Goal: Task Accomplishment & Management: Use online tool/utility

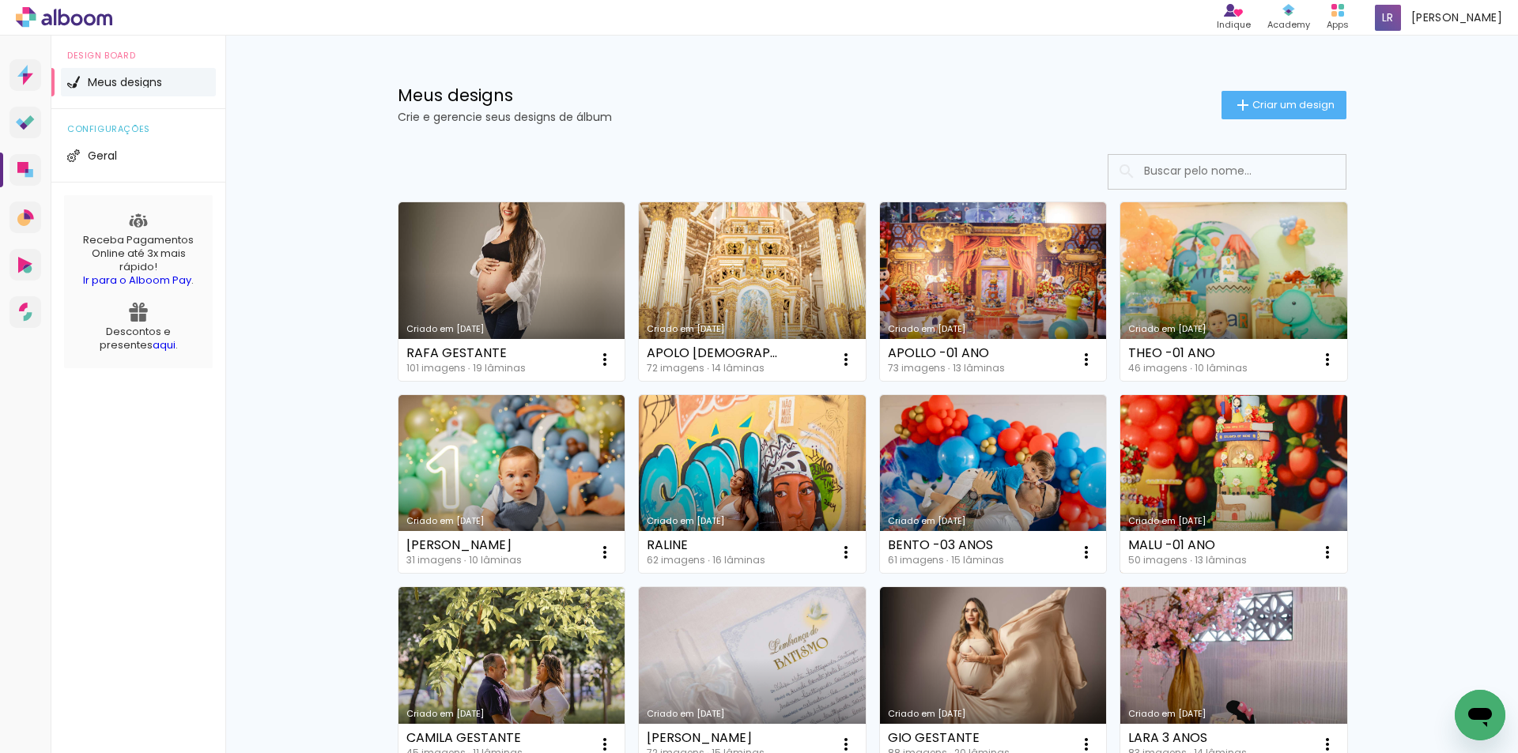
click at [1257, 482] on link "Criado em [DATE]" at bounding box center [1233, 484] width 227 height 179
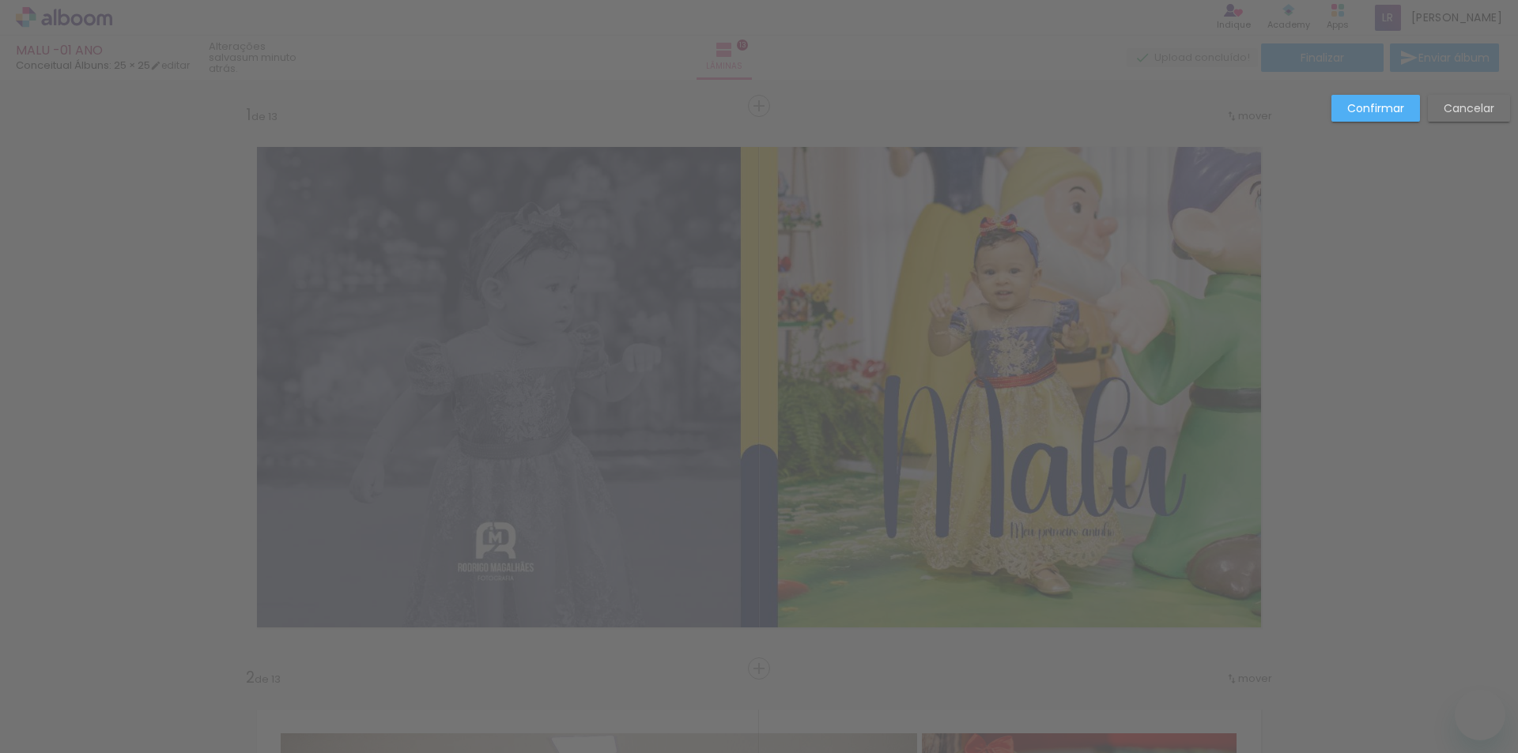
click at [1351, 99] on paper-button "Confirmar" at bounding box center [1375, 108] width 89 height 27
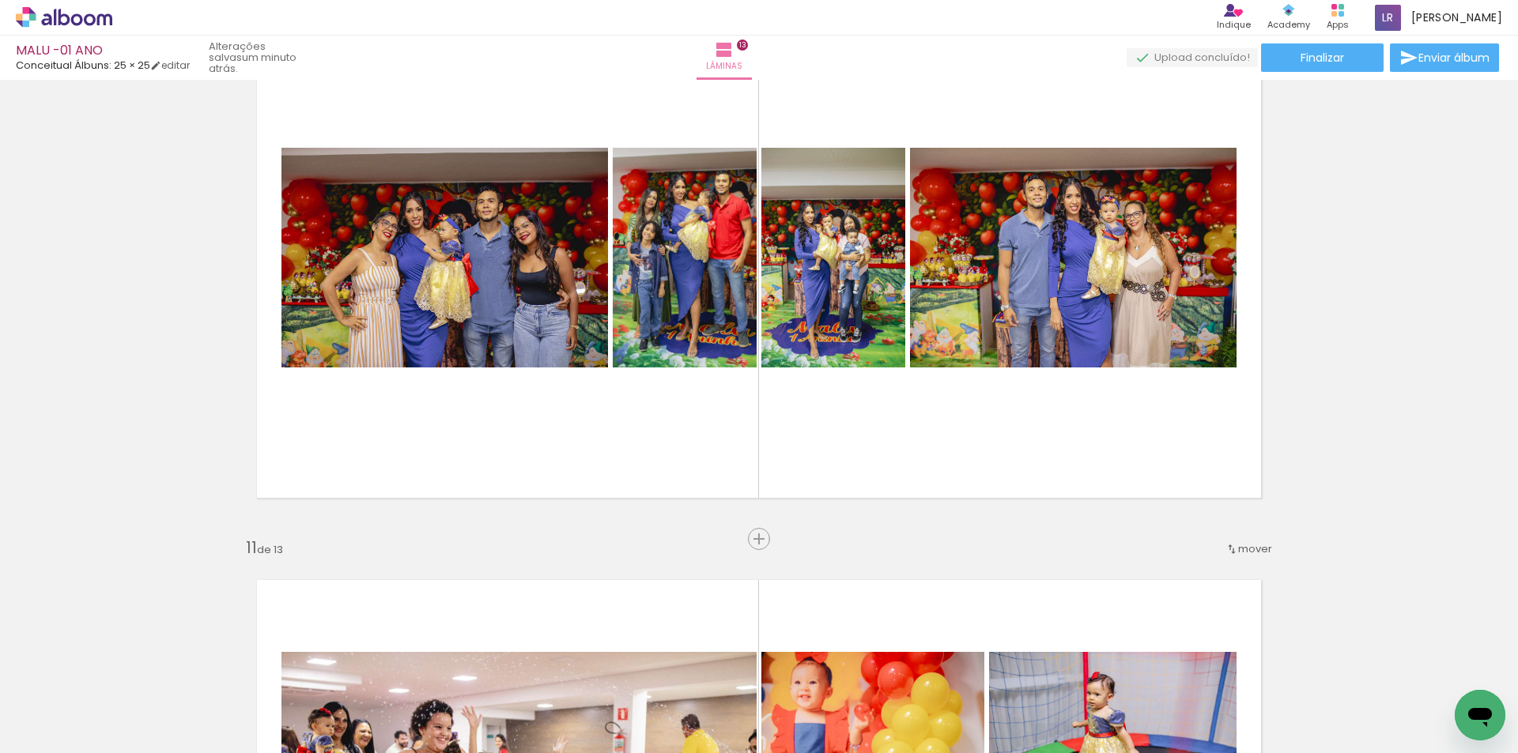
scroll to position [5154, 0]
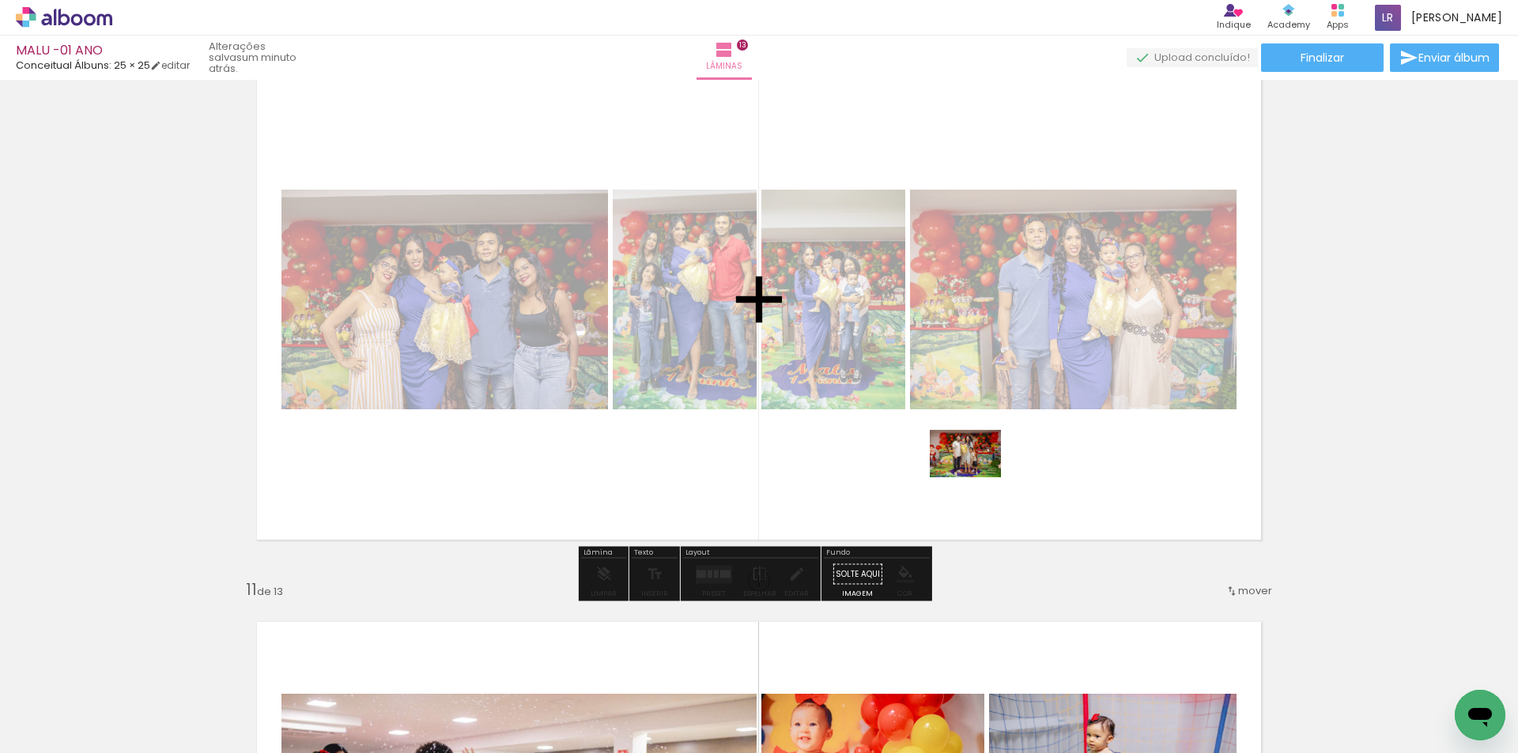
drag, startPoint x: 1323, startPoint y: 713, endPoint x: 1265, endPoint y: 449, distance: 270.5
click at [974, 475] on quentale-workspace at bounding box center [759, 376] width 1518 height 753
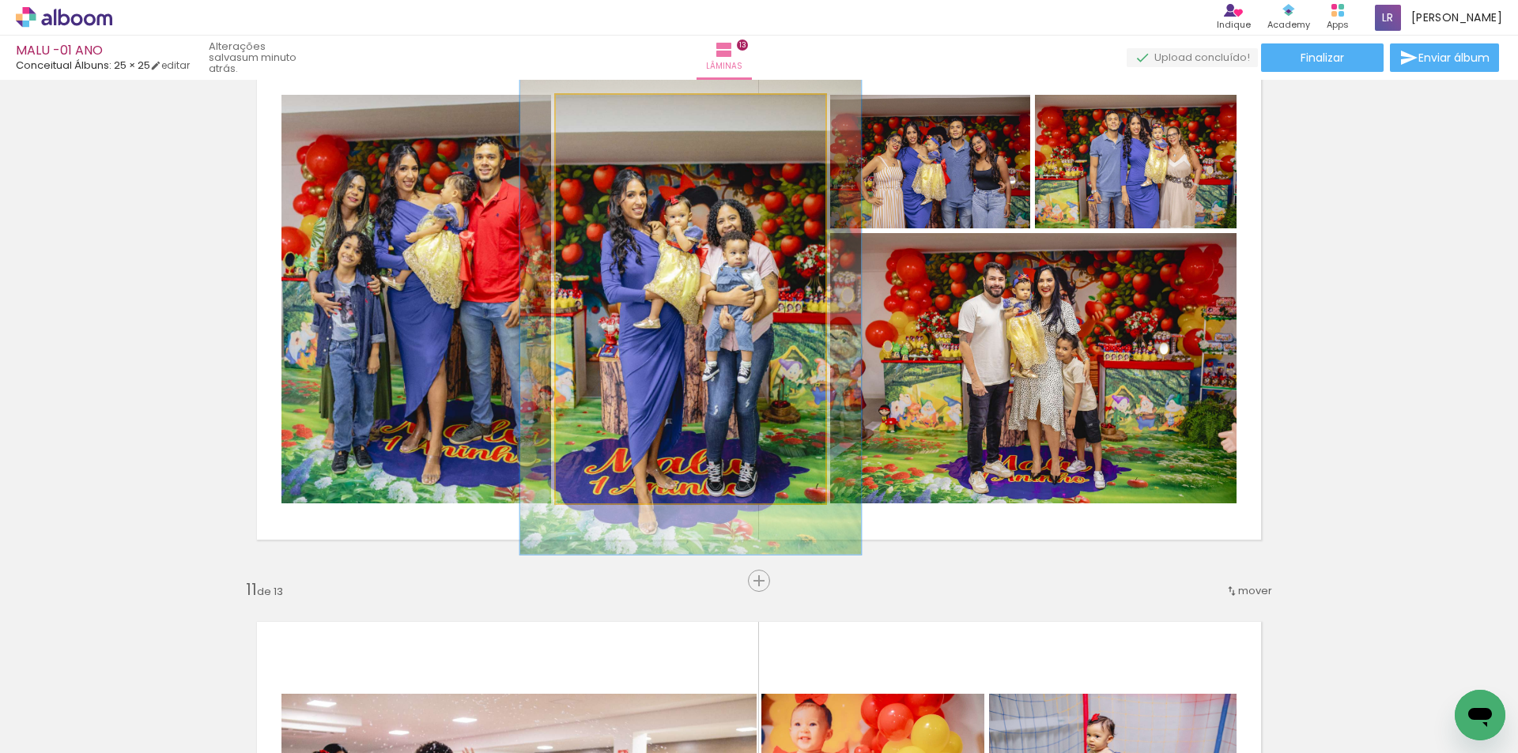
drag, startPoint x: 591, startPoint y: 109, endPoint x: 604, endPoint y: 112, distance: 13.8
type paper-slider "125"
click at [604, 112] on div at bounding box center [606, 111] width 14 height 14
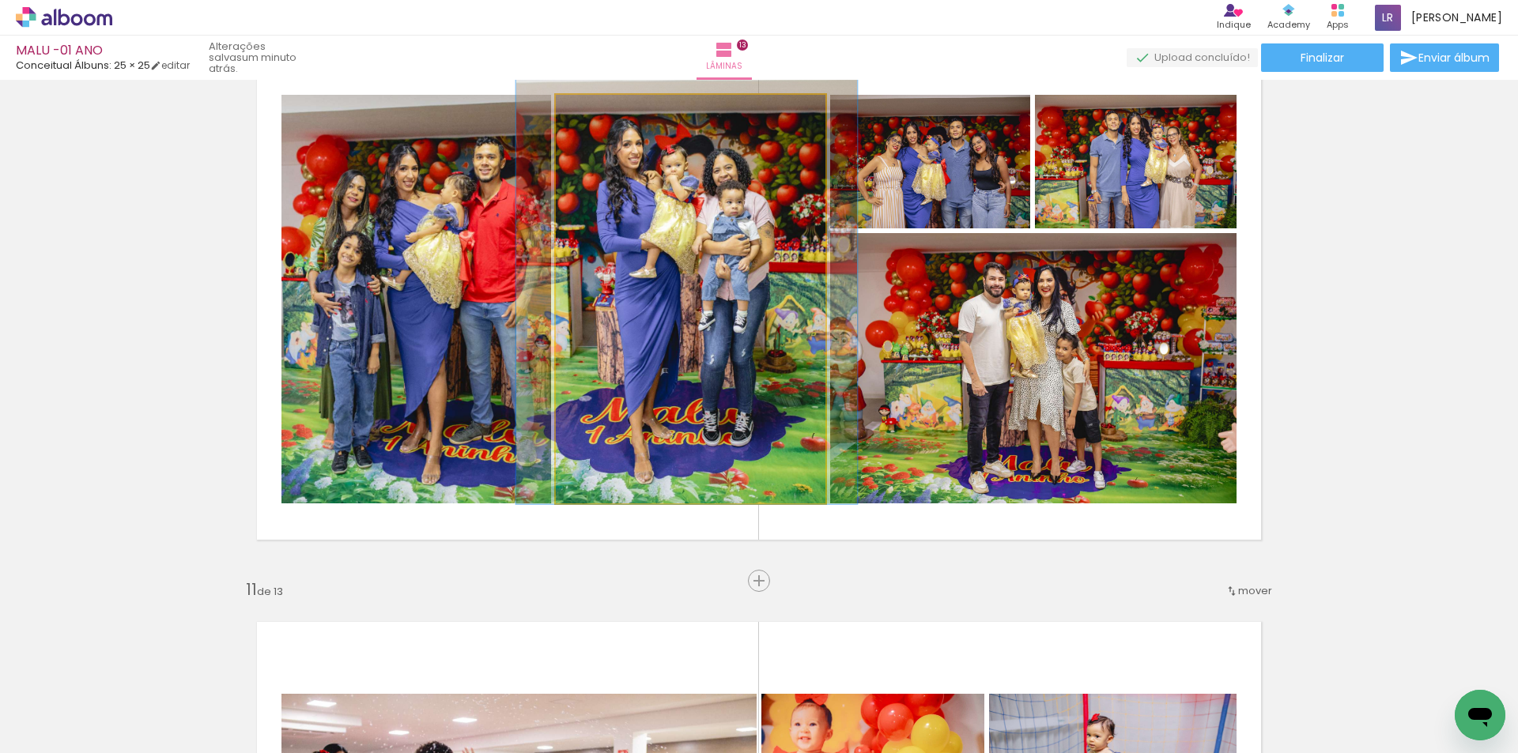
drag, startPoint x: 729, startPoint y: 237, endPoint x: 725, endPoint y: 187, distance: 50.8
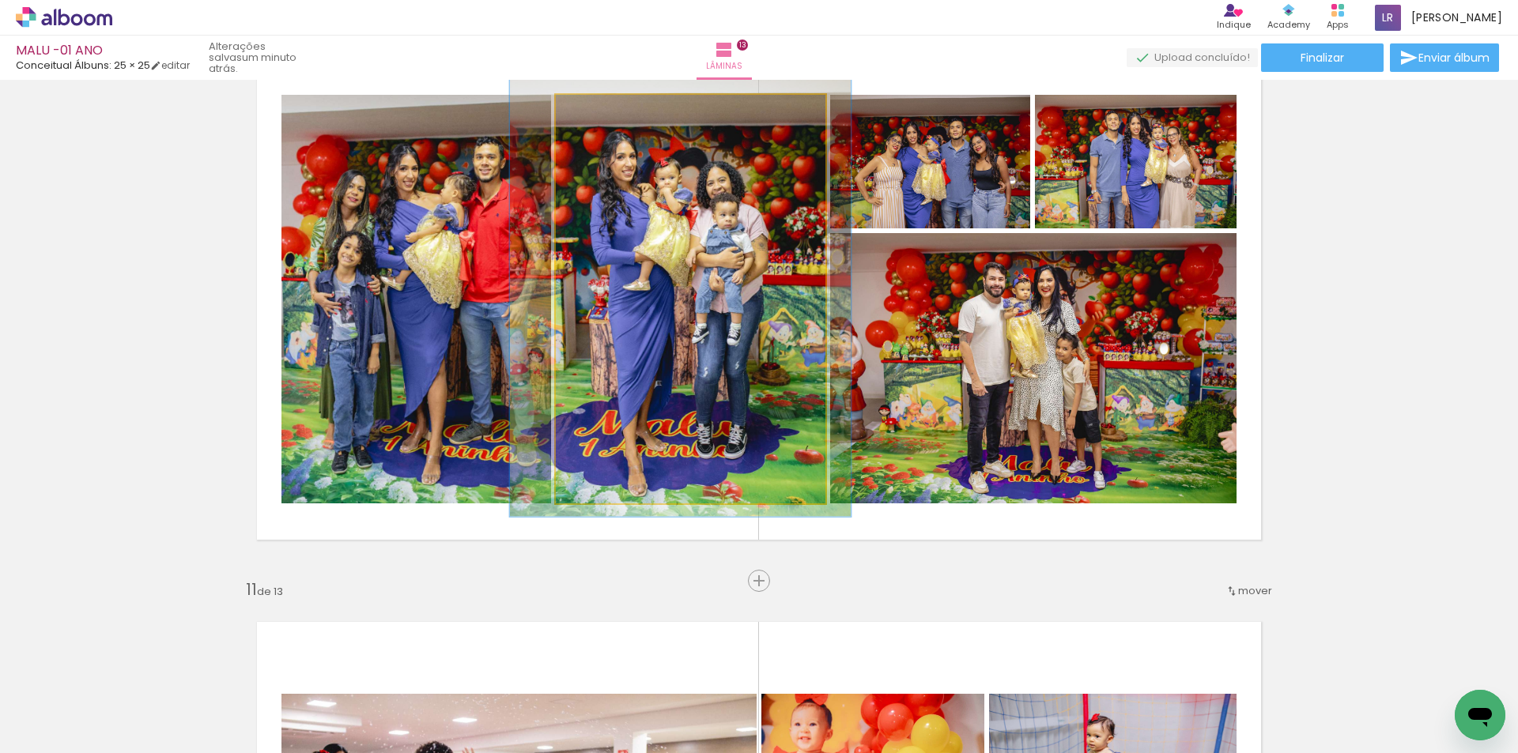
drag, startPoint x: 725, startPoint y: 187, endPoint x: 719, endPoint y: 199, distance: 14.1
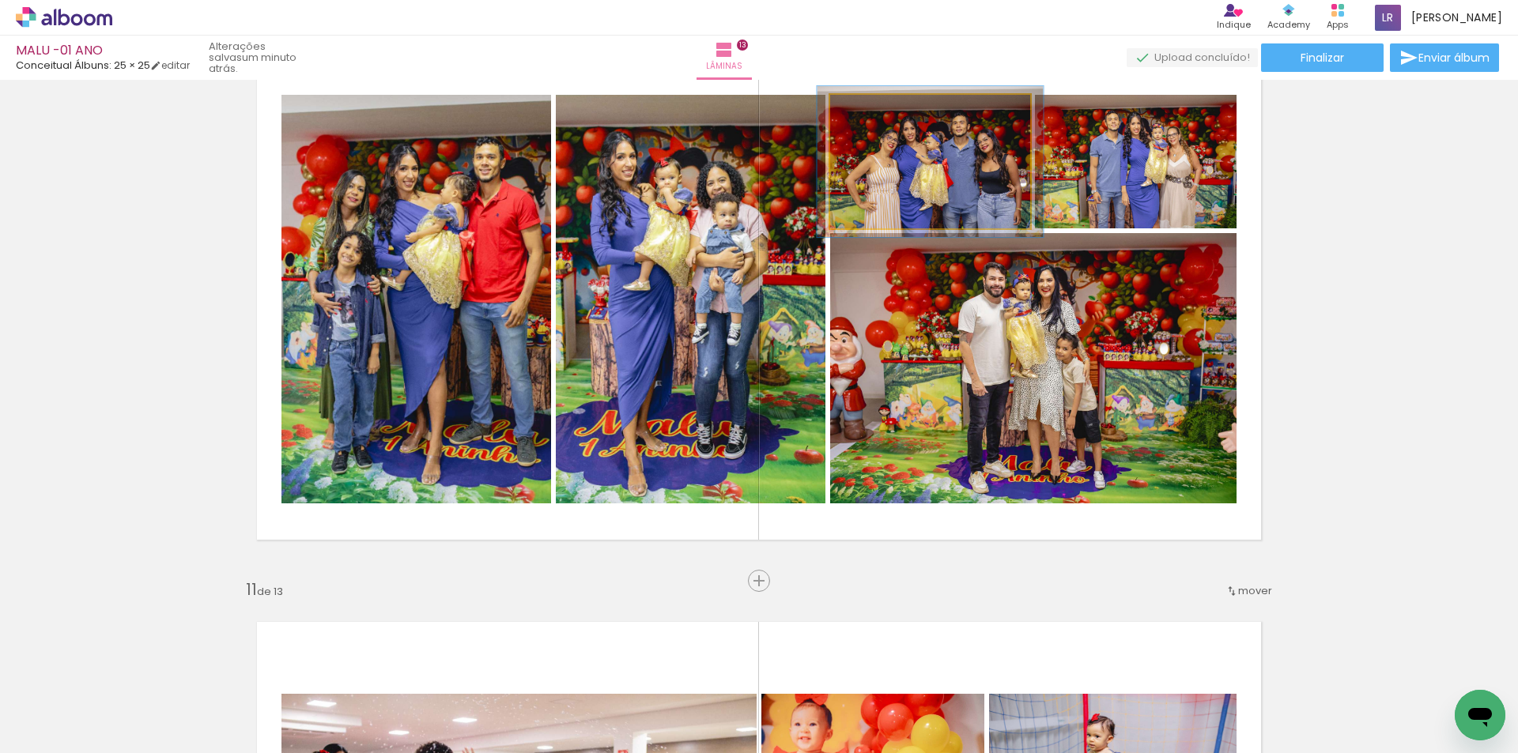
drag, startPoint x: 864, startPoint y: 112, endPoint x: 872, endPoint y: 119, distance: 10.1
type paper-slider "114"
click at [872, 119] on div at bounding box center [874, 111] width 25 height 25
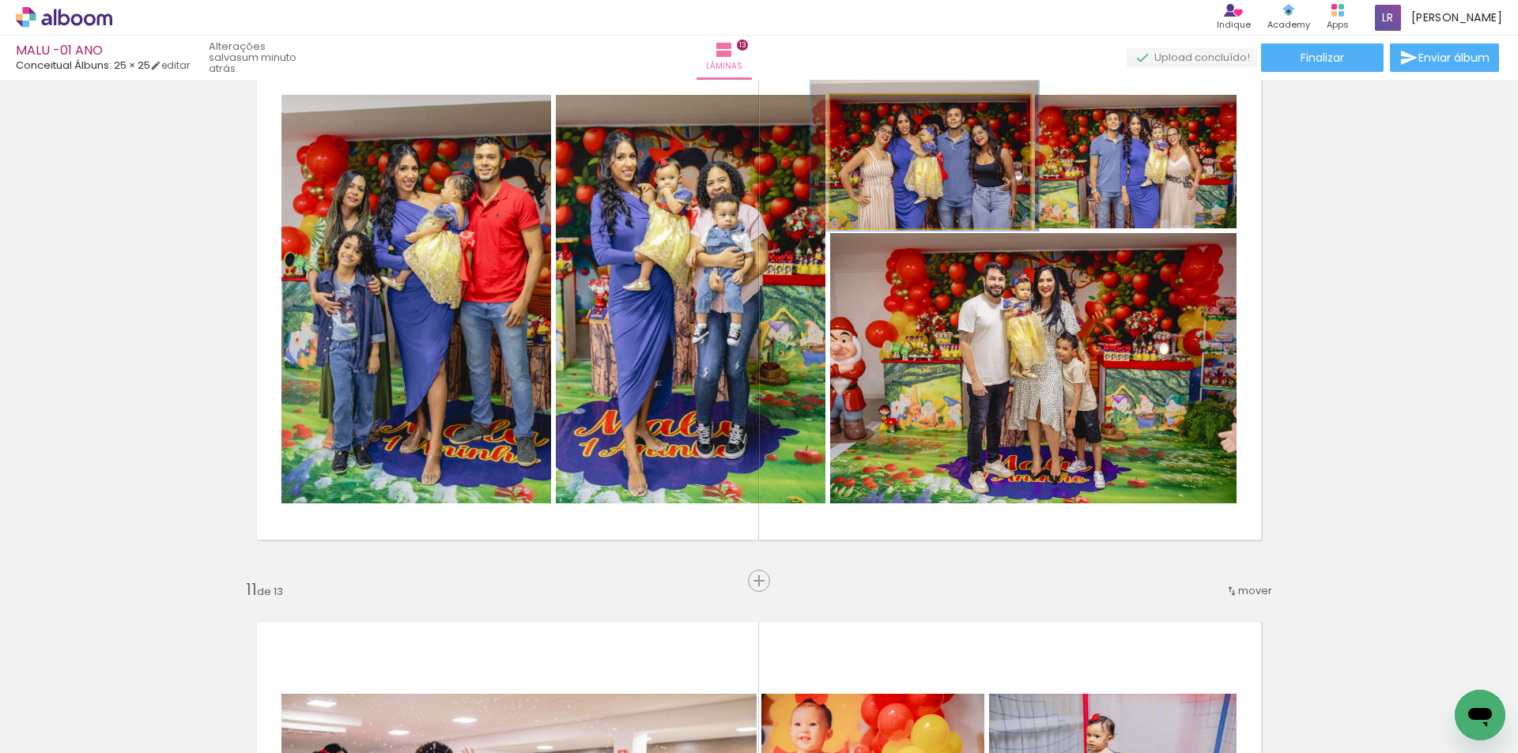
drag, startPoint x: 971, startPoint y: 168, endPoint x: 965, endPoint y: 160, distance: 9.0
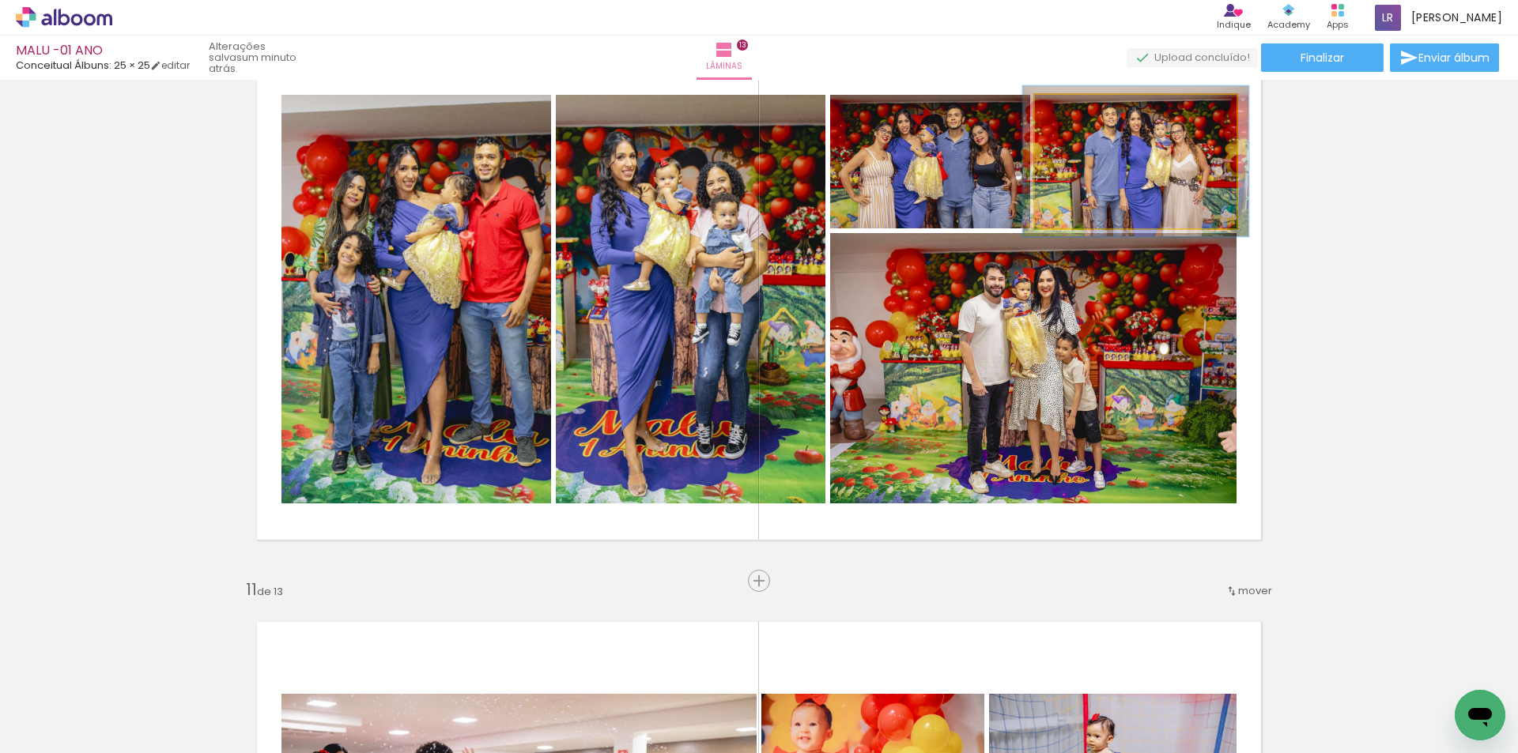
type paper-slider "112"
click at [1073, 120] on div at bounding box center [1078, 111] width 25 height 25
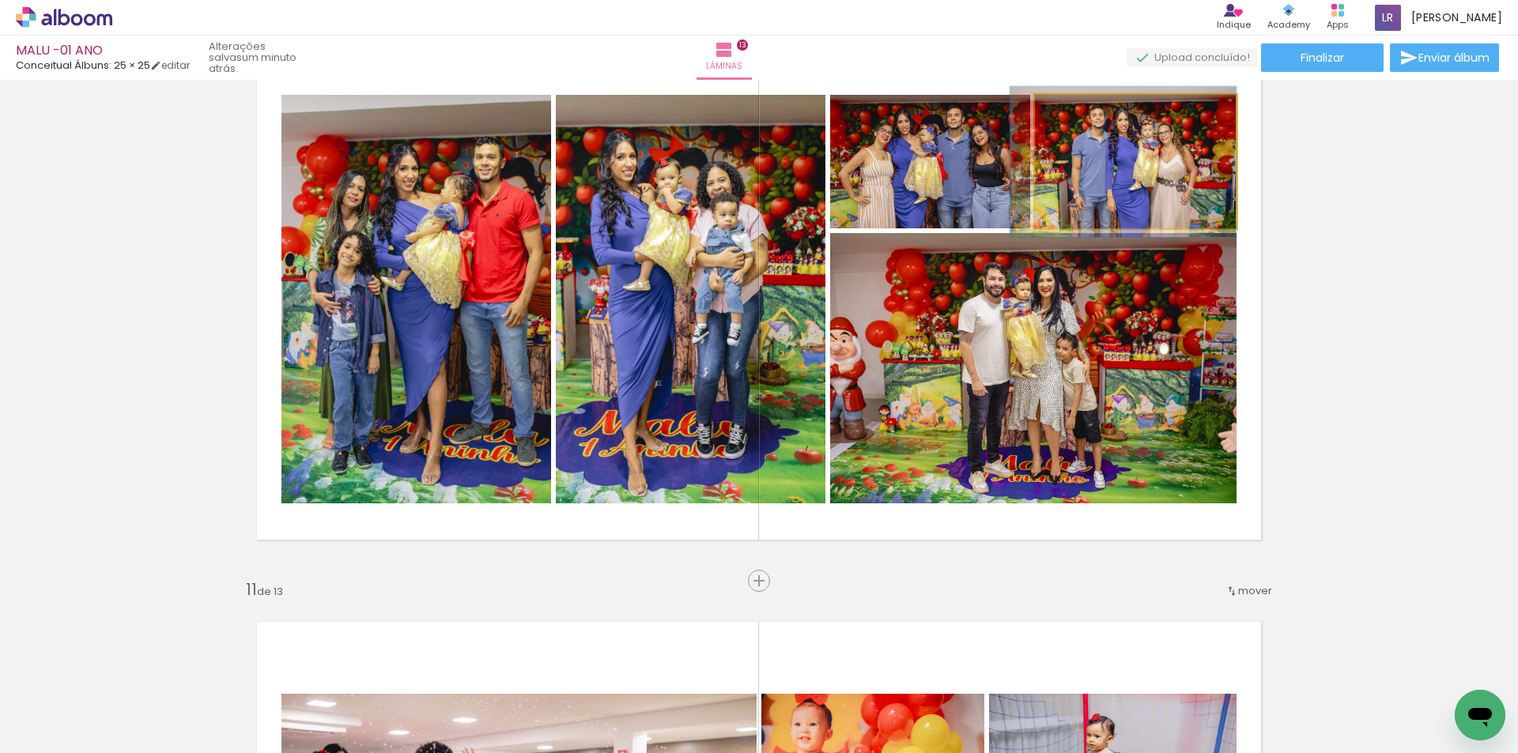
drag, startPoint x: 1187, startPoint y: 176, endPoint x: 1170, endPoint y: 176, distance: 16.6
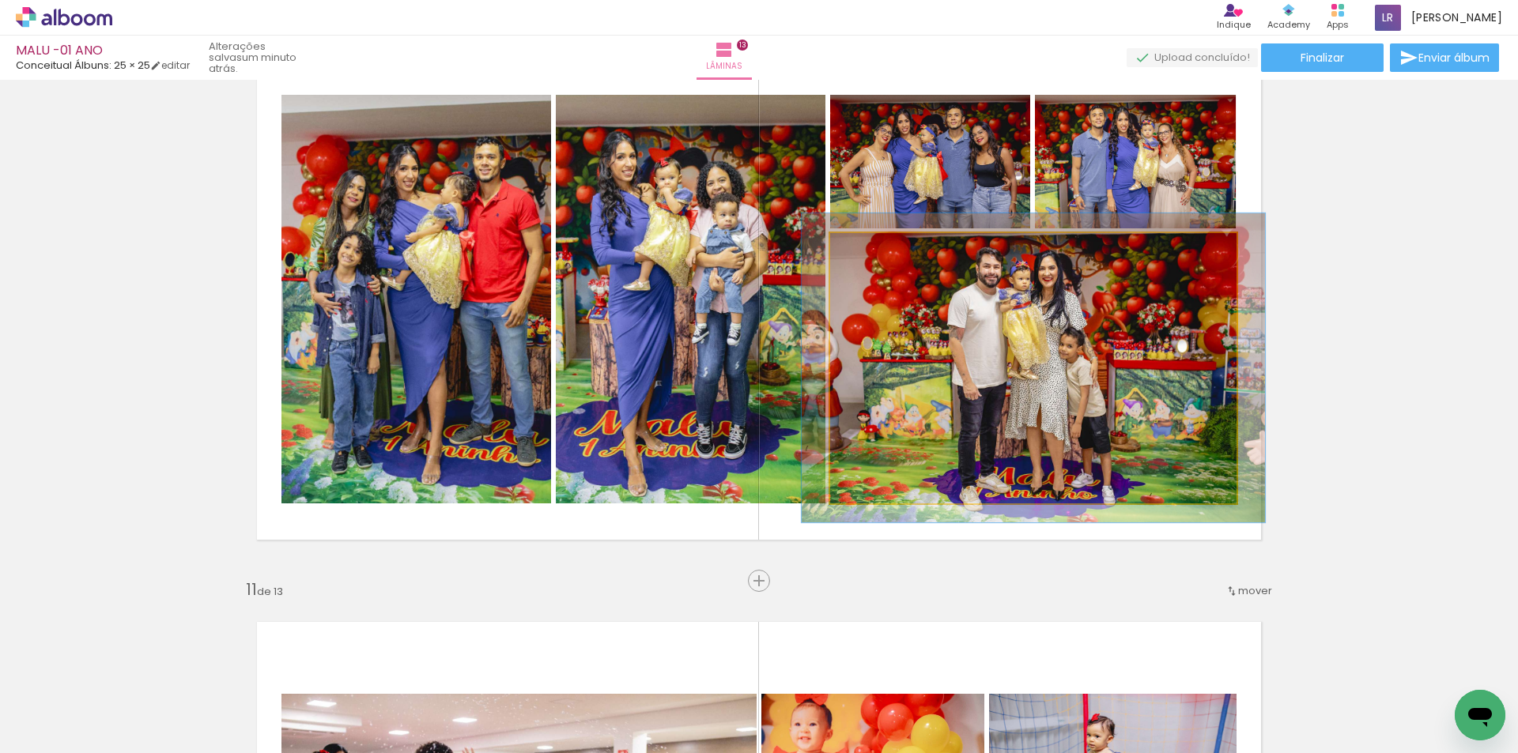
drag, startPoint x: 863, startPoint y: 250, endPoint x: 870, endPoint y: 255, distance: 9.2
click at [870, 255] on div at bounding box center [875, 250] width 14 height 14
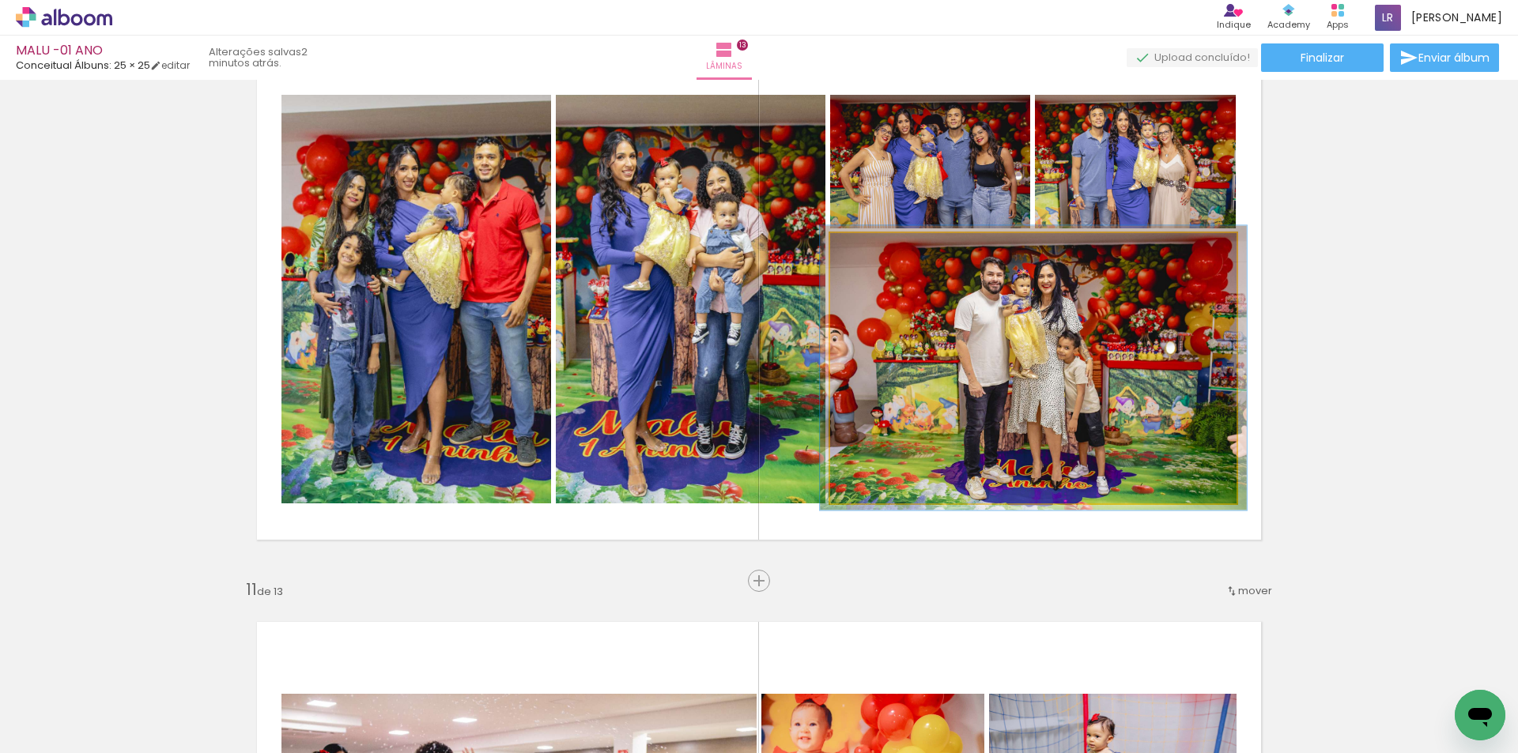
type paper-slider "105"
click at [866, 254] on div at bounding box center [870, 250] width 14 height 14
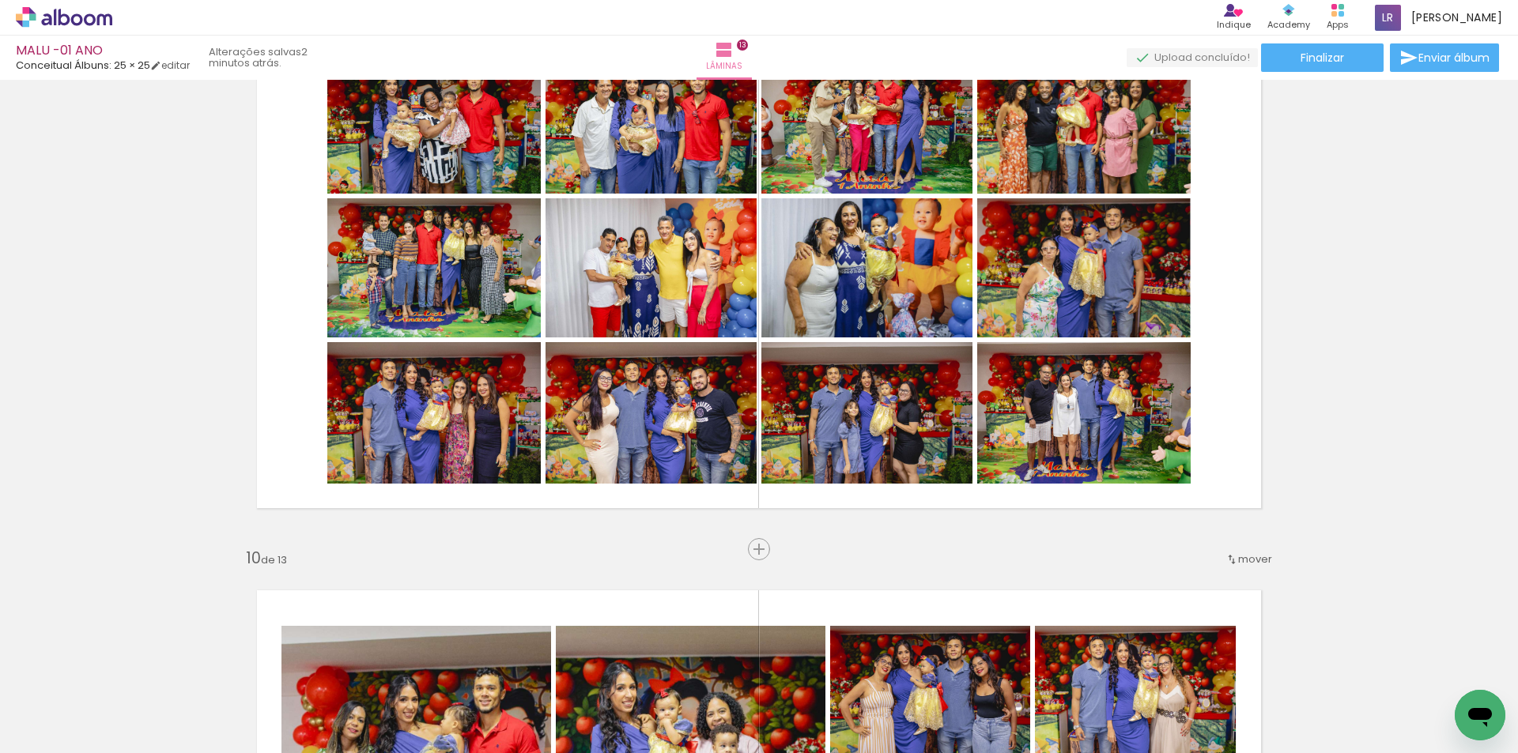
scroll to position [4600, 0]
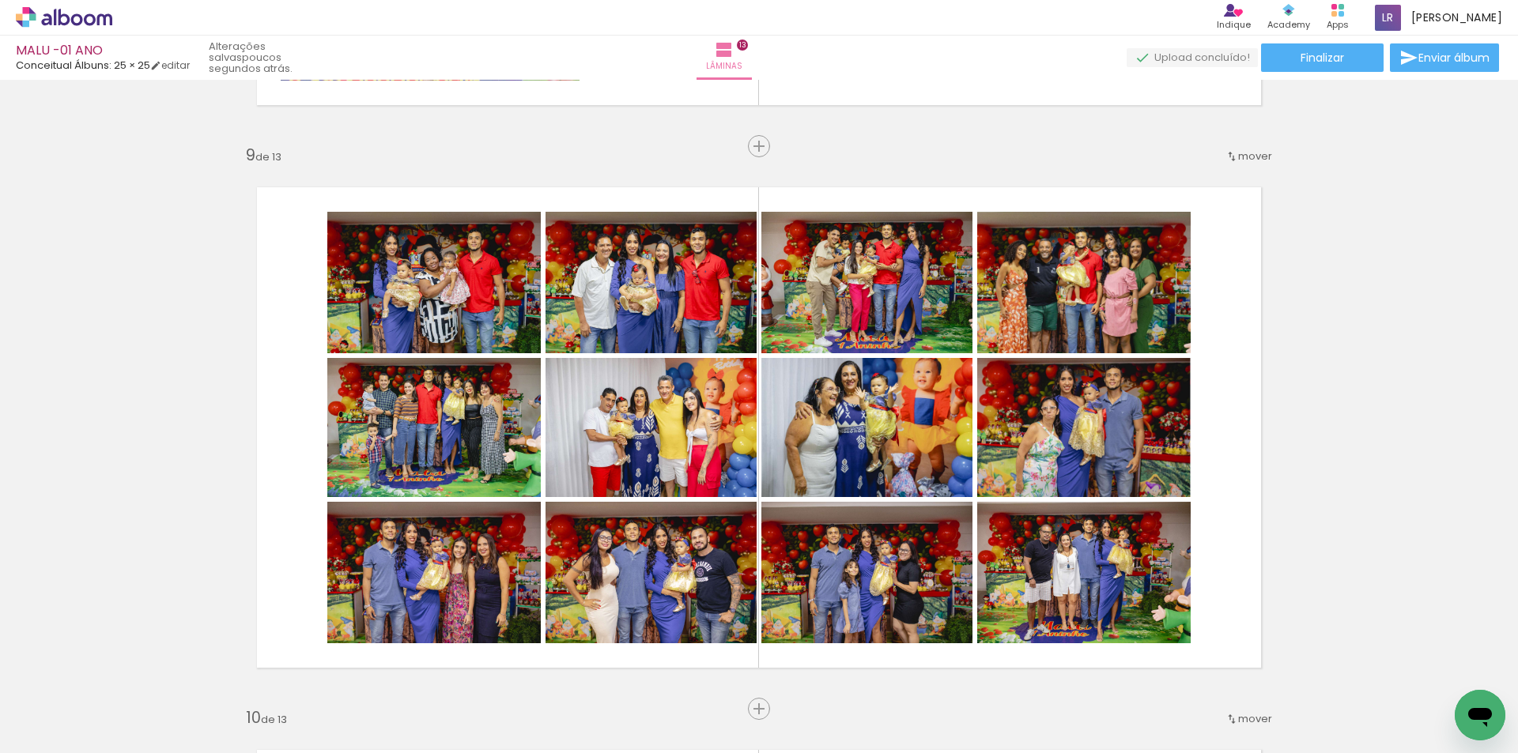
scroll to position [4506, 0]
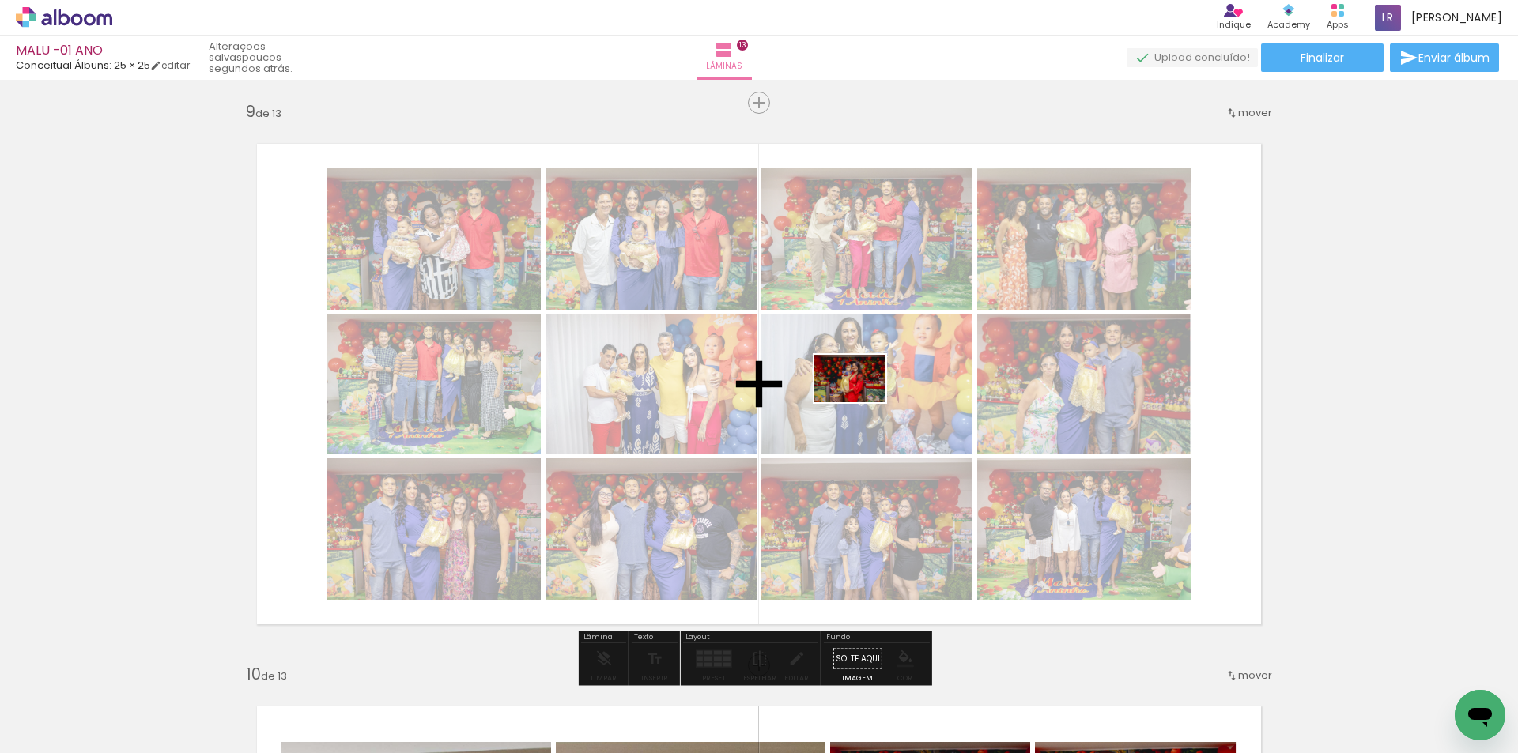
drag, startPoint x: 1054, startPoint y: 527, endPoint x: 862, endPoint y: 402, distance: 228.7
click at [862, 402] on quentale-workspace at bounding box center [759, 376] width 1518 height 753
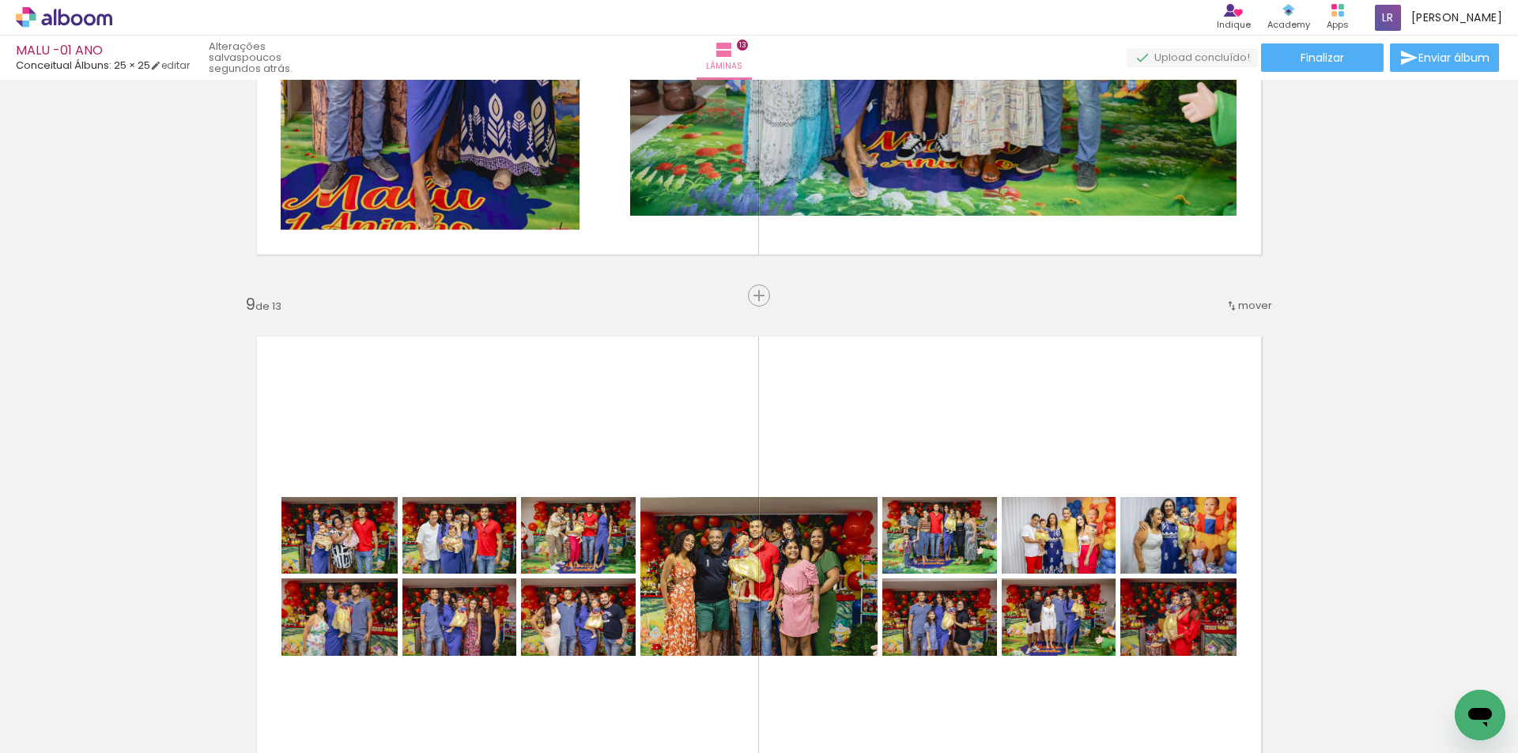
scroll to position [4269, 0]
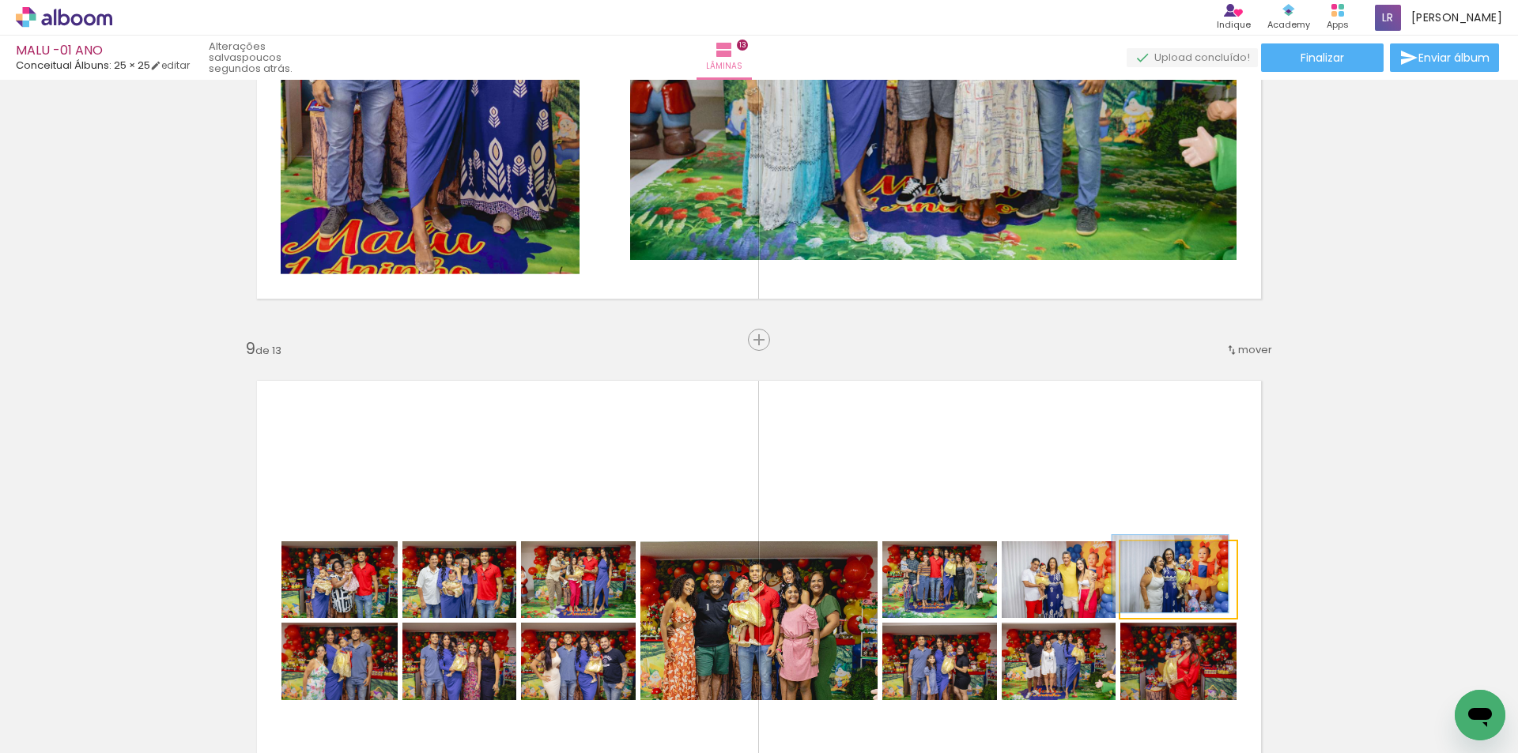
drag, startPoint x: 1150, startPoint y: 567, endPoint x: 1169, endPoint y: 554, distance: 22.8
type paper-slider "100"
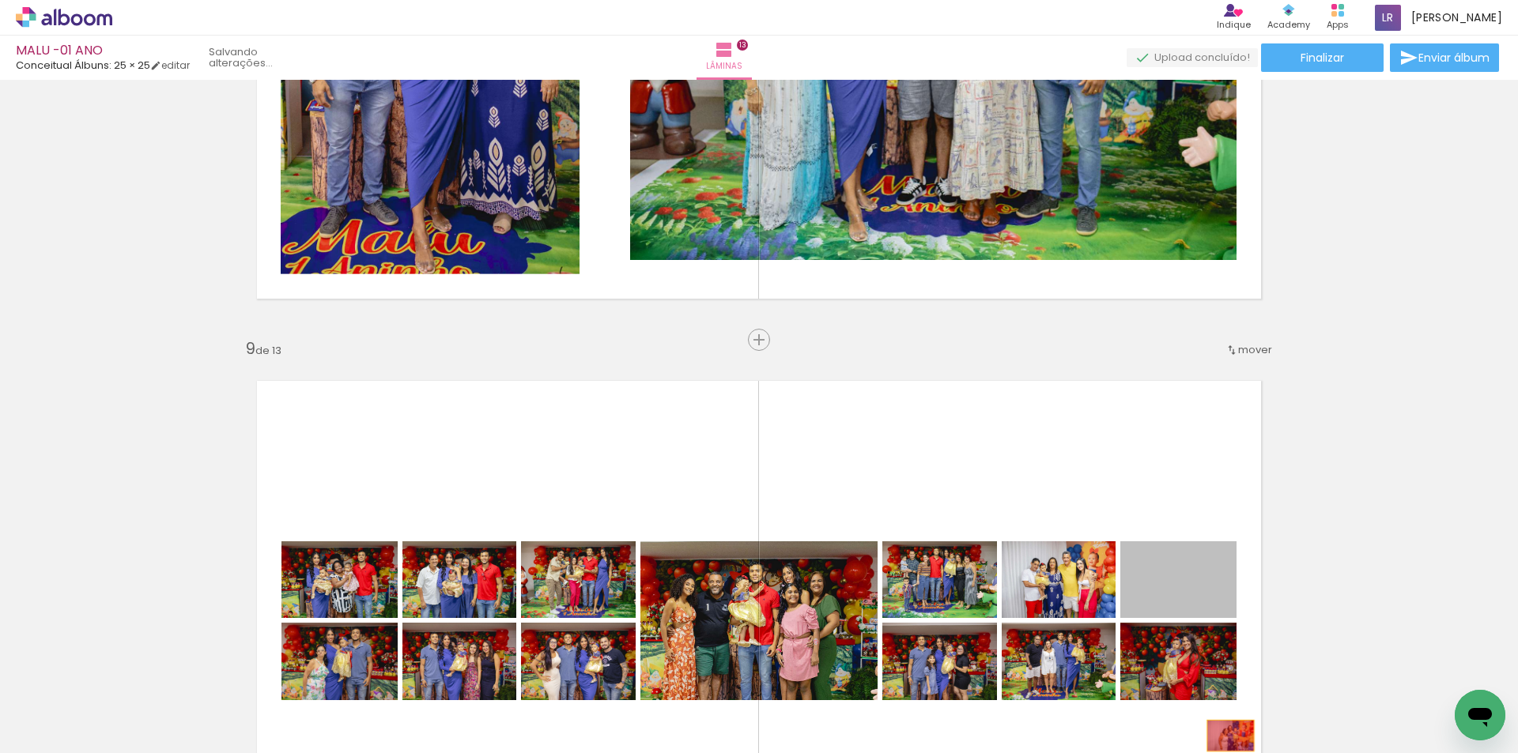
drag, startPoint x: 1201, startPoint y: 595, endPoint x: 1225, endPoint y: 736, distance: 143.5
click at [1225, 736] on quentale-workspace at bounding box center [759, 376] width 1518 height 753
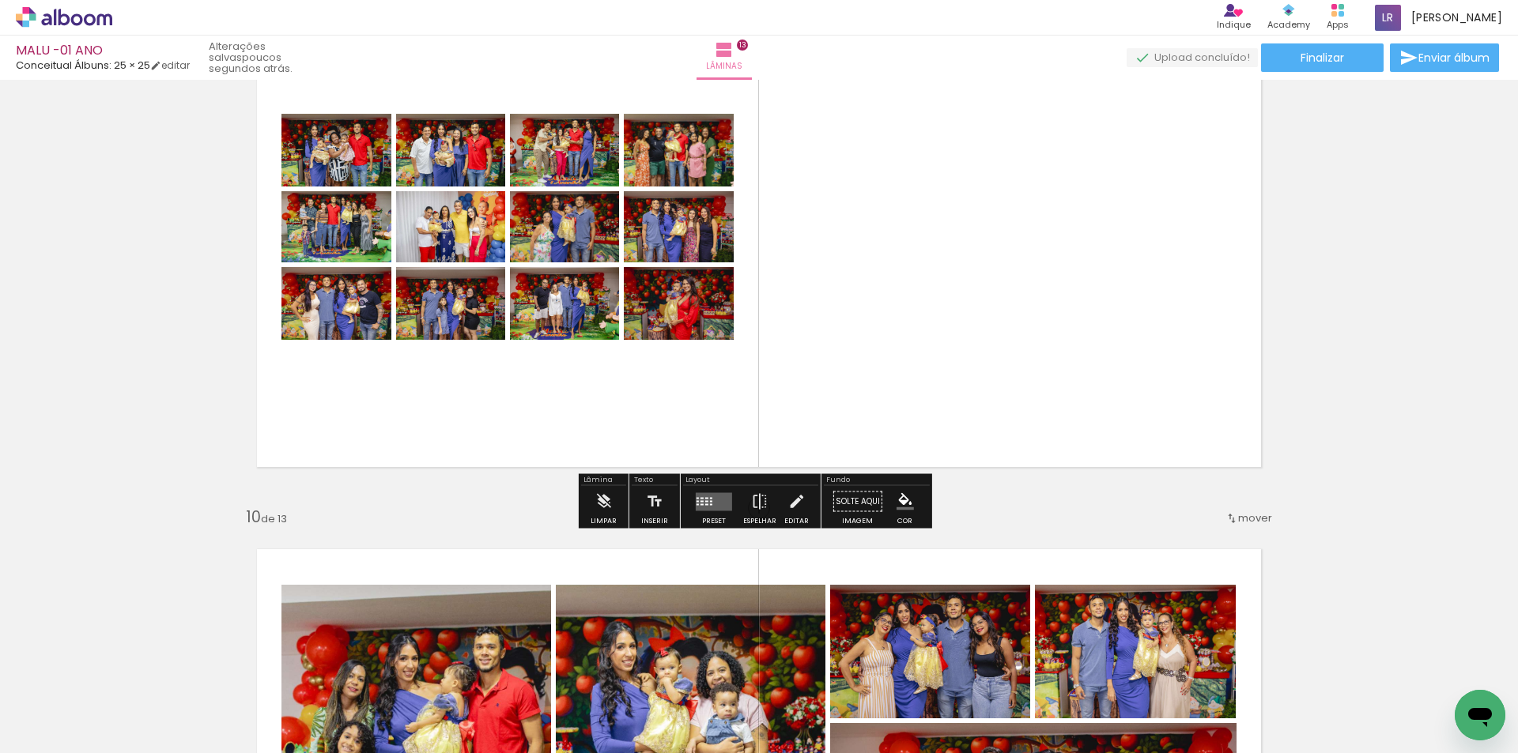
scroll to position [4664, 0]
click at [705, 500] on div at bounding box center [706, 501] width 3 height 2
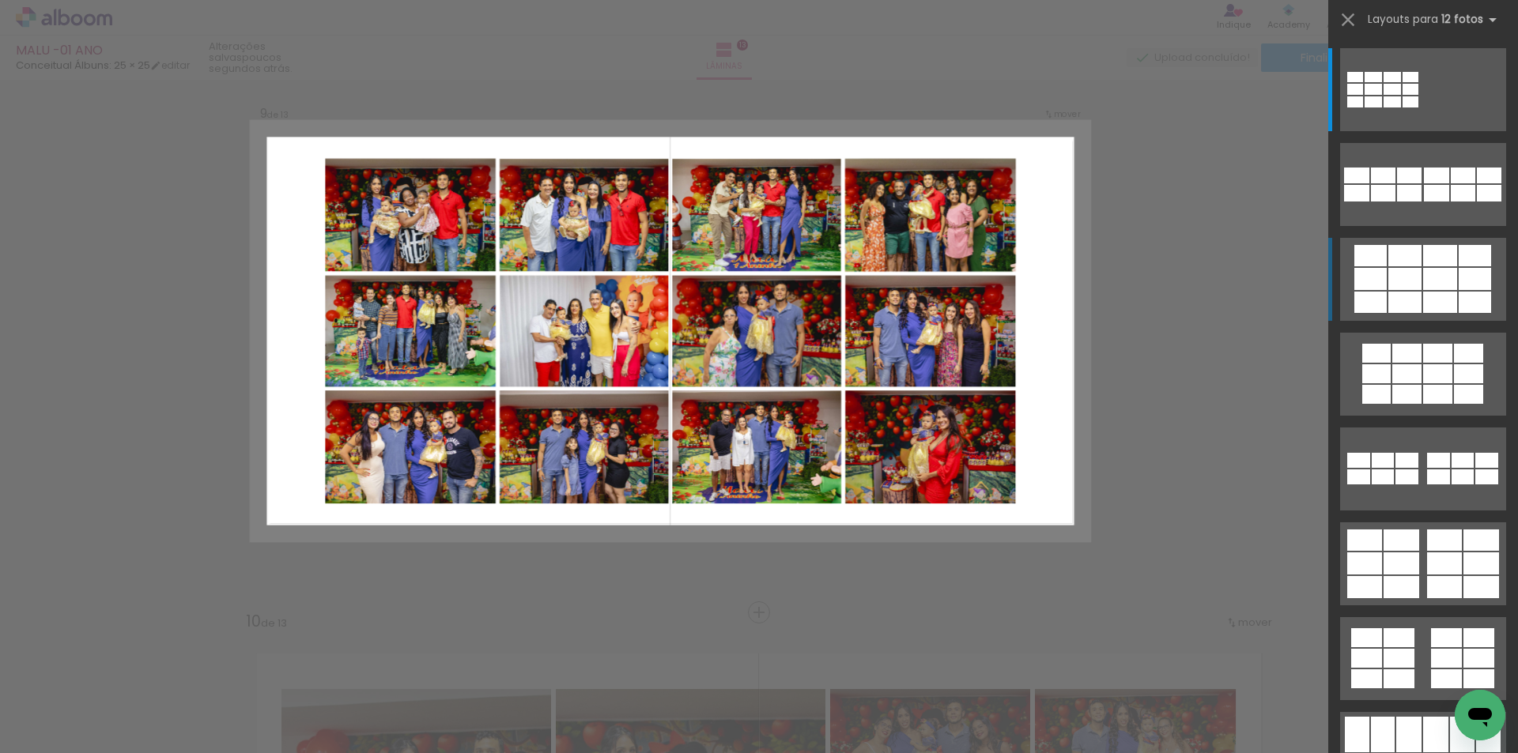
scroll to position [4524, 0]
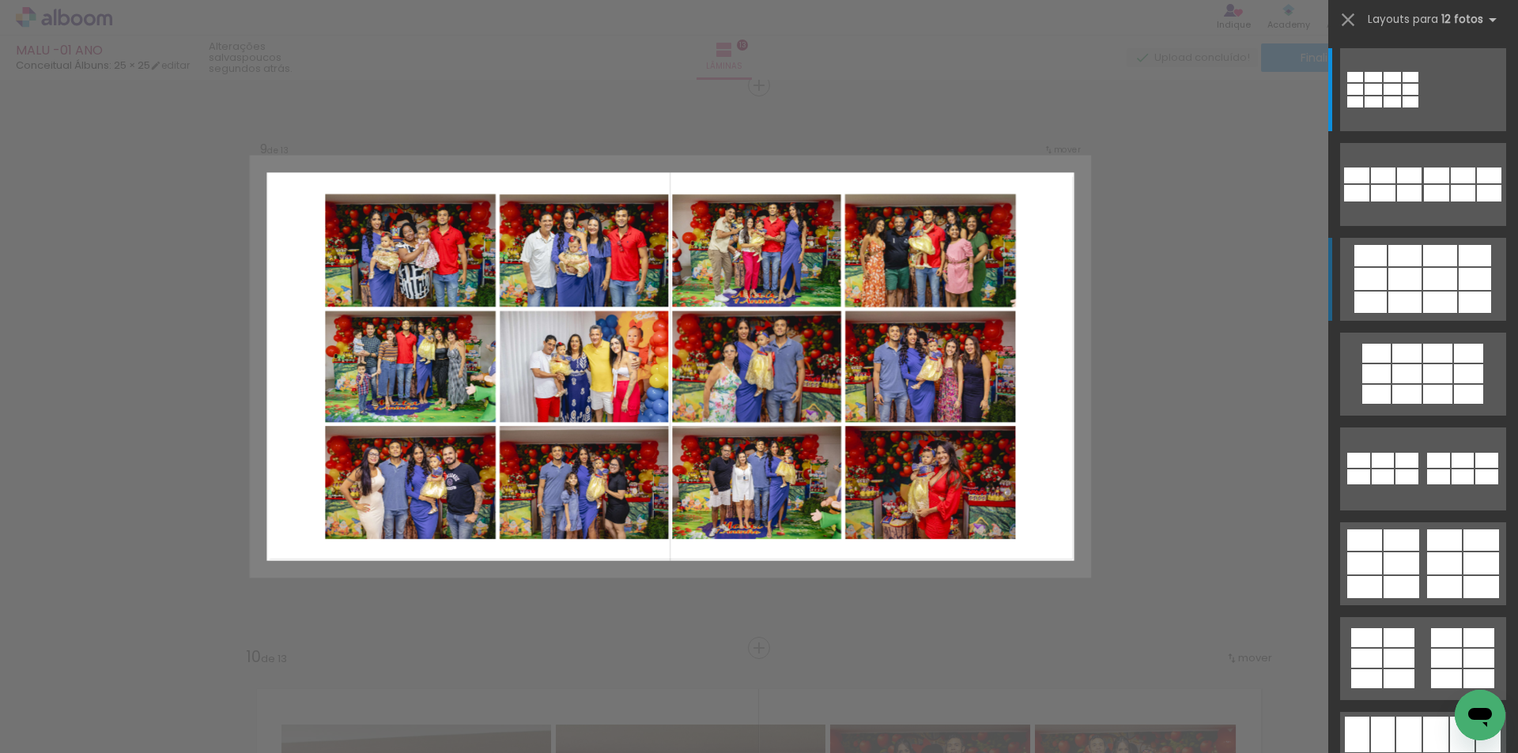
click at [1415, 281] on div at bounding box center [1404, 279] width 33 height 22
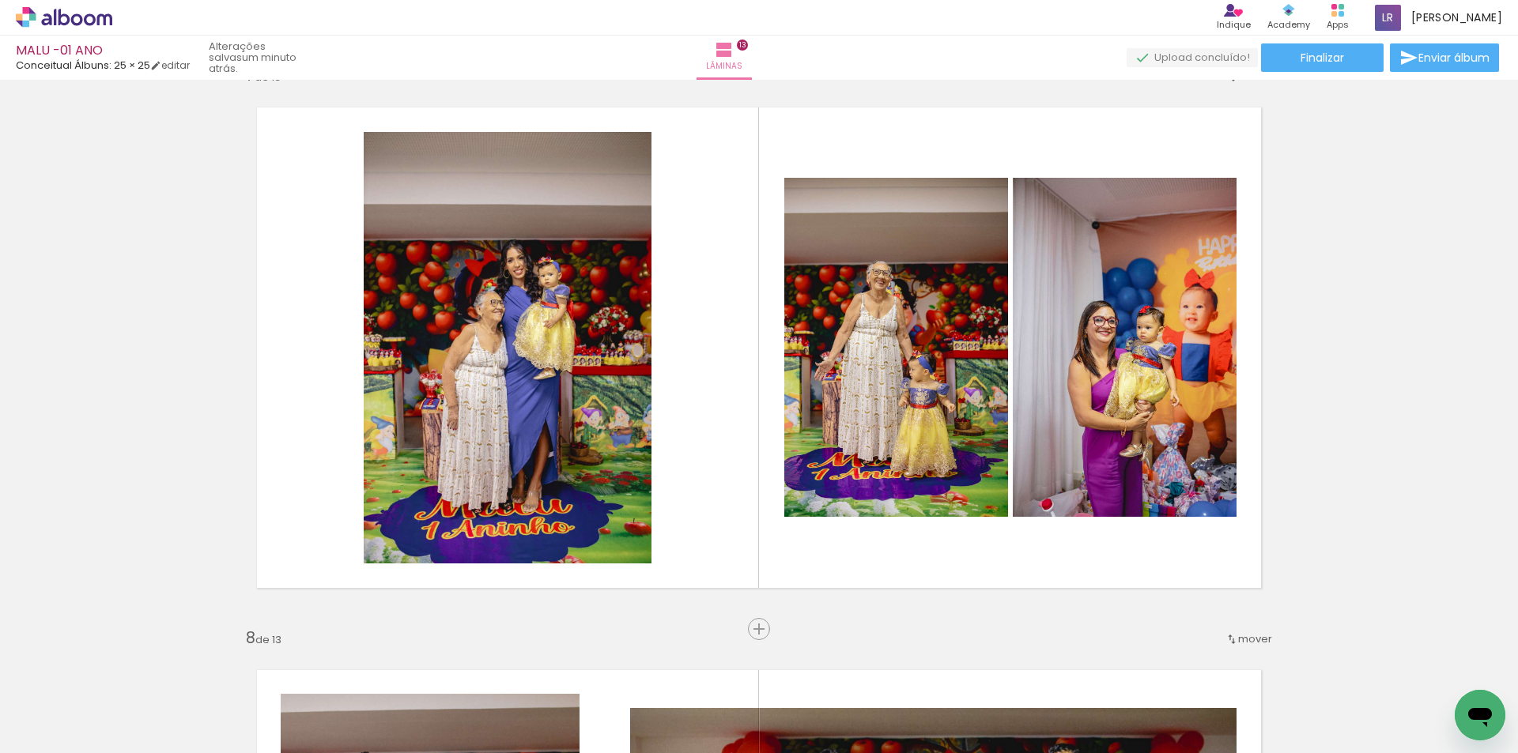
scroll to position [0, 1935]
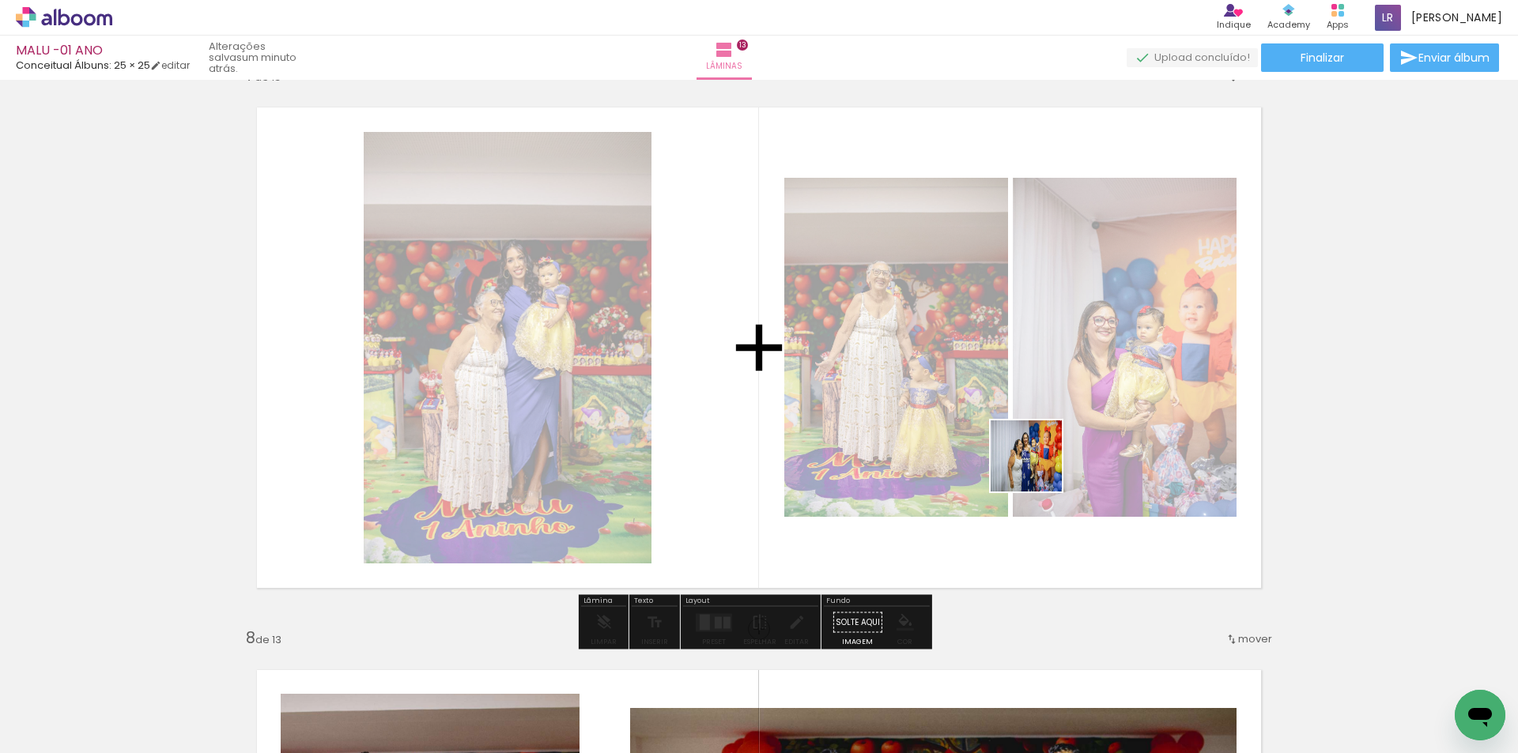
drag, startPoint x: 1069, startPoint y: 714, endPoint x: 1037, endPoint y: 463, distance: 252.6
click at [1037, 463] on quentale-workspace at bounding box center [759, 376] width 1518 height 753
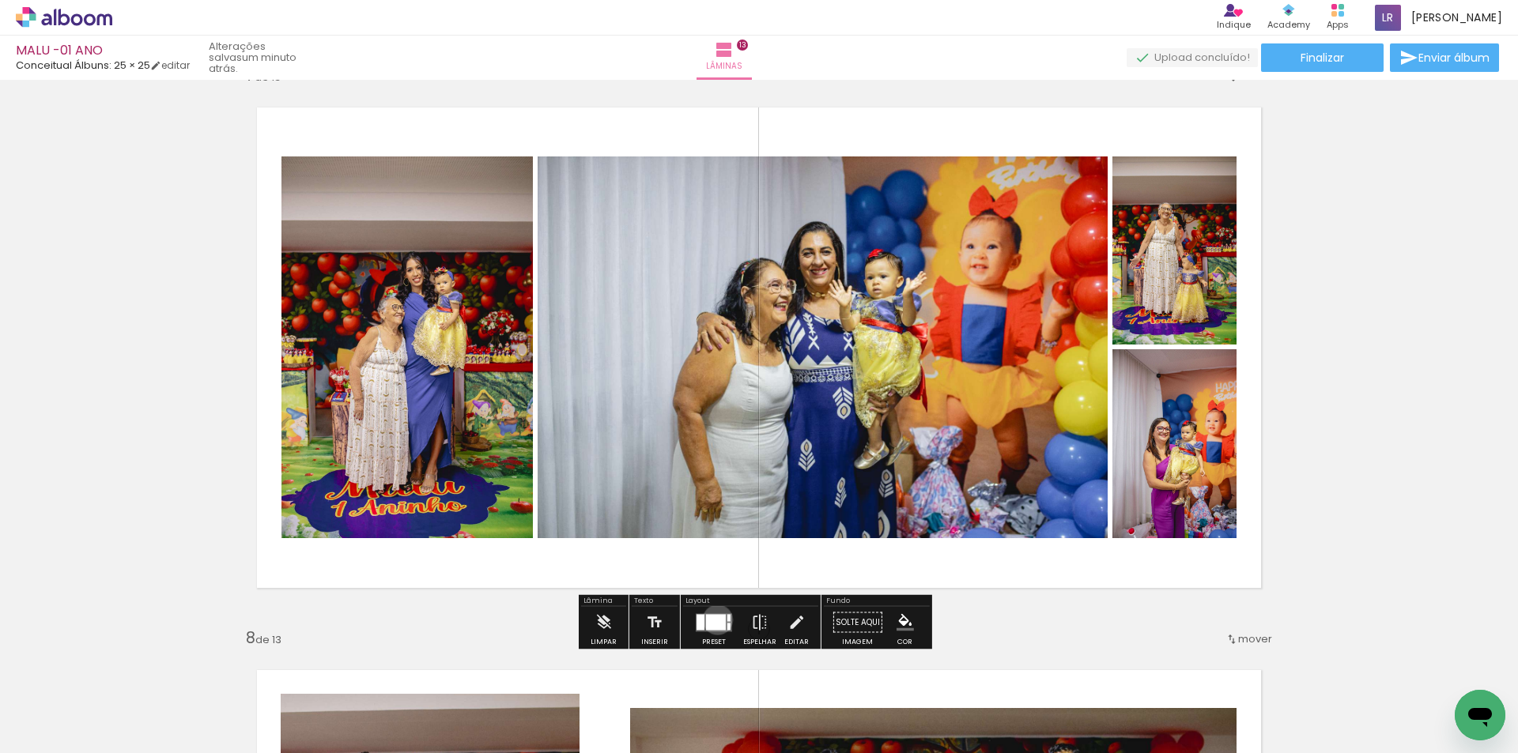
click at [714, 620] on div at bounding box center [716, 622] width 20 height 16
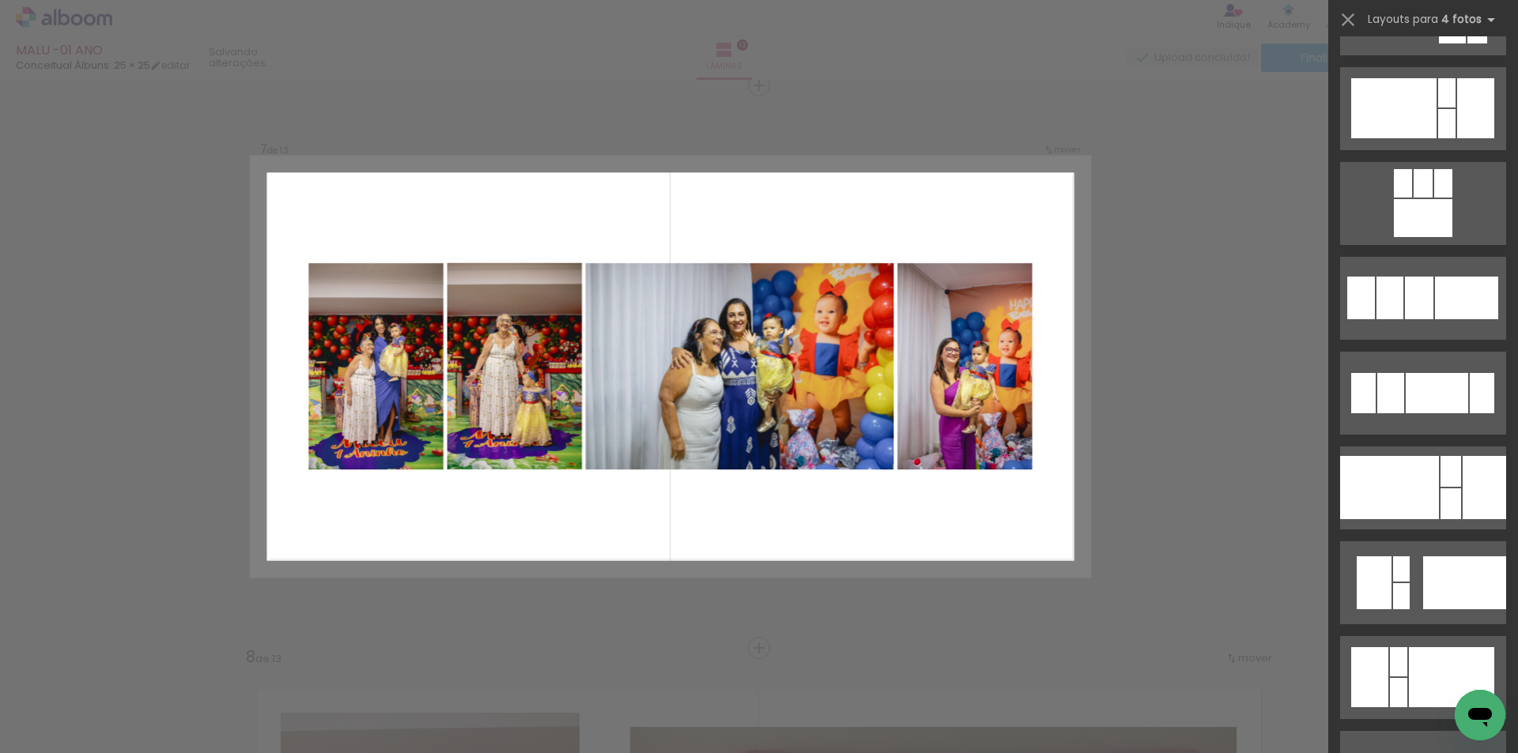
scroll to position [1976, 0]
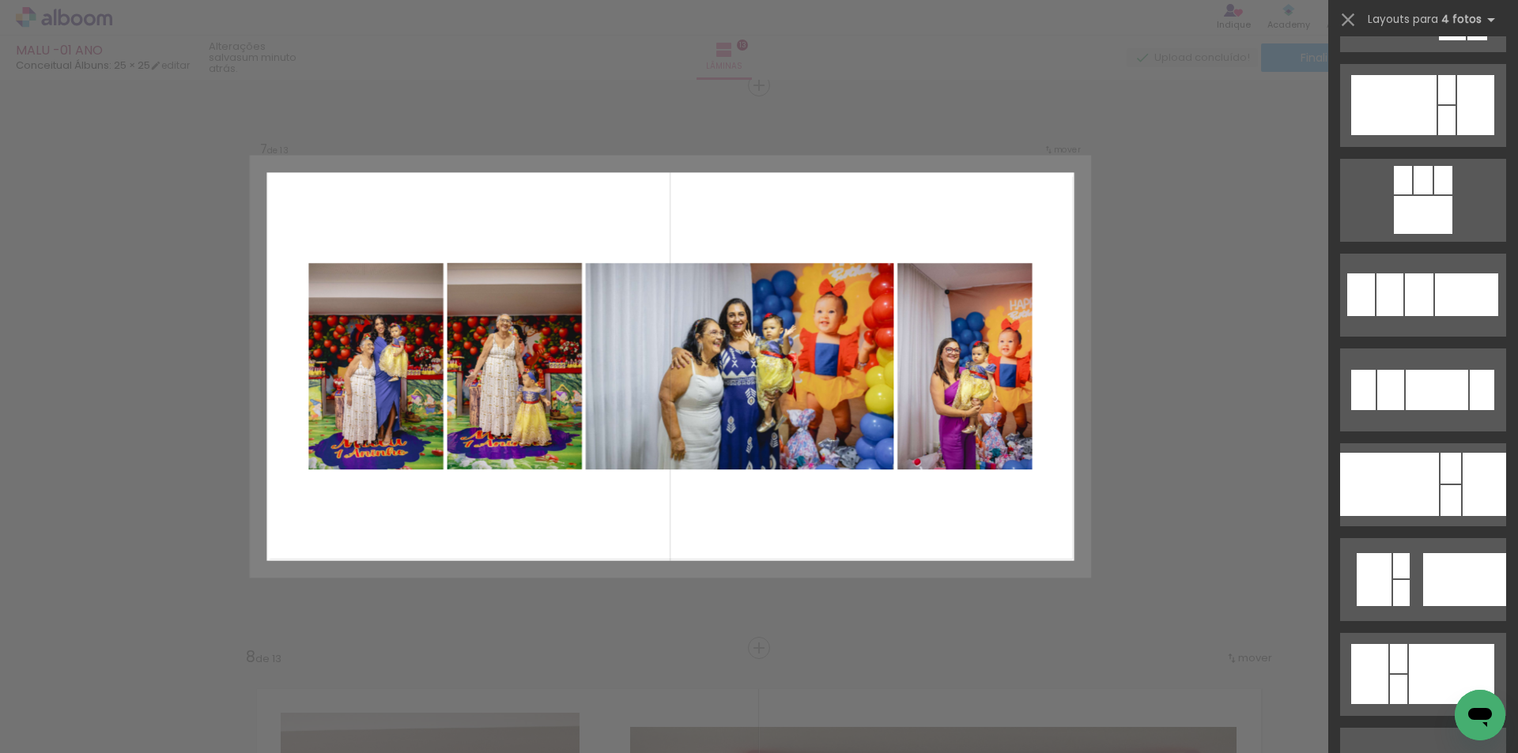
click at [754, 382] on quentale-photo at bounding box center [740, 366] width 308 height 207
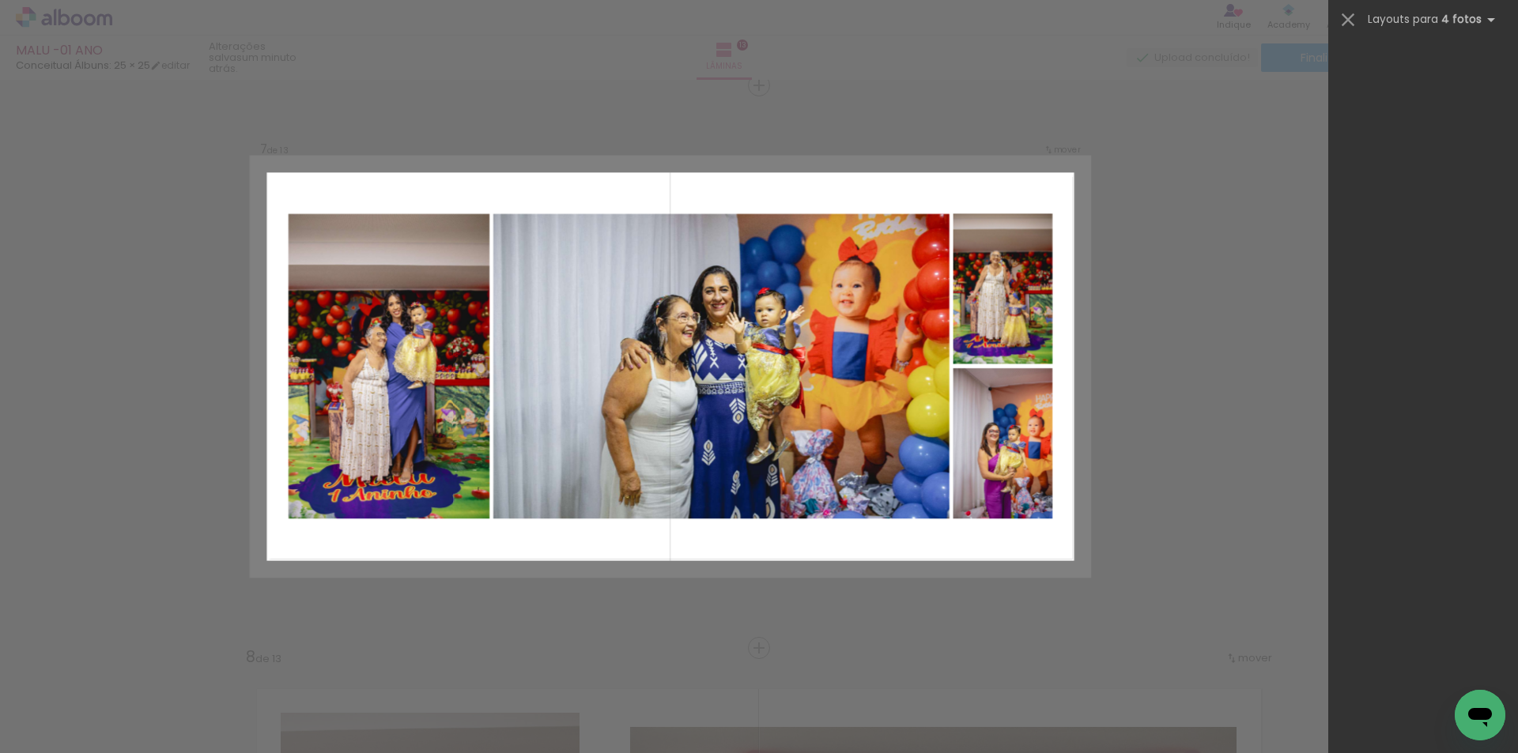
scroll to position [0, 0]
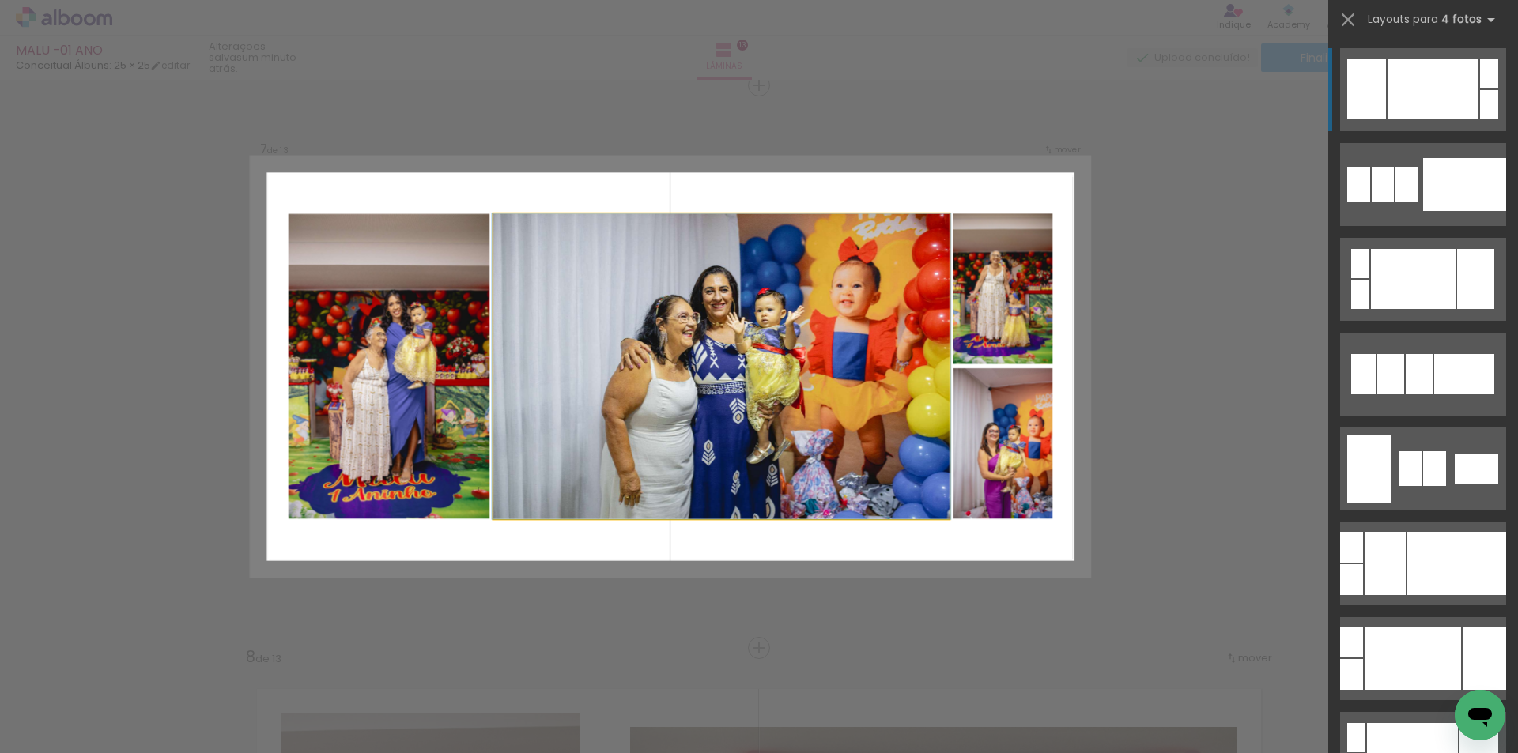
click at [766, 346] on quentale-photo at bounding box center [721, 365] width 456 height 305
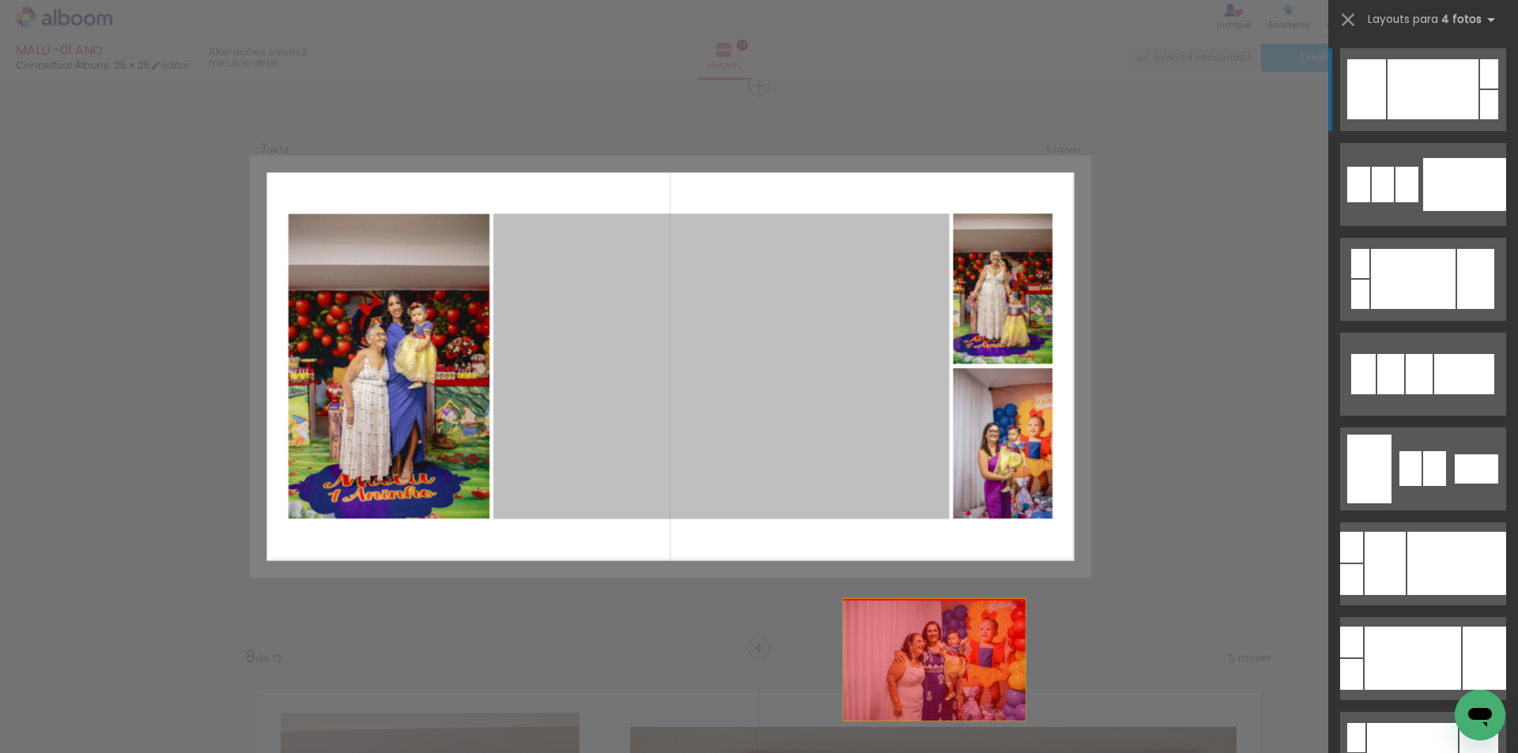
drag, startPoint x: 943, startPoint y: 364, endPoint x: 1140, endPoint y: 734, distance: 418.4
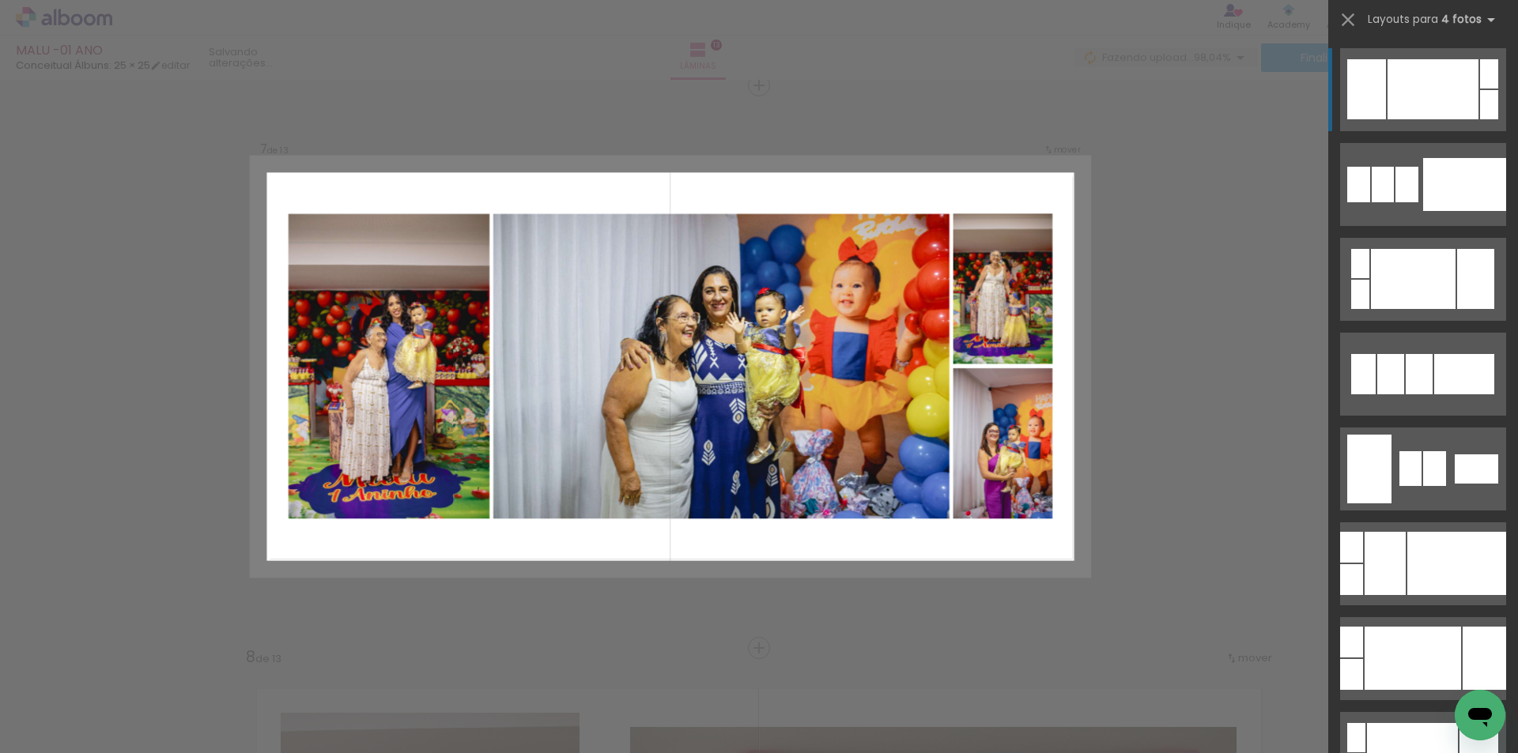
scroll to position [0, 3132]
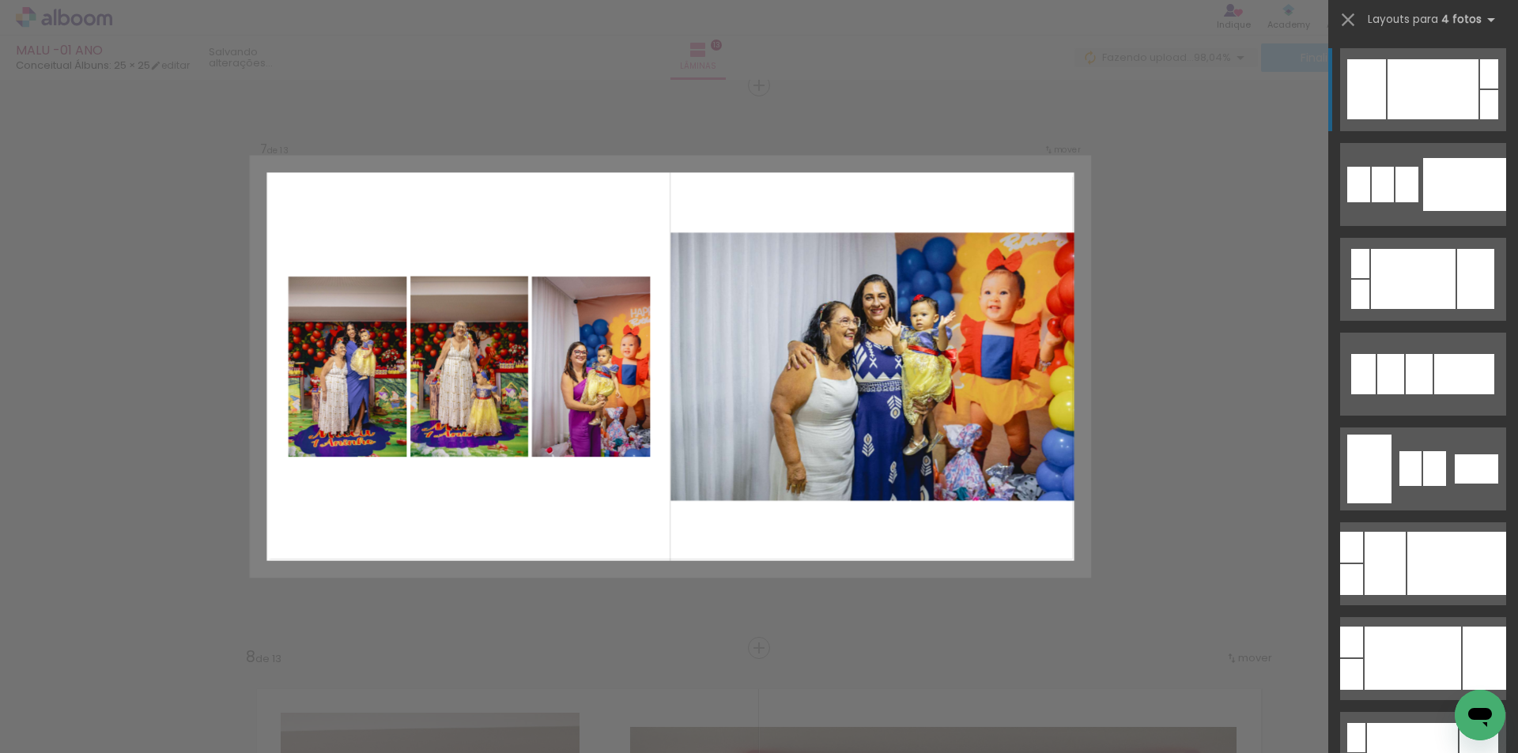
click at [1205, 130] on div "Confirmar Cancelar" at bounding box center [759, 641] width 1518 height 7918
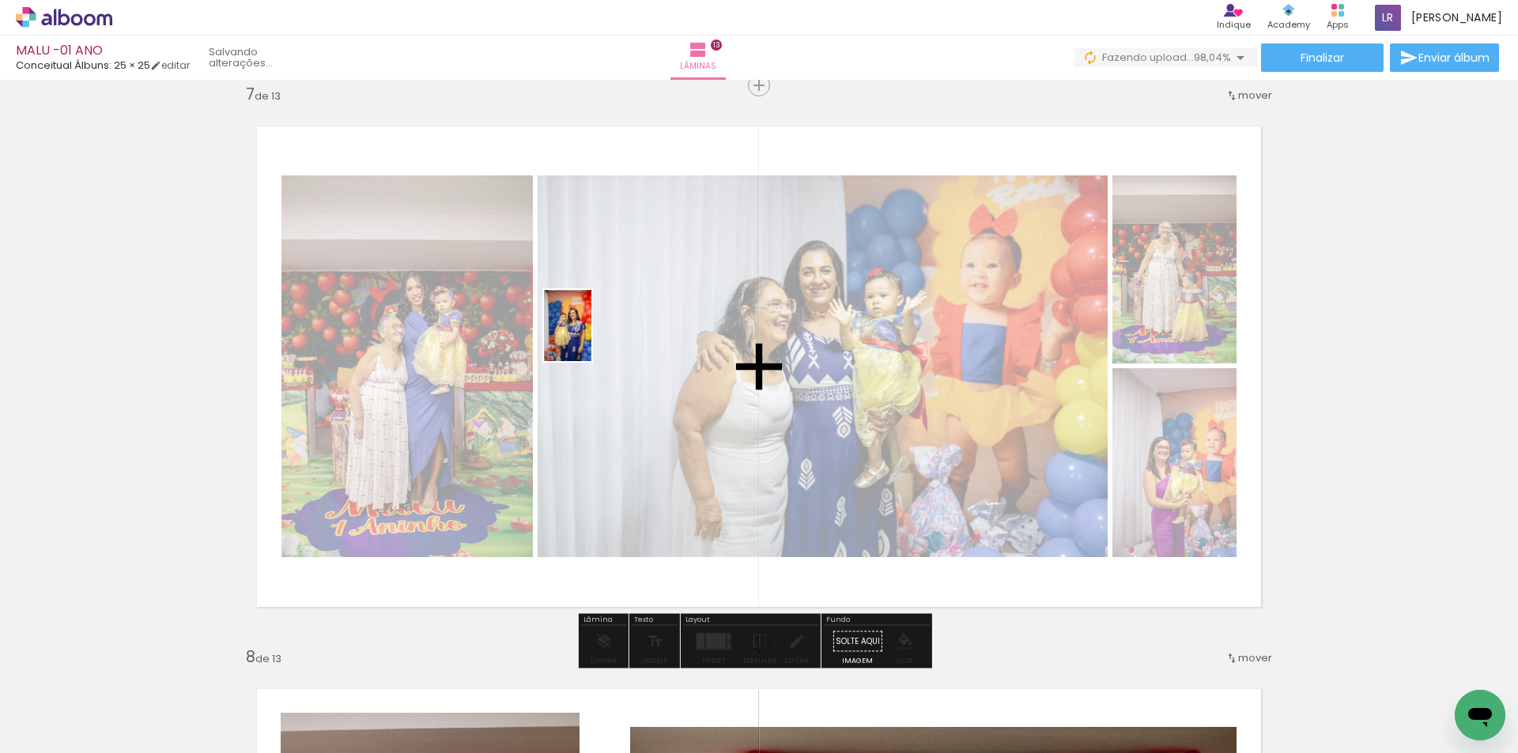
drag, startPoint x: 1444, startPoint y: 683, endPoint x: 613, endPoint y: 334, distance: 901.1
click at [595, 339] on quentale-workspace at bounding box center [759, 376] width 1518 height 753
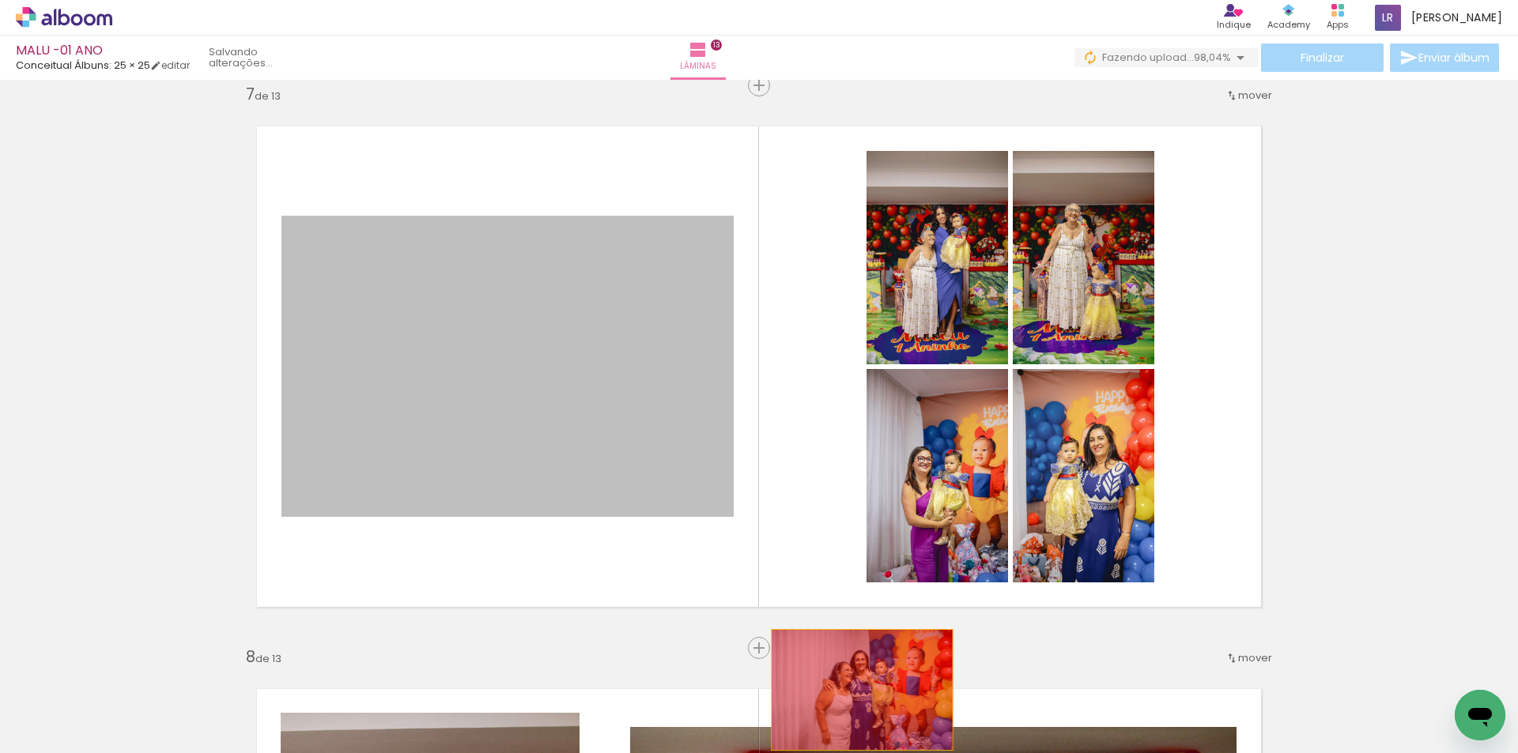
drag, startPoint x: 575, startPoint y: 332, endPoint x: 1007, endPoint y: 666, distance: 546.7
click at [858, 687] on quentale-workspace at bounding box center [759, 376] width 1518 height 753
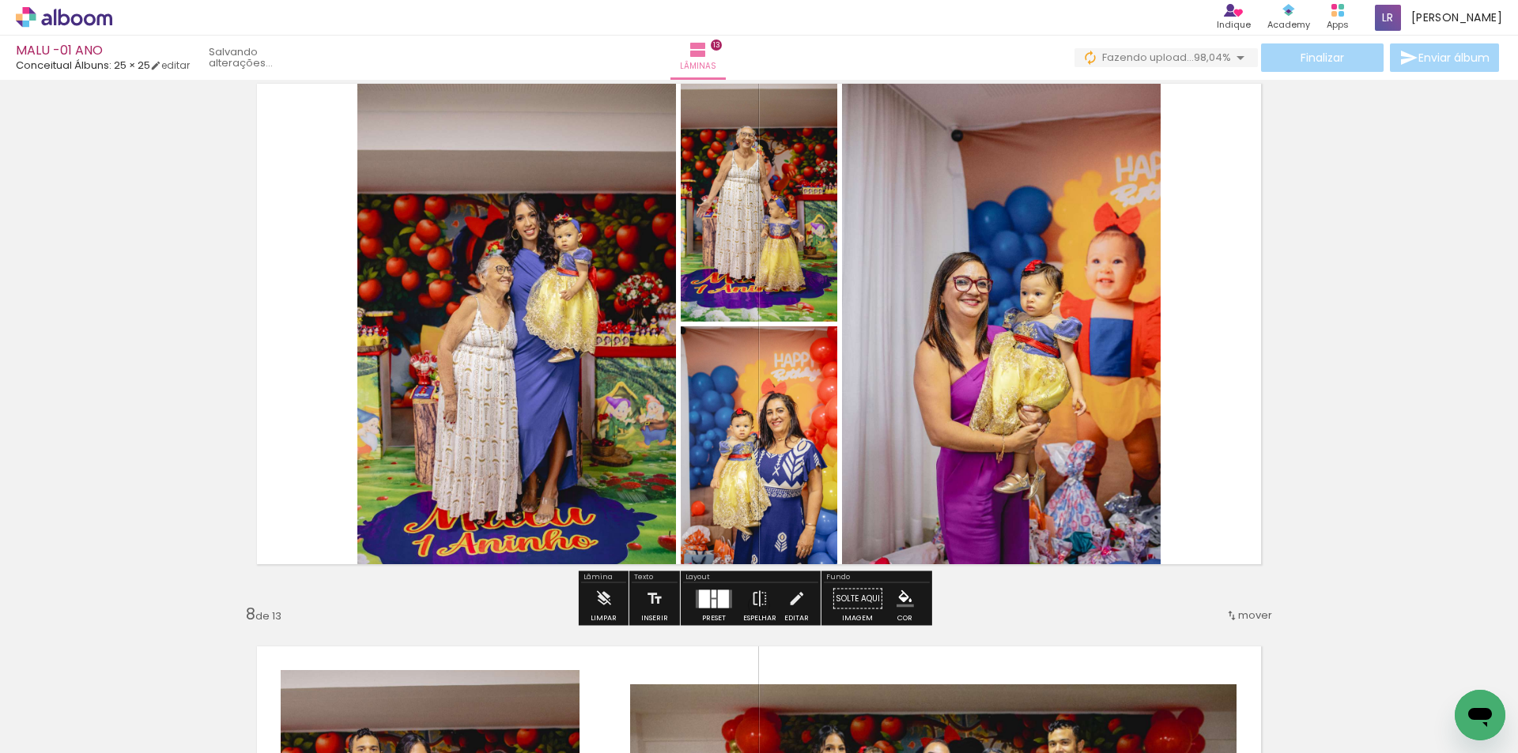
scroll to position [3477, 0]
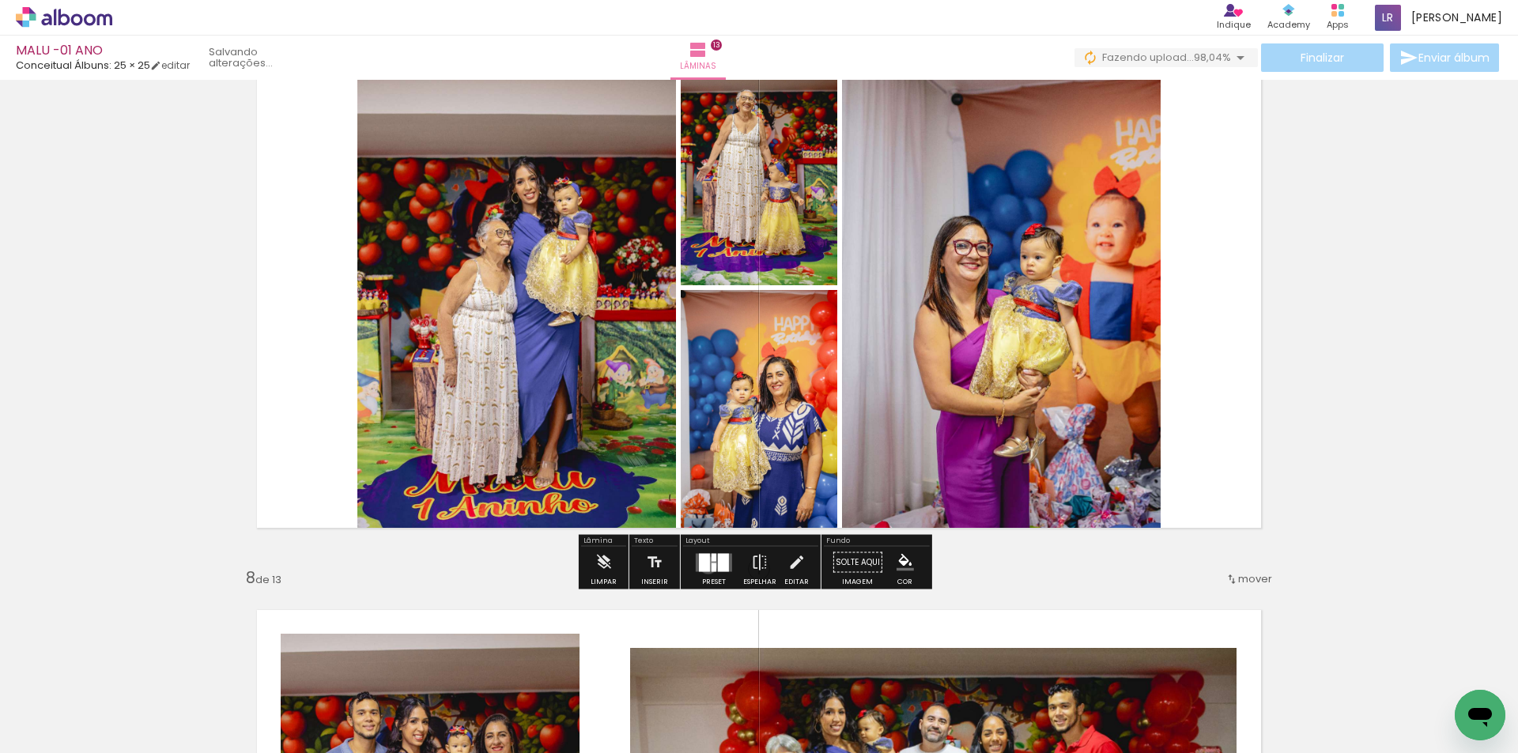
click at [704, 565] on div at bounding box center [704, 562] width 11 height 18
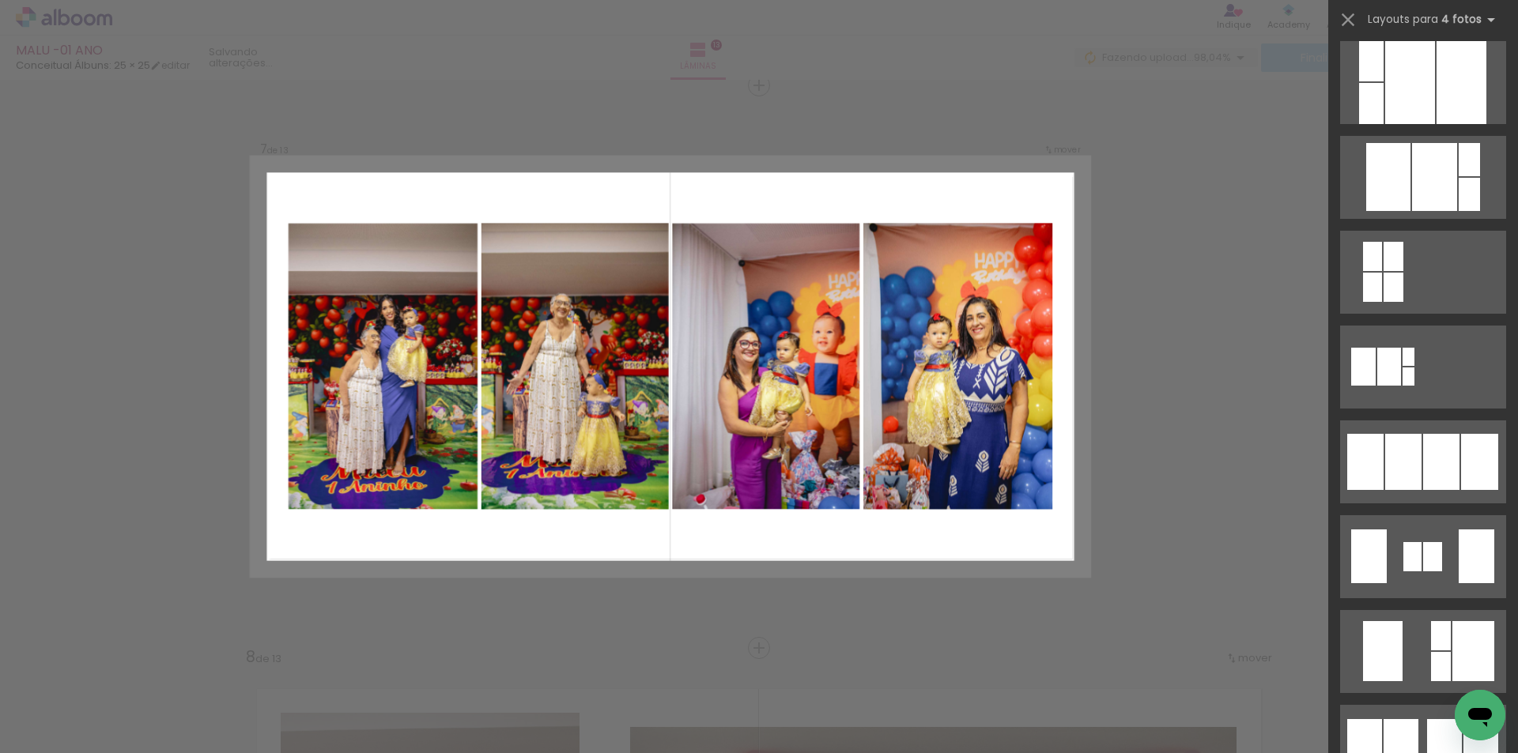
scroll to position [870, 0]
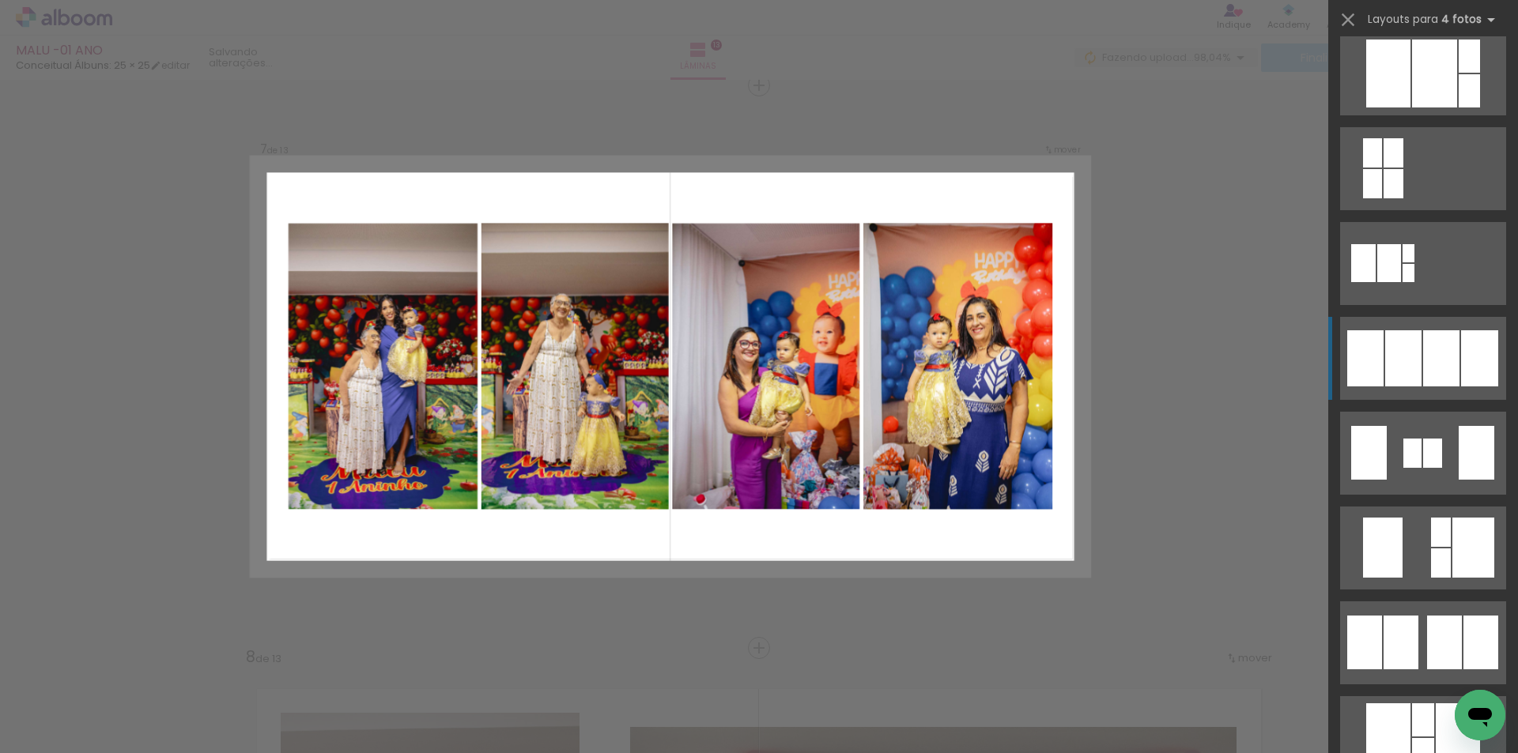
click at [1416, 364] on quentale-layouter at bounding box center [1423, 358] width 166 height 83
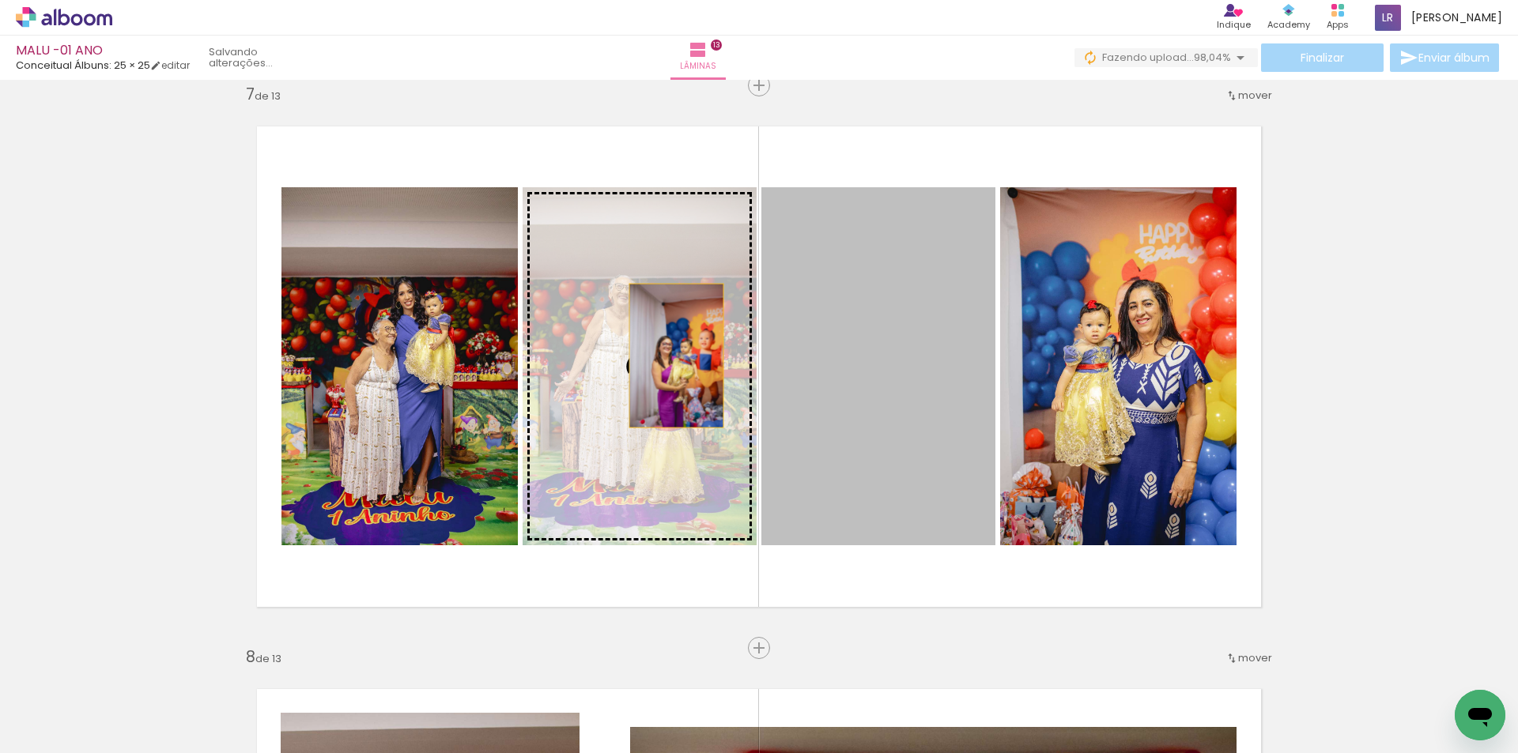
drag, startPoint x: 914, startPoint y: 371, endPoint x: 629, endPoint y: 353, distance: 285.2
click at [0, 0] on slot at bounding box center [0, 0] width 0 height 0
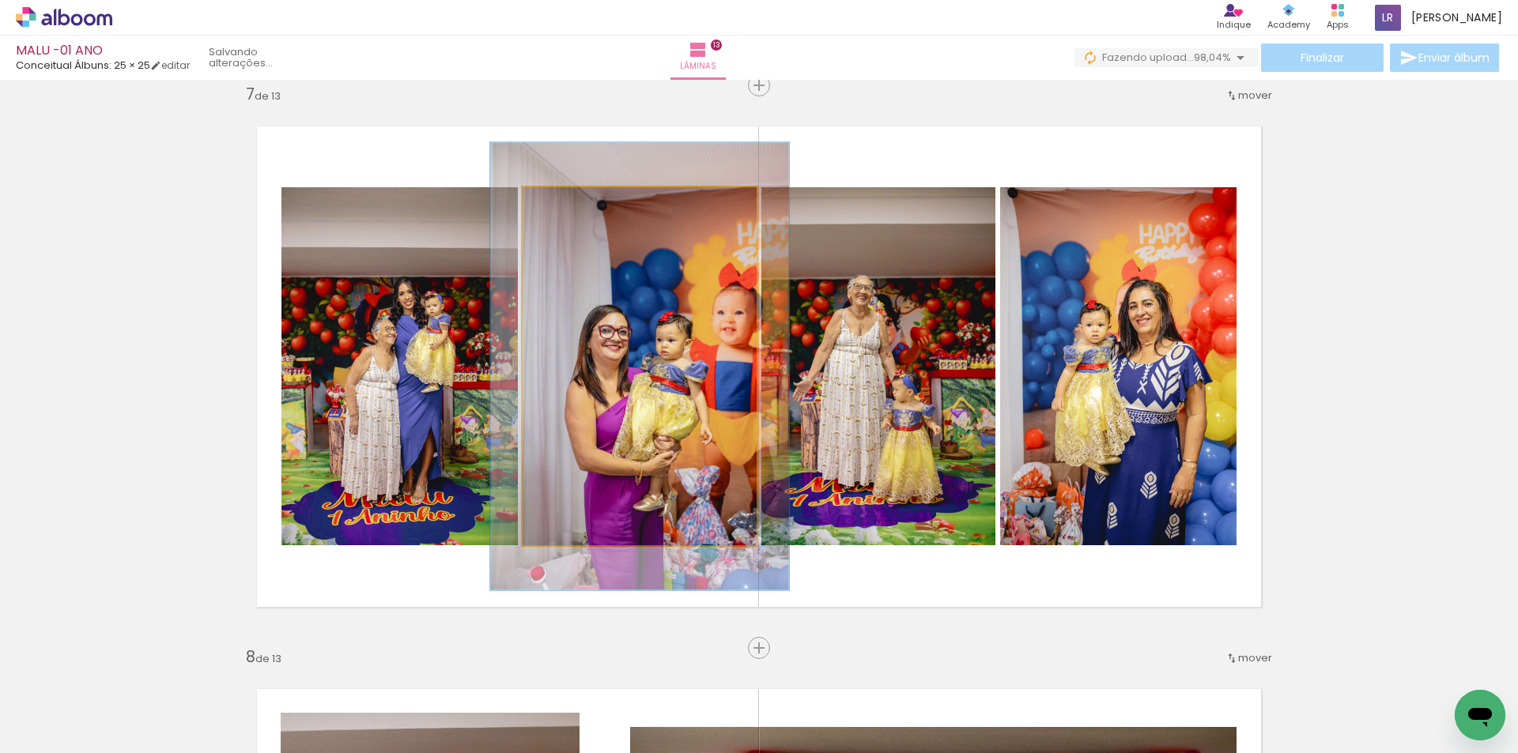
drag, startPoint x: 558, startPoint y: 210, endPoint x: 574, endPoint y: 210, distance: 15.8
type paper-slider "128"
click at [573, 210] on div at bounding box center [573, 203] width 25 height 25
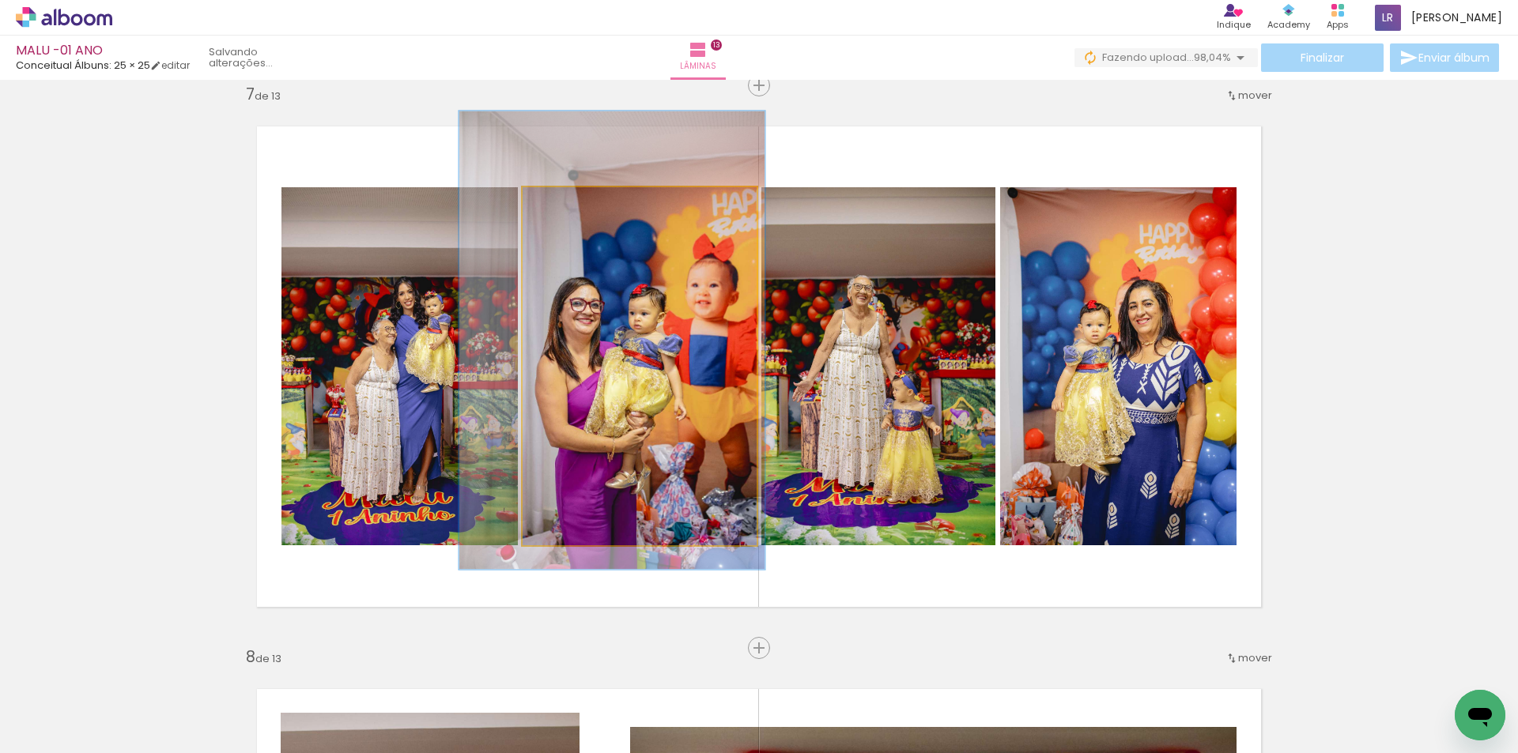
drag, startPoint x: 635, startPoint y: 289, endPoint x: 607, endPoint y: 263, distance: 38.0
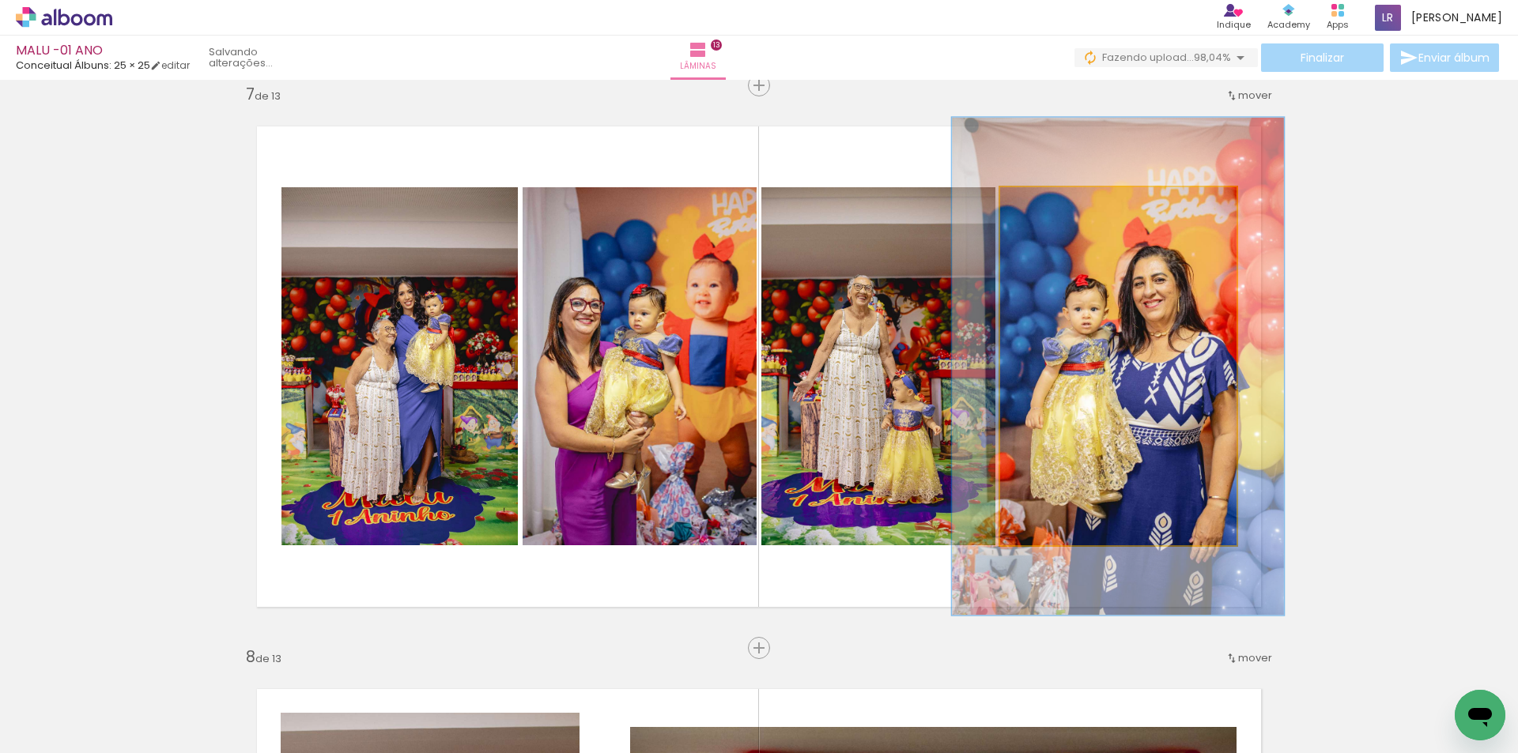
drag, startPoint x: 1035, startPoint y: 210, endPoint x: 1056, endPoint y: 210, distance: 21.3
type paper-slider "139"
click at [1056, 210] on div at bounding box center [1058, 203] width 25 height 25
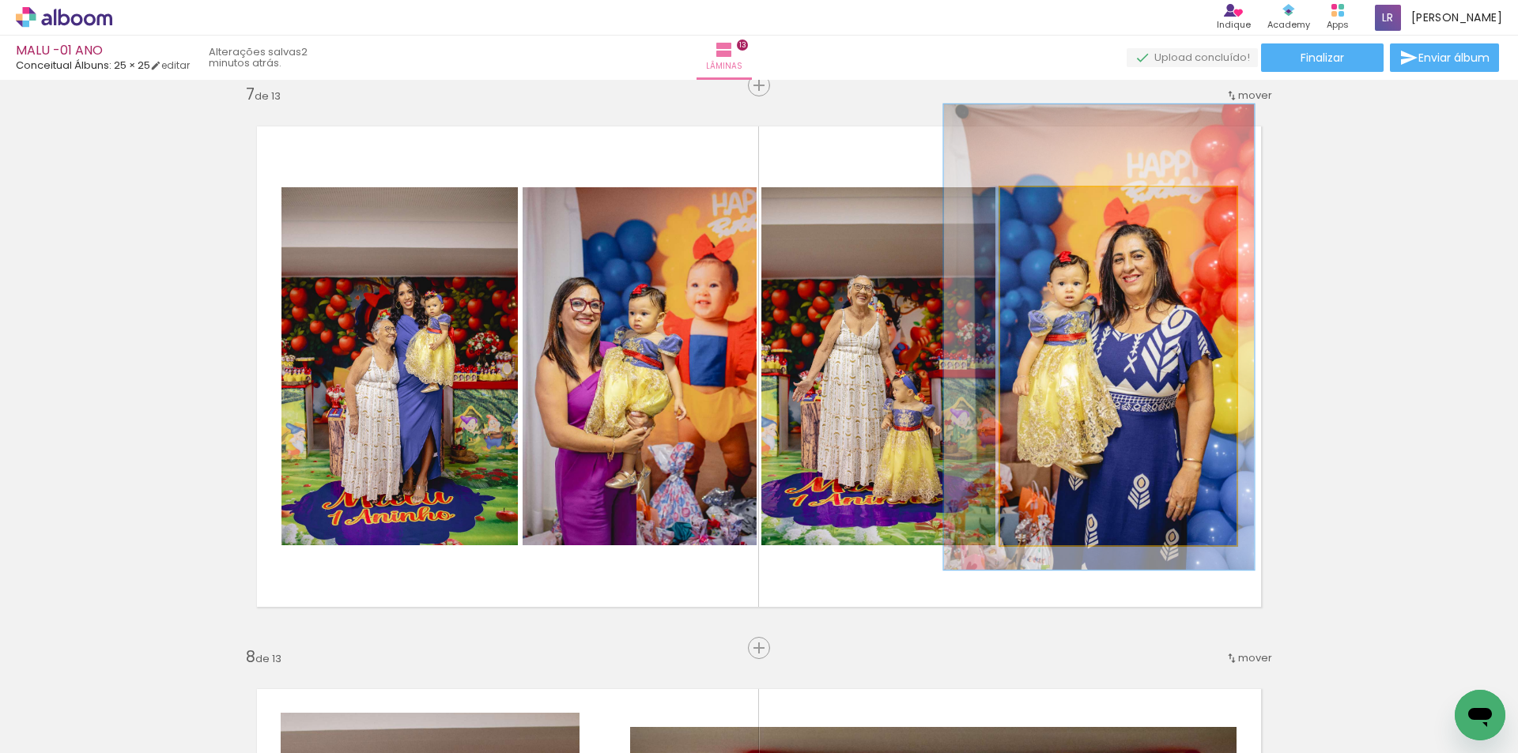
type paper-slider "130"
click at [1043, 213] on div at bounding box center [1055, 203] width 25 height 25
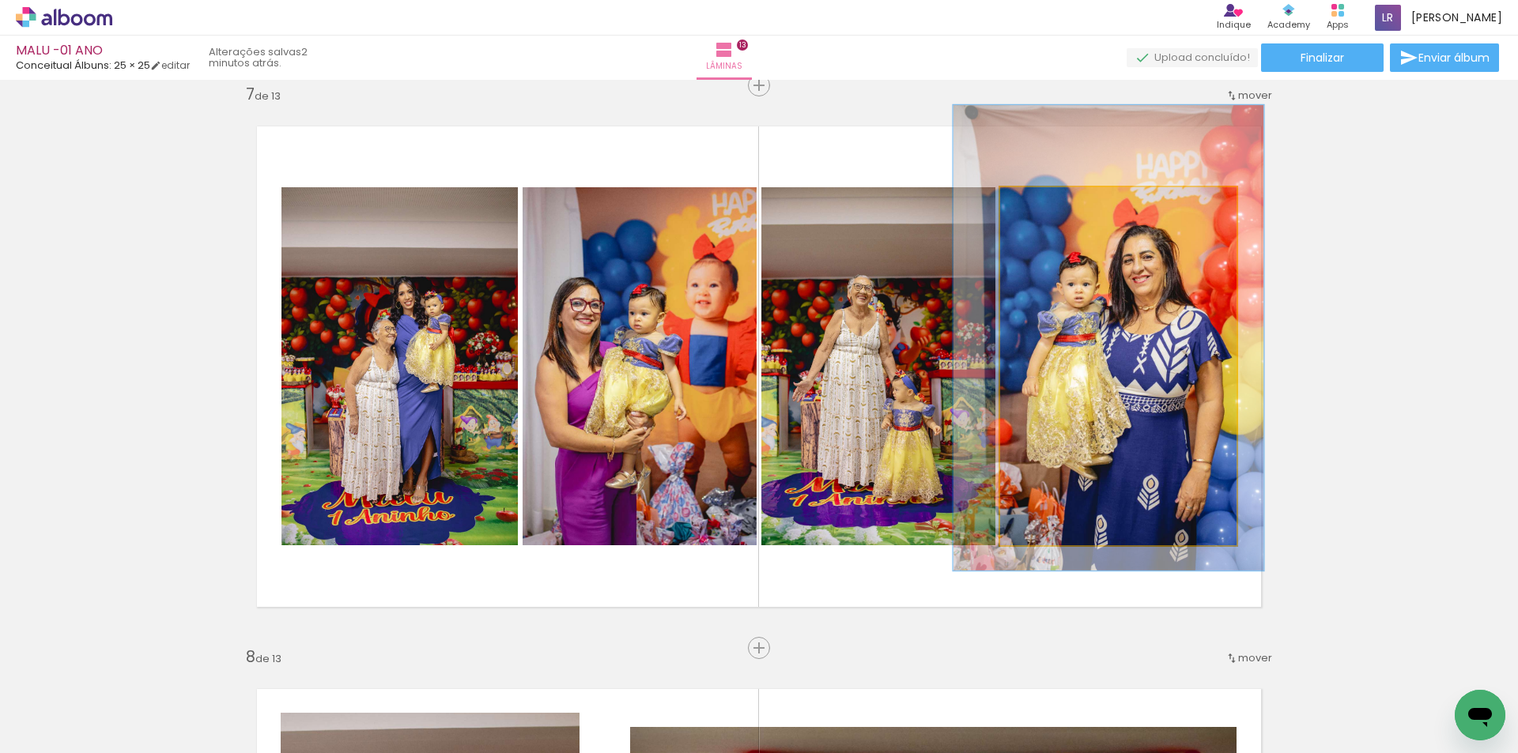
drag, startPoint x: 1125, startPoint y: 387, endPoint x: 1134, endPoint y: 388, distance: 9.5
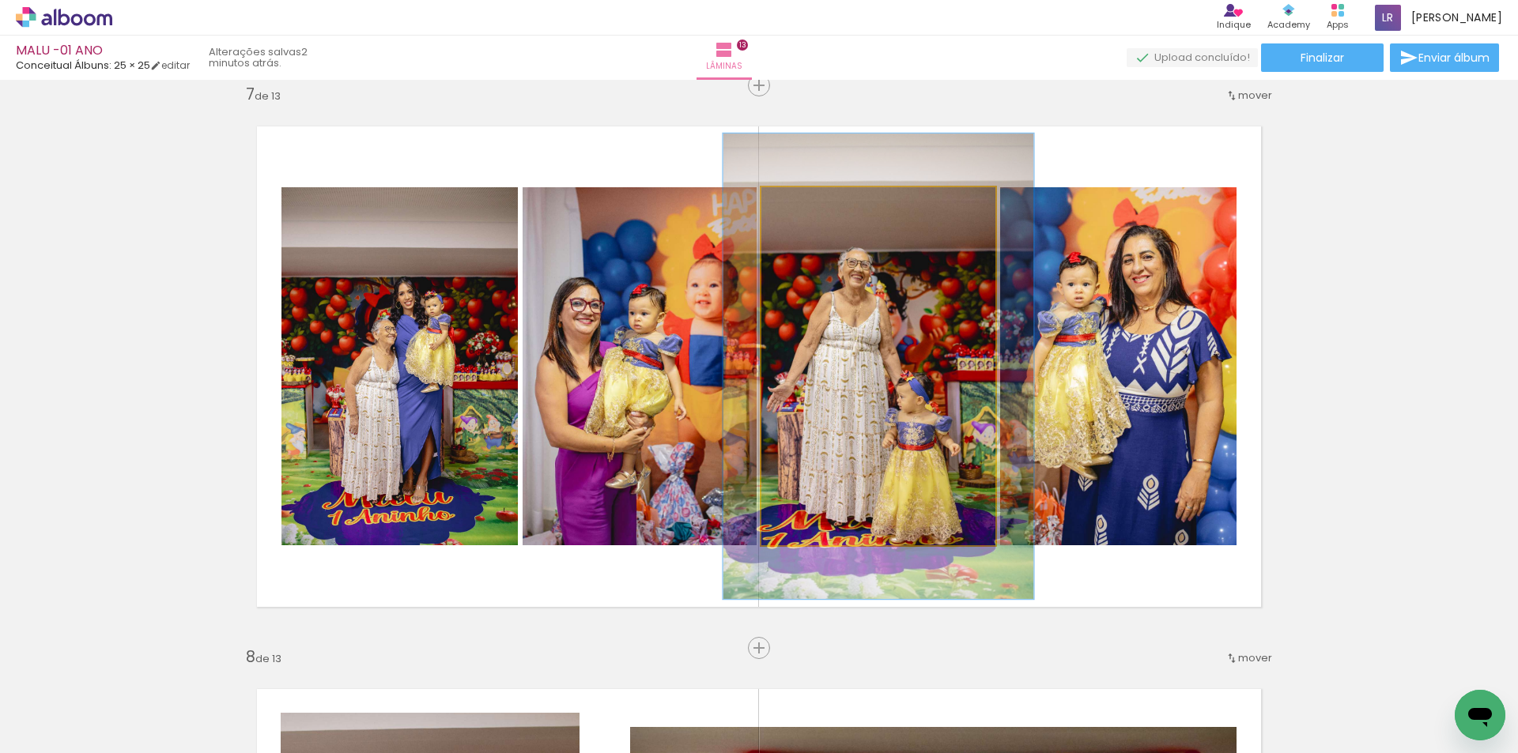
drag, startPoint x: 799, startPoint y: 207, endPoint x: 816, endPoint y: 205, distance: 16.8
type paper-slider "130"
click at [816, 205] on div at bounding box center [814, 203] width 25 height 25
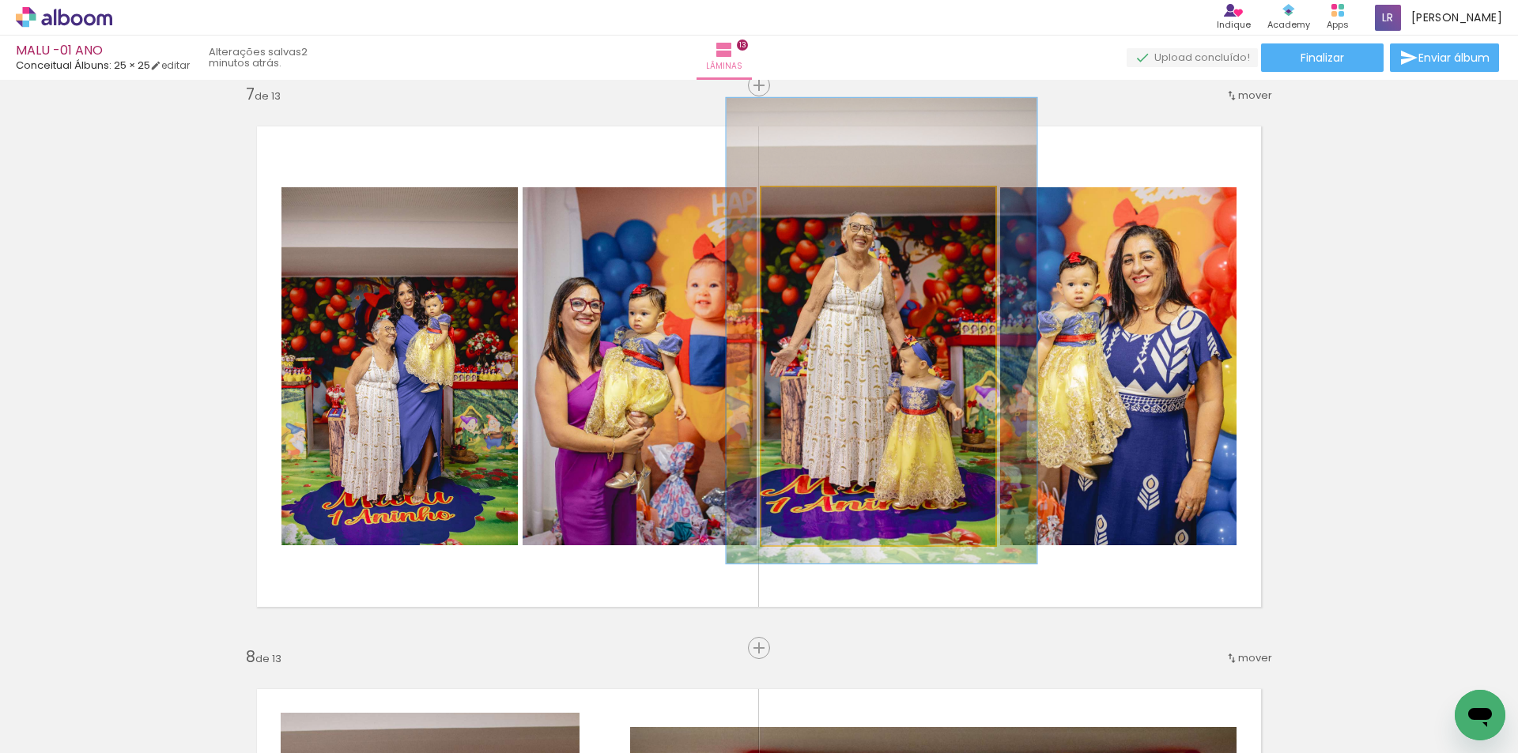
drag, startPoint x: 864, startPoint y: 310, endPoint x: 867, endPoint y: 275, distance: 34.9
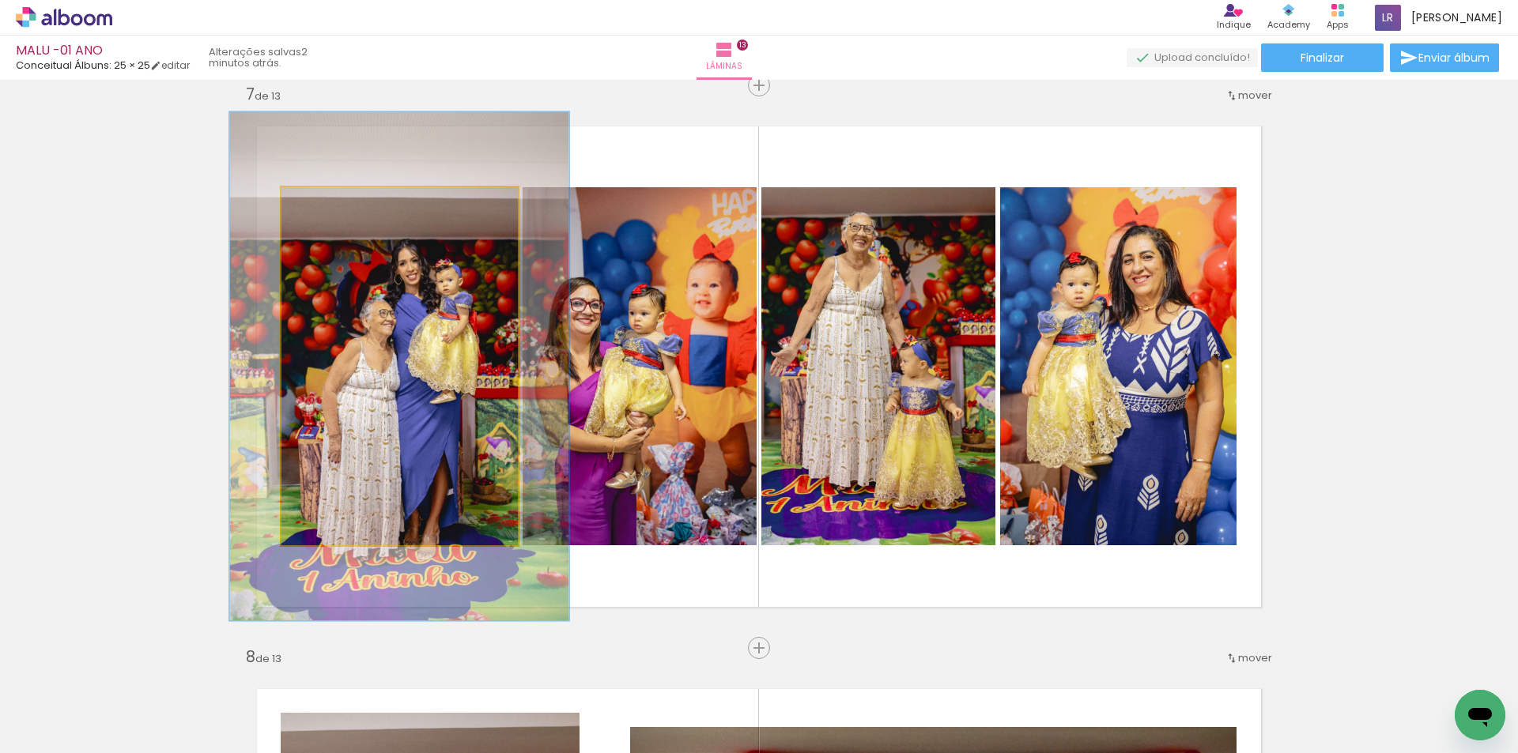
drag, startPoint x: 321, startPoint y: 206, endPoint x: 425, endPoint y: 304, distance: 142.6
click at [346, 207] on div at bounding box center [341, 203] width 25 height 25
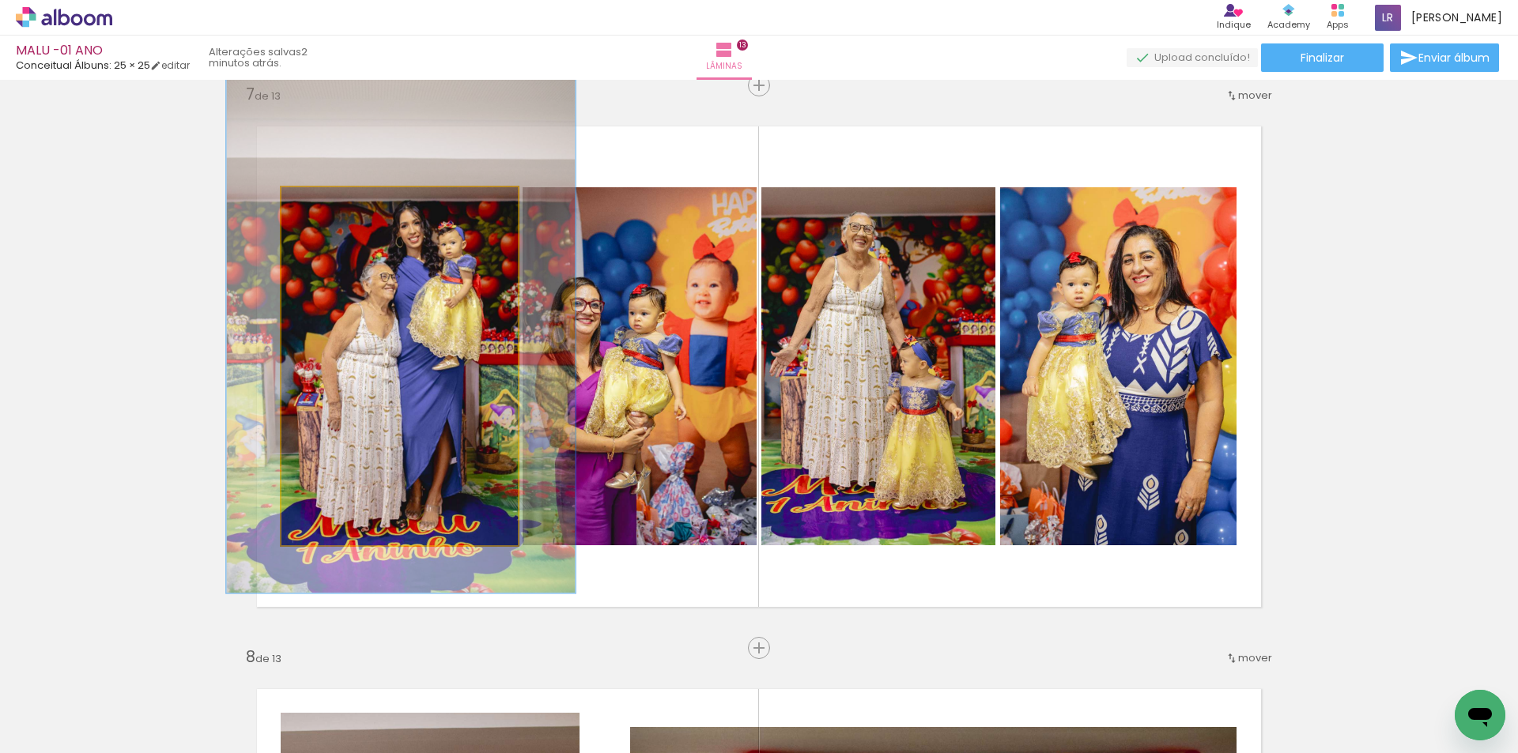
drag, startPoint x: 425, startPoint y: 299, endPoint x: 427, endPoint y: 268, distance: 30.9
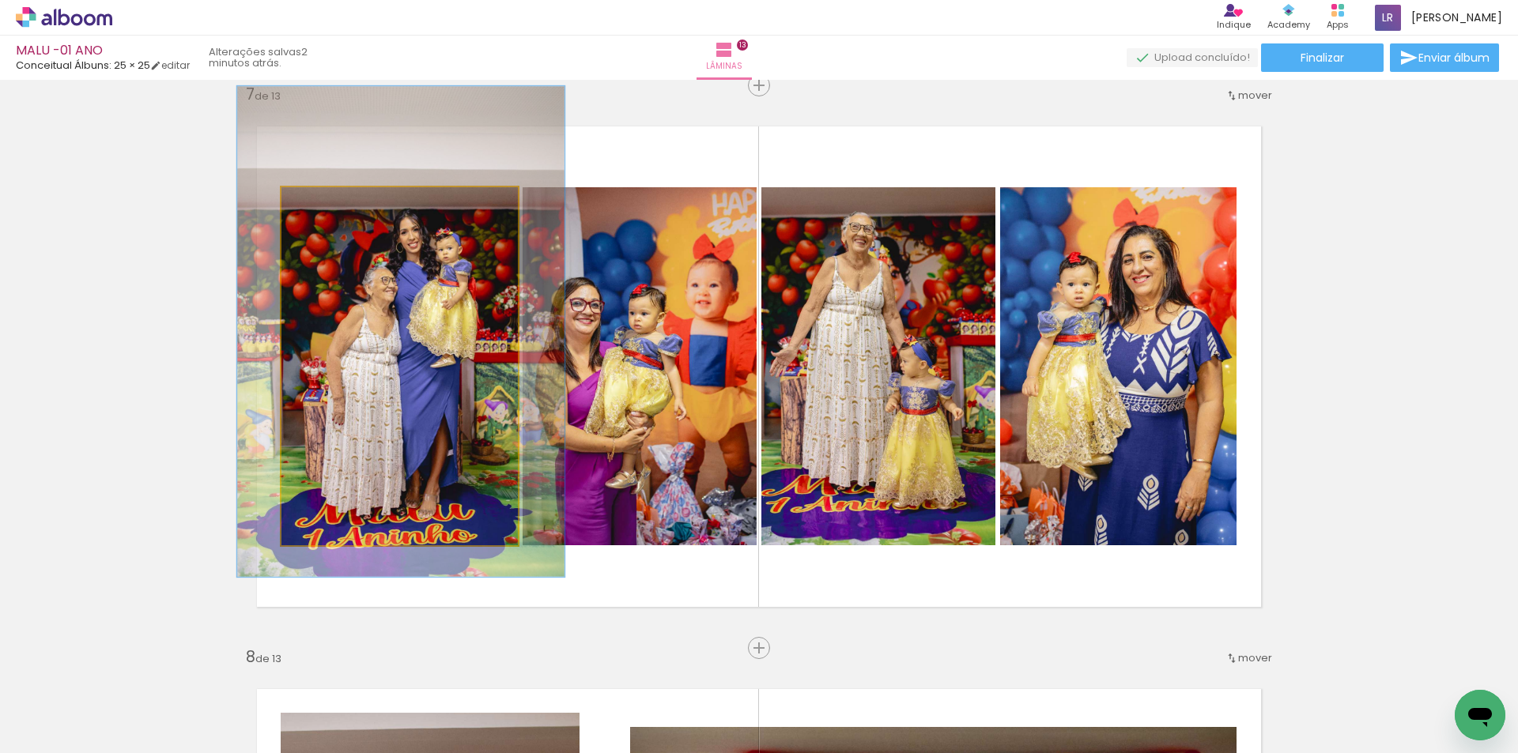
click at [334, 206] on div at bounding box center [341, 204] width 14 height 14
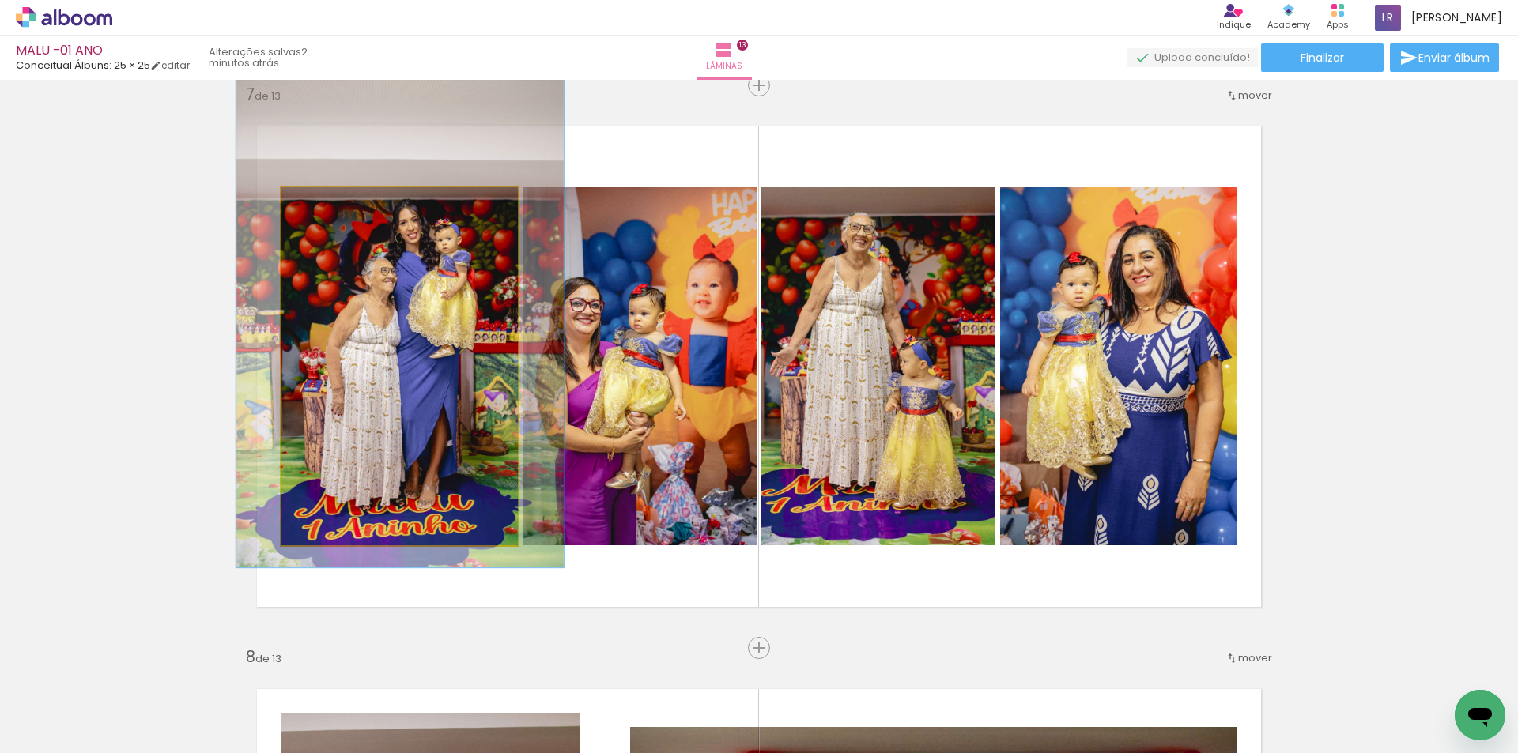
drag, startPoint x: 436, startPoint y: 317, endPoint x: 435, endPoint y: 308, distance: 9.5
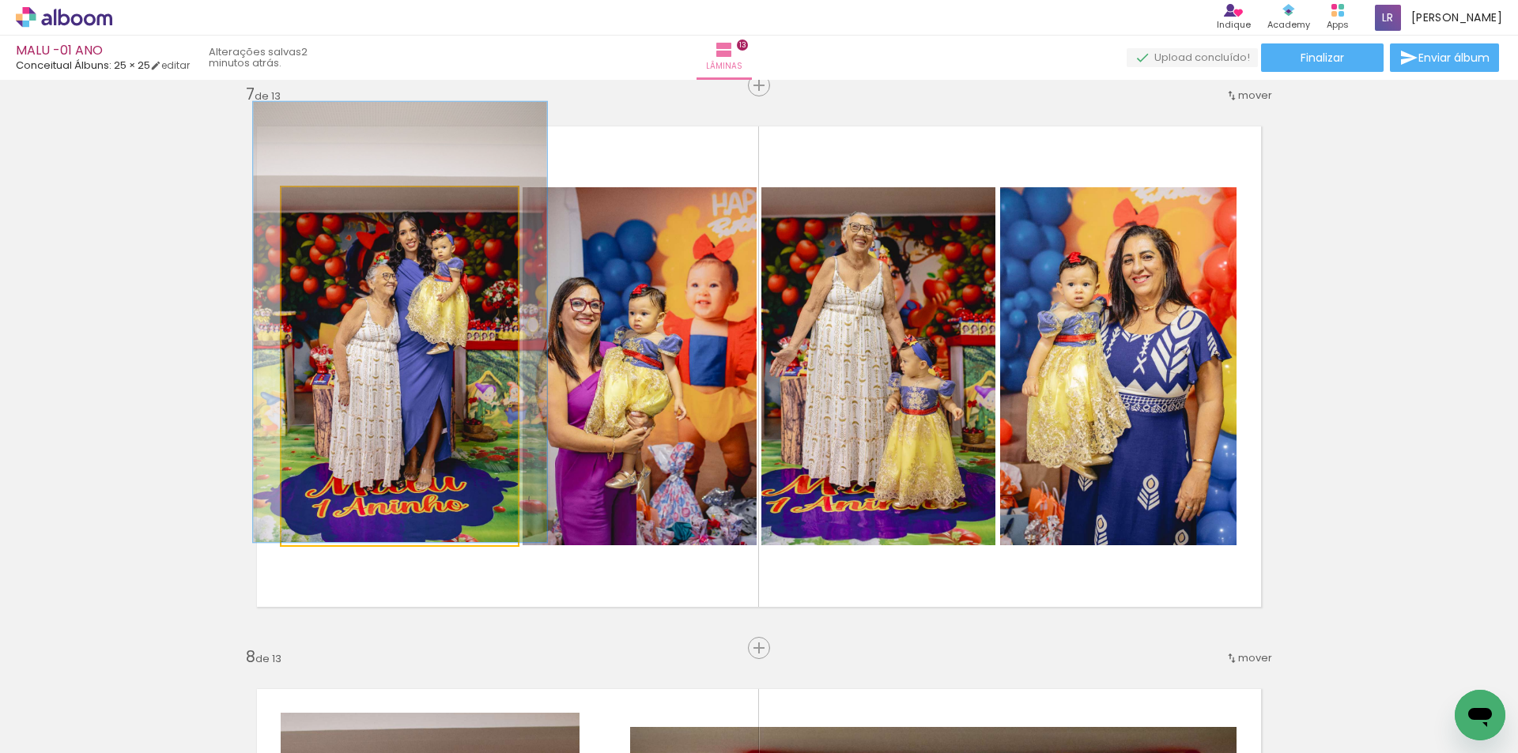
drag, startPoint x: 336, startPoint y: 207, endPoint x: 328, endPoint y: 214, distance: 10.6
type paper-slider "123"
click at [328, 214] on div at bounding box center [332, 203] width 25 height 25
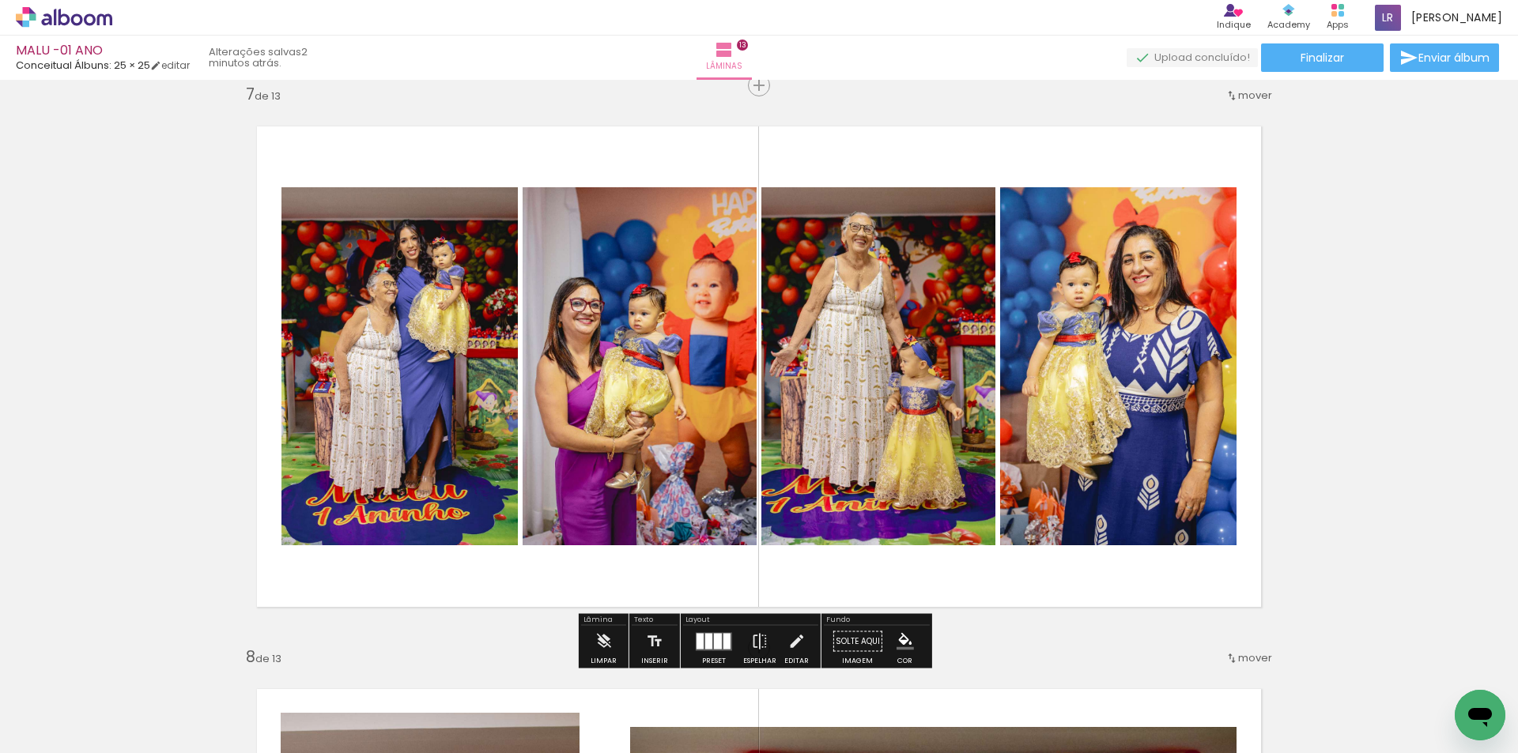
click at [1404, 361] on div "Inserir lâmina 1 de 13 Inserir lâmina 2 de 13 Inserir lâmina 3 de 13 Inserir lâ…" at bounding box center [759, 627] width 1518 height 7881
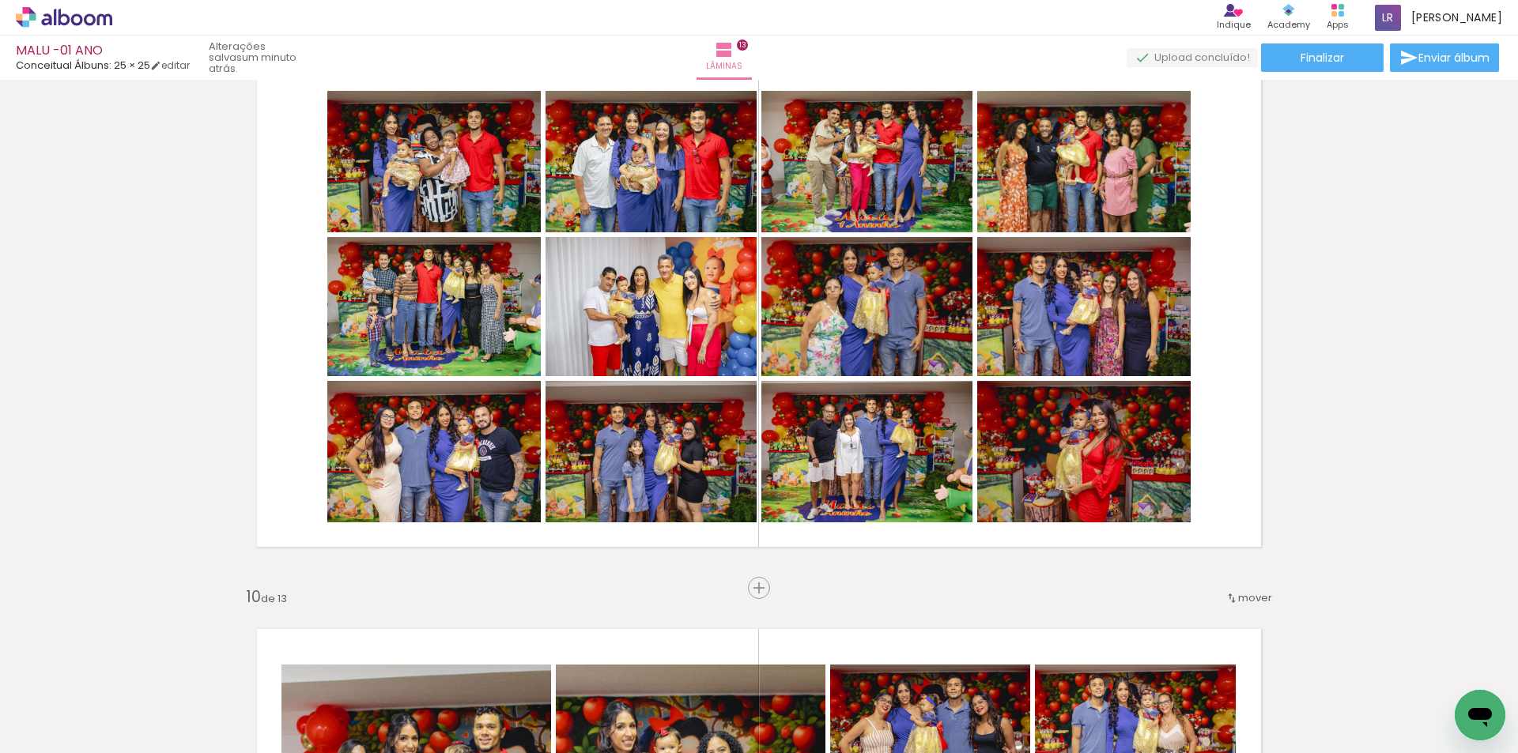
scroll to position [0, 2095]
click at [918, 710] on div at bounding box center [897, 700] width 78 height 52
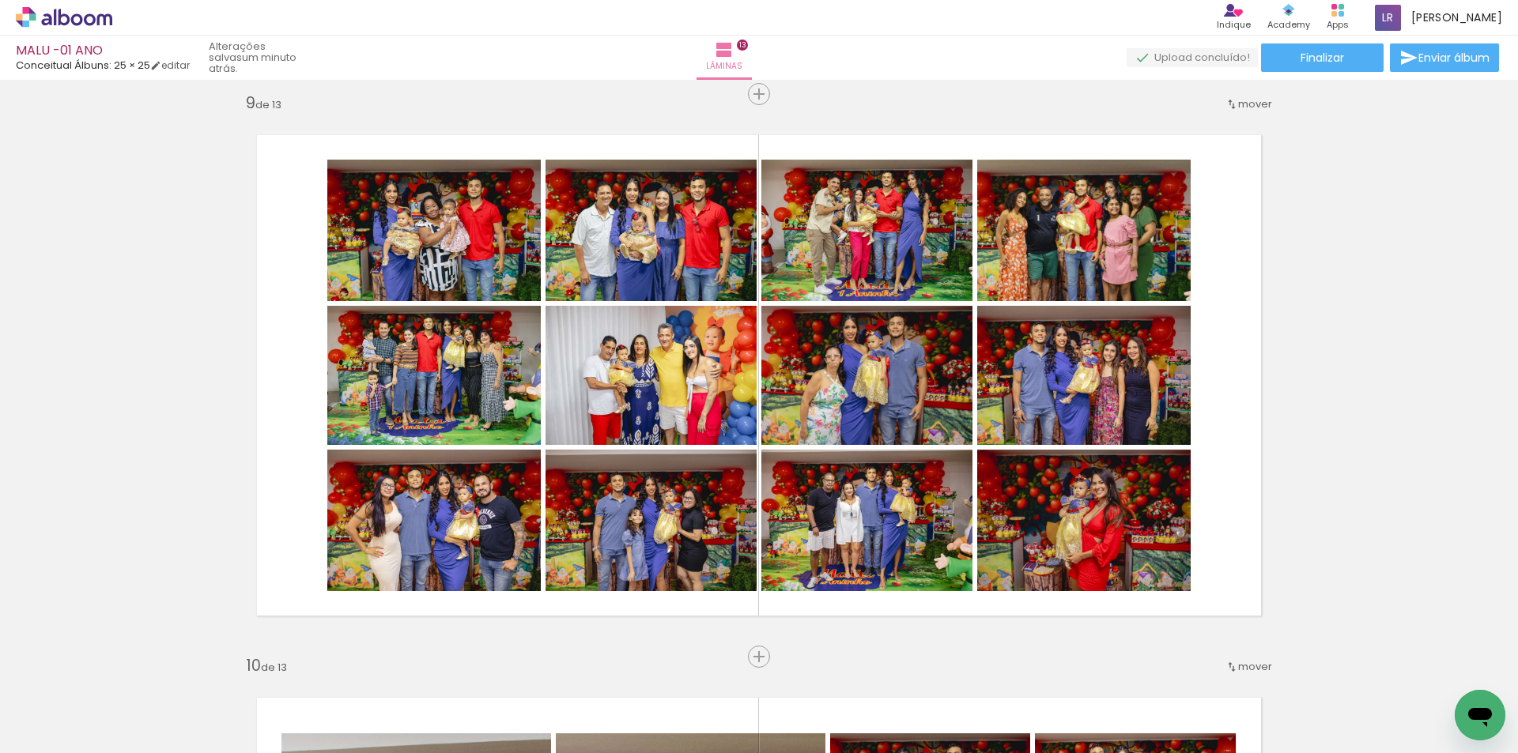
scroll to position [4505, 0]
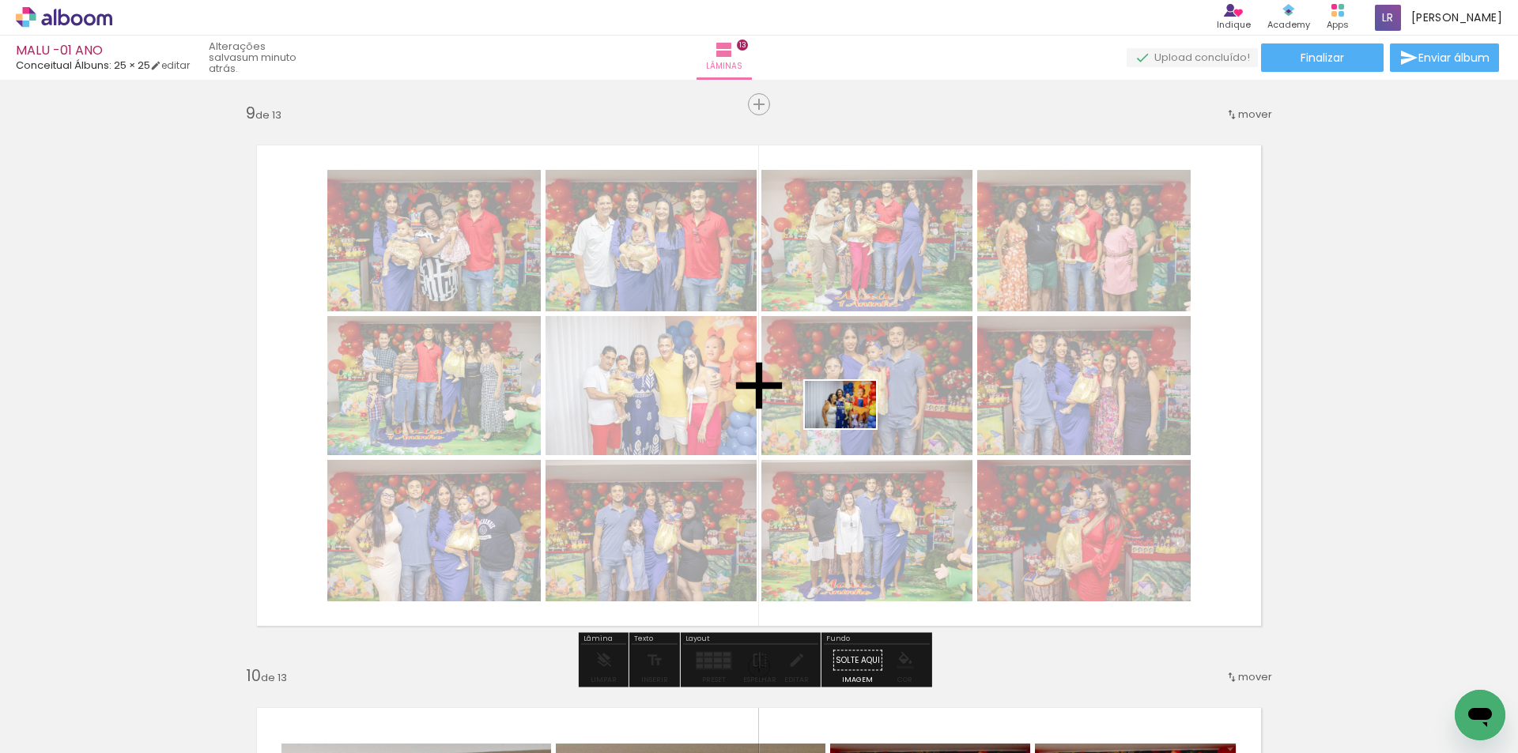
drag, startPoint x: 907, startPoint y: 708, endPoint x: 852, endPoint y: 428, distance: 285.1
click at [852, 428] on quentale-workspace at bounding box center [759, 376] width 1518 height 753
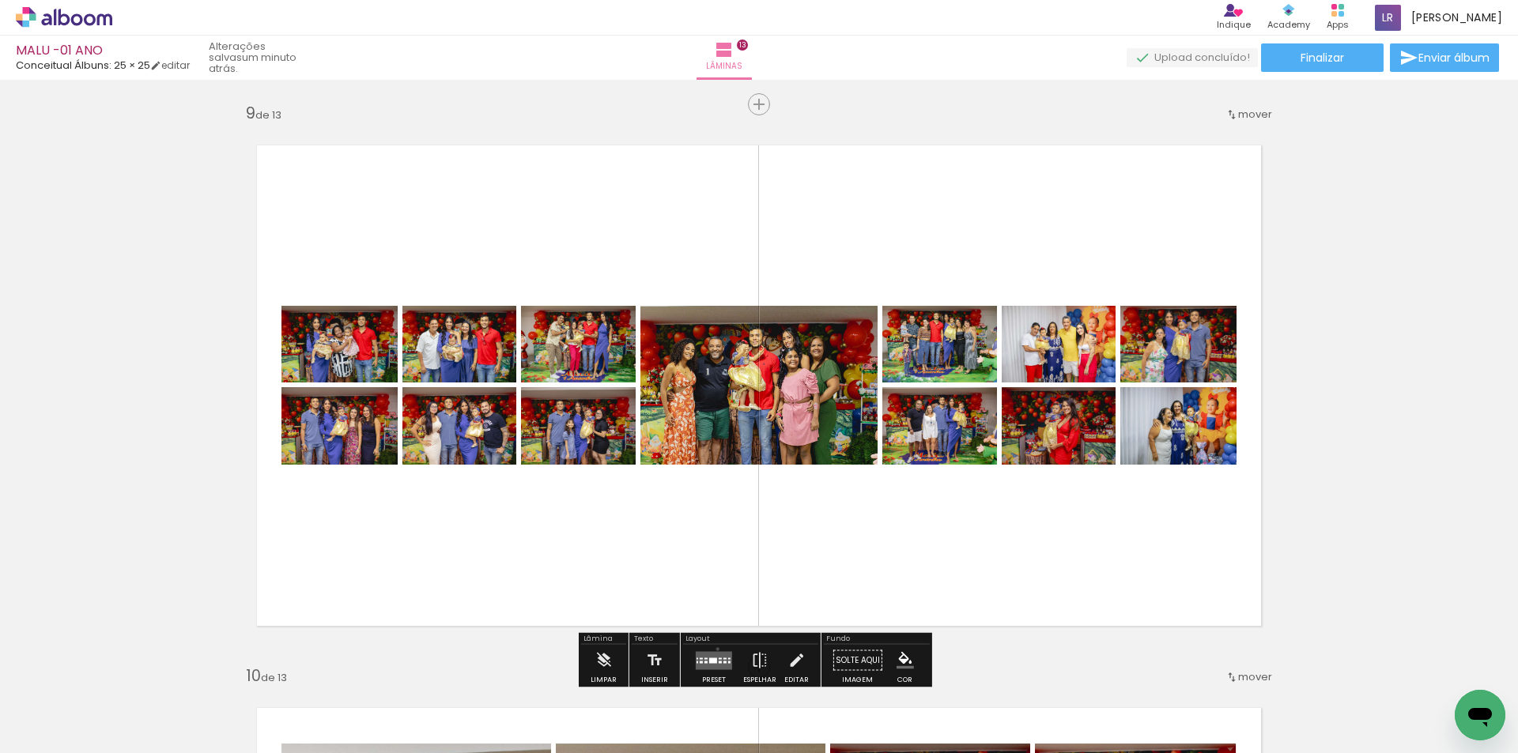
click at [714, 649] on div at bounding box center [714, 661] width 43 height 32
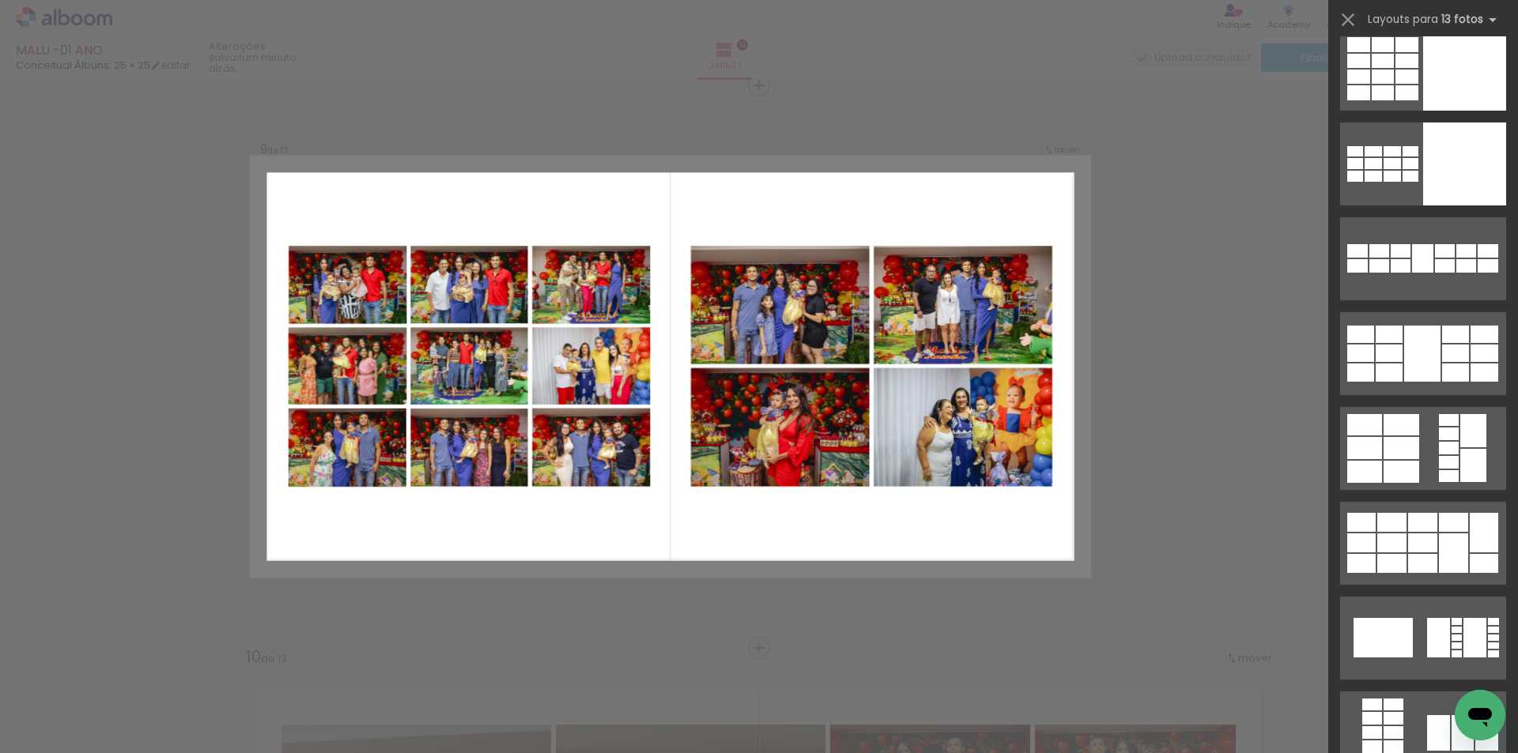
scroll to position [474, 0]
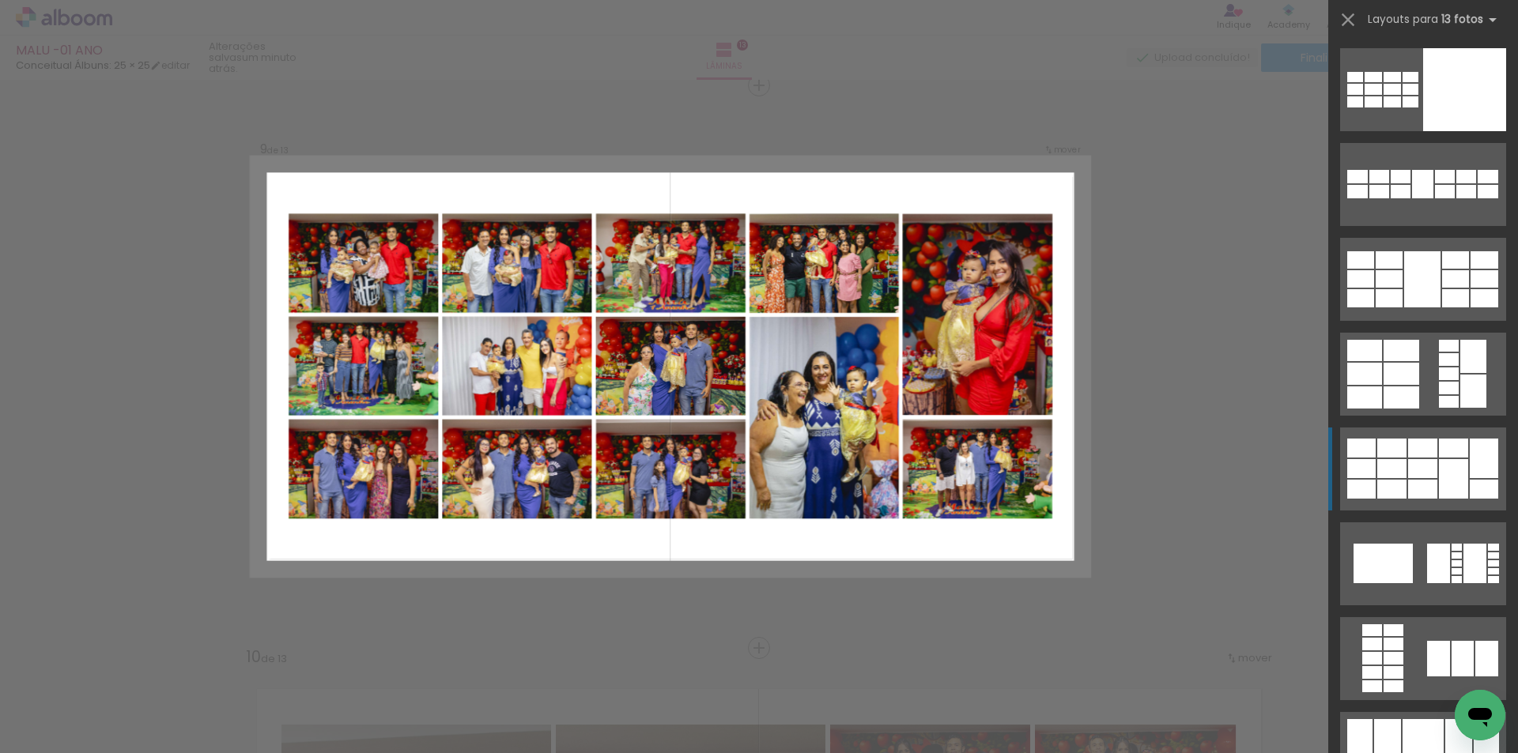
click at [1397, 471] on div at bounding box center [1391, 468] width 29 height 19
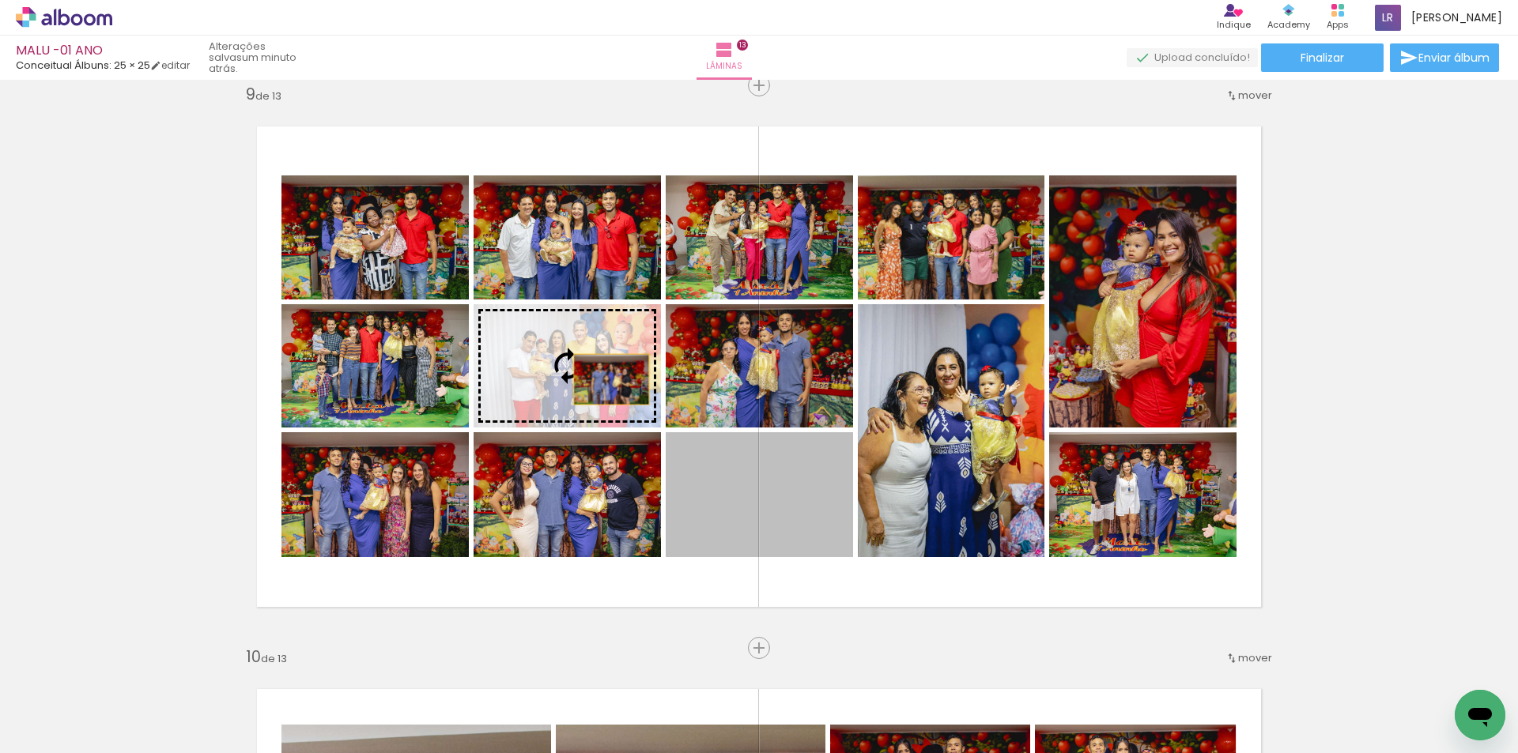
drag, startPoint x: 753, startPoint y: 509, endPoint x: 606, endPoint y: 379, distance: 196.0
click at [0, 0] on slot at bounding box center [0, 0] width 0 height 0
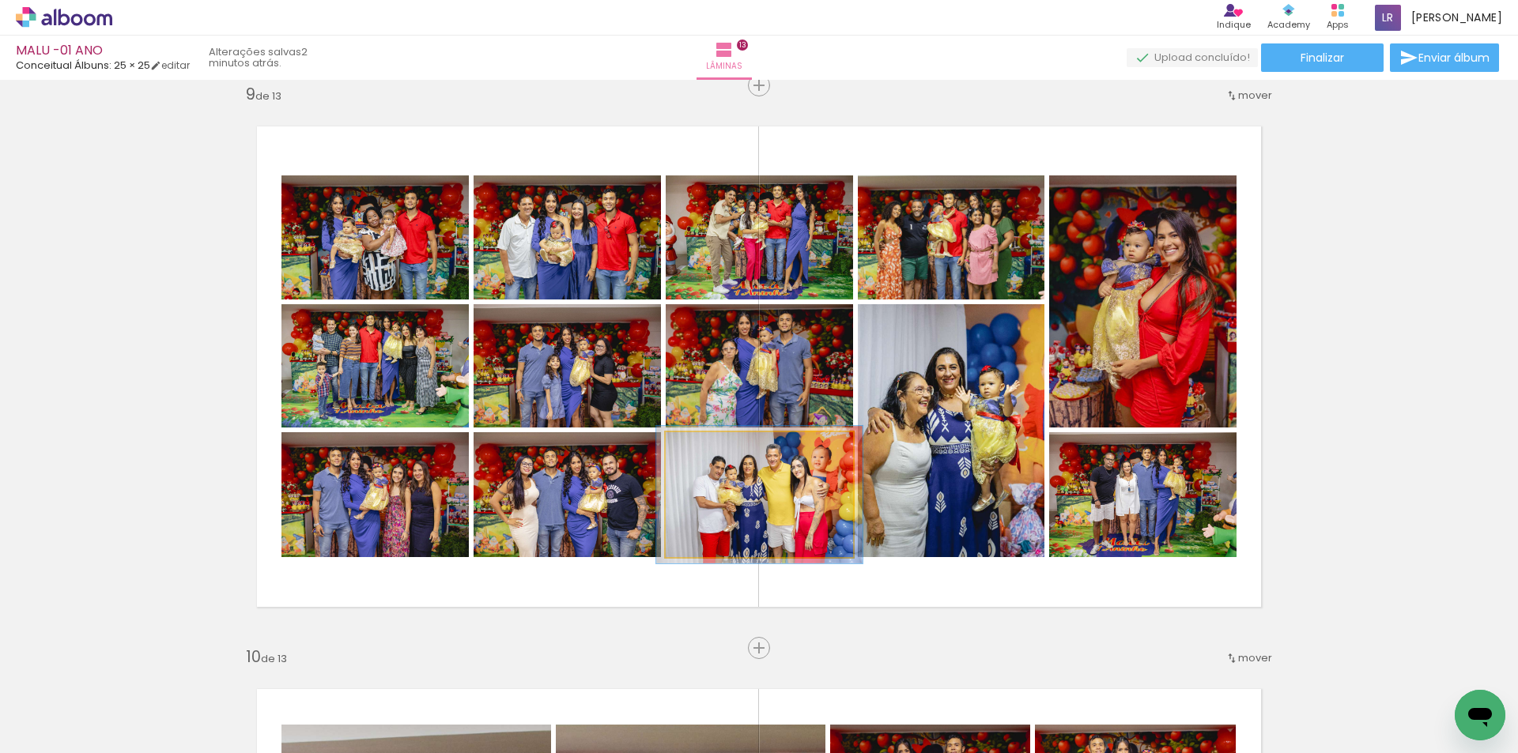
type paper-slider "110"
click at [708, 453] on div at bounding box center [708, 448] width 25 height 25
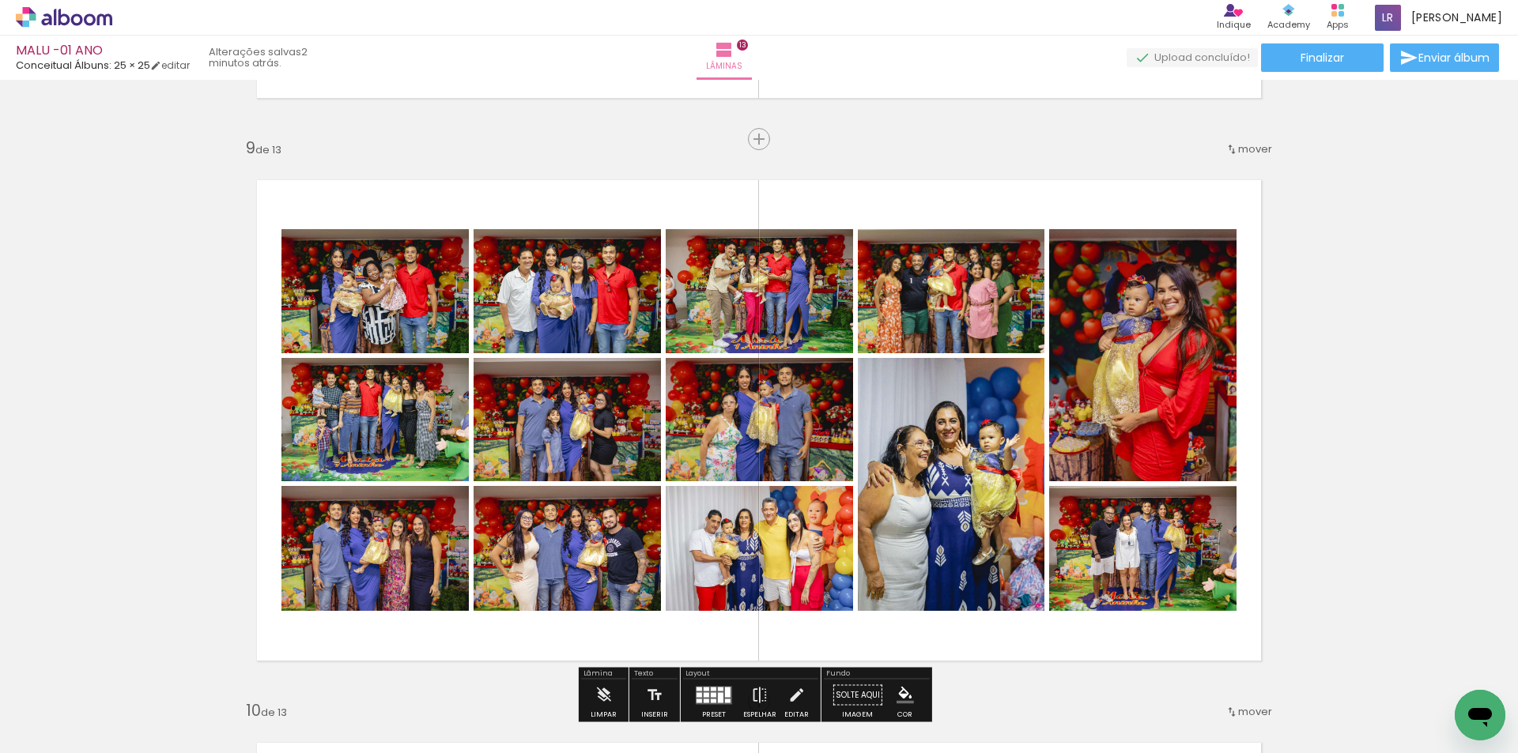
scroll to position [4445, 0]
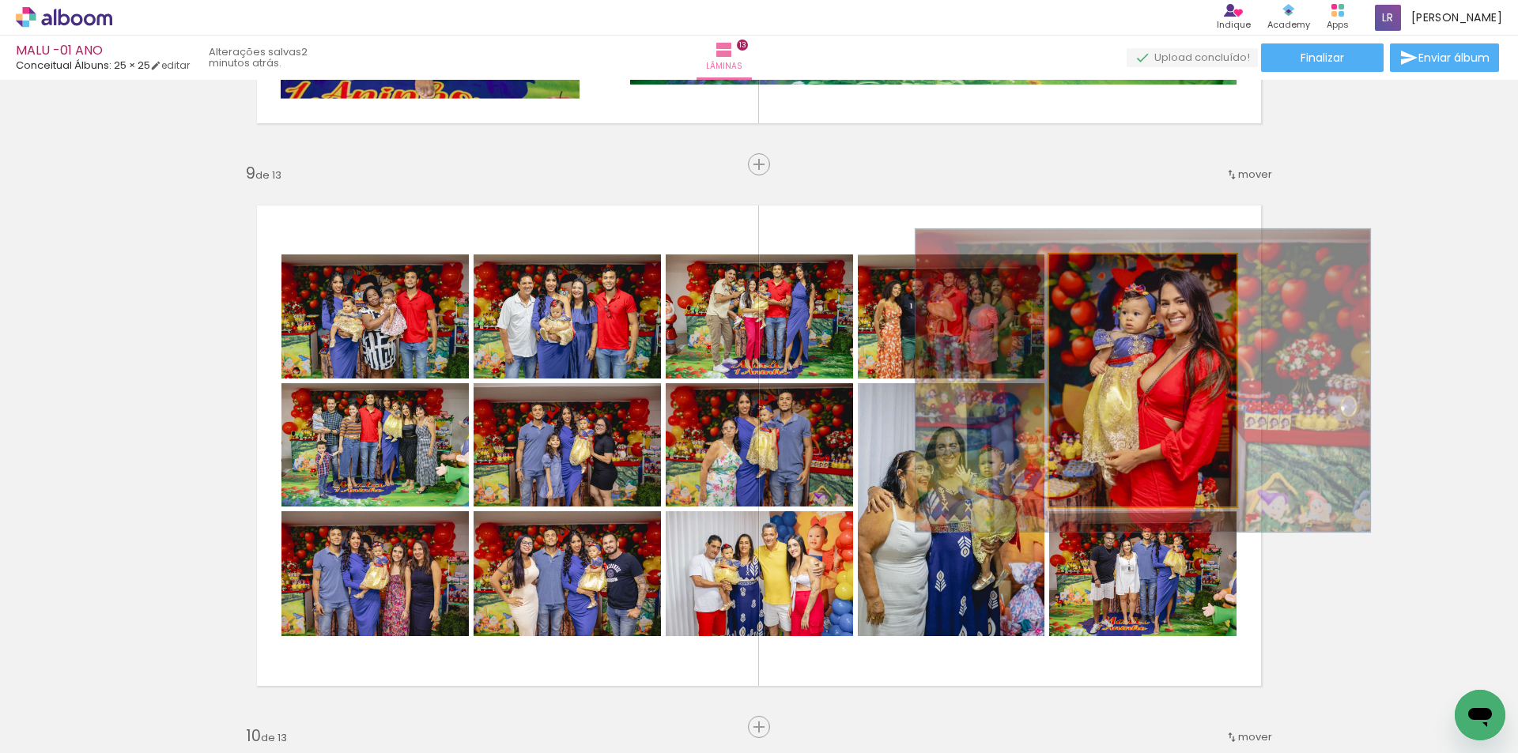
drag, startPoint x: 1078, startPoint y: 273, endPoint x: 1089, endPoint y: 276, distance: 11.5
type paper-slider "120"
click at [1090, 276] on div at bounding box center [1097, 271] width 14 height 14
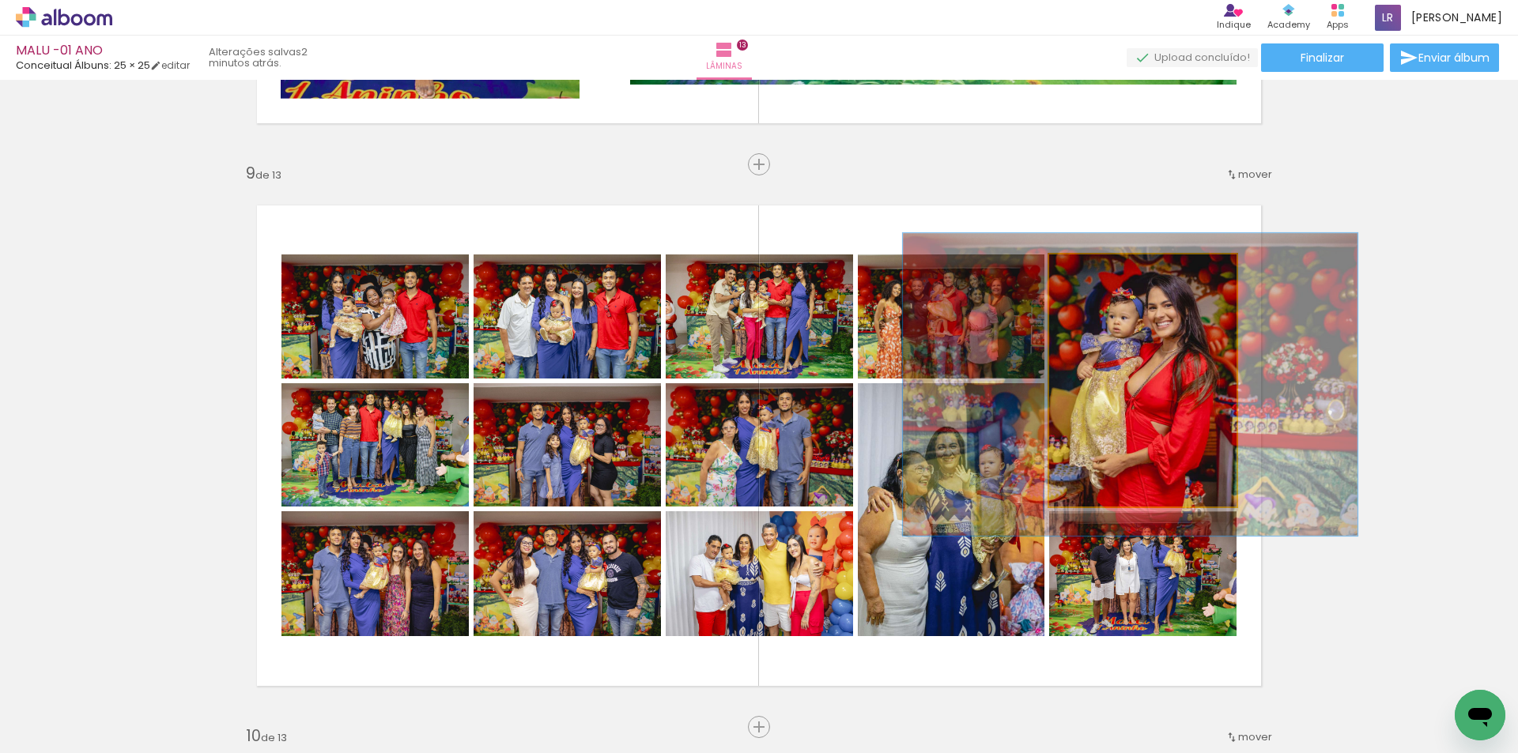
drag, startPoint x: 1188, startPoint y: 357, endPoint x: 1176, endPoint y: 361, distance: 13.3
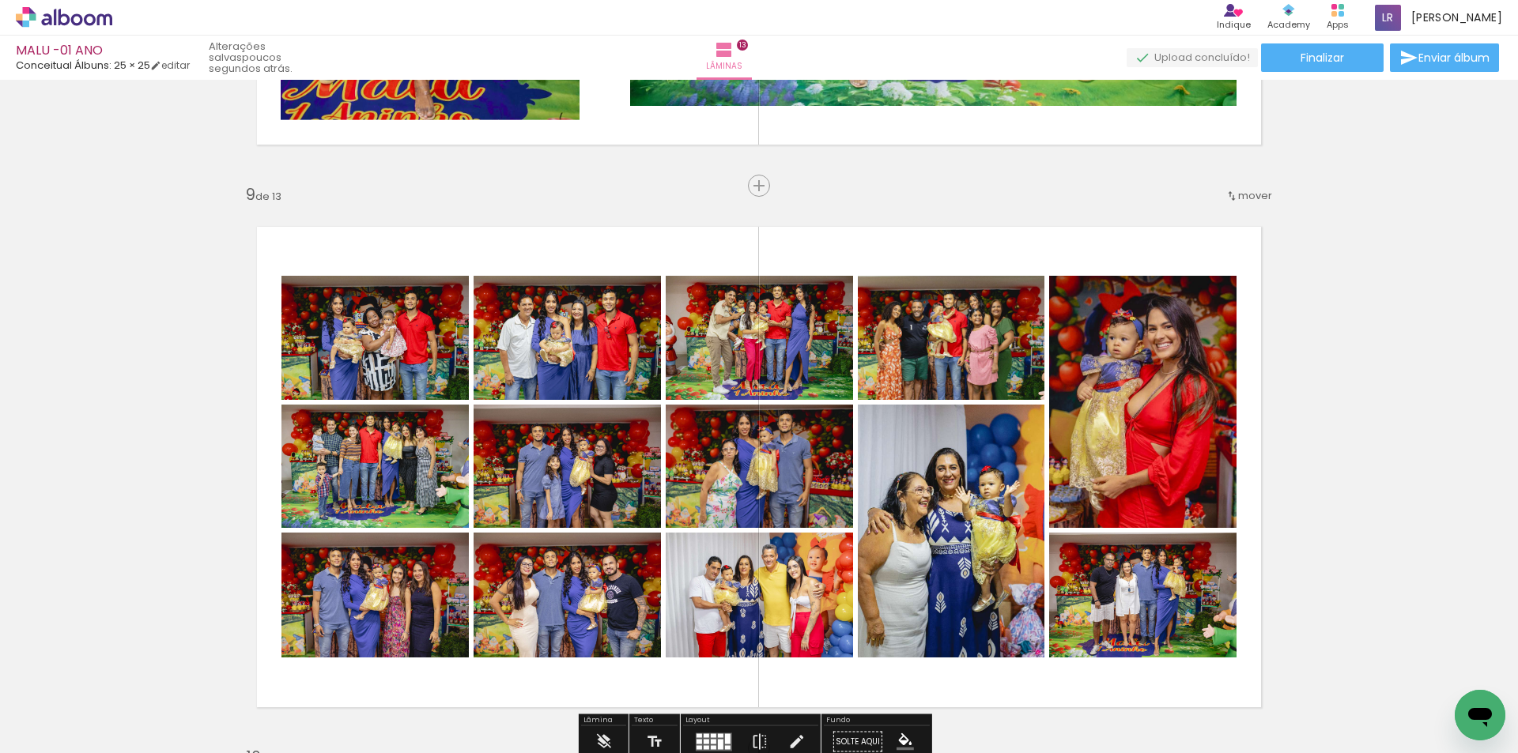
scroll to position [4366, 0]
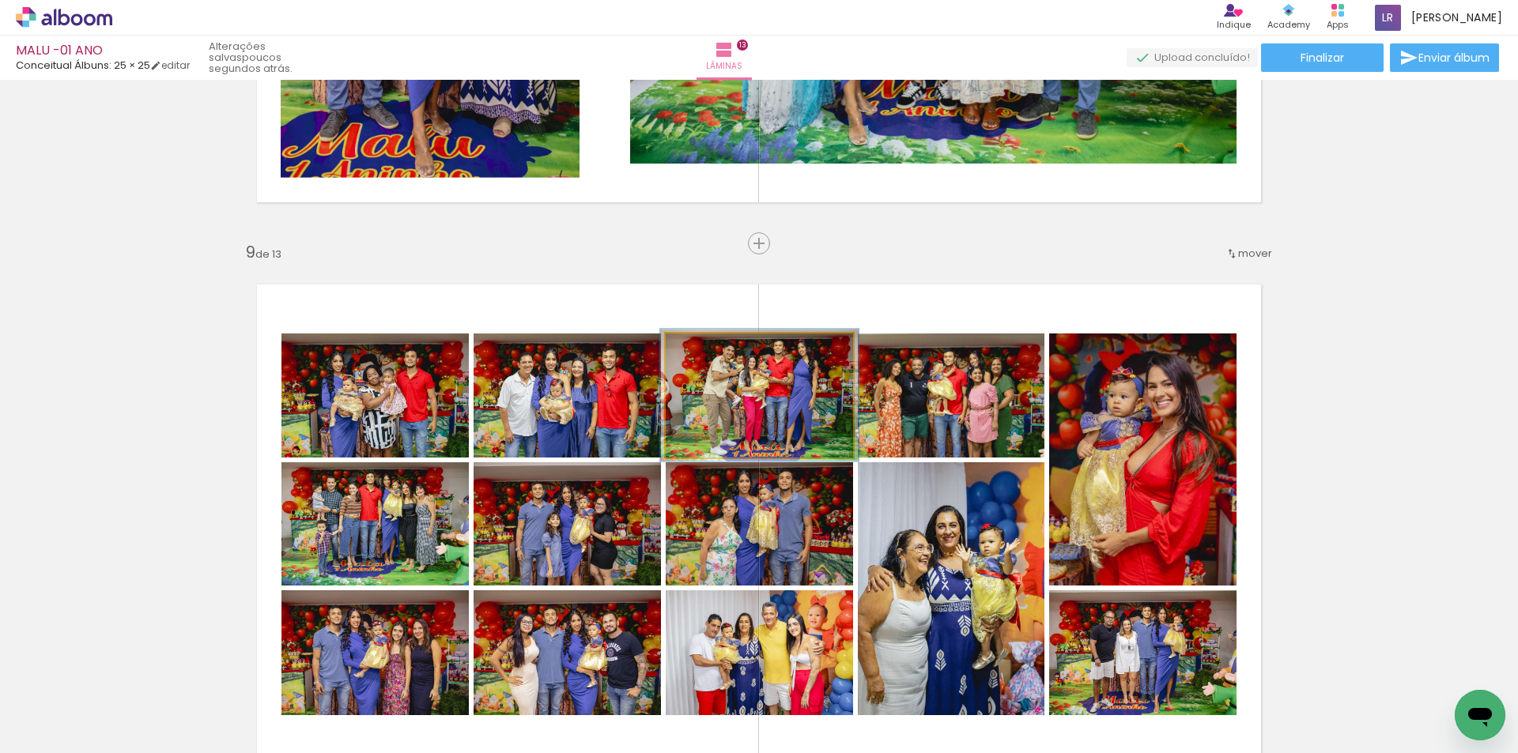
type paper-slider "106"
click at [702, 357] on div at bounding box center [705, 350] width 25 height 25
click at [797, 404] on quentale-photo at bounding box center [759, 396] width 187 height 124
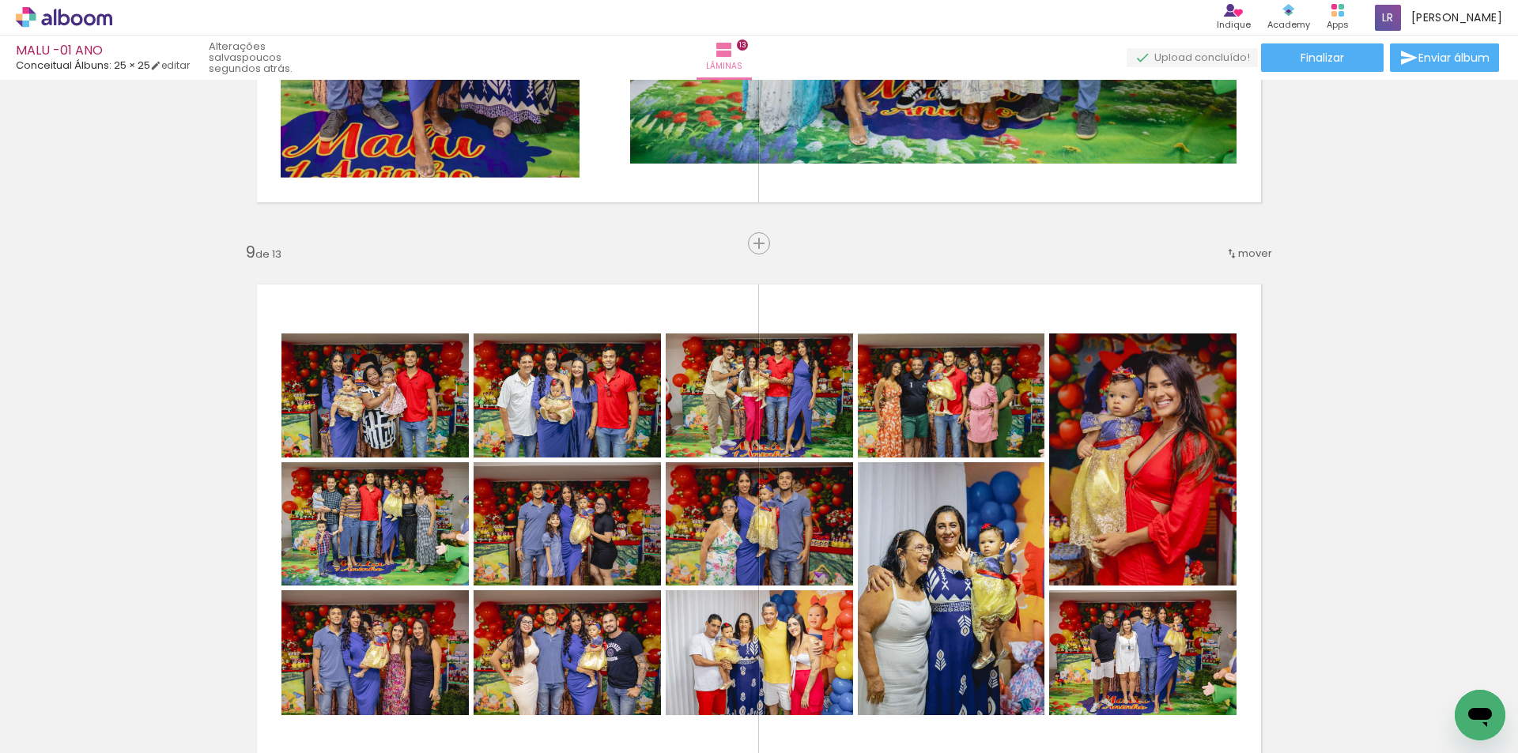
click at [952, 399] on quentale-photo at bounding box center [951, 396] width 187 height 124
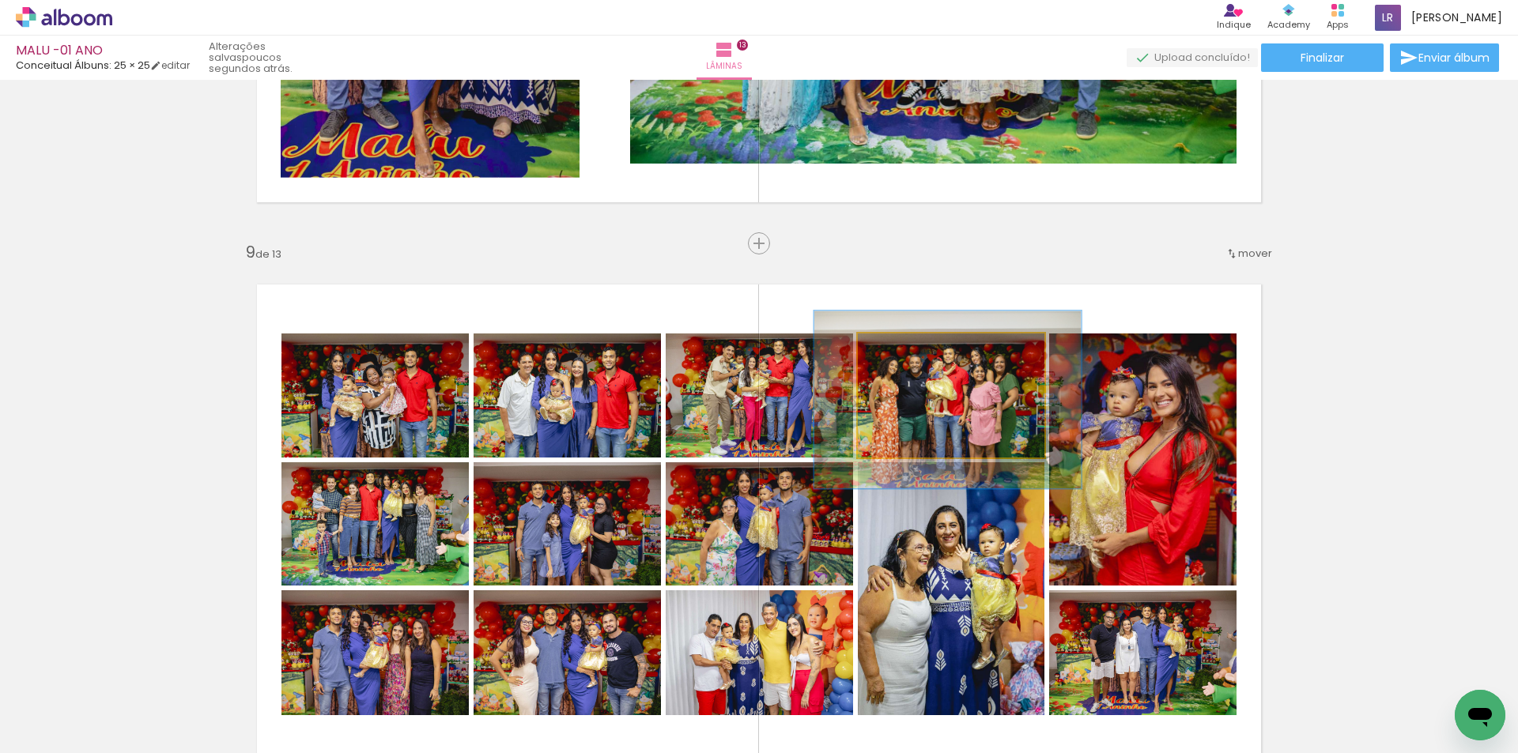
click at [917, 356] on div at bounding box center [922, 350] width 14 height 14
click at [985, 406] on quentale-photo at bounding box center [951, 396] width 187 height 124
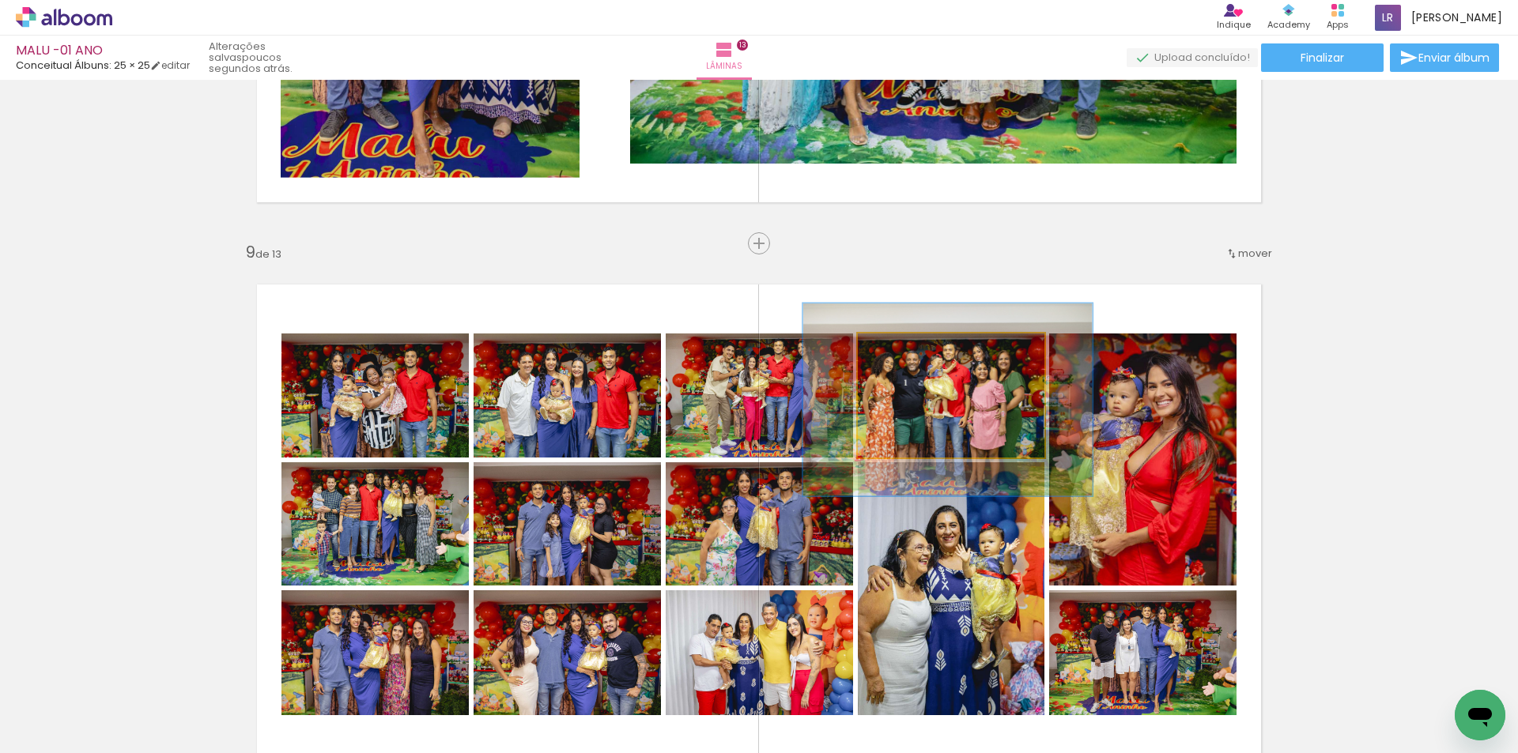
type paper-slider "155"
click at [922, 356] on div at bounding box center [929, 350] width 14 height 14
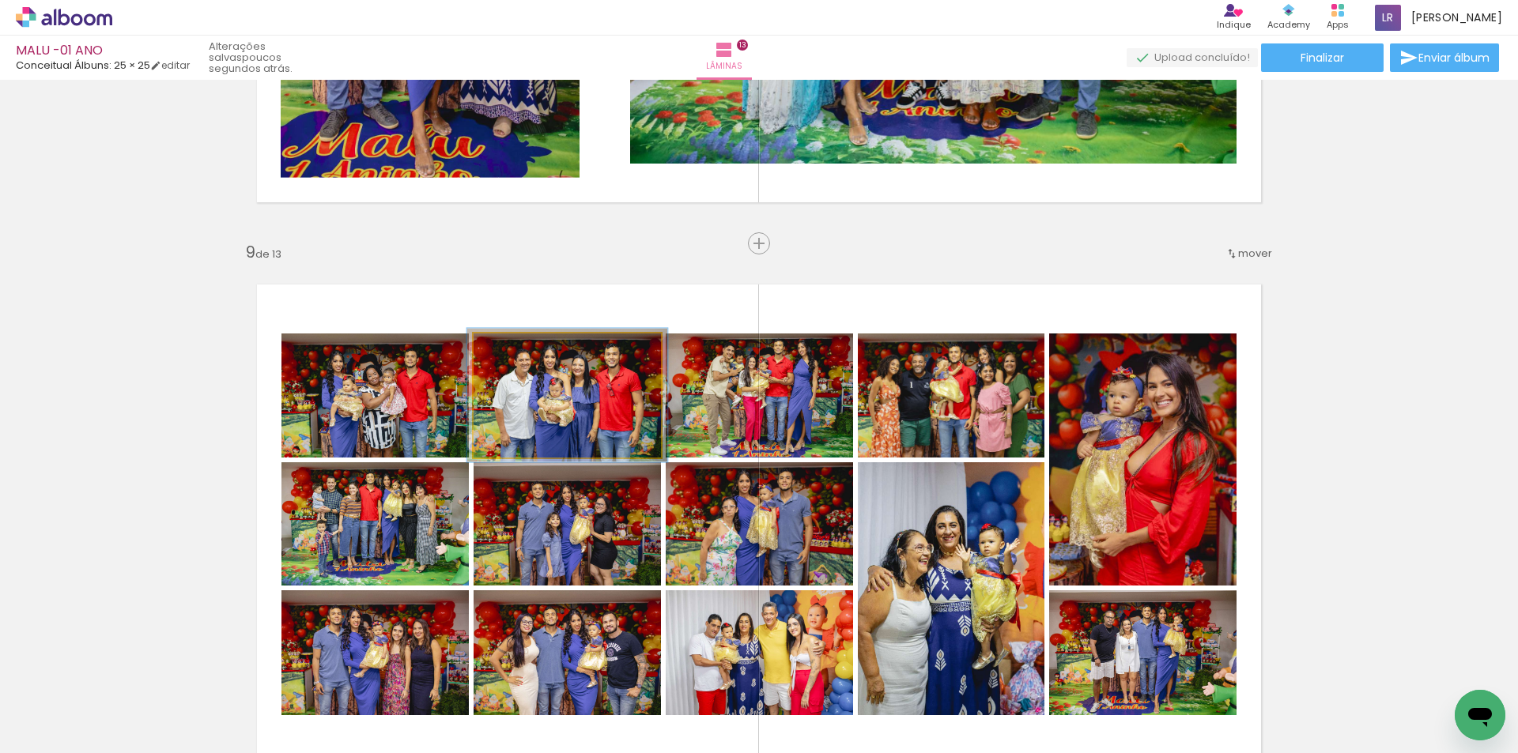
type paper-slider "107"
click at [507, 358] on div at bounding box center [514, 350] width 25 height 25
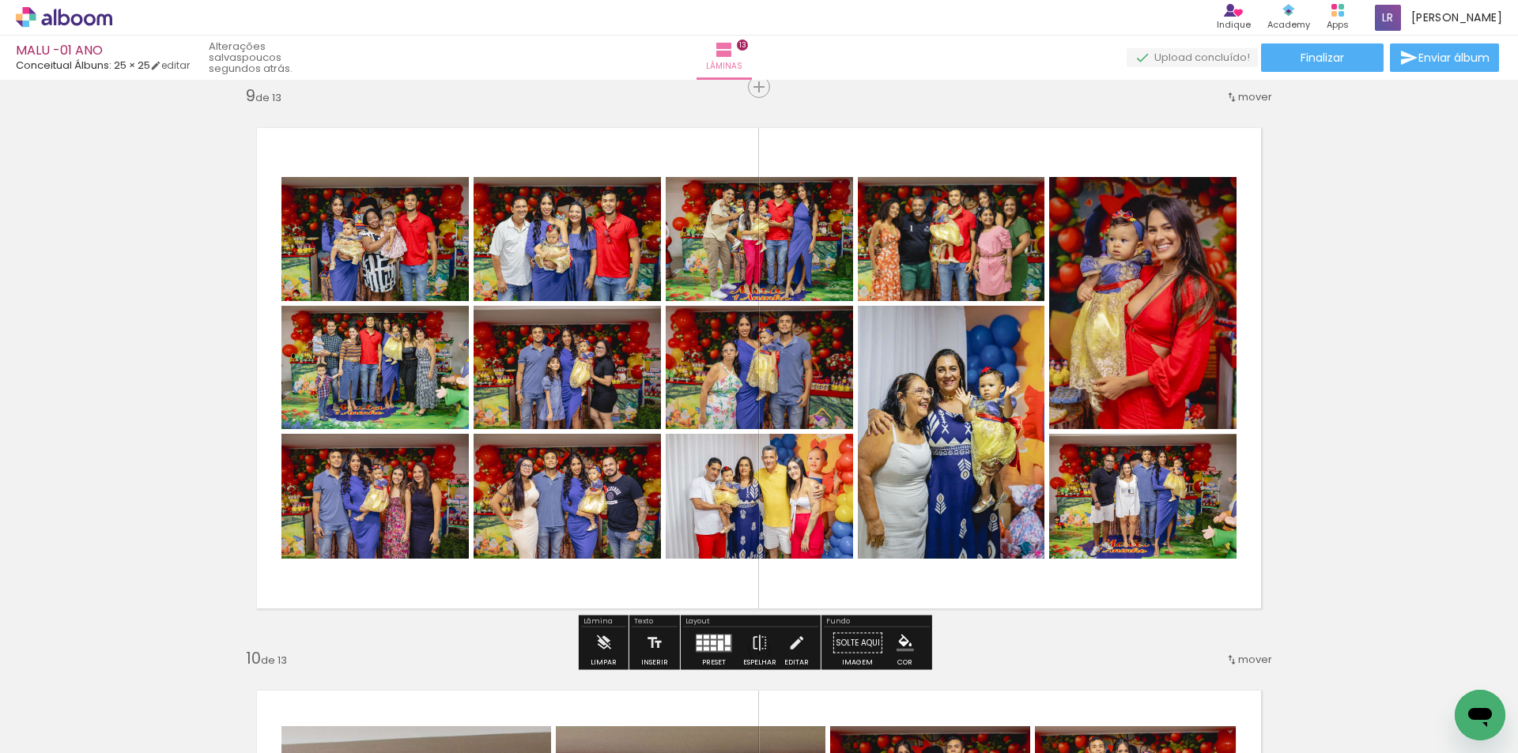
scroll to position [4524, 0]
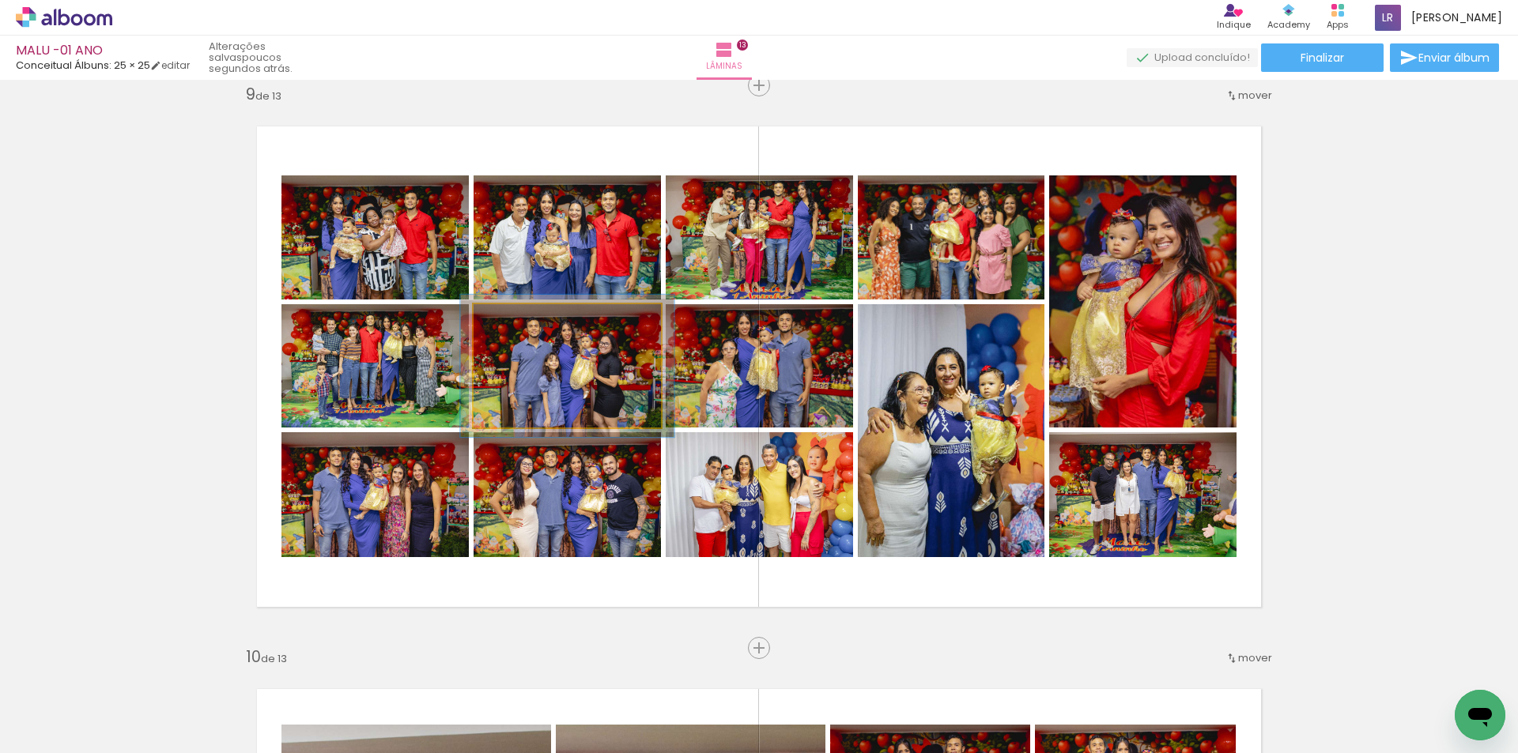
type paper-slider "114"
click at [512, 323] on div at bounding box center [519, 321] width 14 height 14
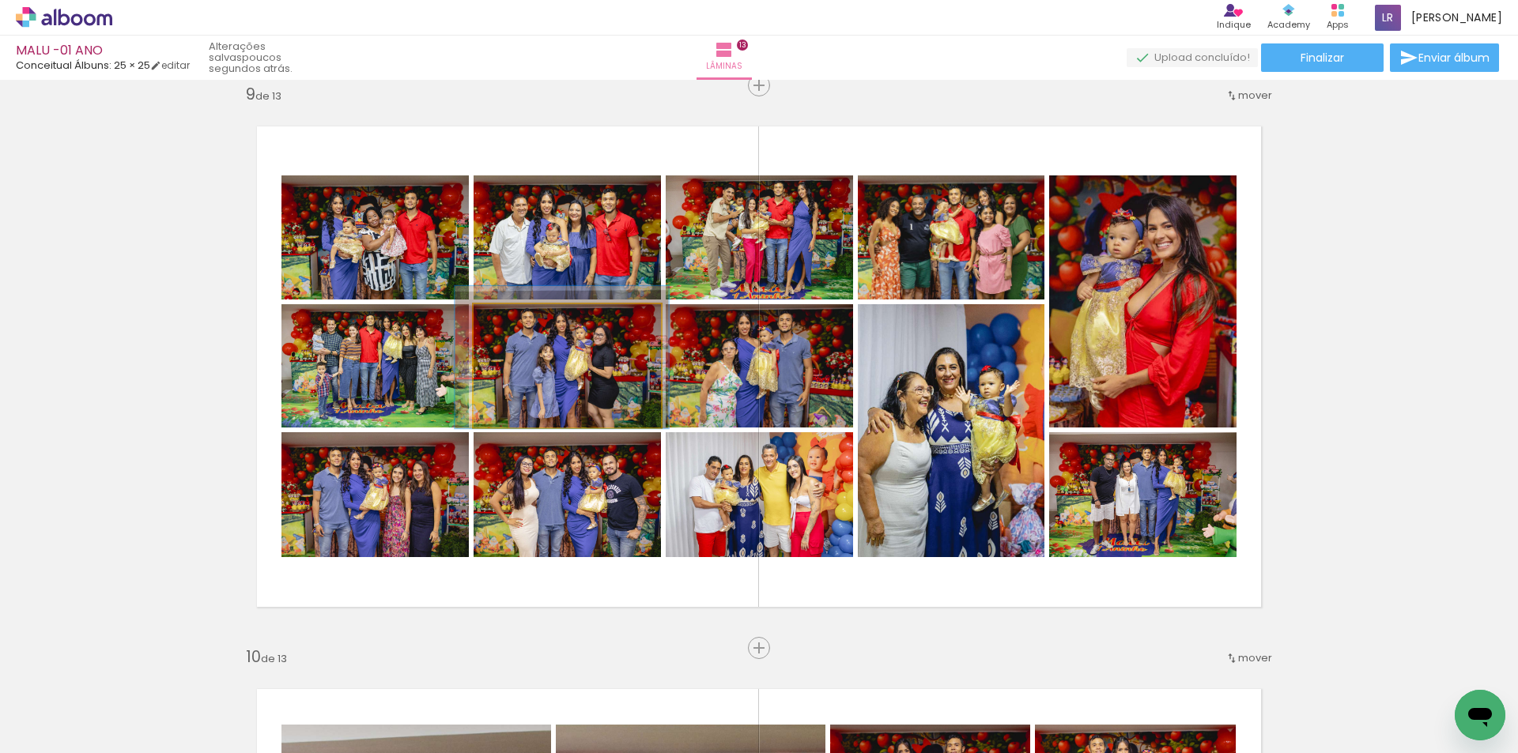
drag, startPoint x: 625, startPoint y: 391, endPoint x: 620, endPoint y: 382, distance: 10.3
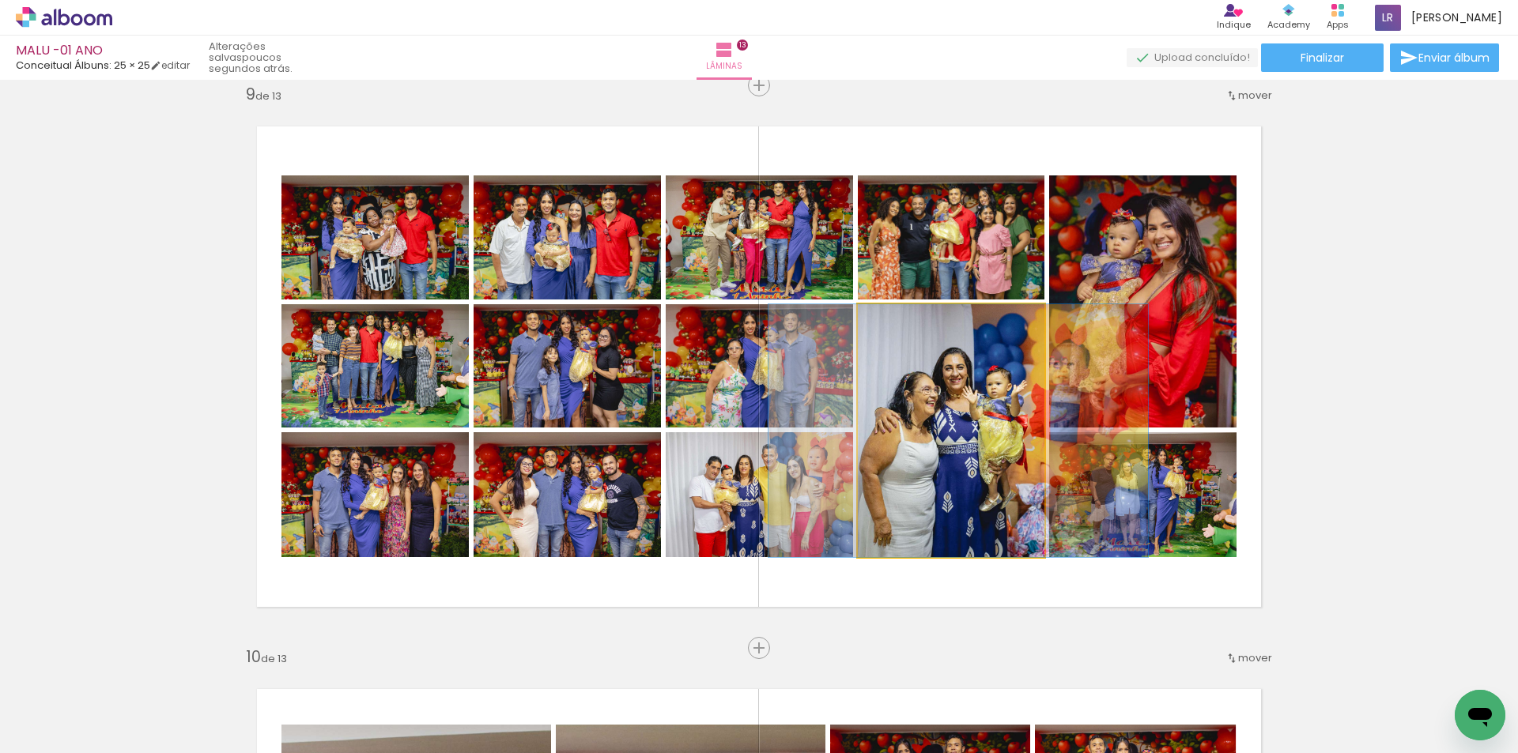
drag, startPoint x: 927, startPoint y: 431, endPoint x: 934, endPoint y: 436, distance: 8.6
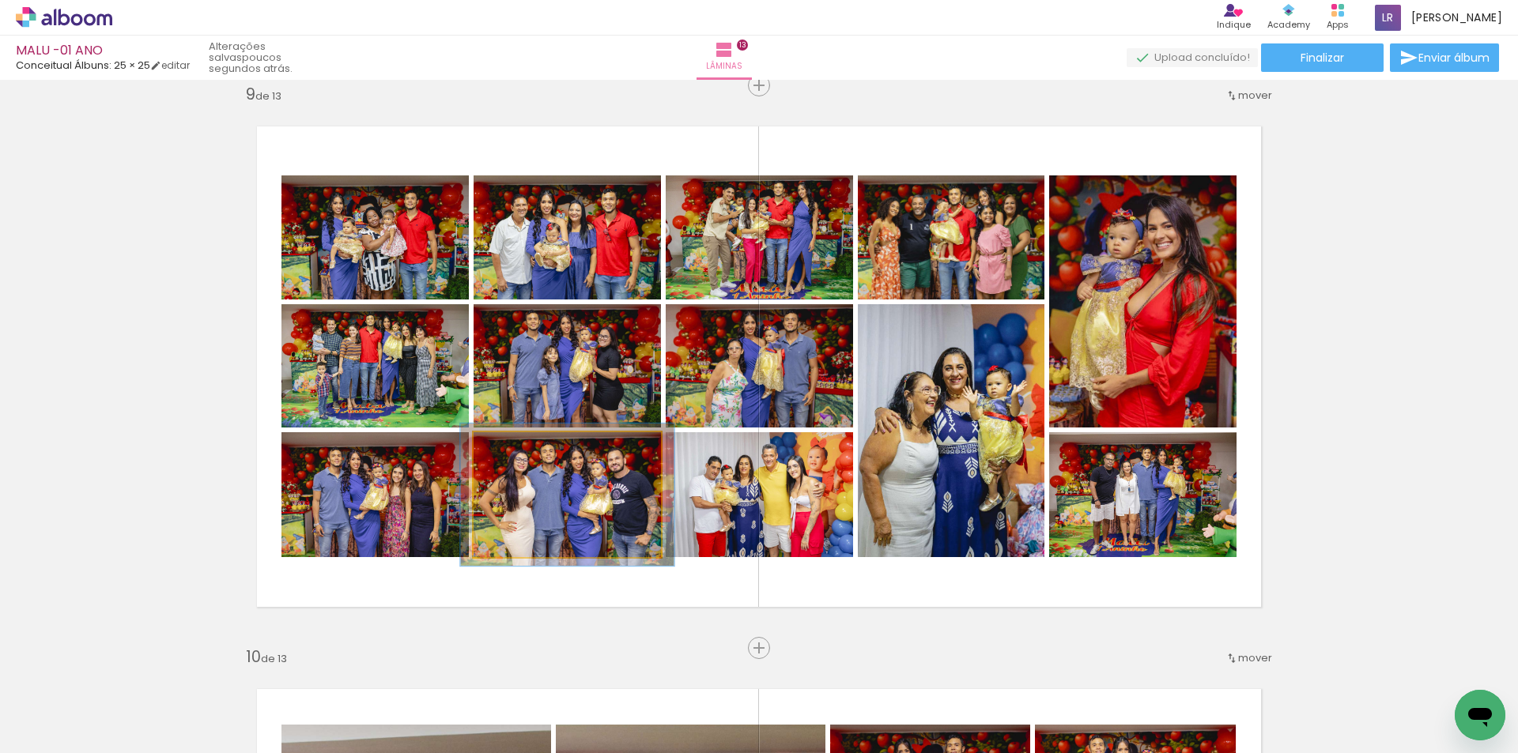
type paper-slider "114"
click at [518, 453] on div at bounding box center [518, 448] width 25 height 25
click at [519, 451] on div at bounding box center [519, 448] width 25 height 25
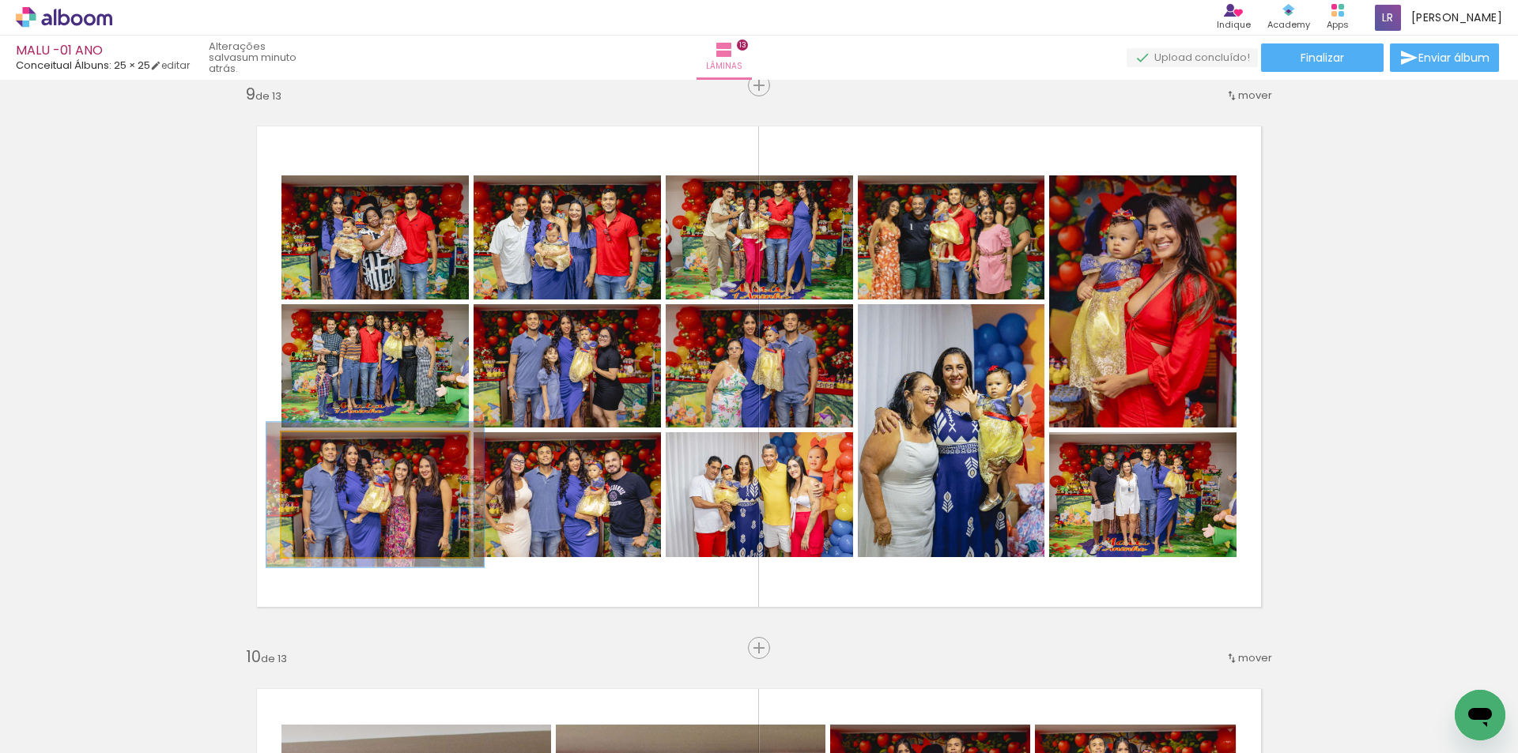
drag, startPoint x: 312, startPoint y: 451, endPoint x: 321, endPoint y: 456, distance: 9.9
type paper-slider "116"
click at [321, 456] on div at bounding box center [327, 448] width 25 height 25
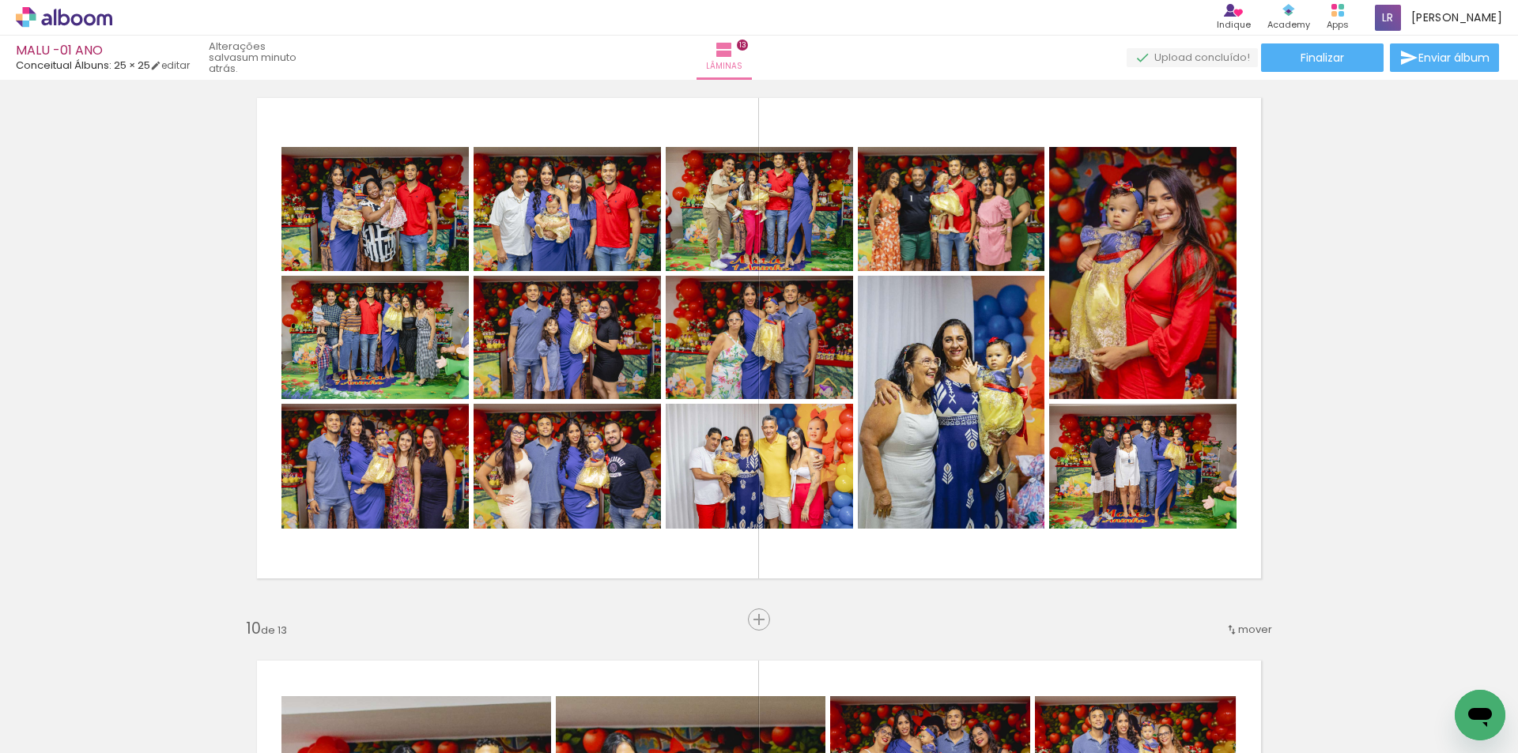
scroll to position [4638, 0]
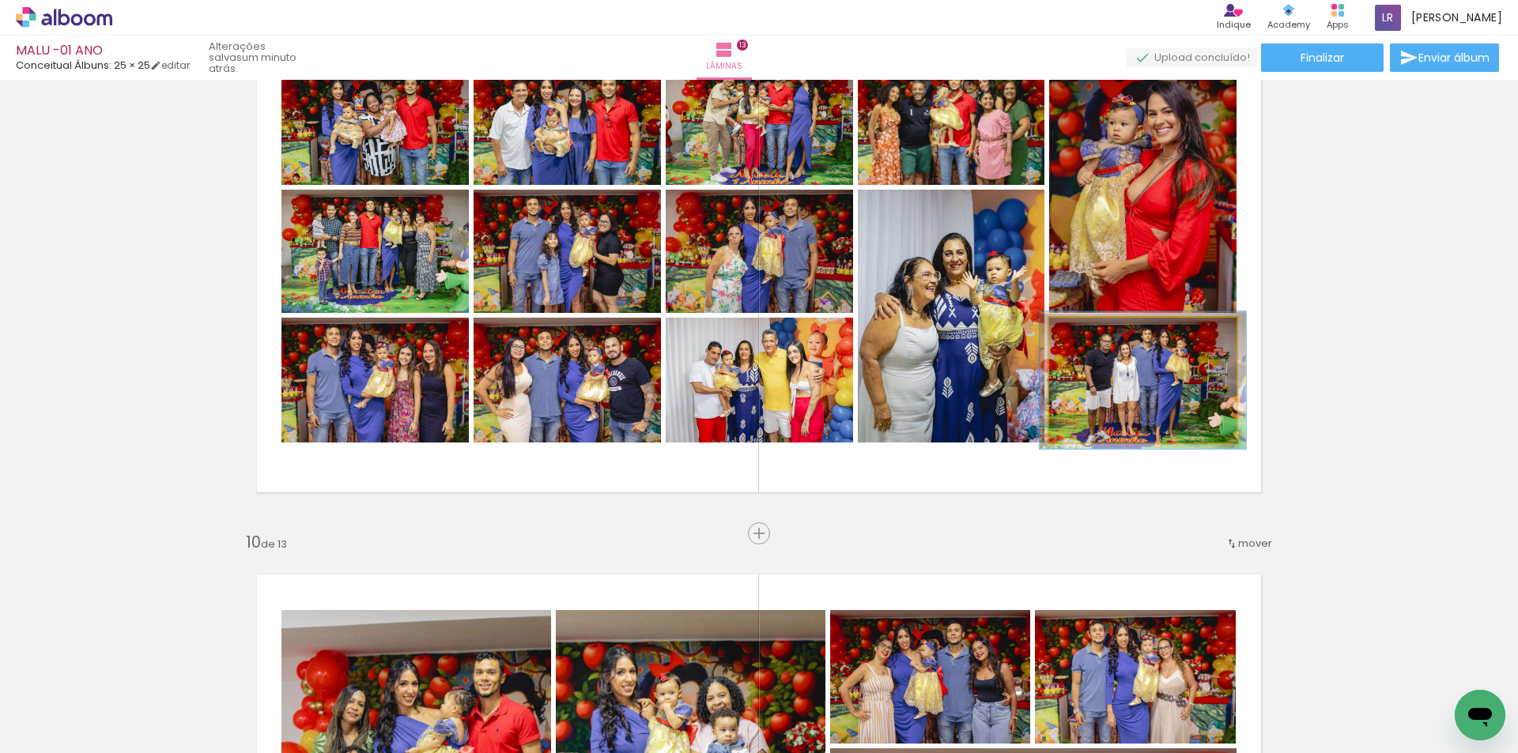
type paper-slider "110"
click at [1085, 342] on div at bounding box center [1091, 334] width 25 height 25
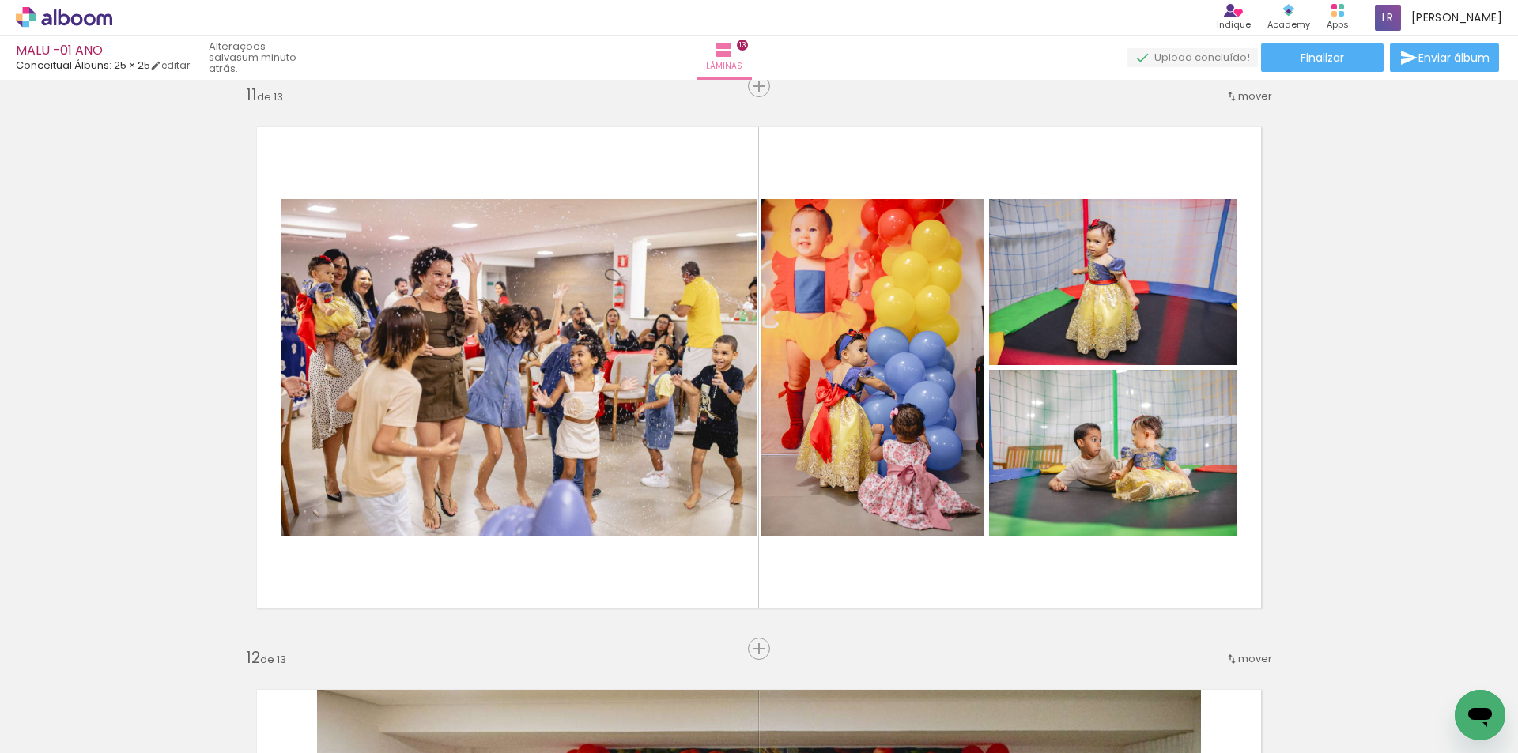
scroll to position [5666, 0]
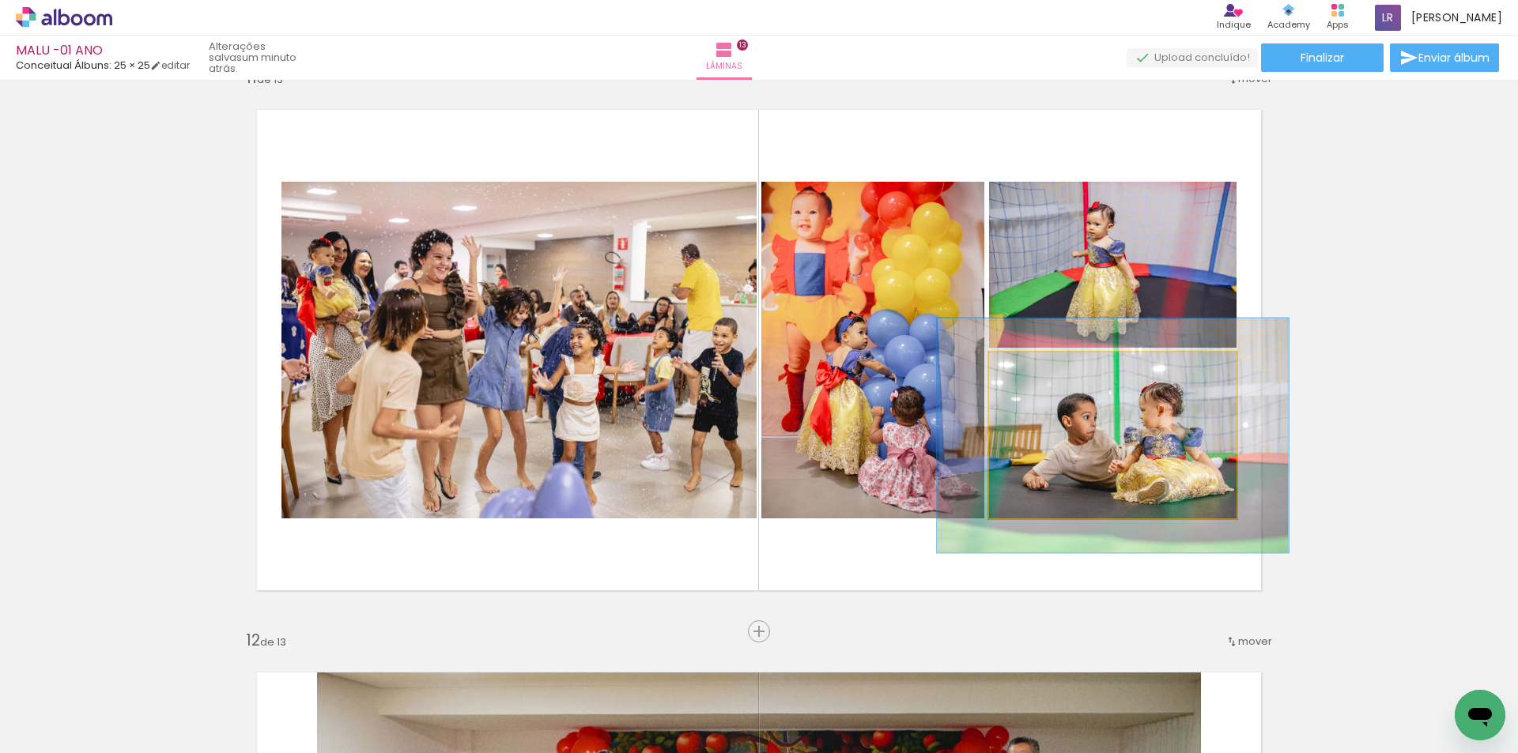
drag, startPoint x: 1021, startPoint y: 373, endPoint x: 1044, endPoint y: 376, distance: 22.4
click at [1044, 376] on div at bounding box center [1048, 369] width 25 height 25
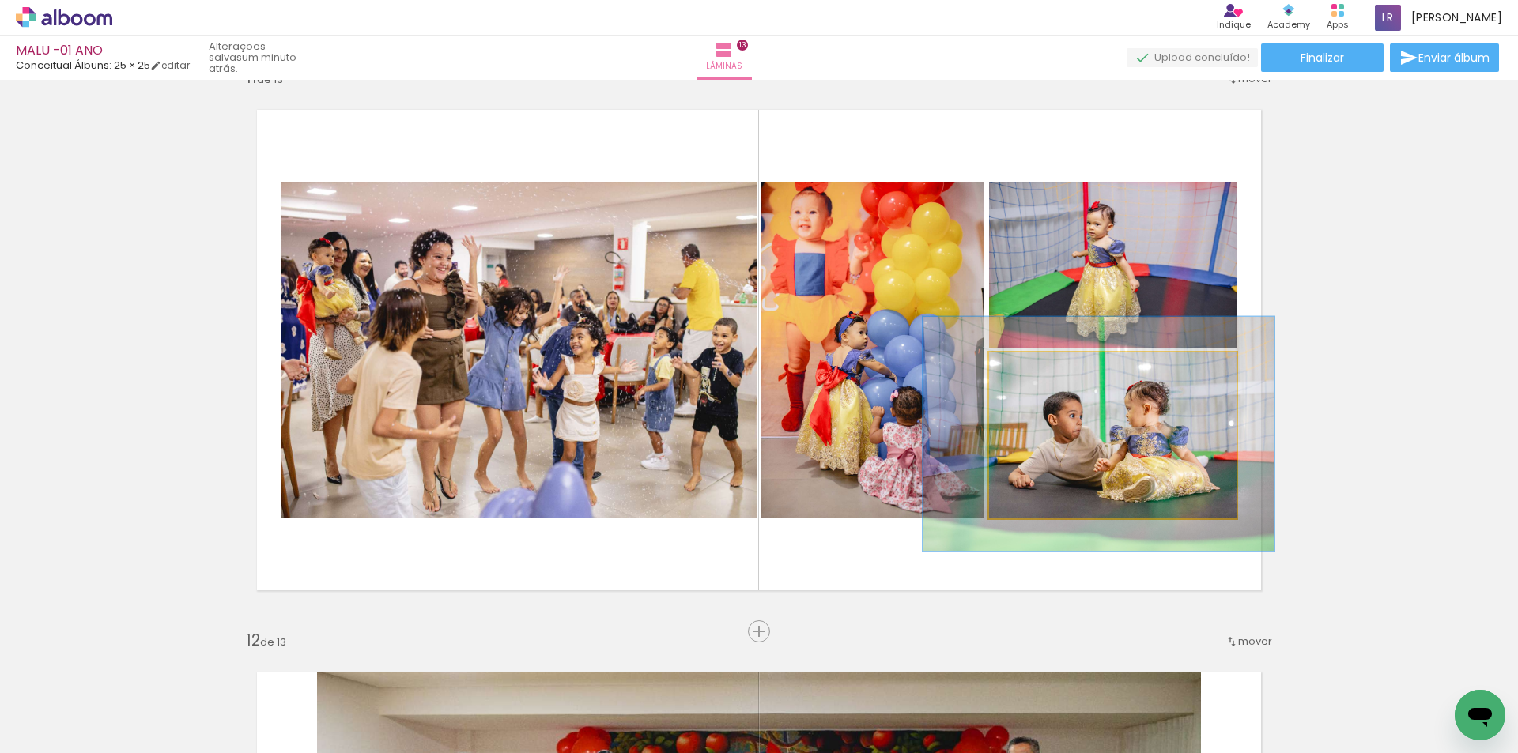
drag, startPoint x: 1167, startPoint y: 440, endPoint x: 1153, endPoint y: 439, distance: 14.3
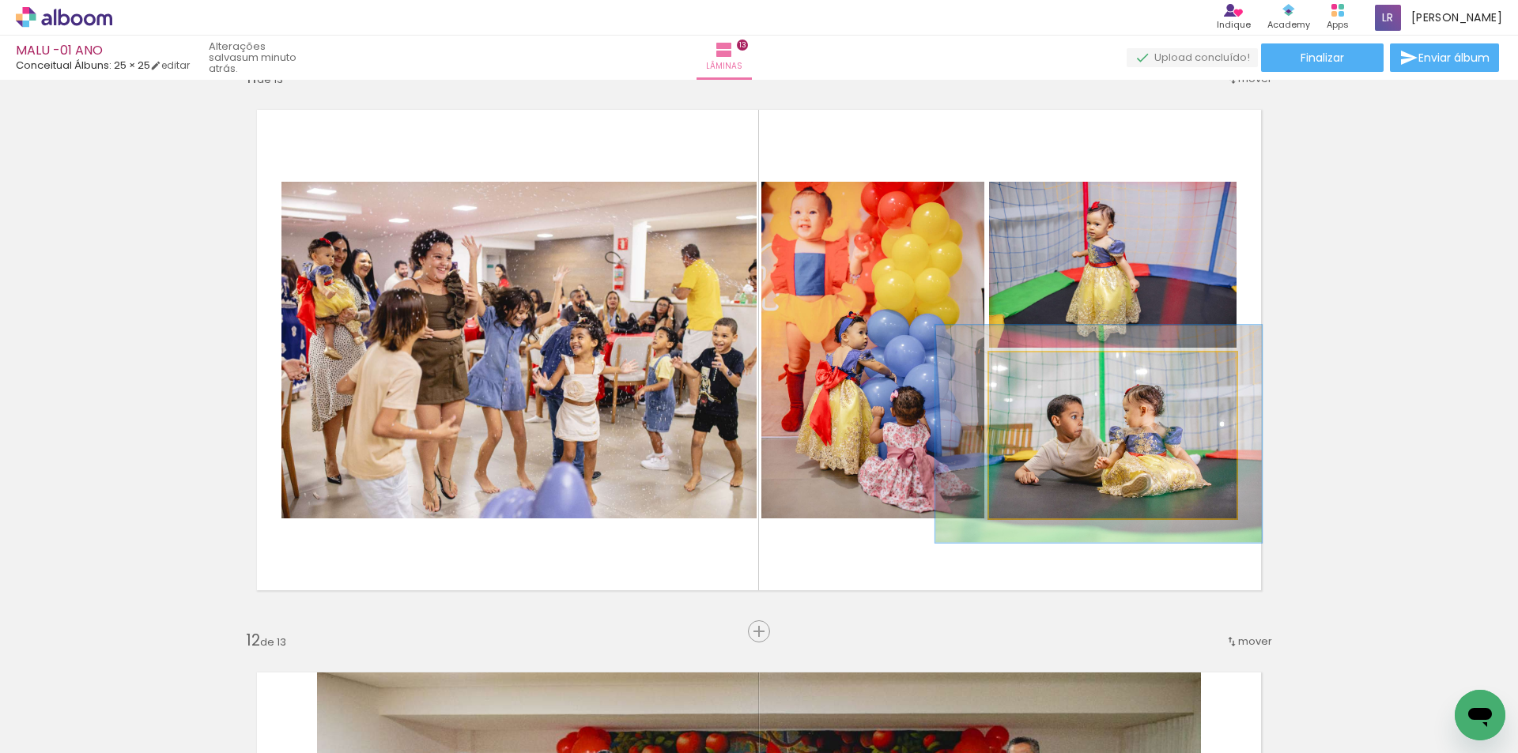
type paper-slider "131"
click at [1042, 372] on div at bounding box center [1045, 369] width 14 height 14
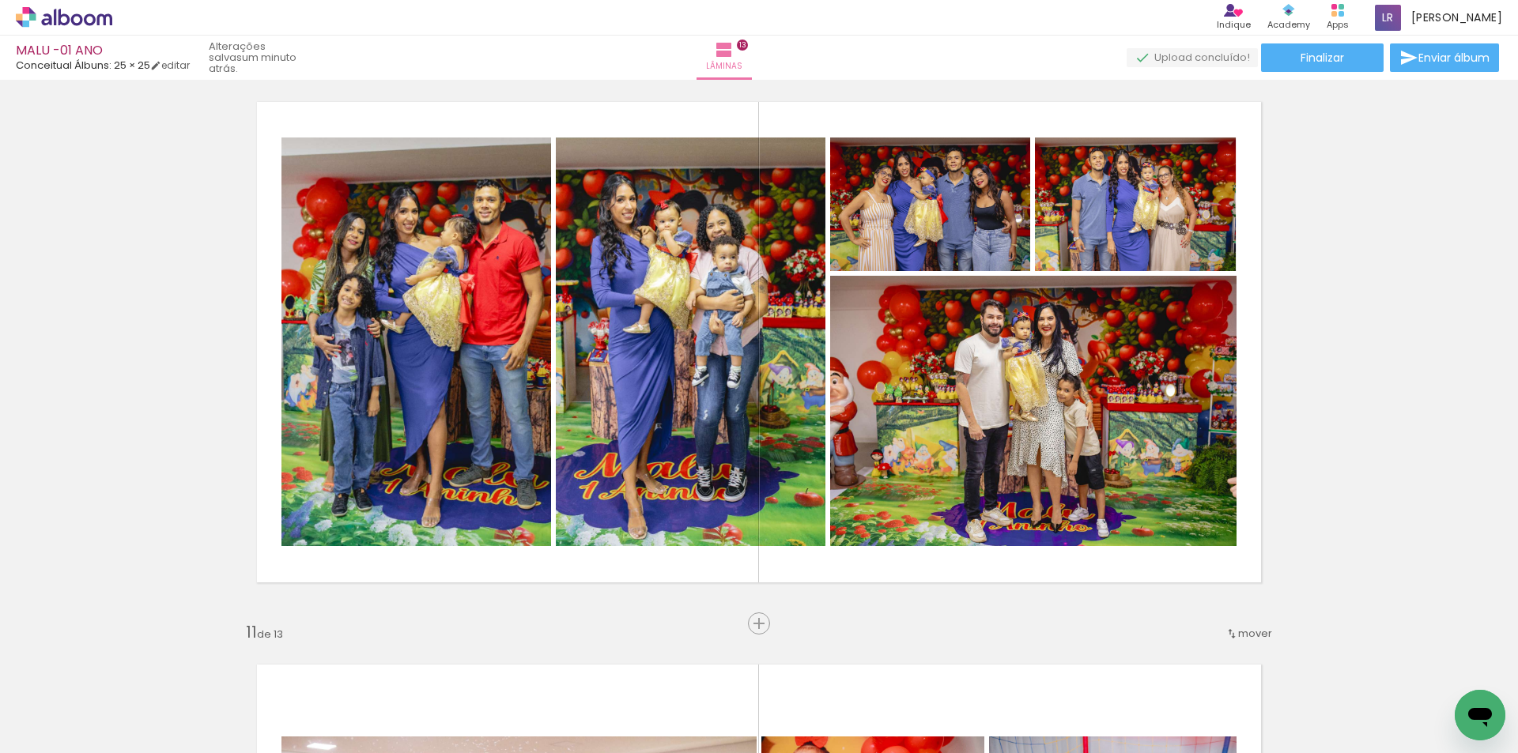
scroll to position [5113, 0]
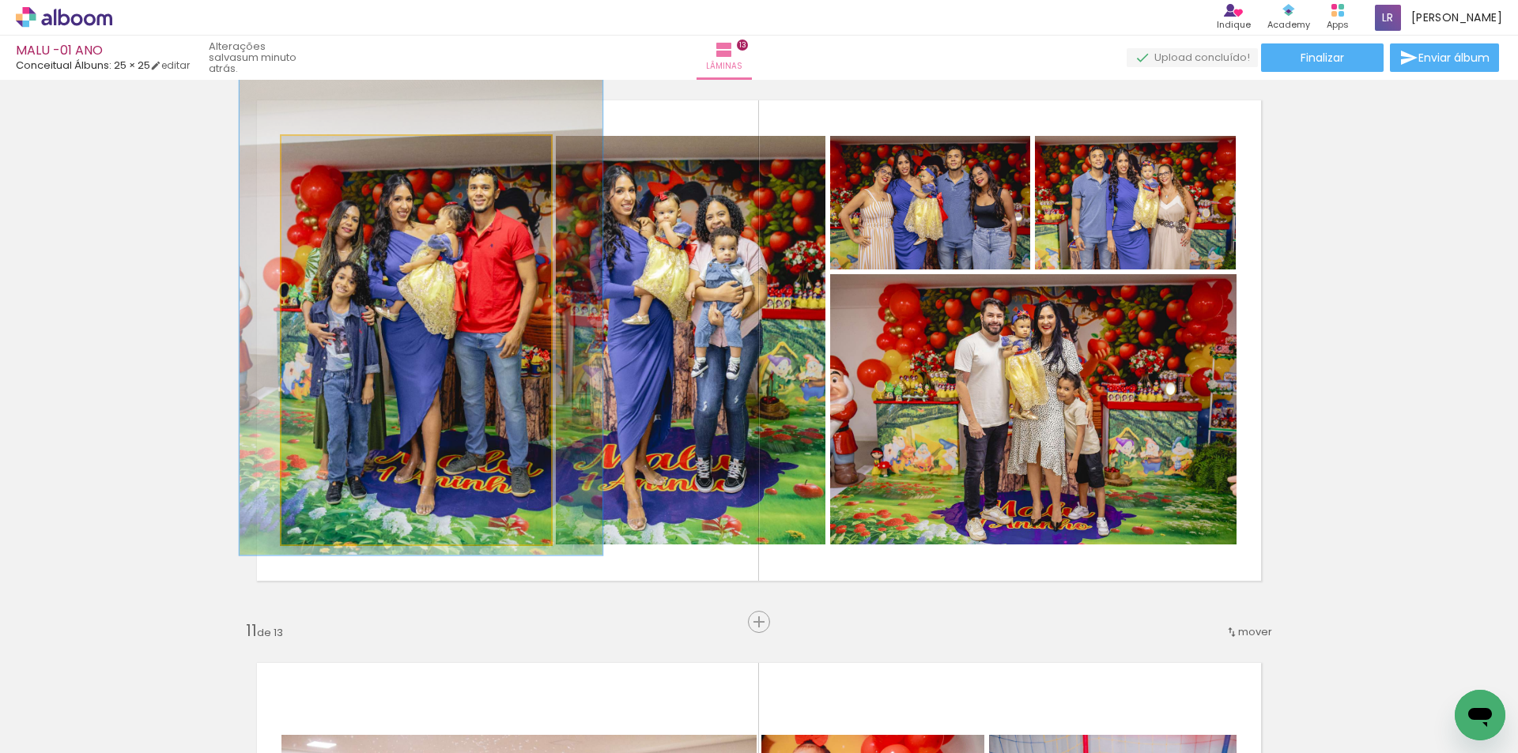
drag, startPoint x: 389, startPoint y: 276, endPoint x: 383, endPoint y: 266, distance: 11.7
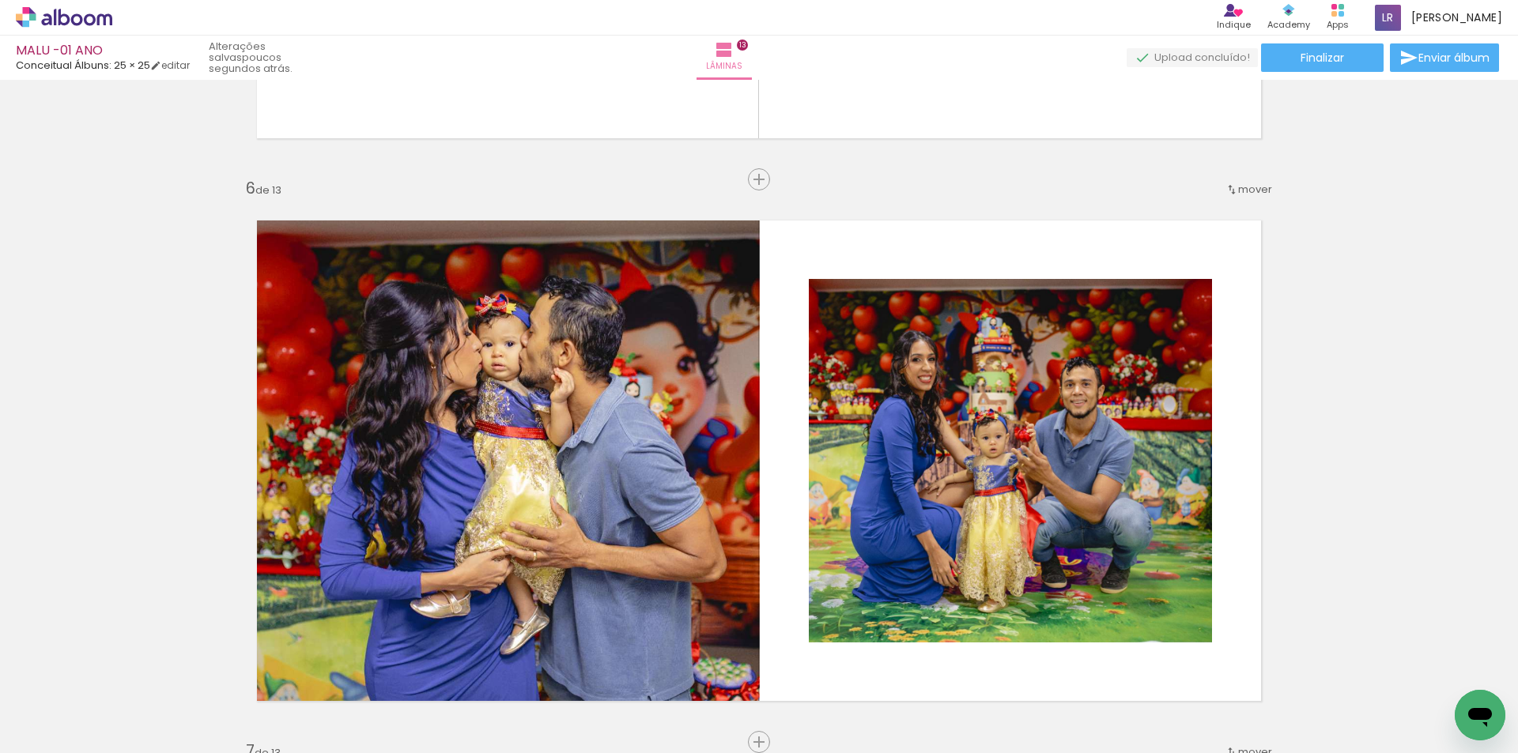
scroll to position [0, 1055]
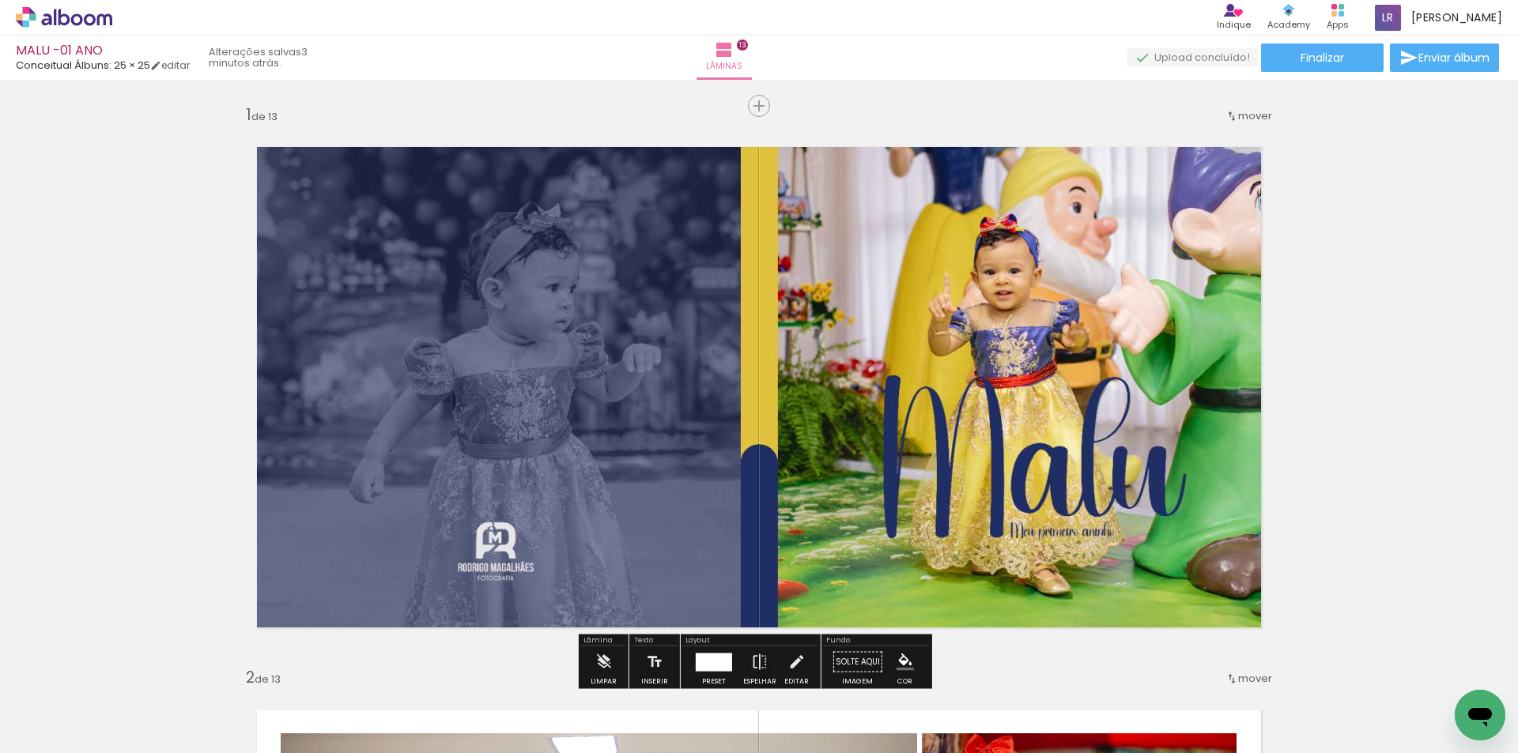
click at [1013, 360] on quentale-photo at bounding box center [759, 387] width 1047 height 523
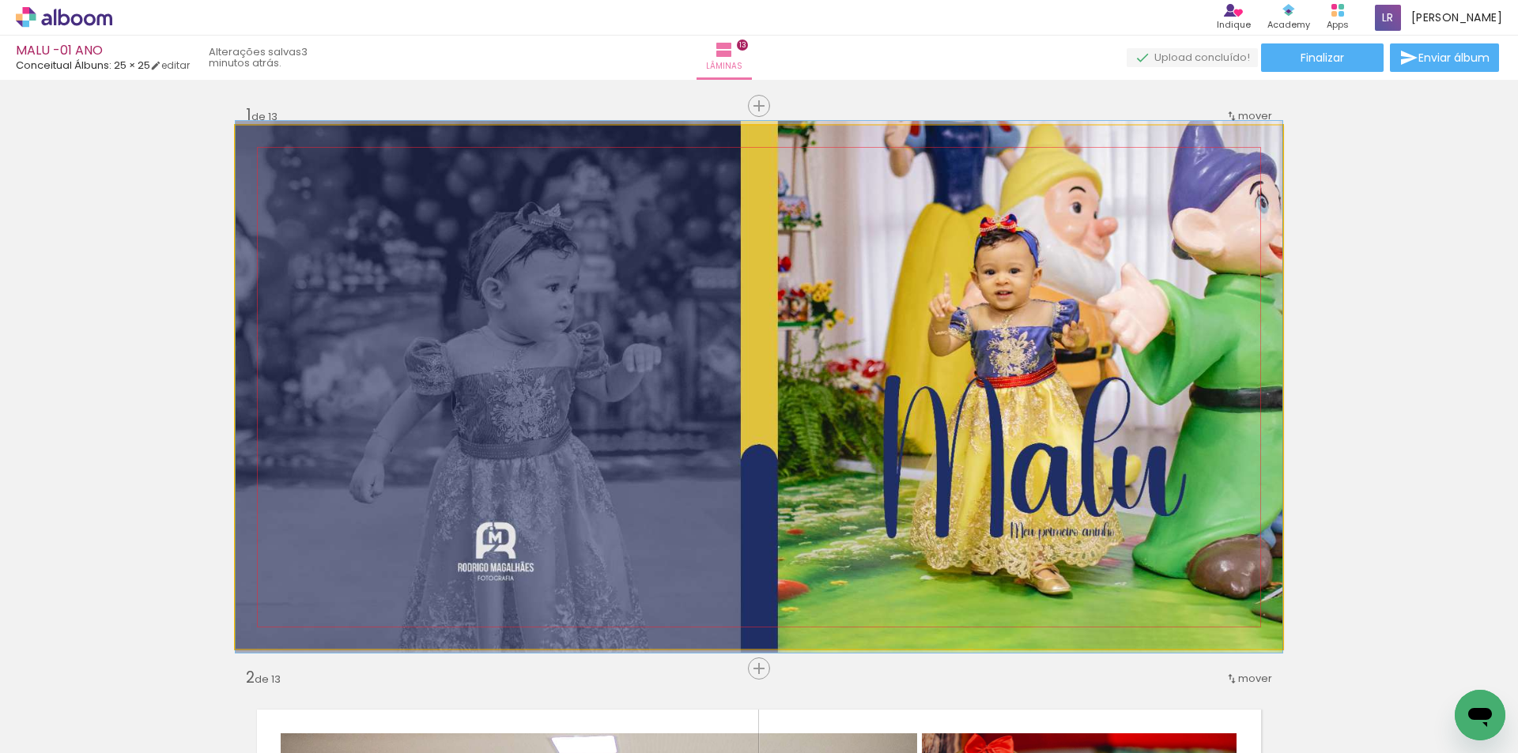
click at [1013, 360] on quentale-photo at bounding box center [759, 387] width 1047 height 523
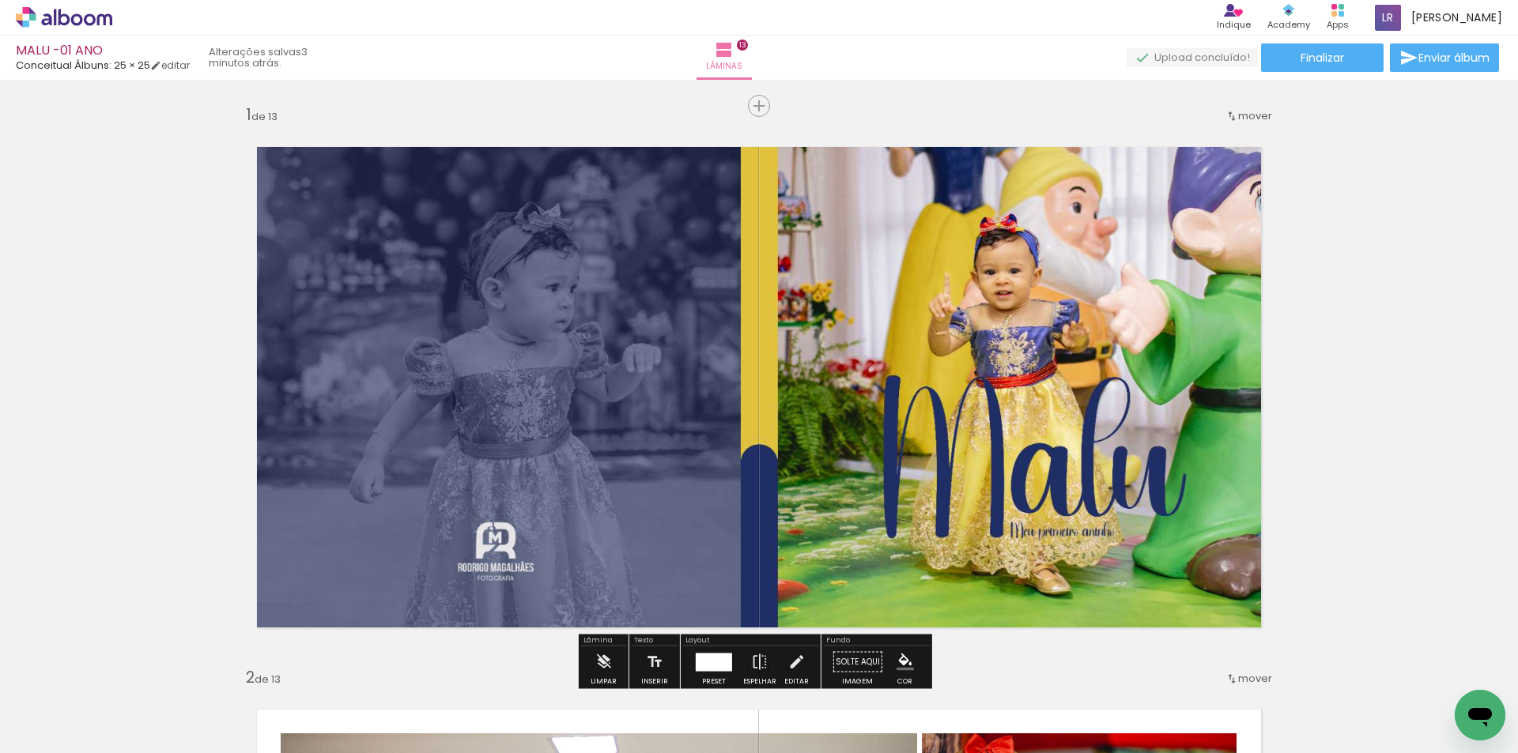
click at [1017, 376] on quentale-photo at bounding box center [759, 387] width 1047 height 523
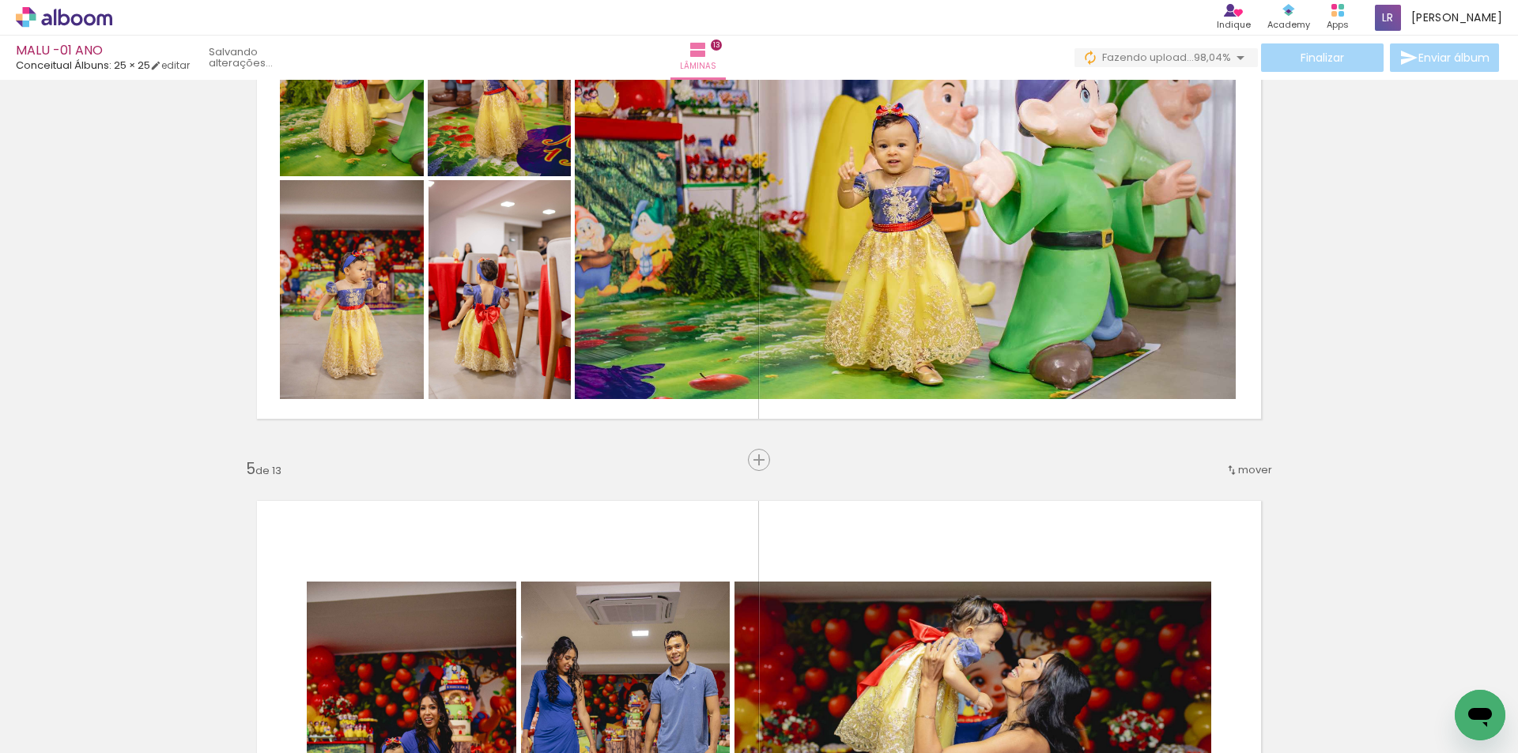
scroll to position [2293, 0]
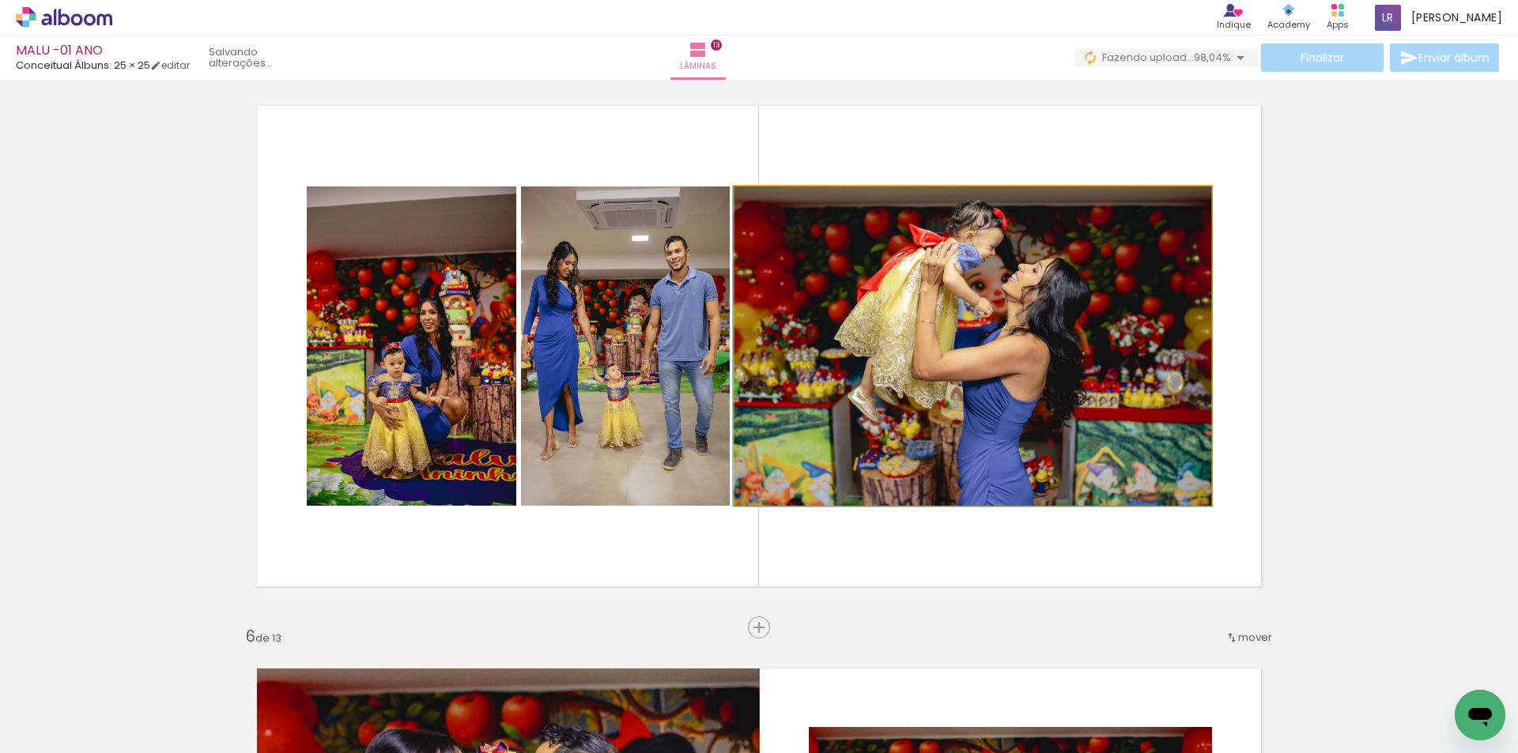
click at [1010, 328] on quentale-photo at bounding box center [972, 346] width 477 height 319
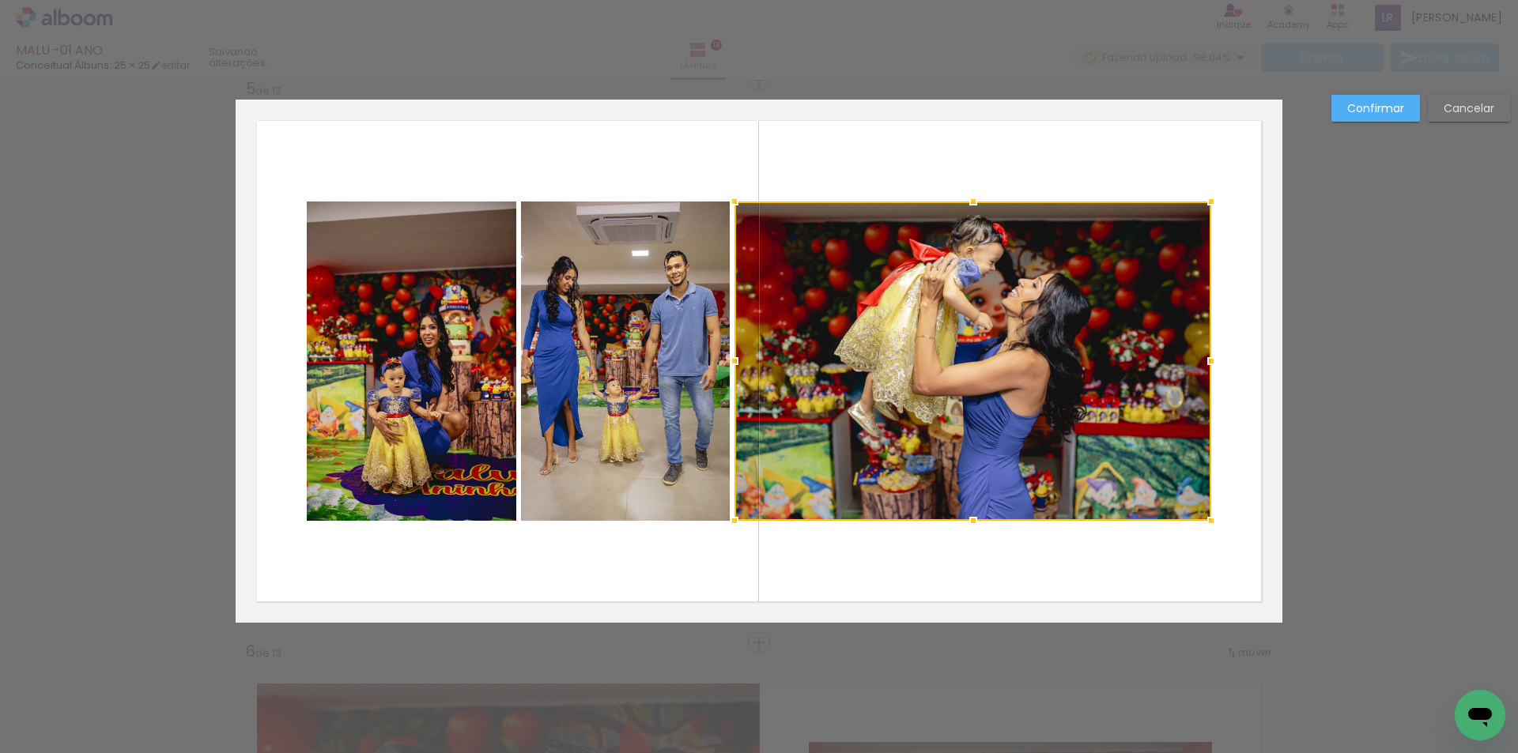
scroll to position [2272, 0]
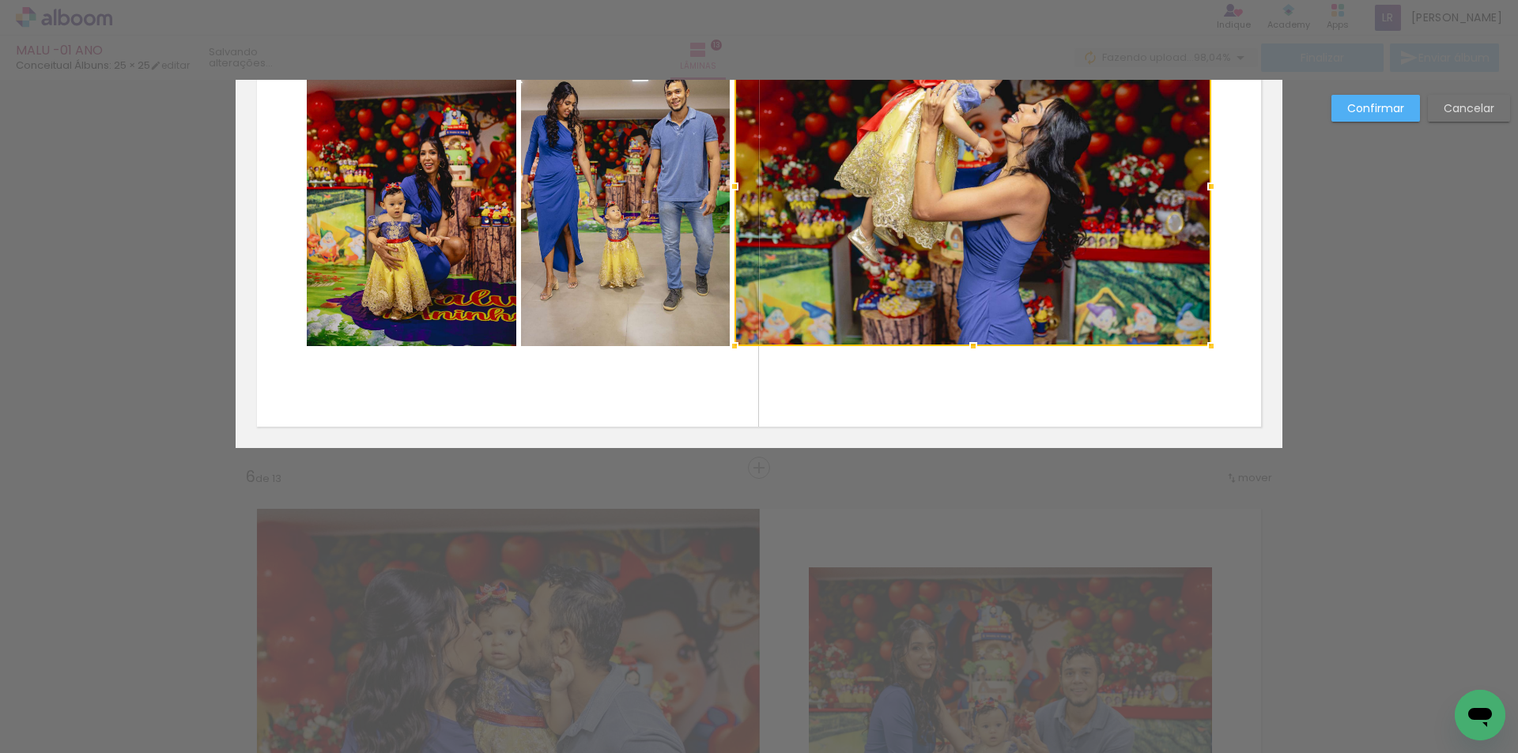
scroll to position [2588, 0]
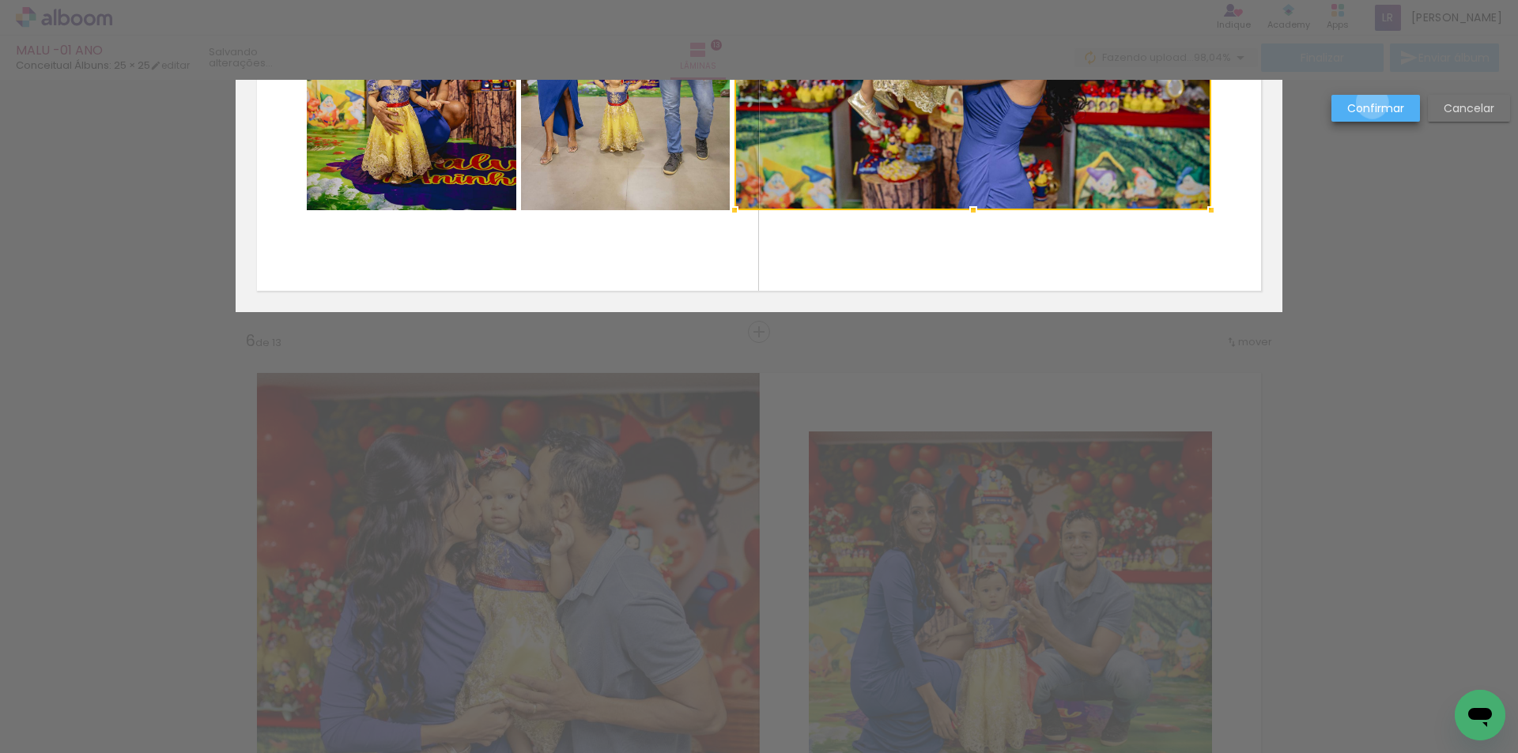
click at [0, 0] on slot "Confirmar" at bounding box center [0, 0] width 0 height 0
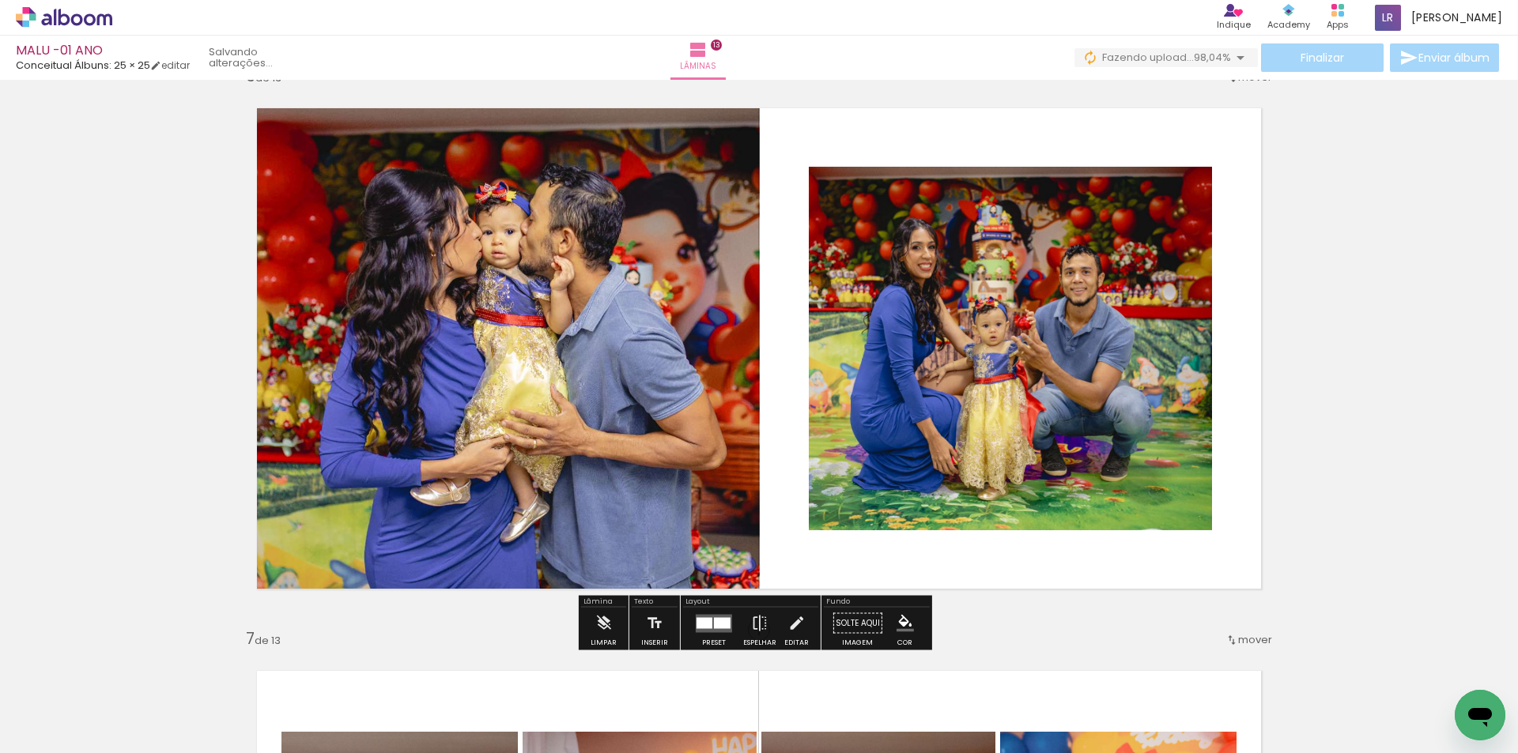
scroll to position [2826, 0]
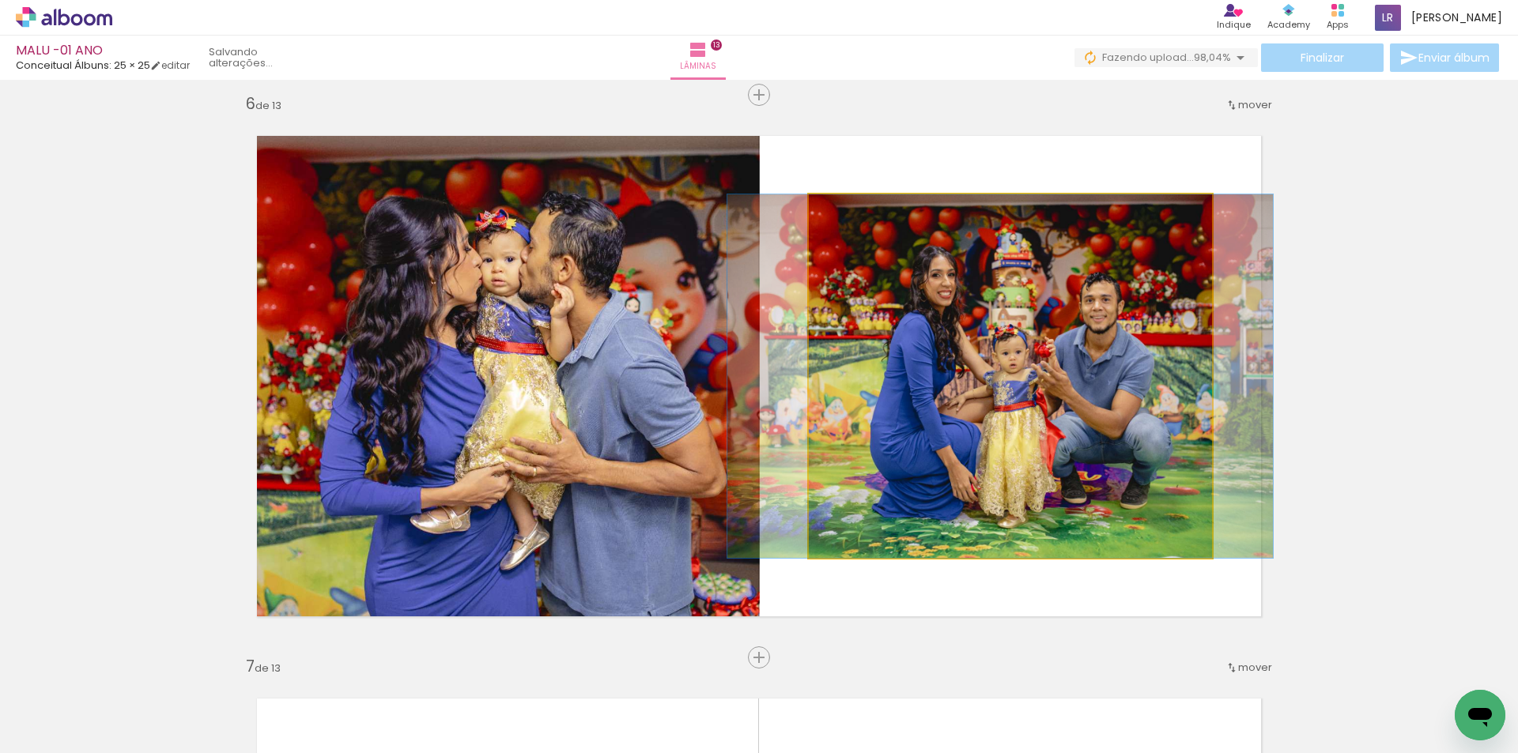
drag, startPoint x: 1009, startPoint y: 417, endPoint x: 1029, endPoint y: 415, distance: 19.9
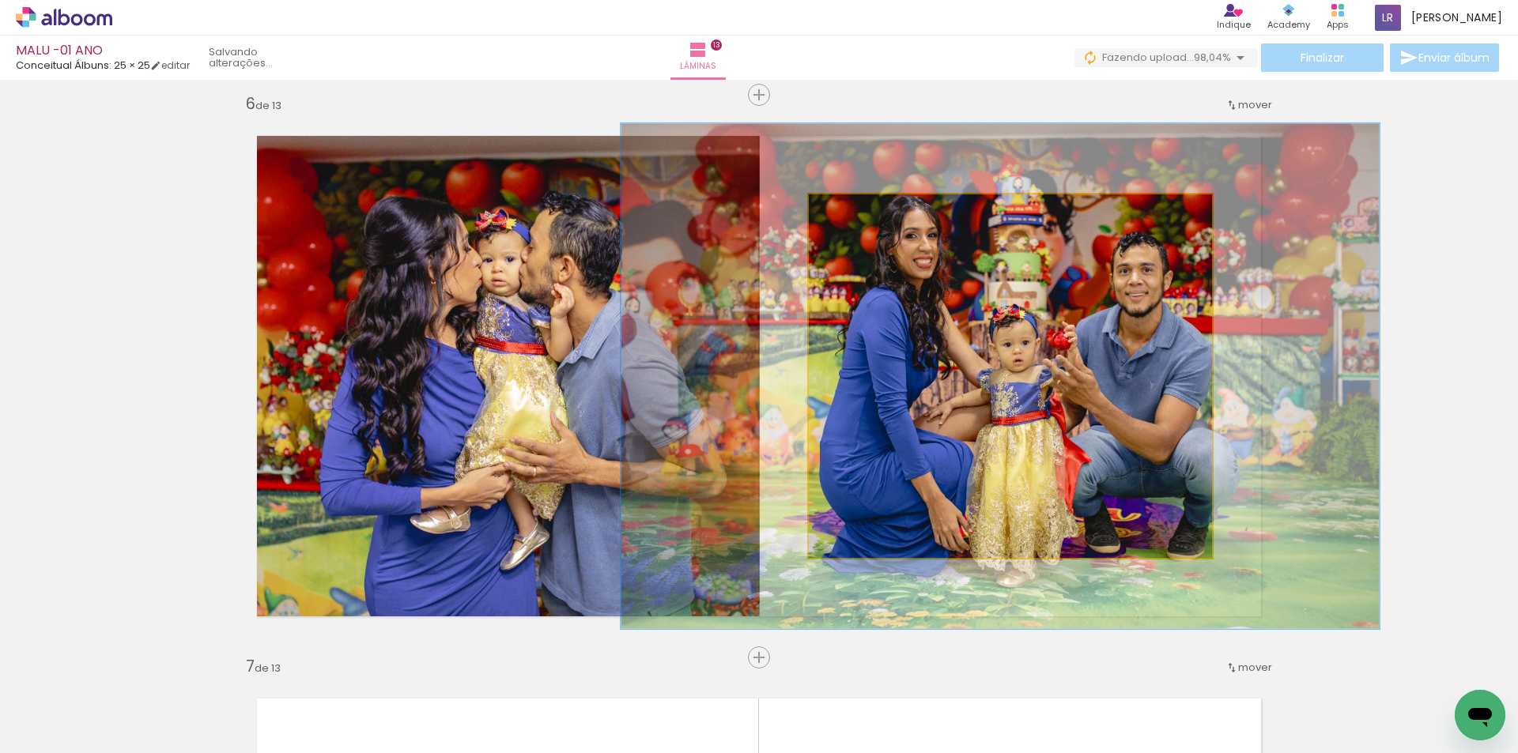
scroll to position [0, 3132]
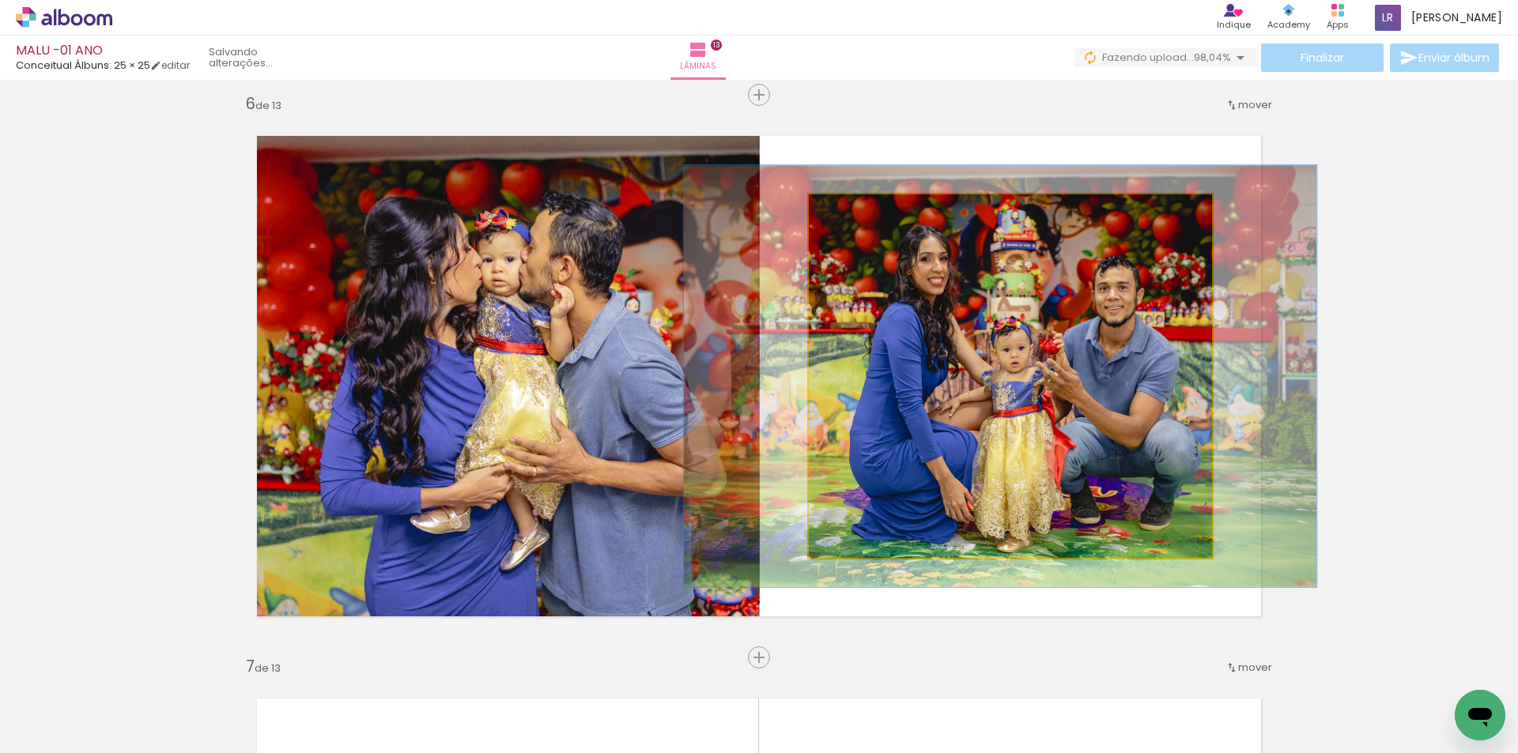
click at [855, 225] on quentale-photo at bounding box center [1010, 376] width 403 height 364
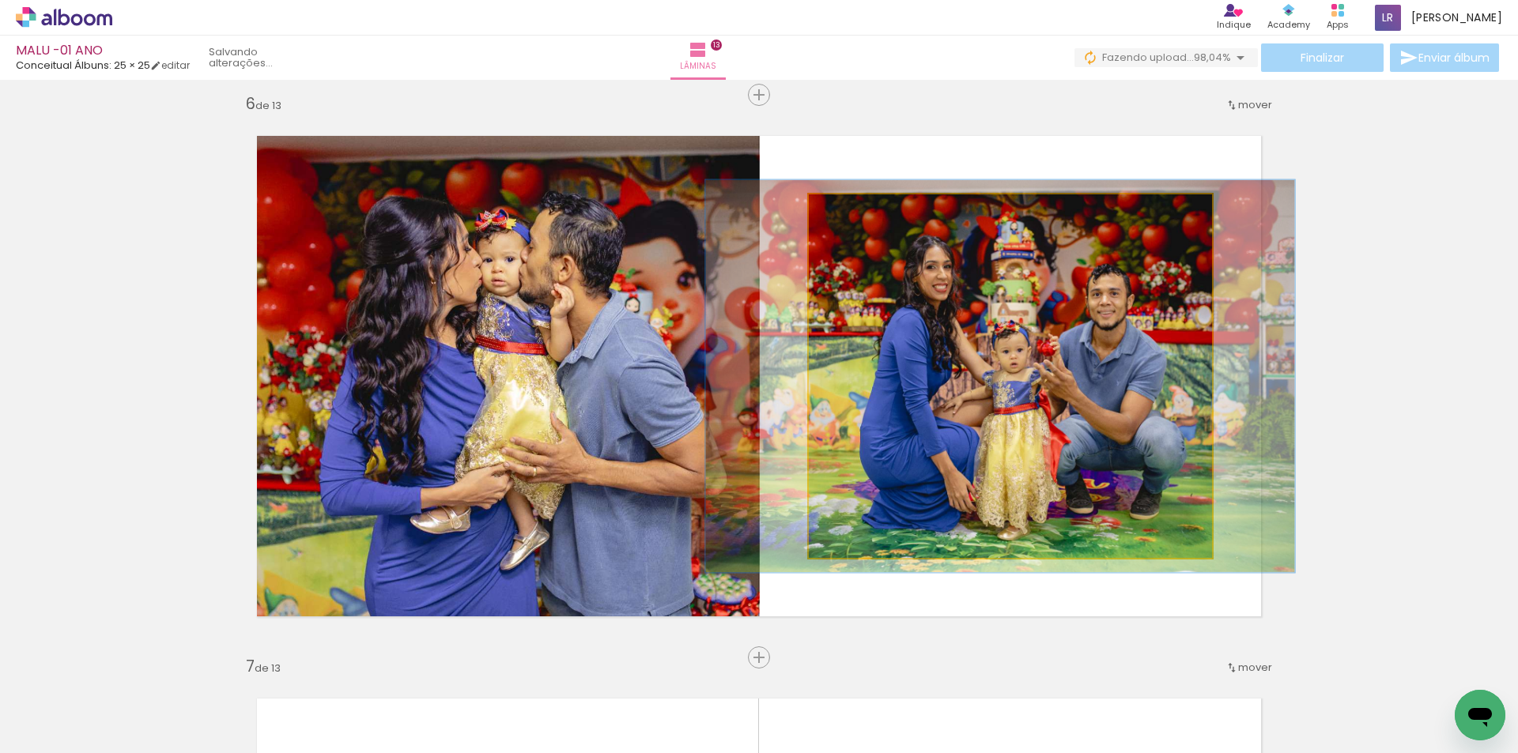
type paper-slider "108"
click at [843, 220] on div at bounding box center [850, 210] width 25 height 25
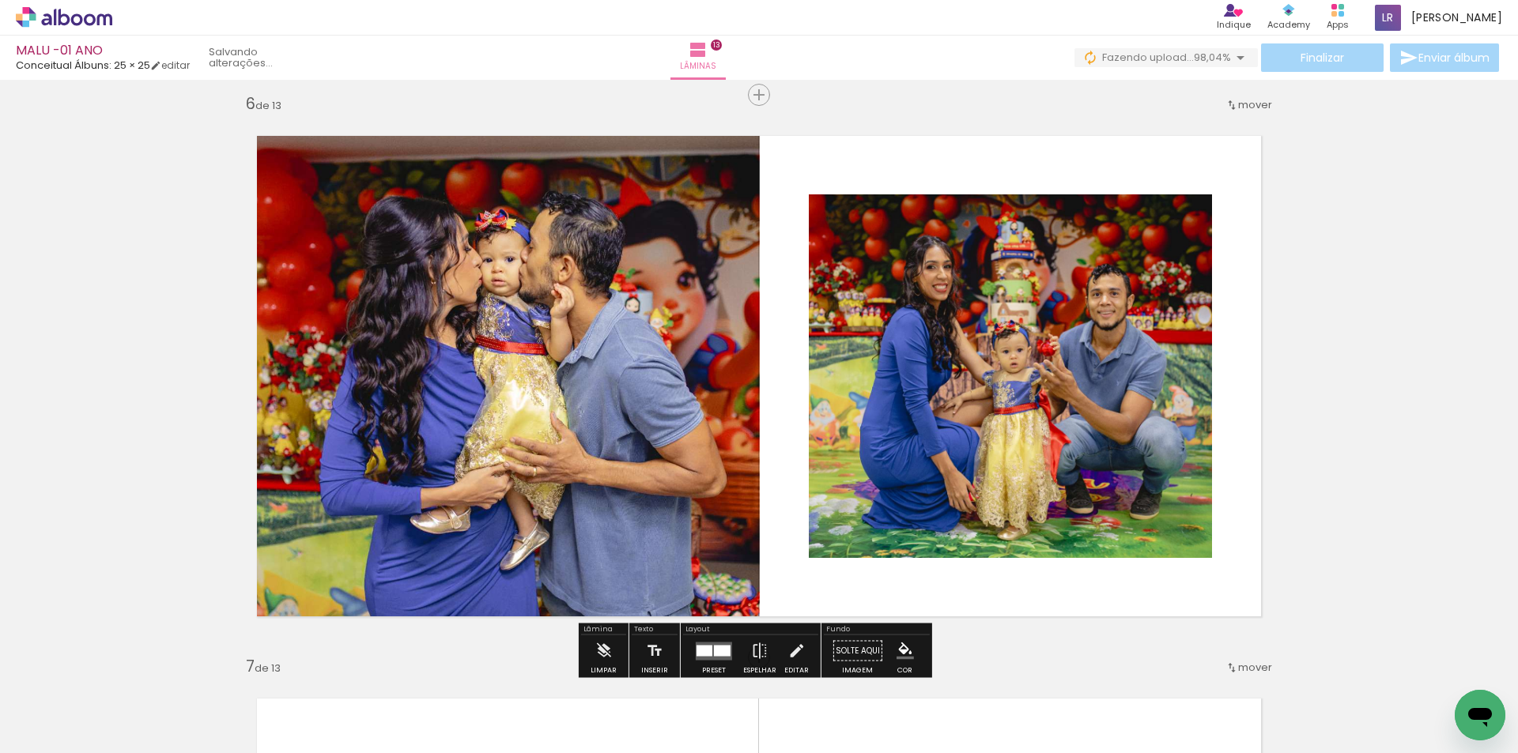
click at [1022, 310] on quentale-photo at bounding box center [1010, 376] width 403 height 364
click at [934, 329] on quentale-photo at bounding box center [1010, 376] width 403 height 364
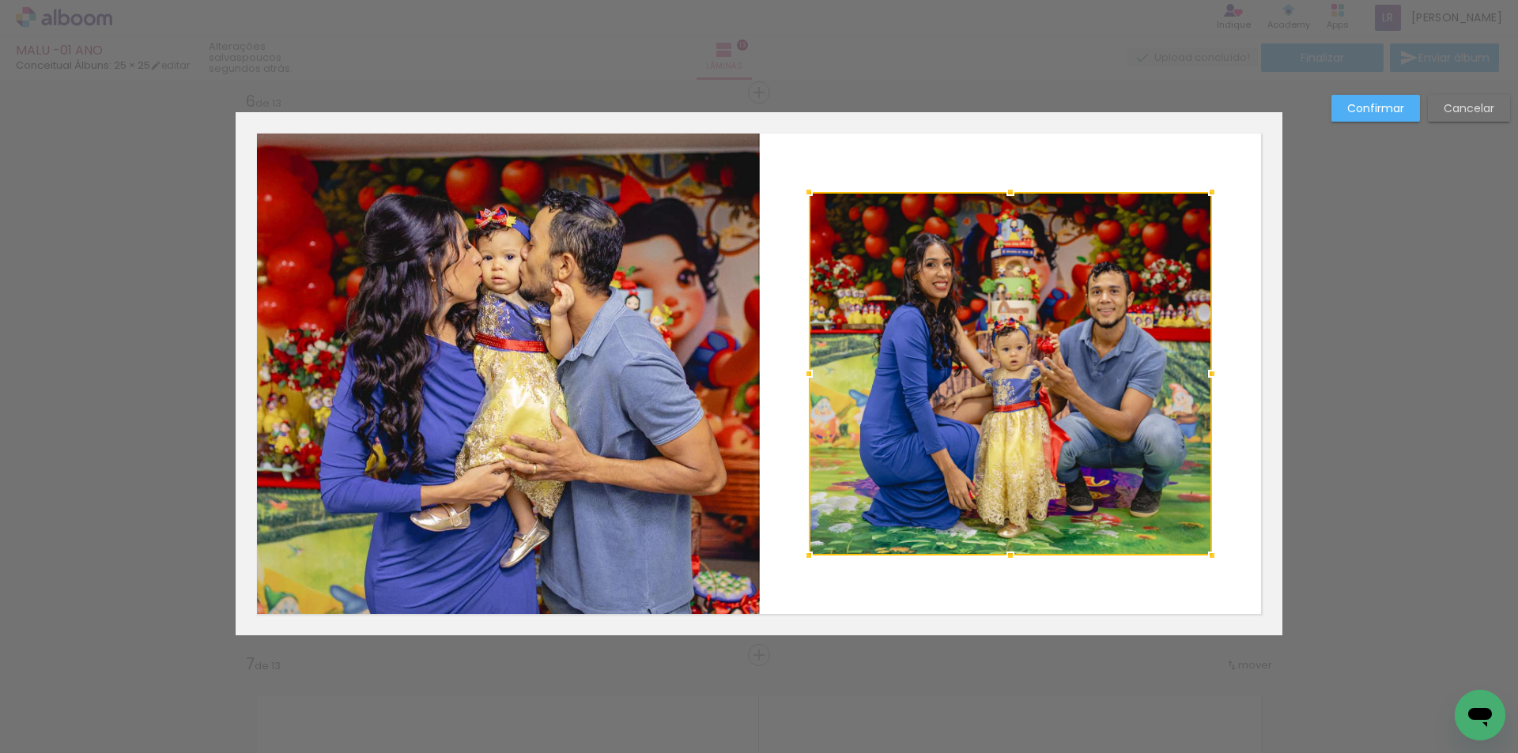
click at [934, 329] on div at bounding box center [1010, 374] width 403 height 364
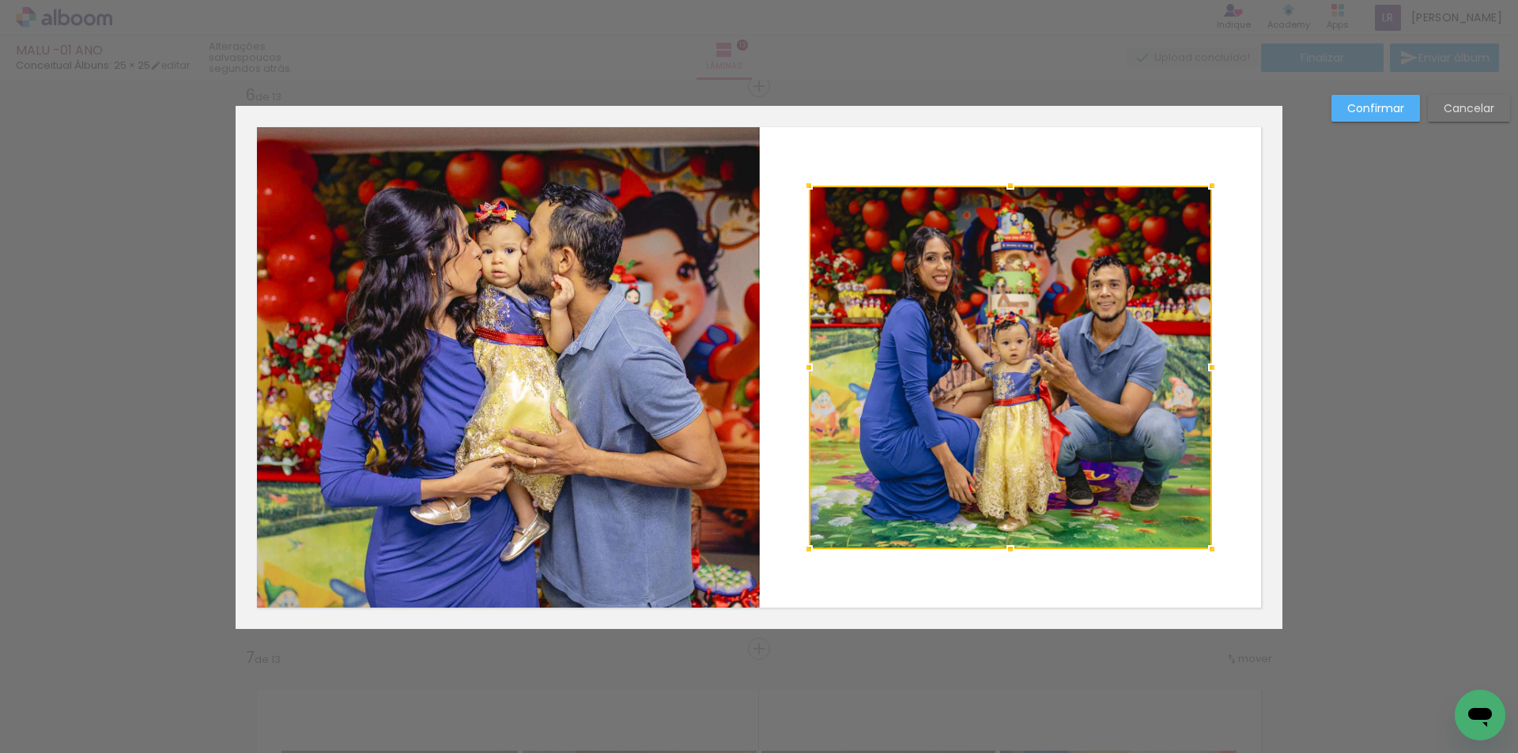
scroll to position [2835, 0]
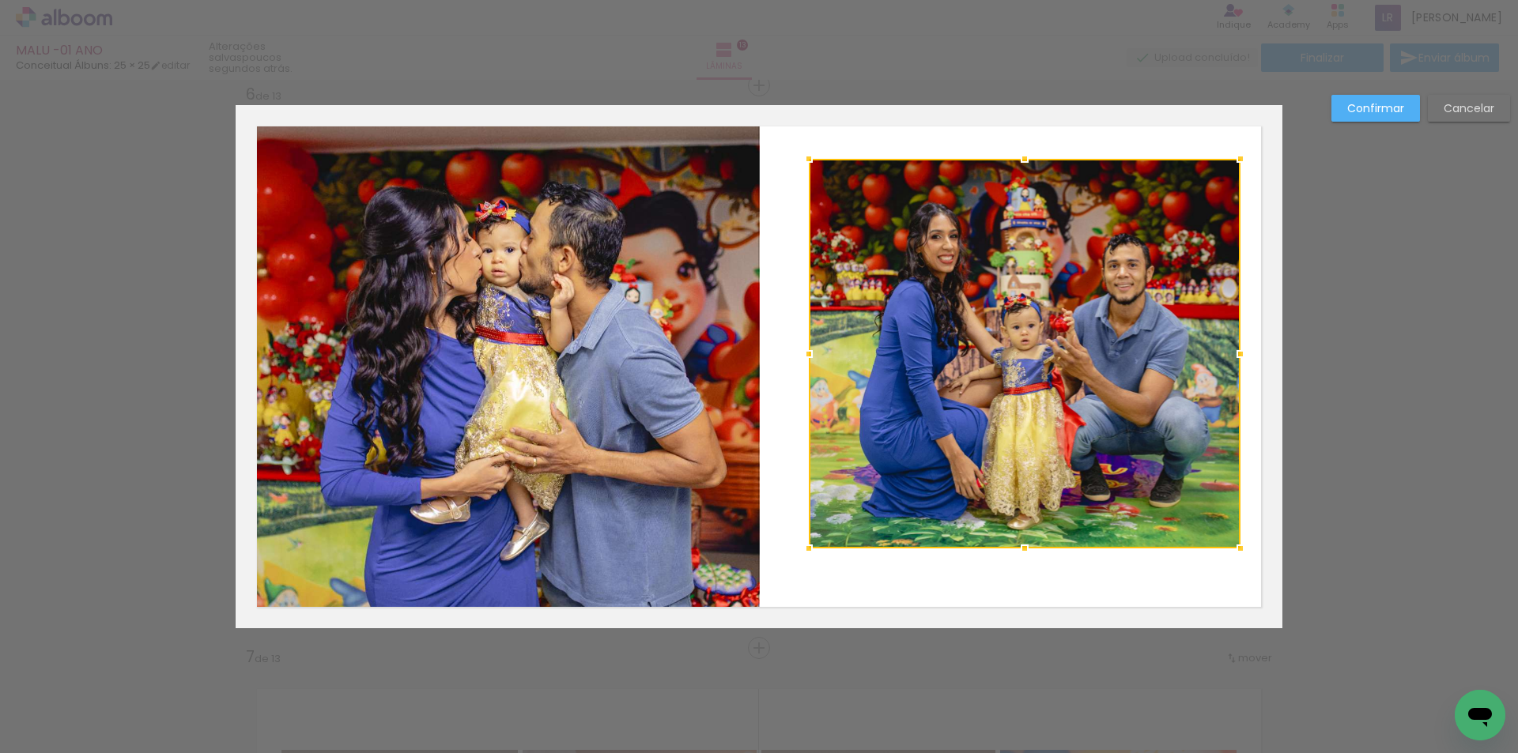
drag, startPoint x: 1205, startPoint y: 185, endPoint x: 1233, endPoint y: 159, distance: 38.6
click at [1233, 159] on div at bounding box center [1241, 159] width 32 height 32
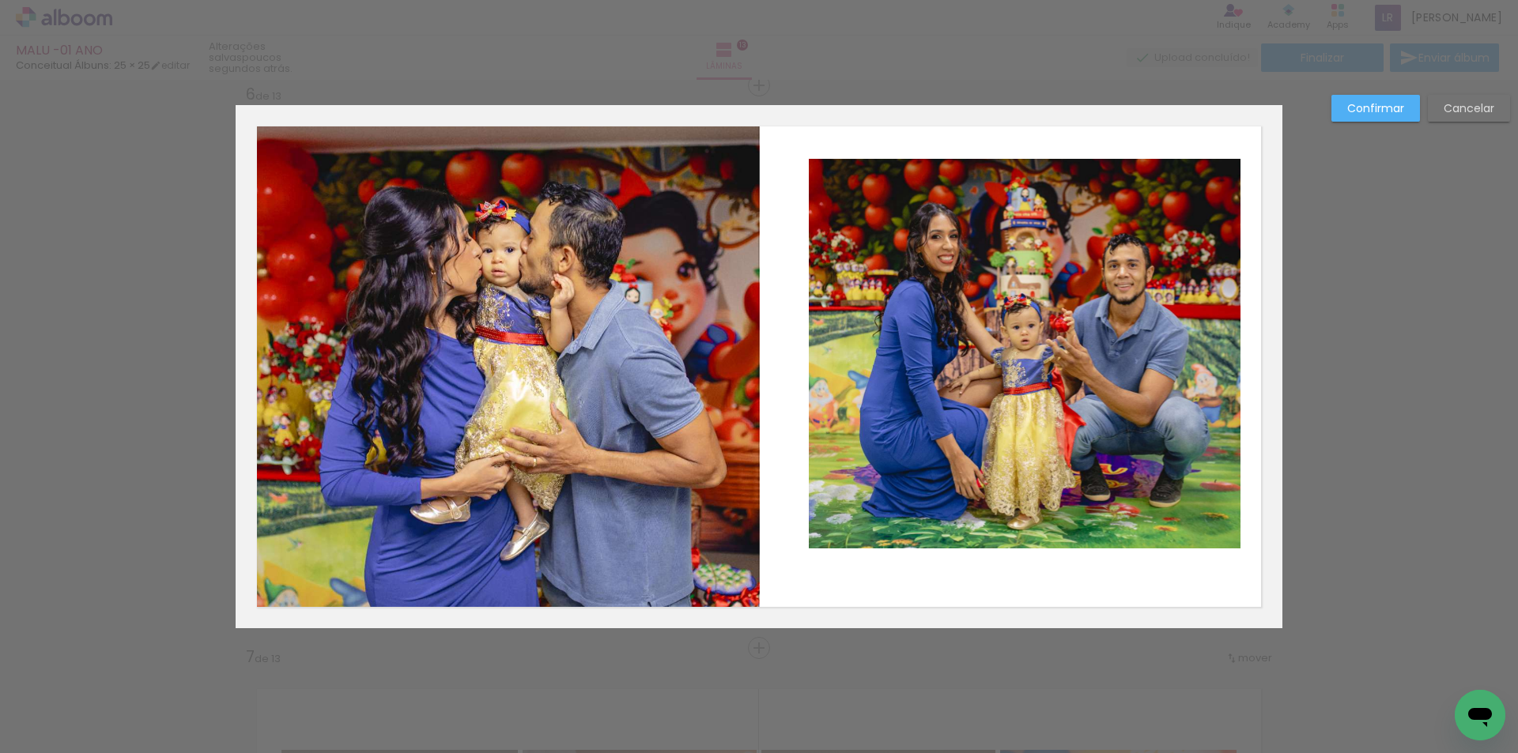
click at [901, 470] on quentale-photo at bounding box center [1025, 354] width 432 height 390
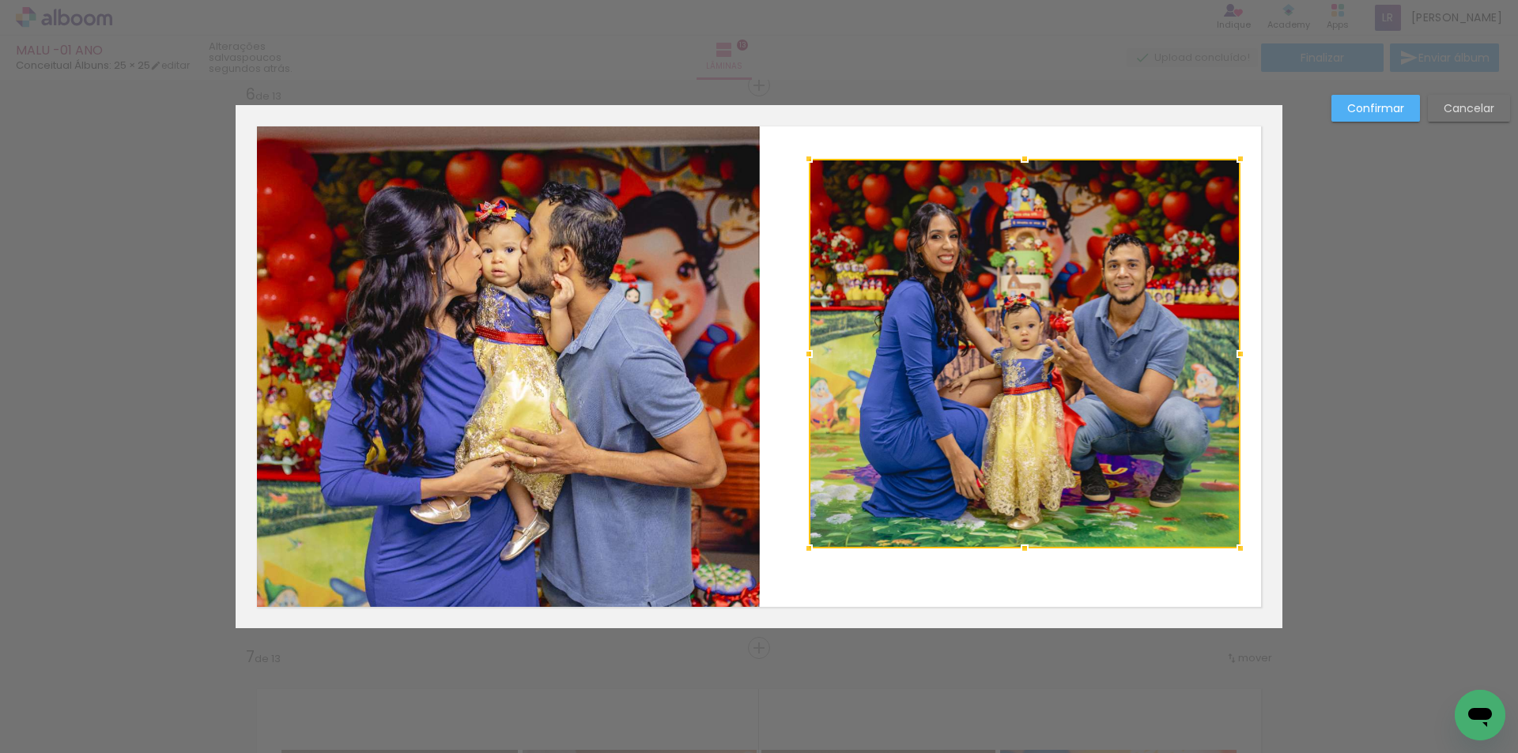
click at [901, 470] on div at bounding box center [1025, 354] width 432 height 390
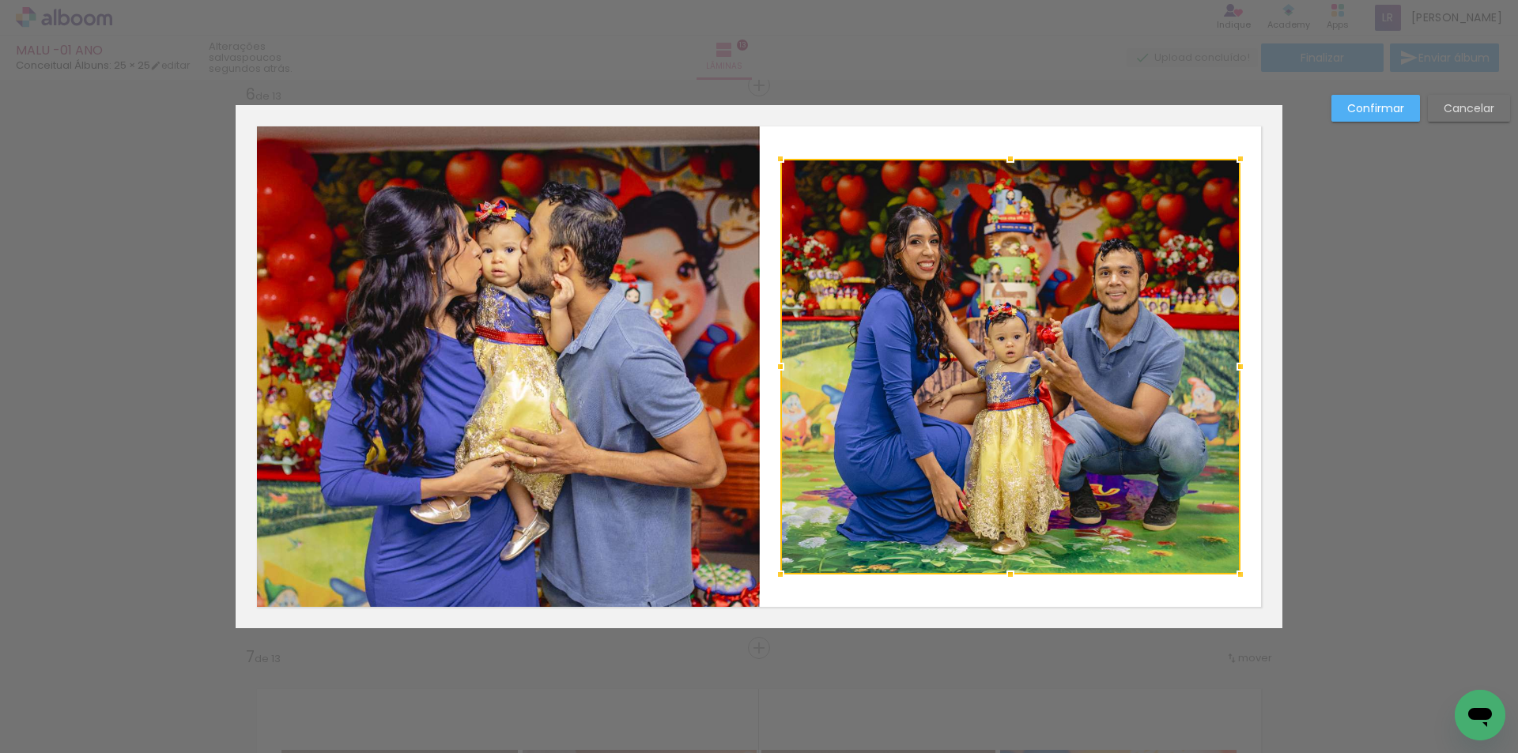
drag, startPoint x: 803, startPoint y: 541, endPoint x: 775, endPoint y: 567, distance: 38.6
click at [775, 567] on div at bounding box center [780, 575] width 32 height 32
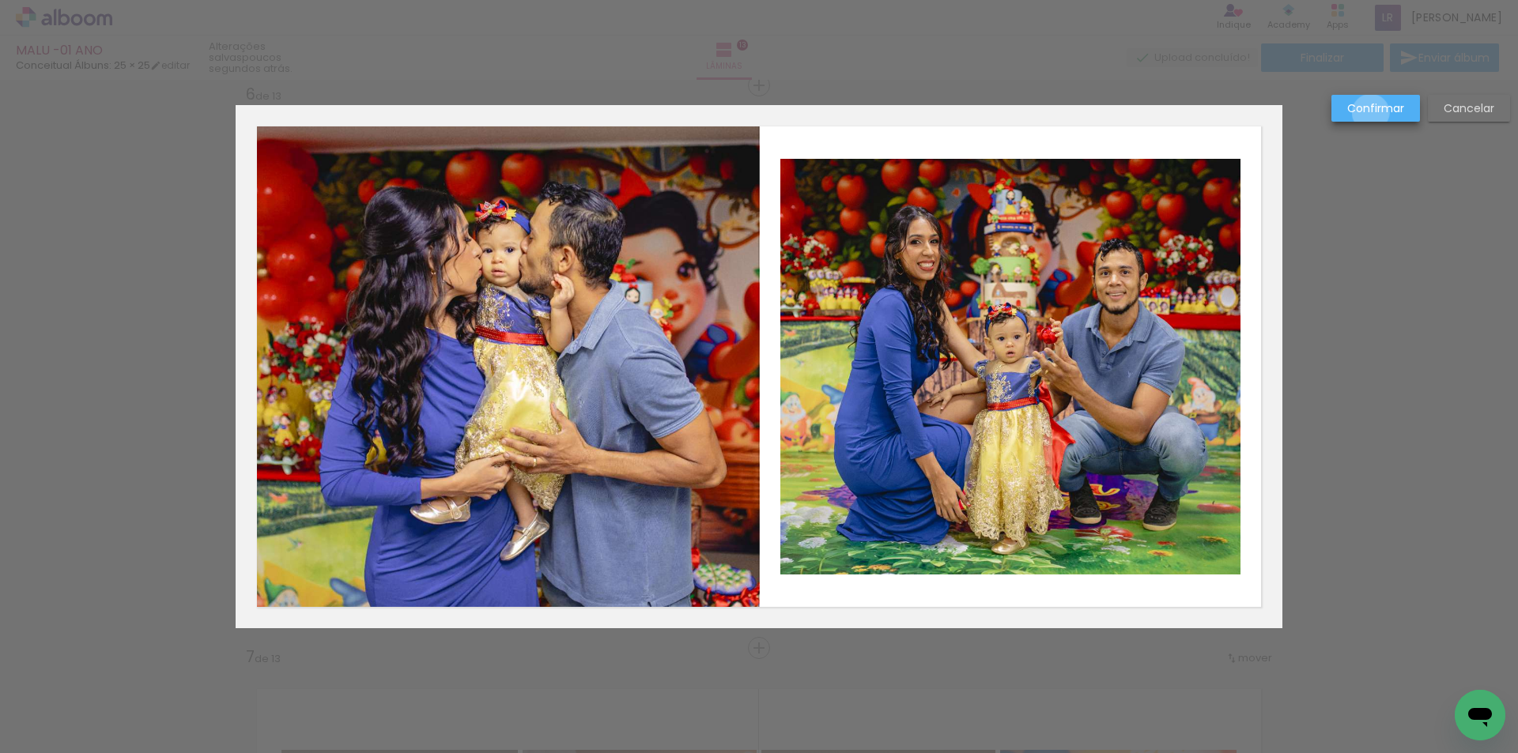
click at [0, 0] on slot "Confirmar" at bounding box center [0, 0] width 0 height 0
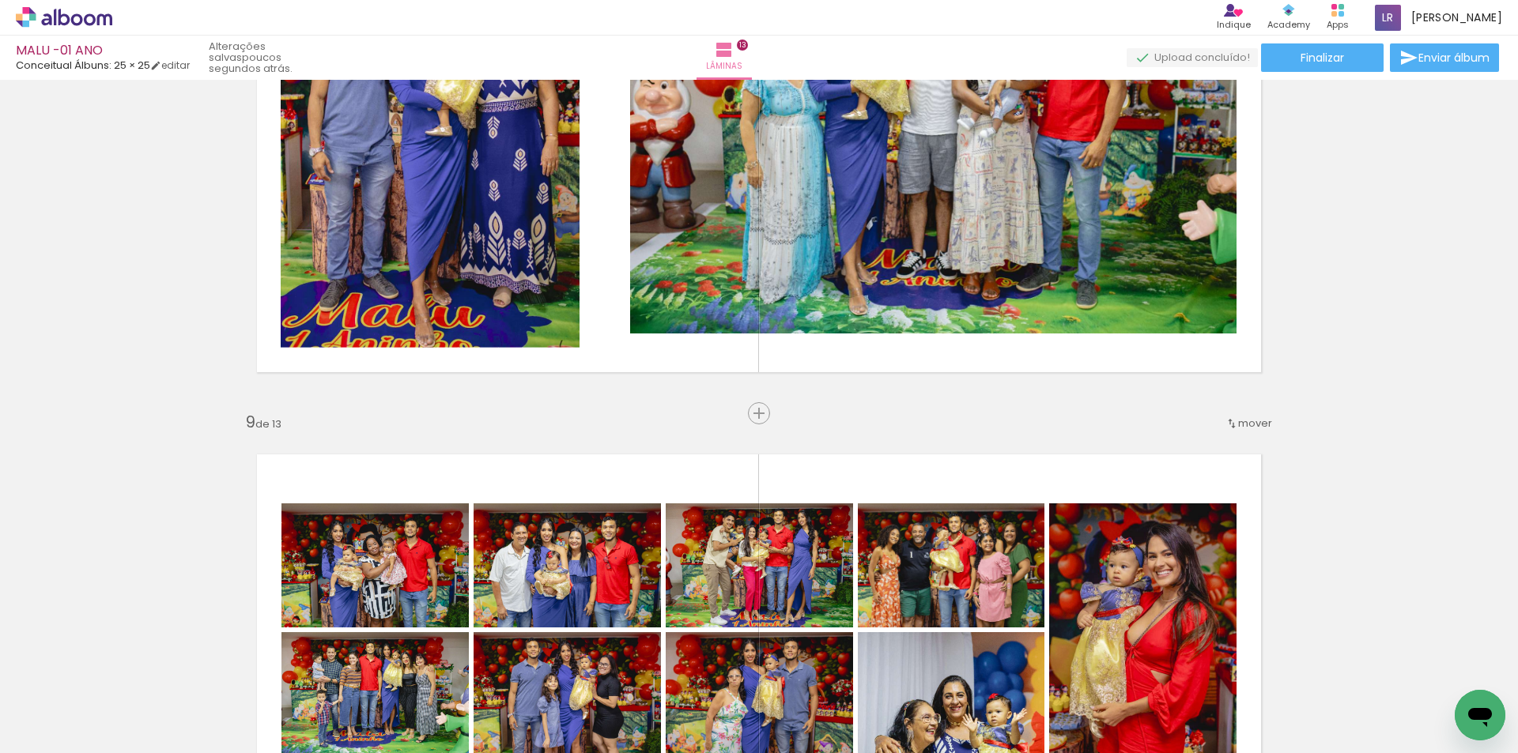
scroll to position [4179, 0]
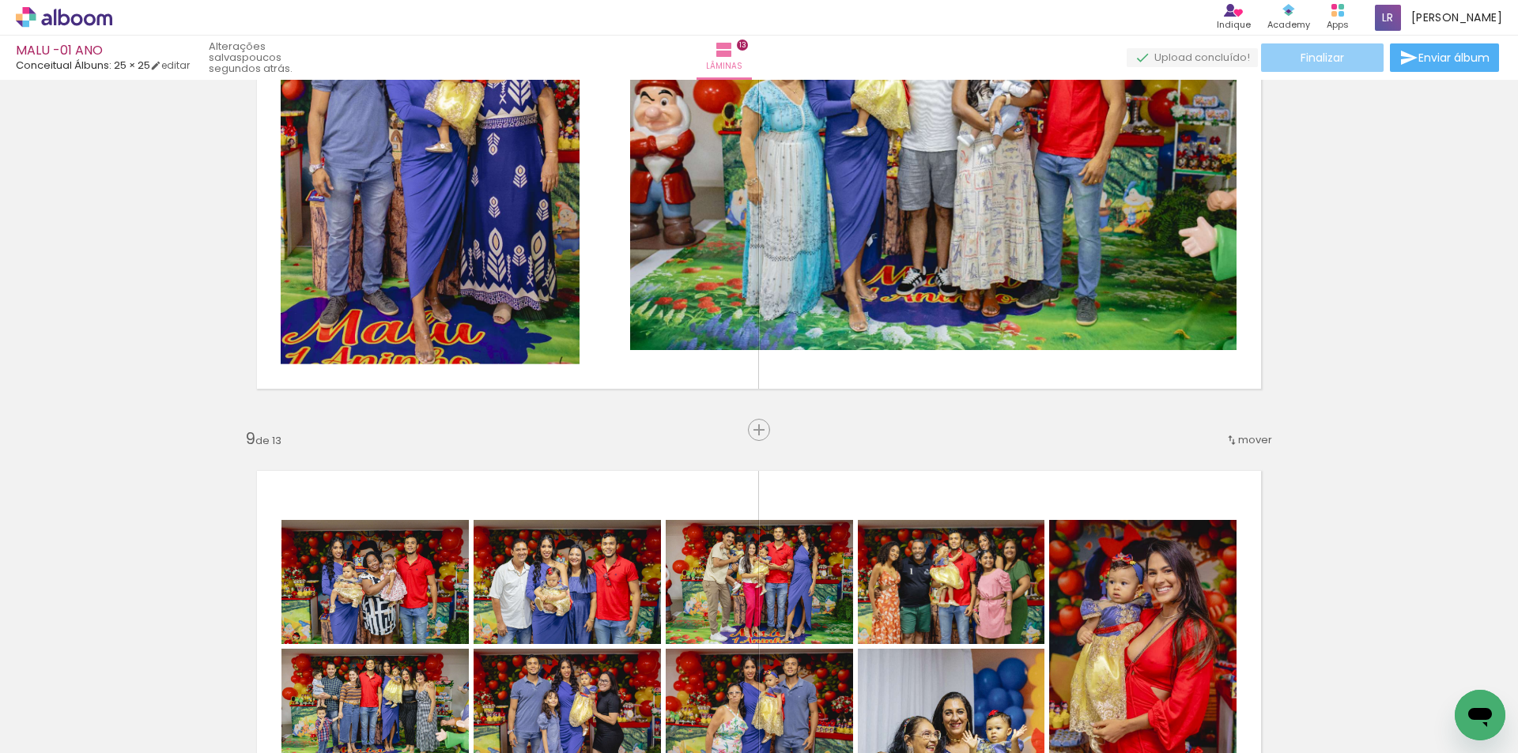
click at [1312, 52] on span "Finalizar" at bounding box center [1321, 57] width 43 height 11
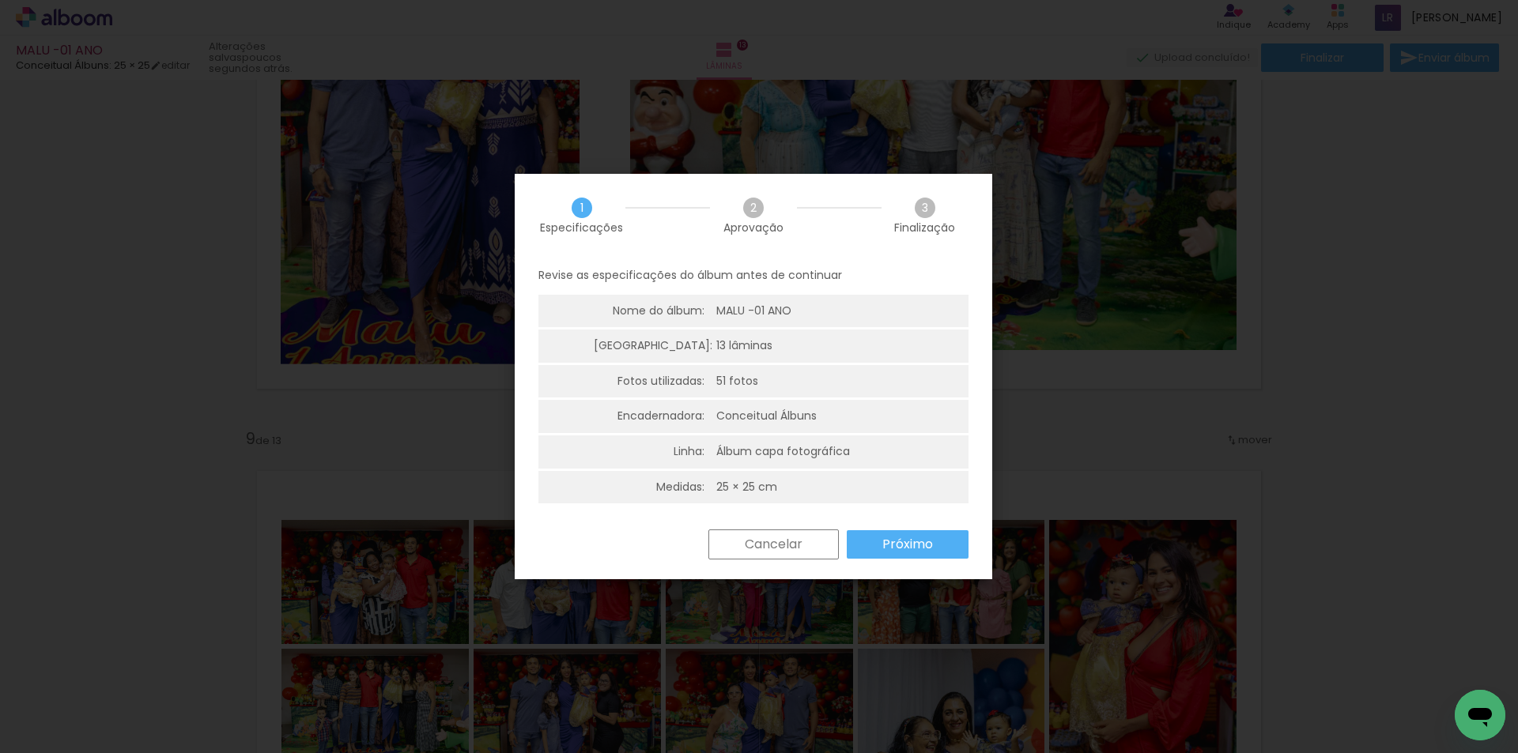
click at [0, 0] on slot "Próximo" at bounding box center [0, 0] width 0 height 0
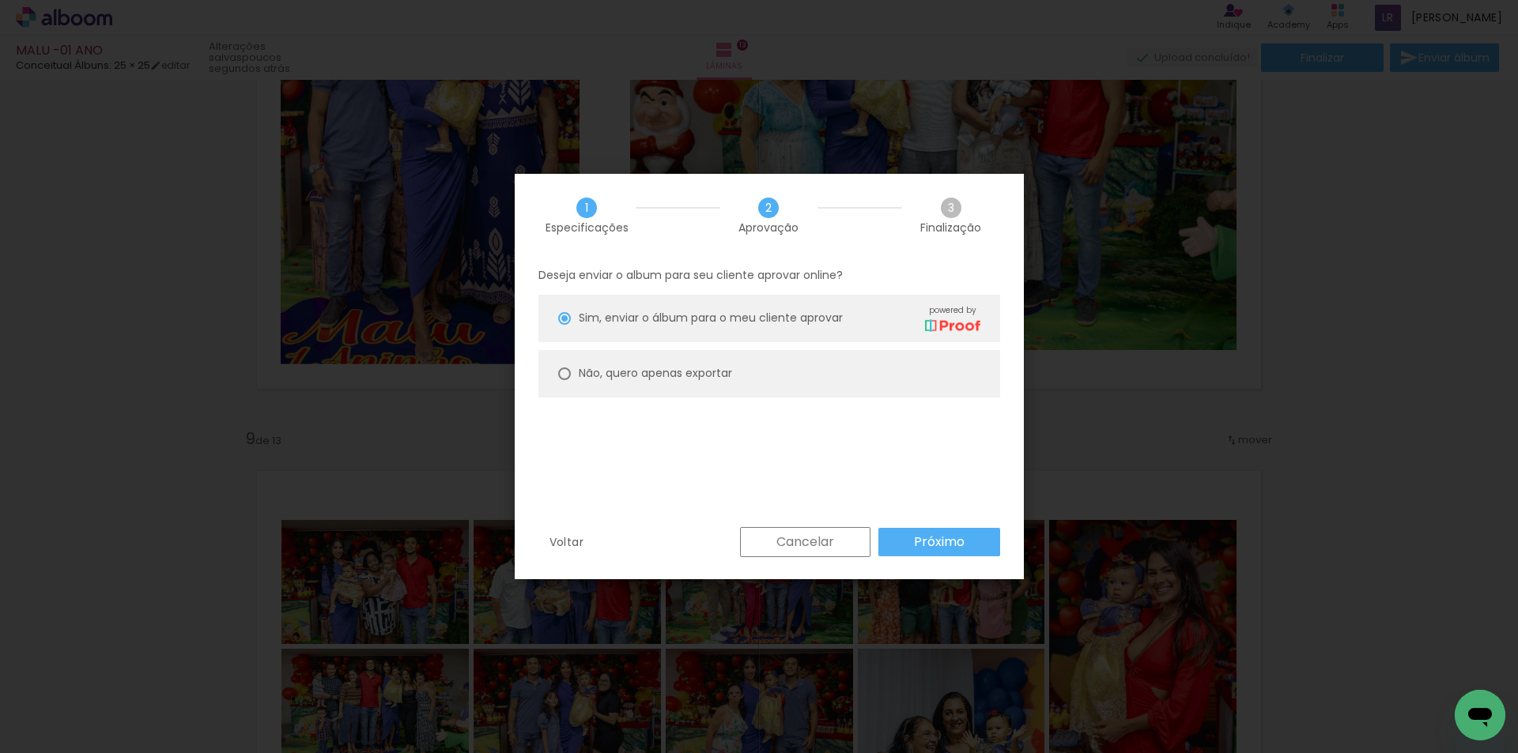
click at [0, 0] on slot "Não, quero apenas exportar" at bounding box center [0, 0] width 0 height 0
type paper-radio-button "on"
click at [696, 323] on span "Sim, enviar o álbum para o meu cliente aprovar" at bounding box center [711, 318] width 264 height 17
type paper-radio-button "on"
click at [0, 0] on slot "Próximo" at bounding box center [0, 0] width 0 height 0
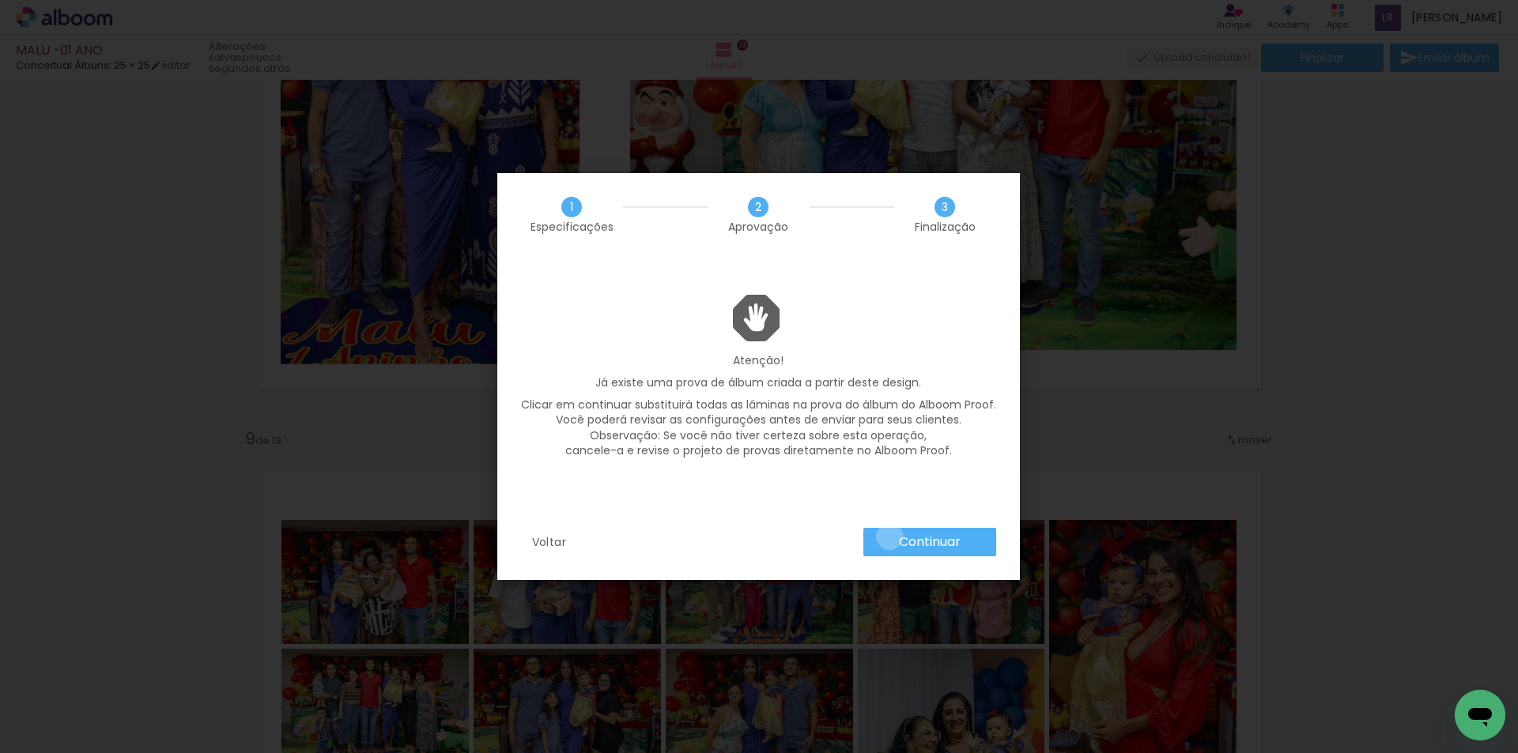
click at [889, 538] on paper-button "Continuar" at bounding box center [929, 542] width 133 height 28
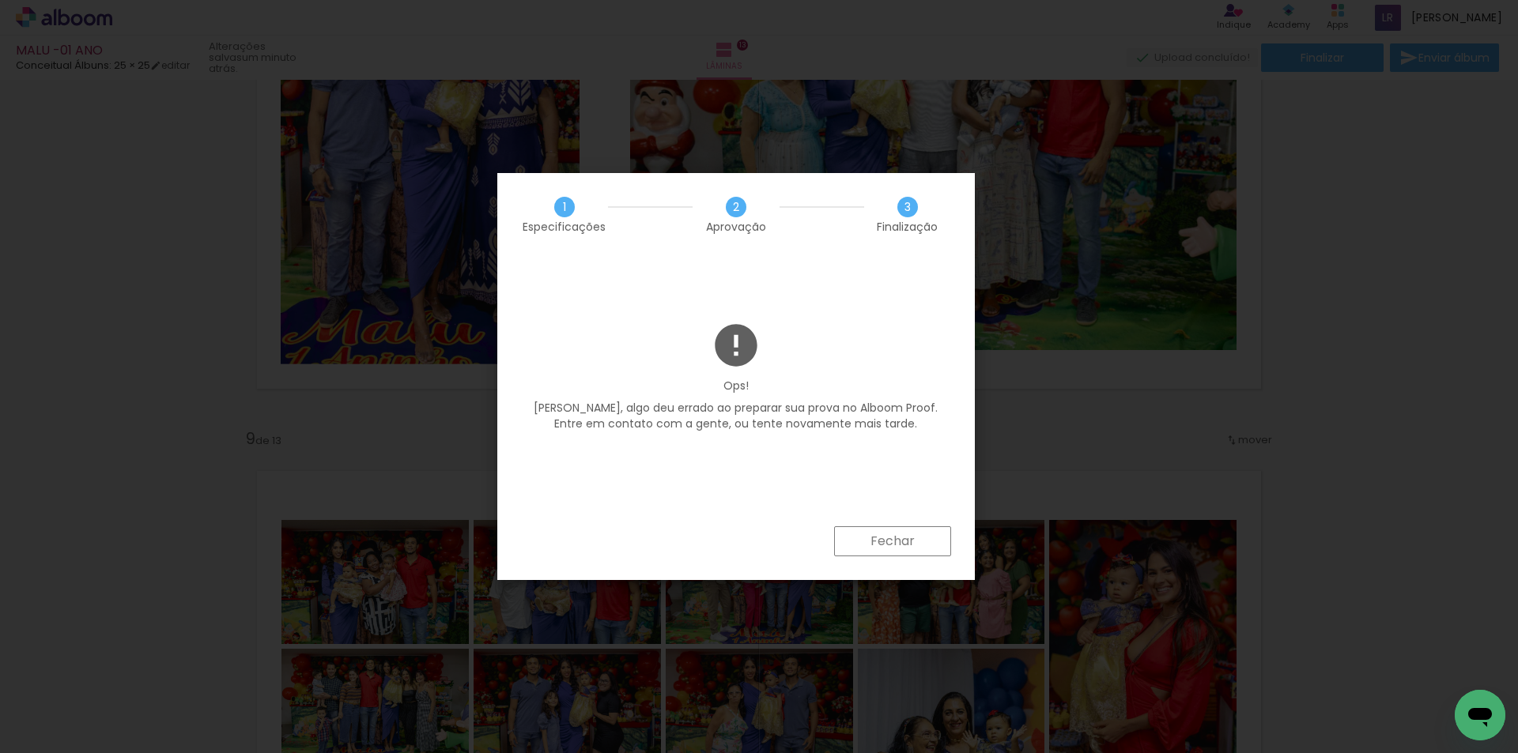
scroll to position [0, 3132]
click at [889, 553] on paper-button "Fechar" at bounding box center [892, 542] width 117 height 30
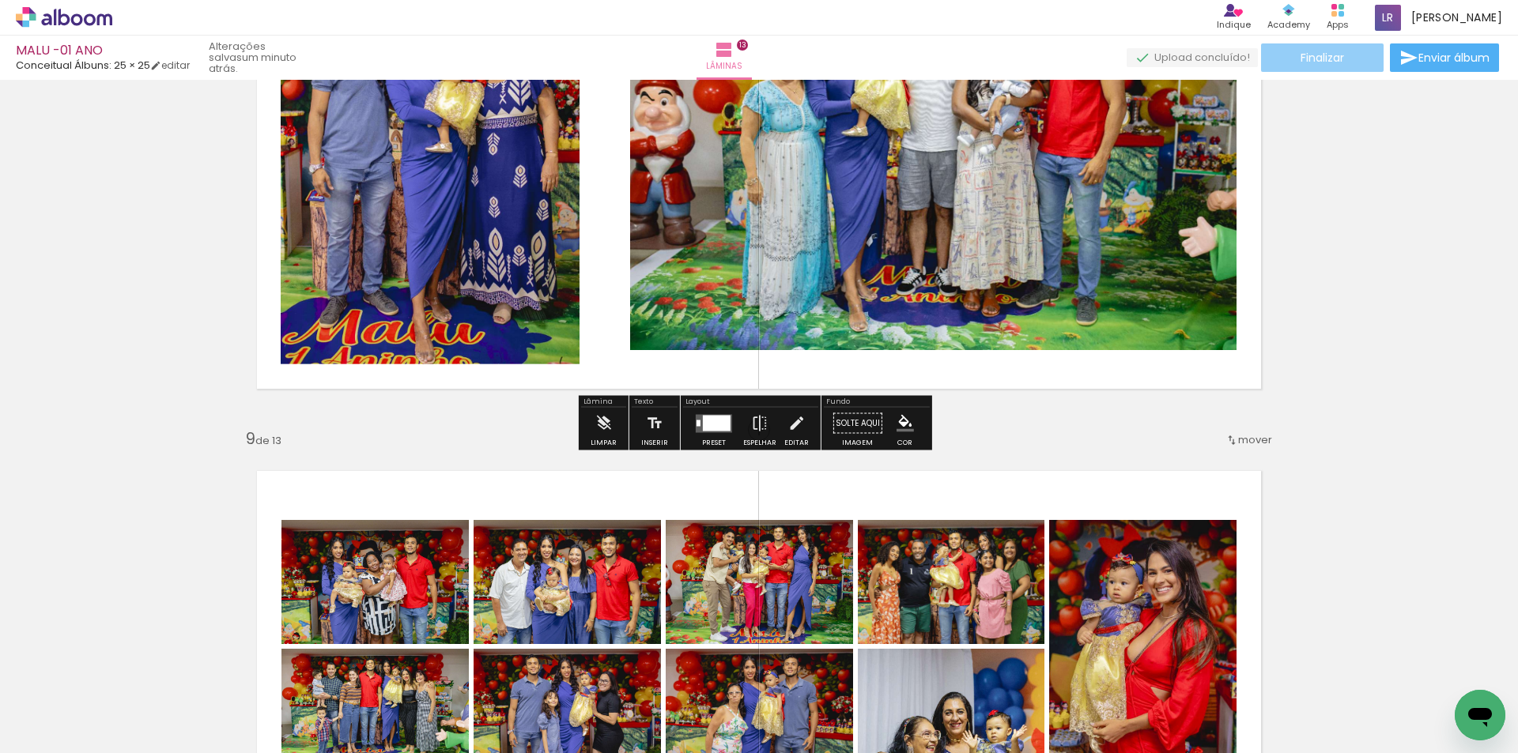
click at [1337, 58] on span "Finalizar" at bounding box center [1321, 57] width 43 height 11
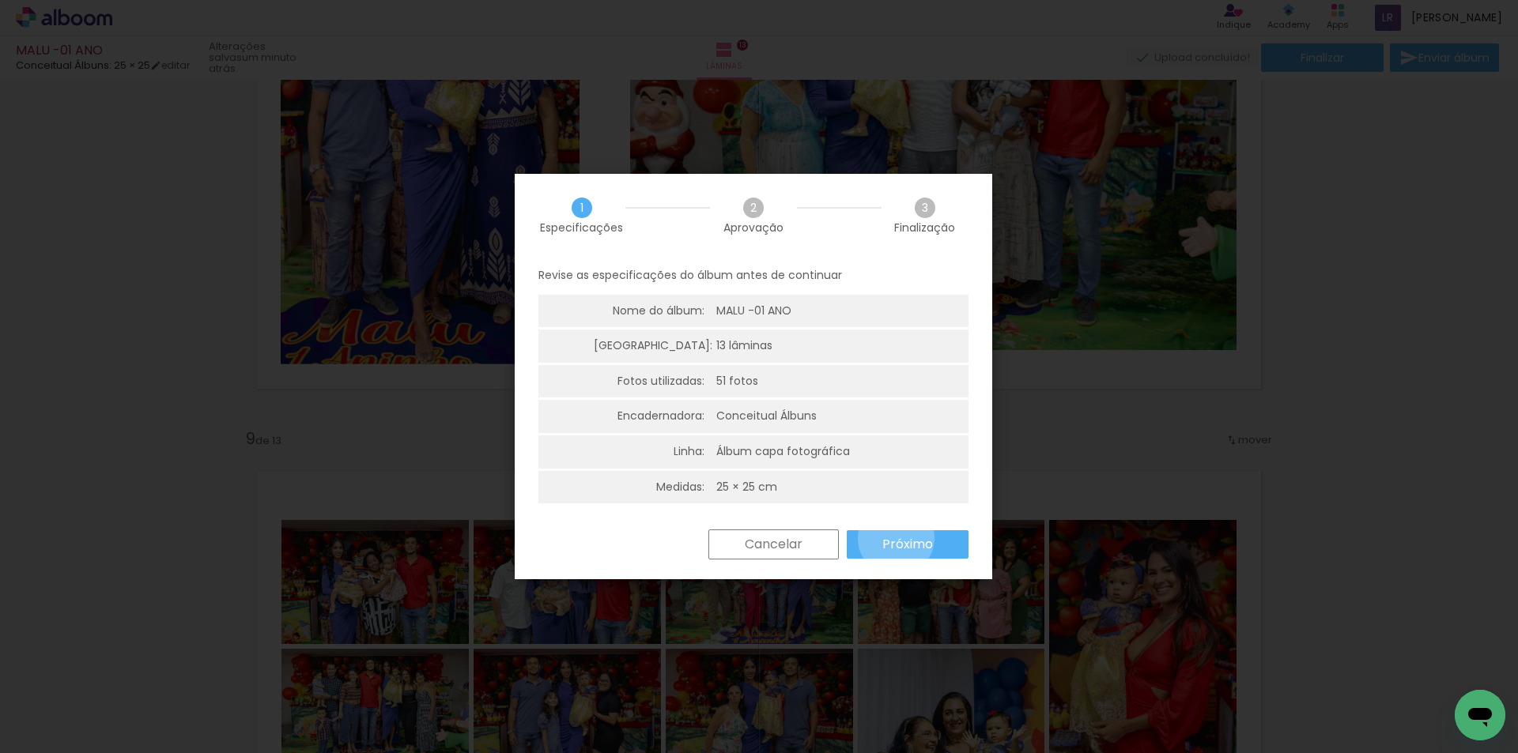
click at [0, 0] on slot "Próximo" at bounding box center [0, 0] width 0 height 0
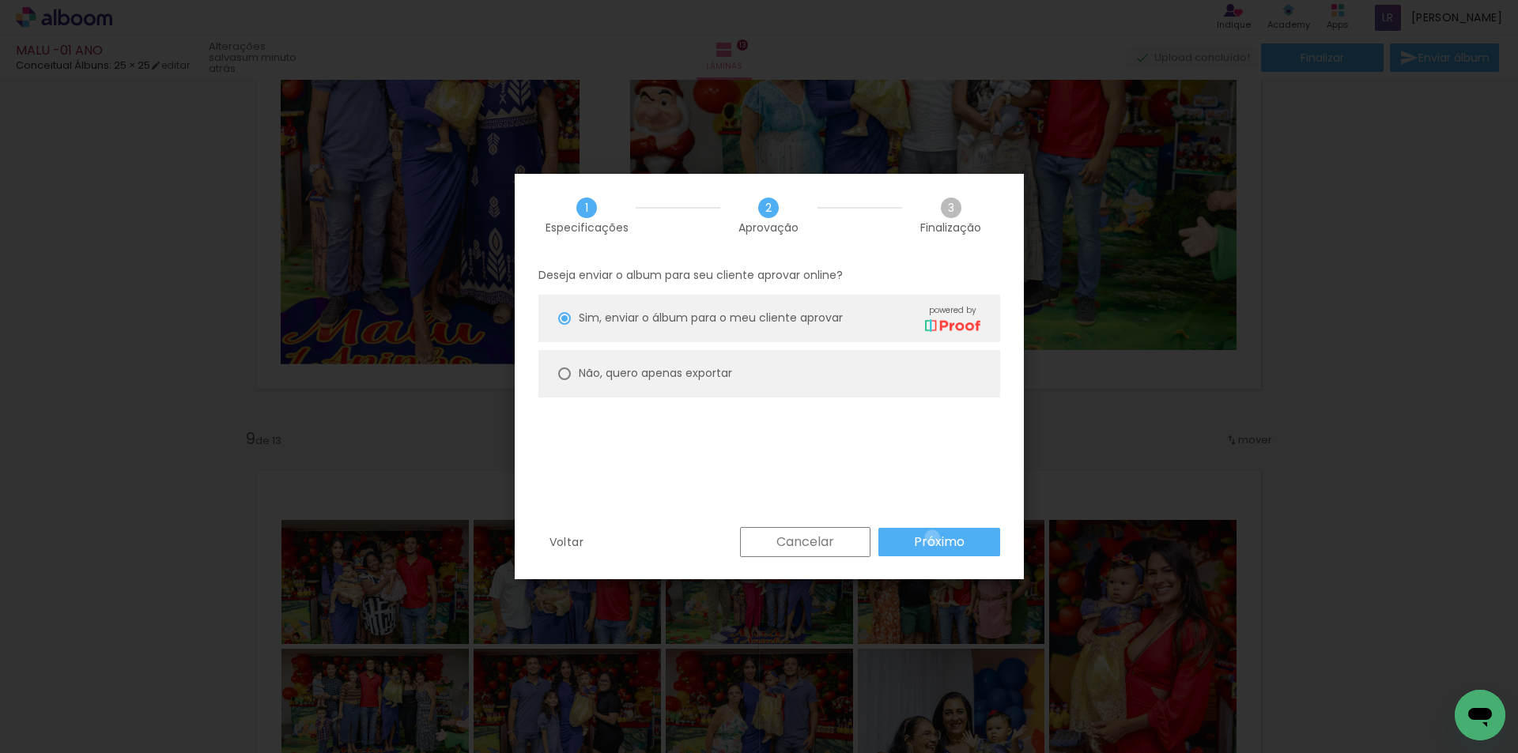
click at [0, 0] on slot "Próximo" at bounding box center [0, 0] width 0 height 0
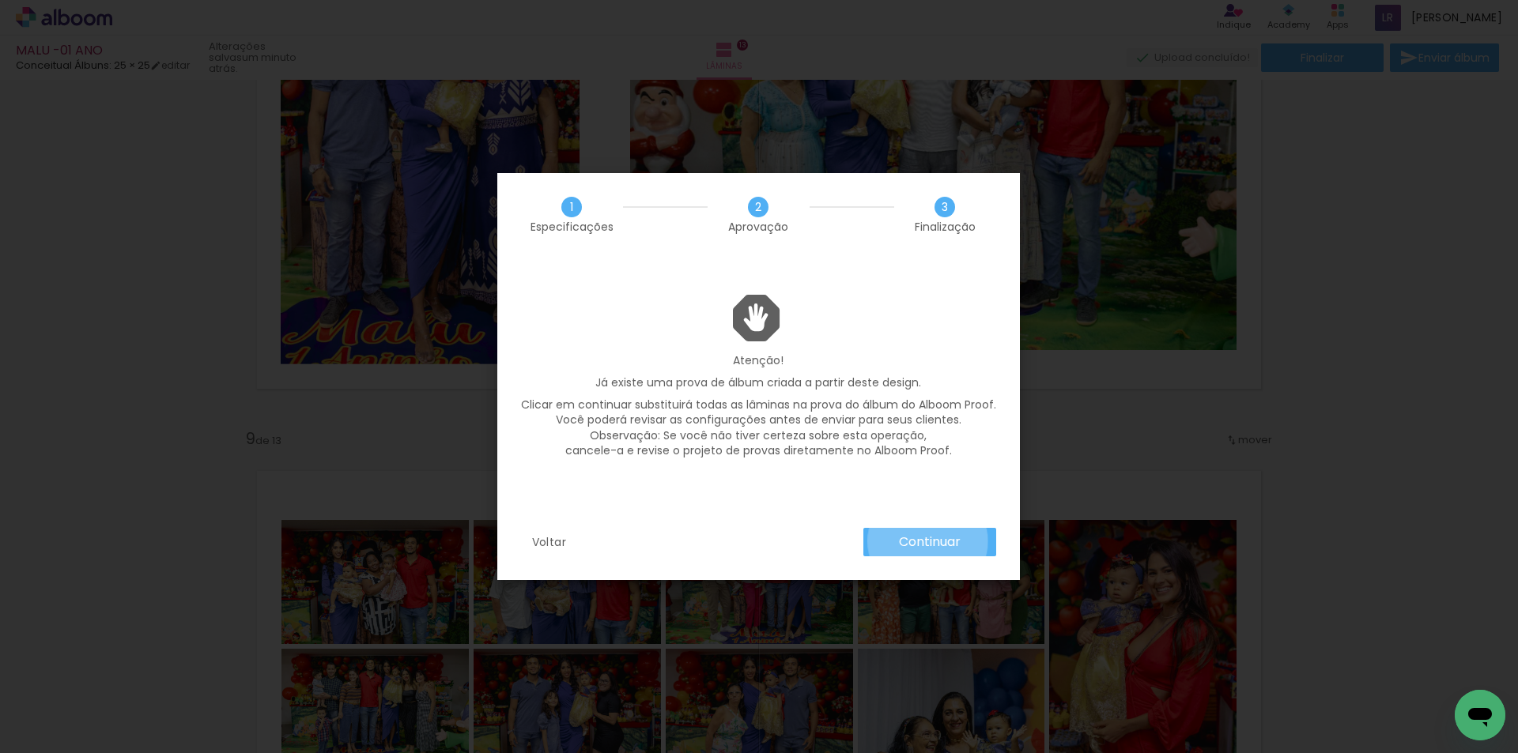
click at [0, 0] on slot "Continuar" at bounding box center [0, 0] width 0 height 0
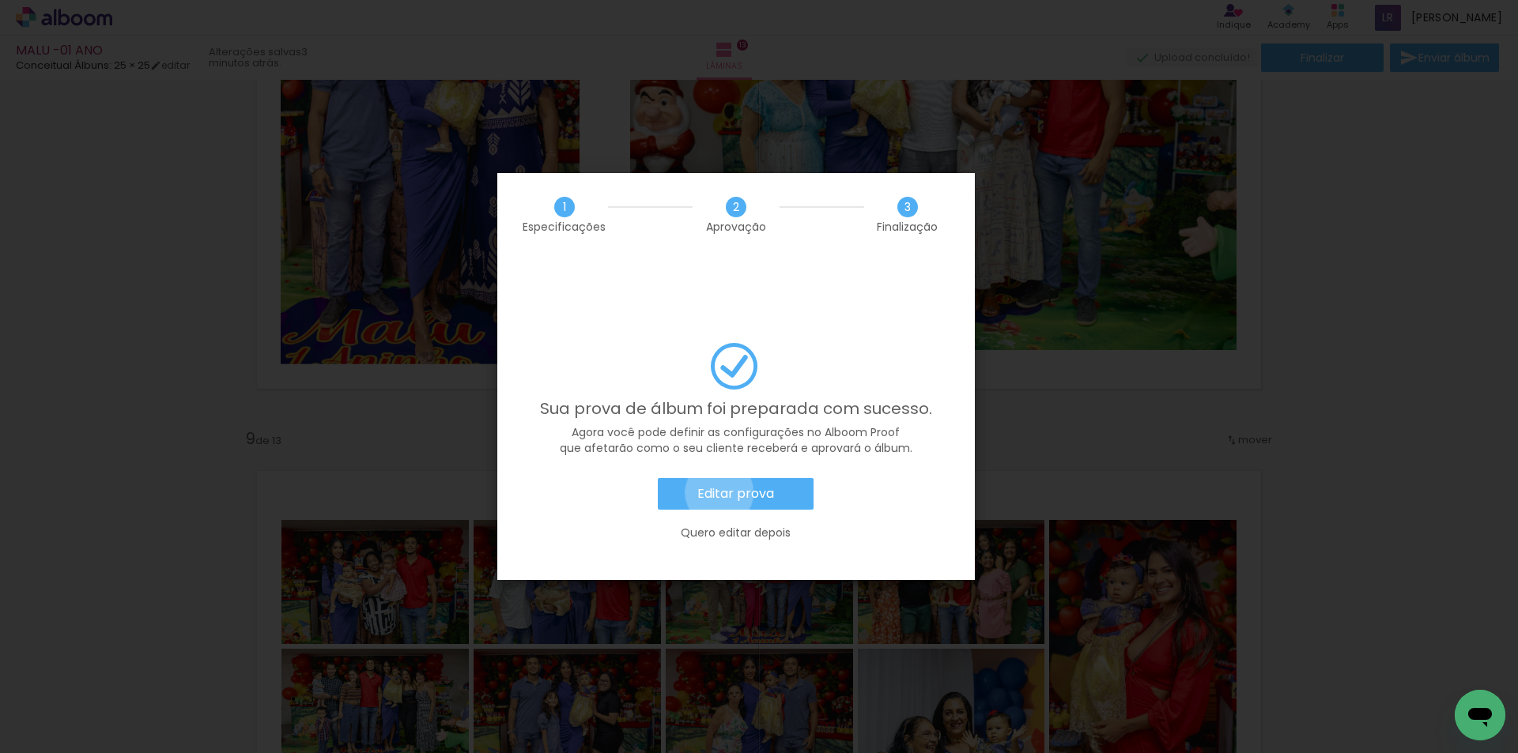
click at [0, 0] on slot "Editar prova" at bounding box center [0, 0] width 0 height 0
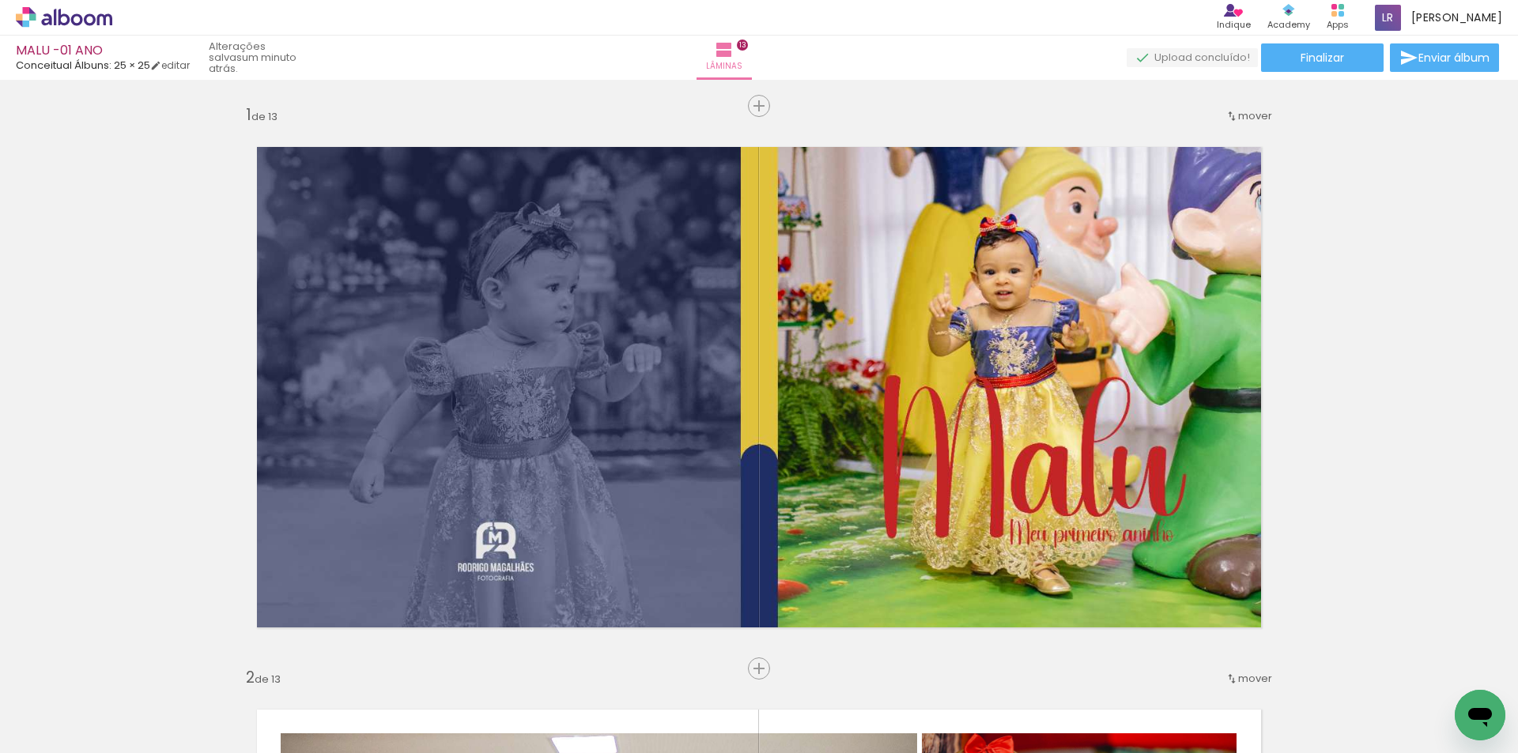
scroll to position [0, 3132]
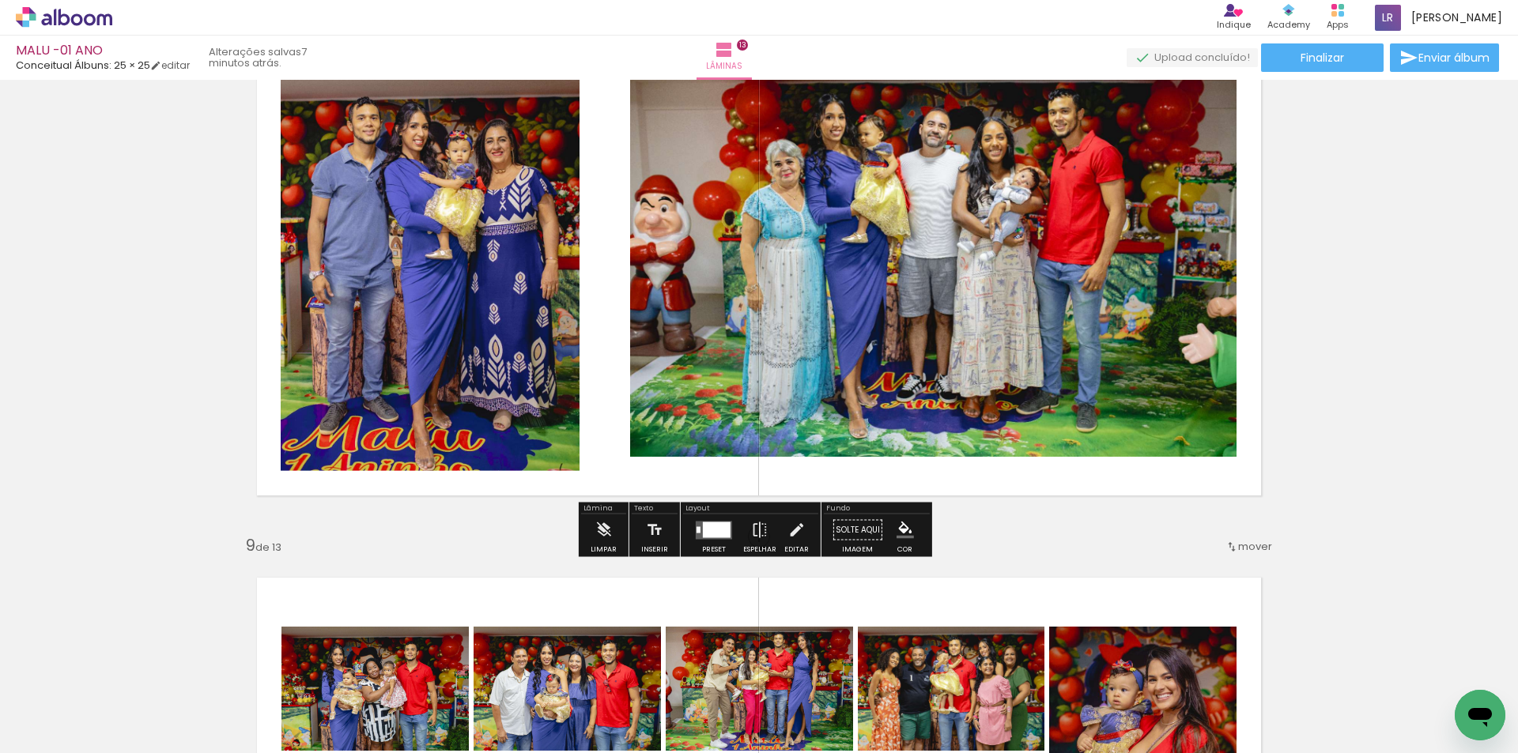
scroll to position [3863, 0]
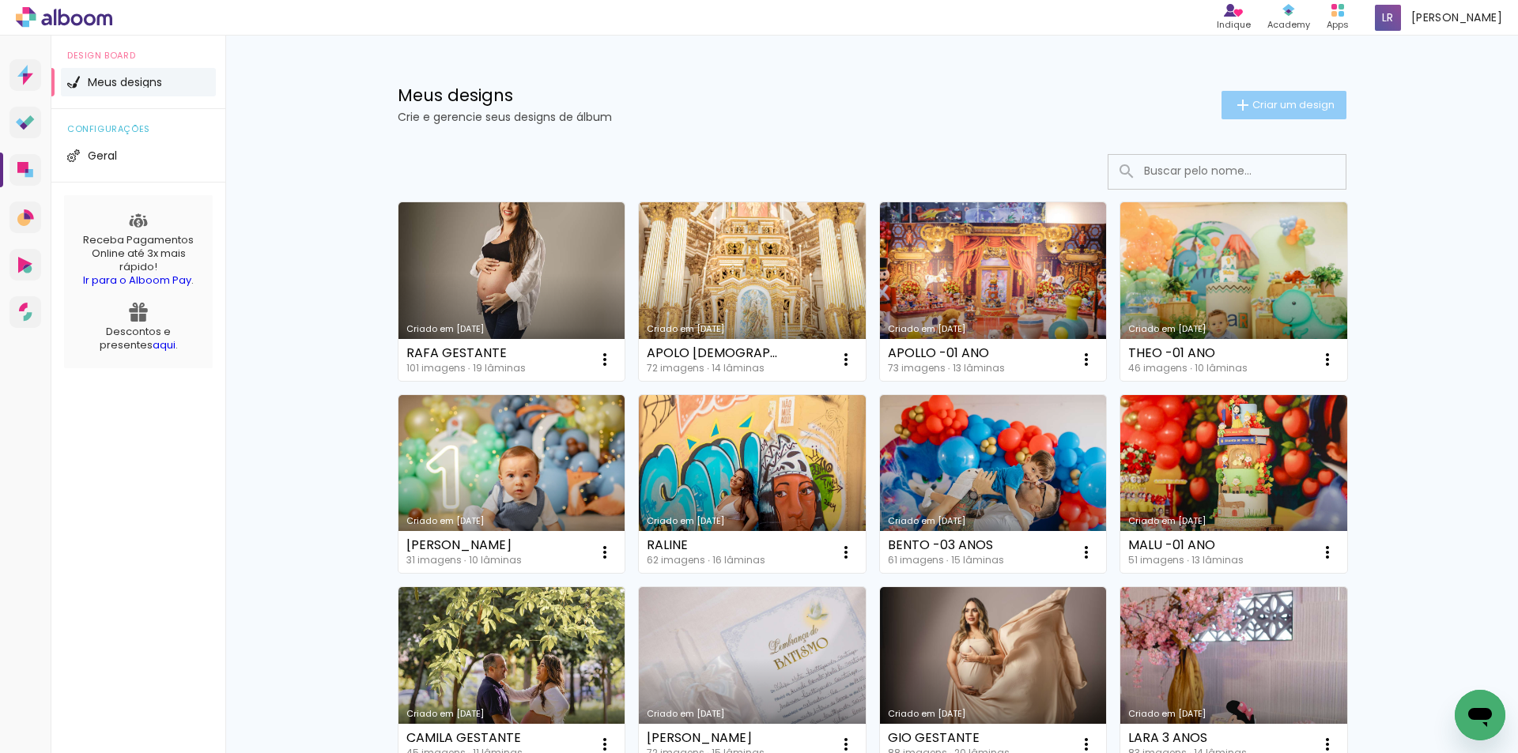
click at [1269, 100] on span "Criar um design" at bounding box center [1293, 105] width 82 height 10
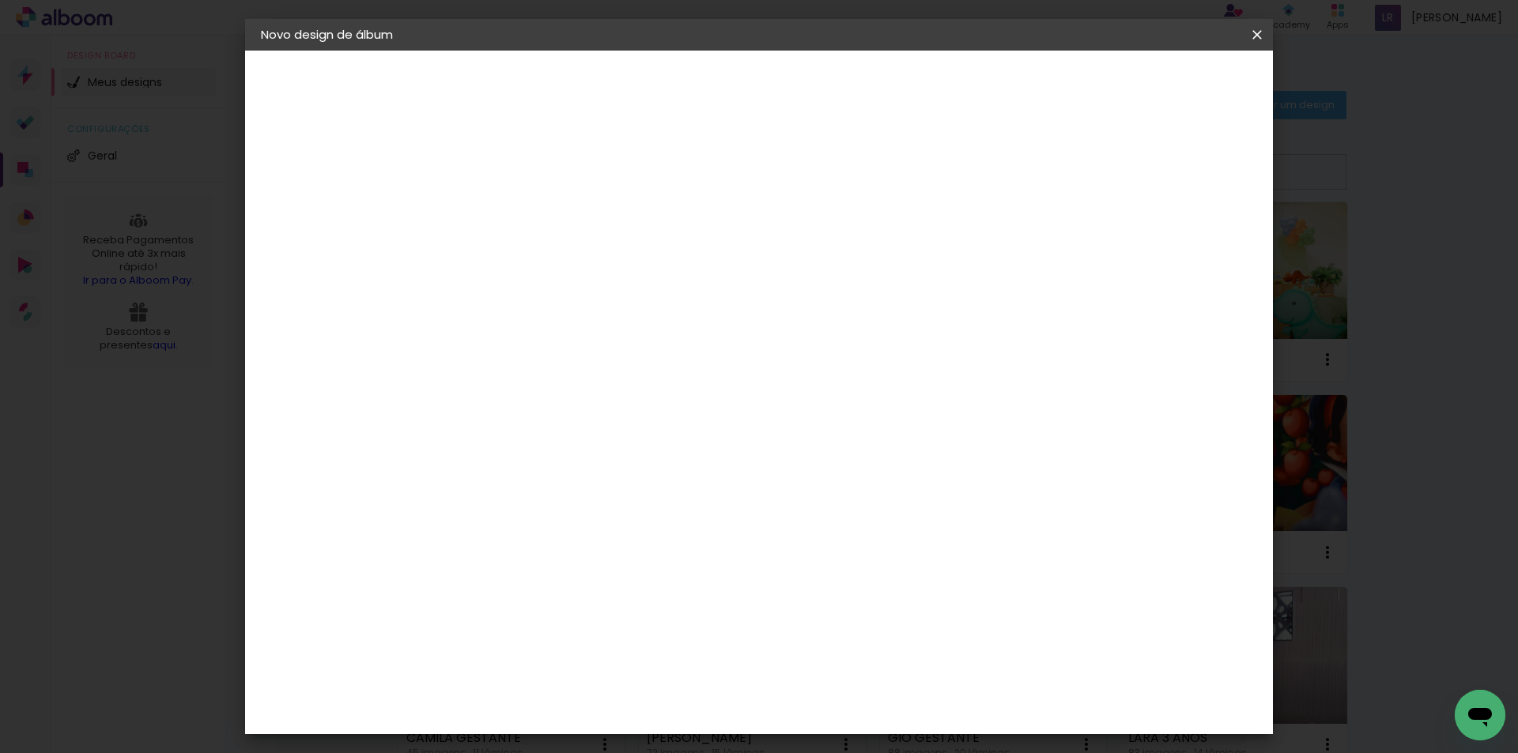
click at [519, 212] on input at bounding box center [519, 212] width 0 height 25
type input "[PERSON_NAME] - 01 ANO"
type paper-input "[PERSON_NAME] - 01 ANO"
click at [681, 92] on paper-button "Avançar" at bounding box center [642, 83] width 77 height 27
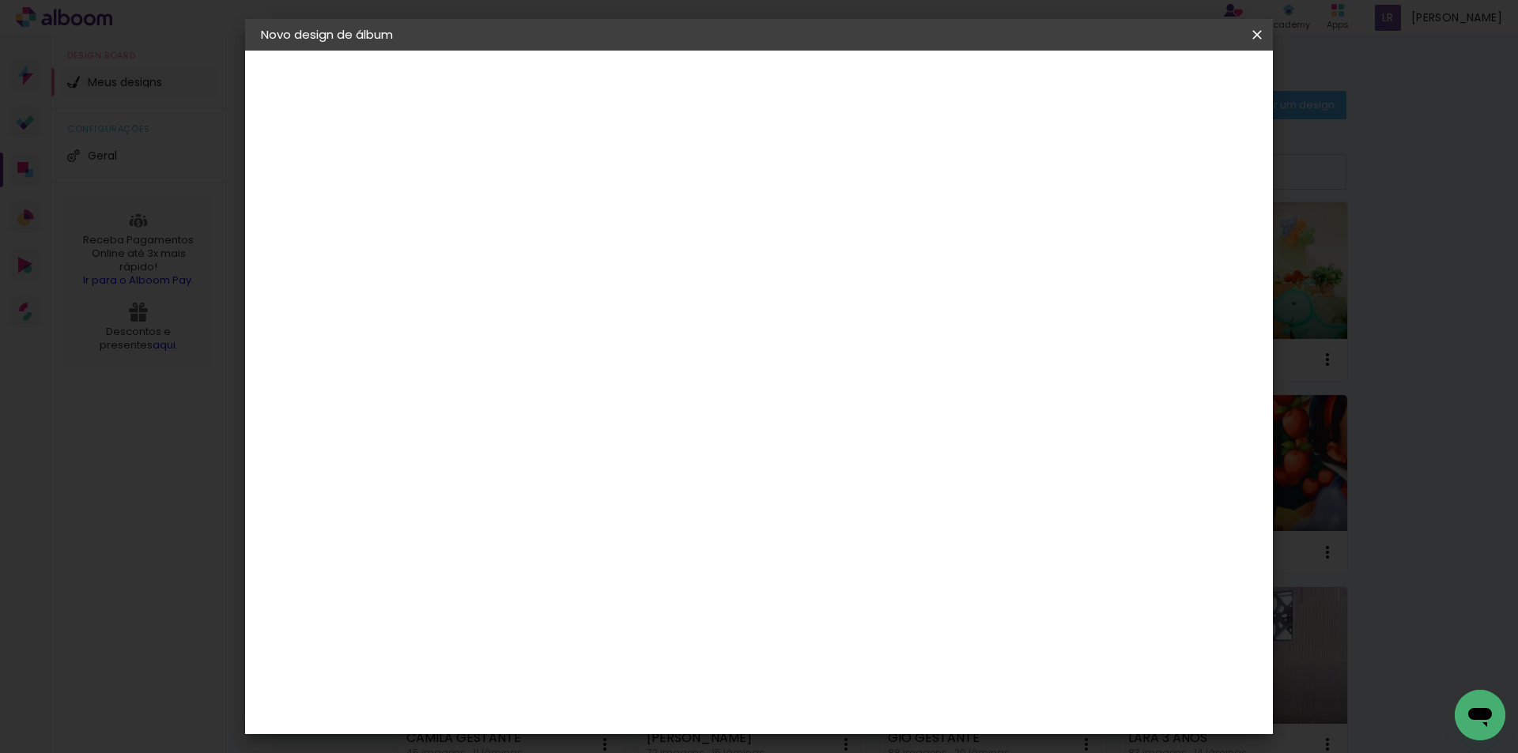
click at [576, 555] on div "Conceitual Álbuns" at bounding box center [542, 567] width 67 height 25
click at [0, 0] on slot "Avançar" at bounding box center [0, 0] width 0 height 0
click at [626, 730] on span "25 × 25" at bounding box center [590, 751] width 74 height 42
click at [777, 84] on paper-button "Avançar" at bounding box center [738, 83] width 77 height 27
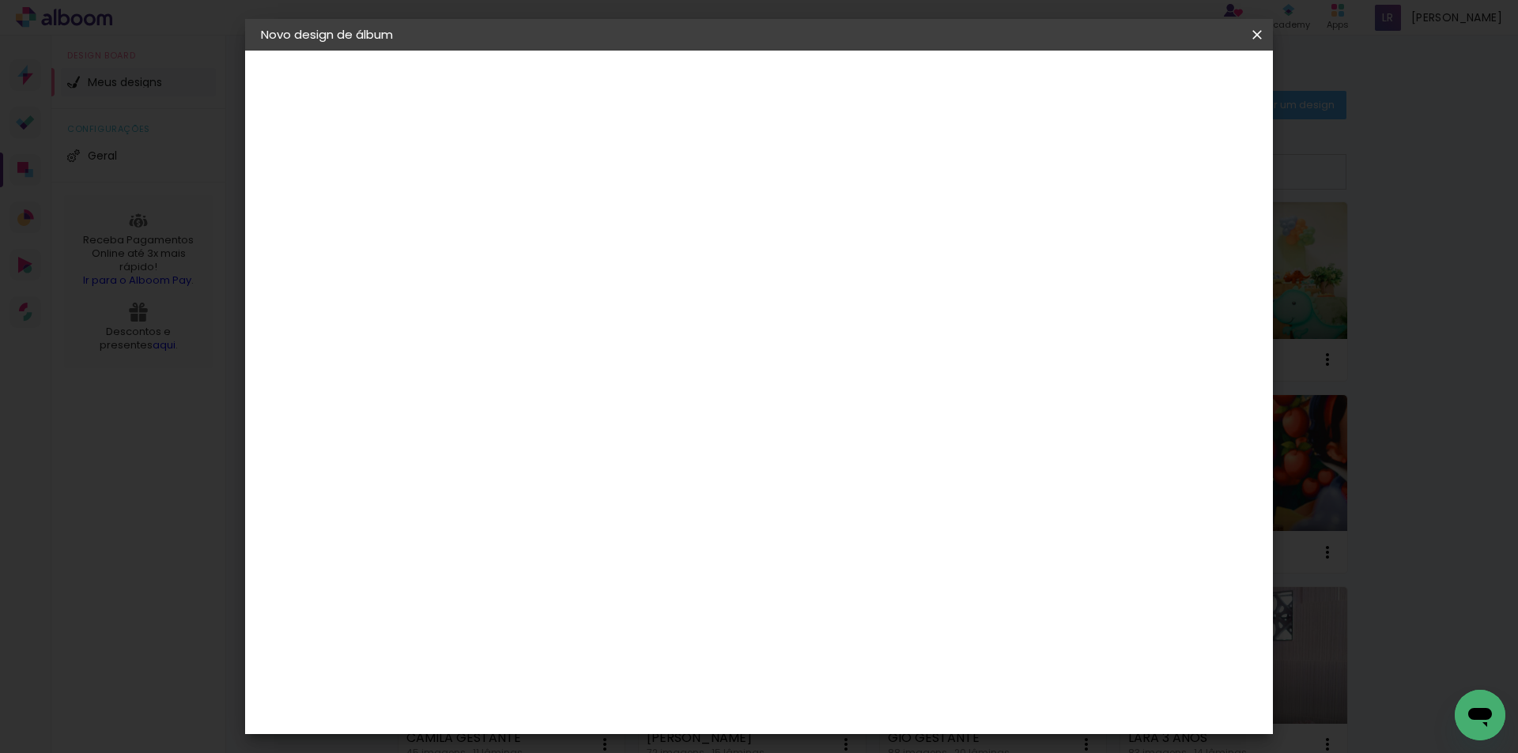
click at [1174, 91] on paper-button "Iniciar design" at bounding box center [1122, 83] width 104 height 27
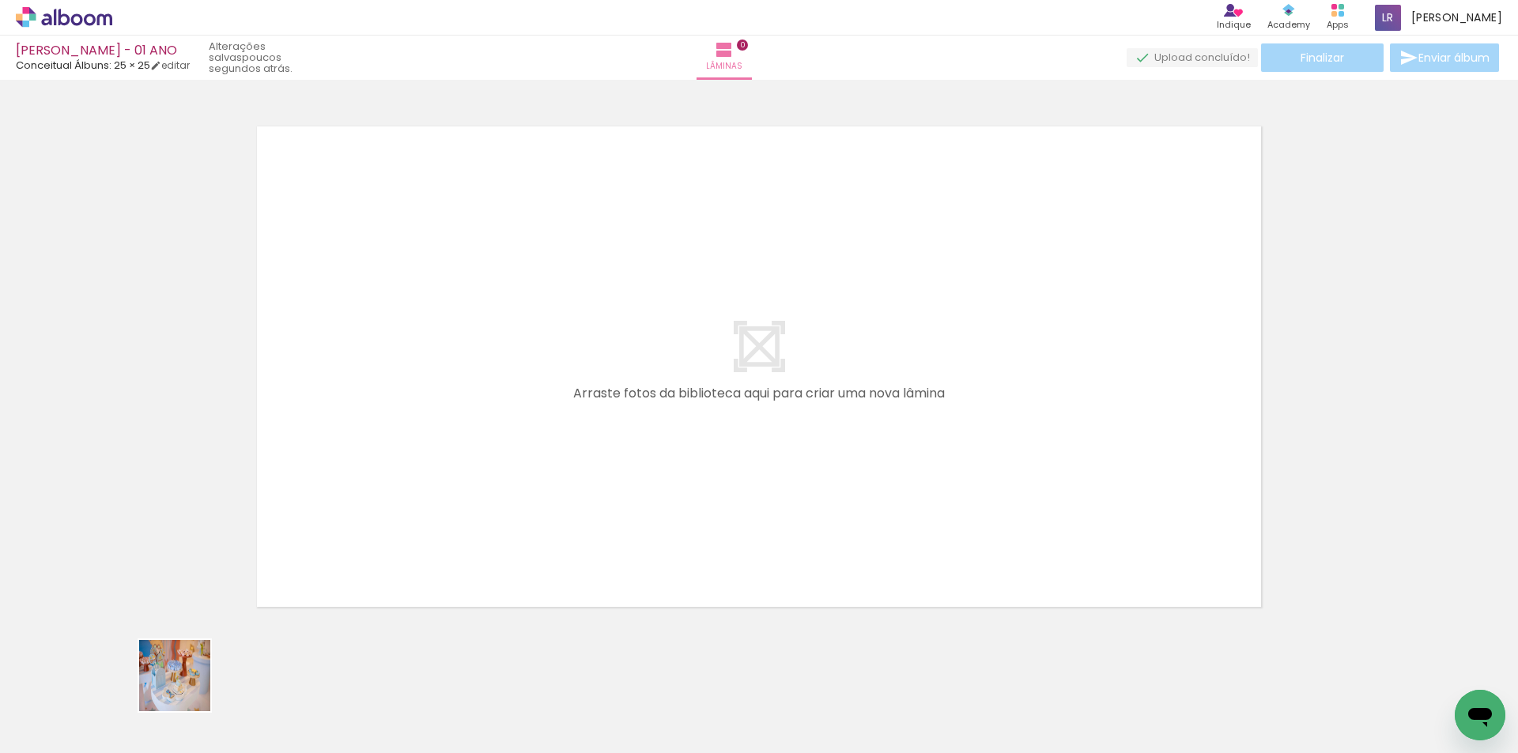
drag, startPoint x: 159, startPoint y: 714, endPoint x: 262, endPoint y: 690, distance: 106.2
click at [301, 543] on quentale-workspace at bounding box center [759, 376] width 1518 height 753
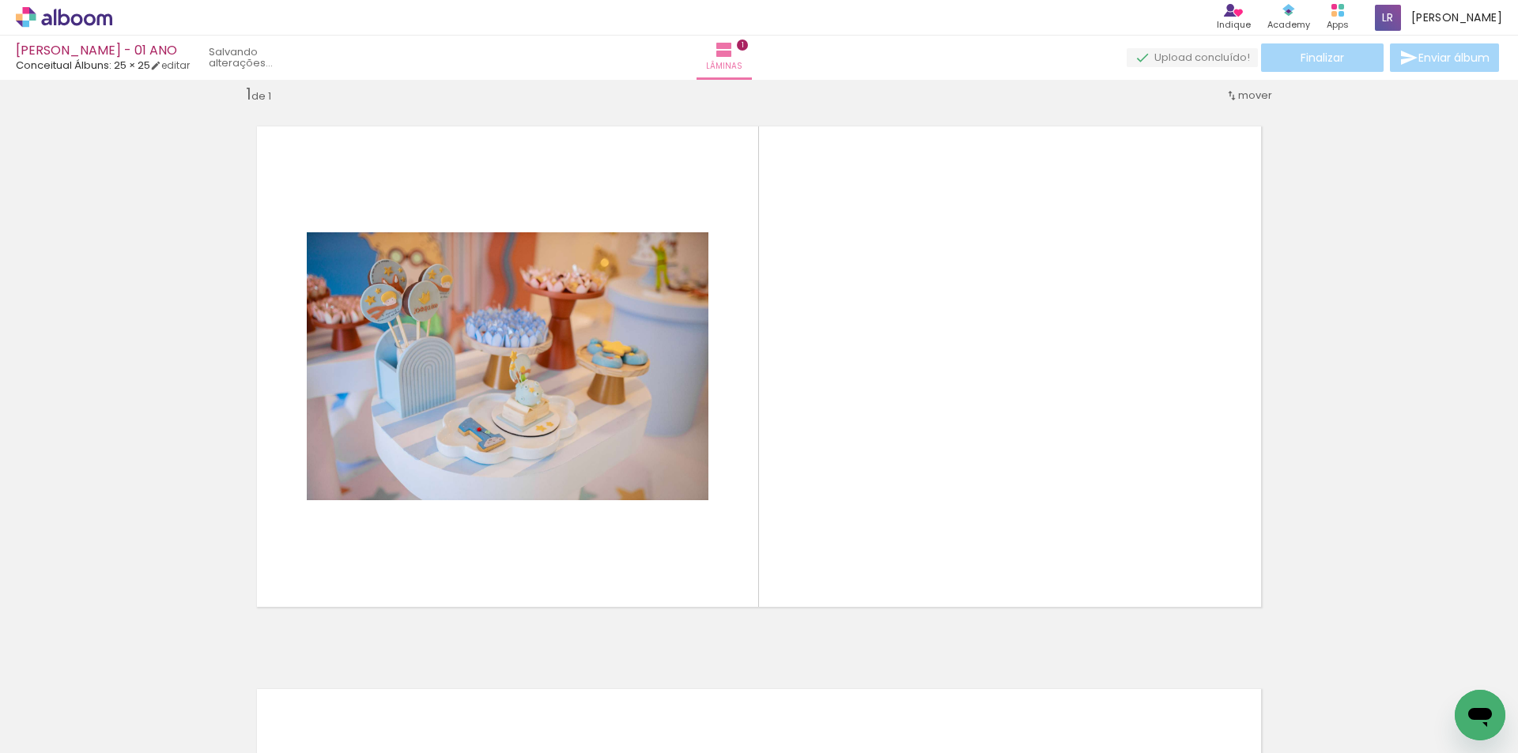
scroll to position [21, 0]
drag, startPoint x: 251, startPoint y: 709, endPoint x: 349, endPoint y: 682, distance: 100.9
click at [364, 552] on quentale-workspace at bounding box center [759, 376] width 1518 height 753
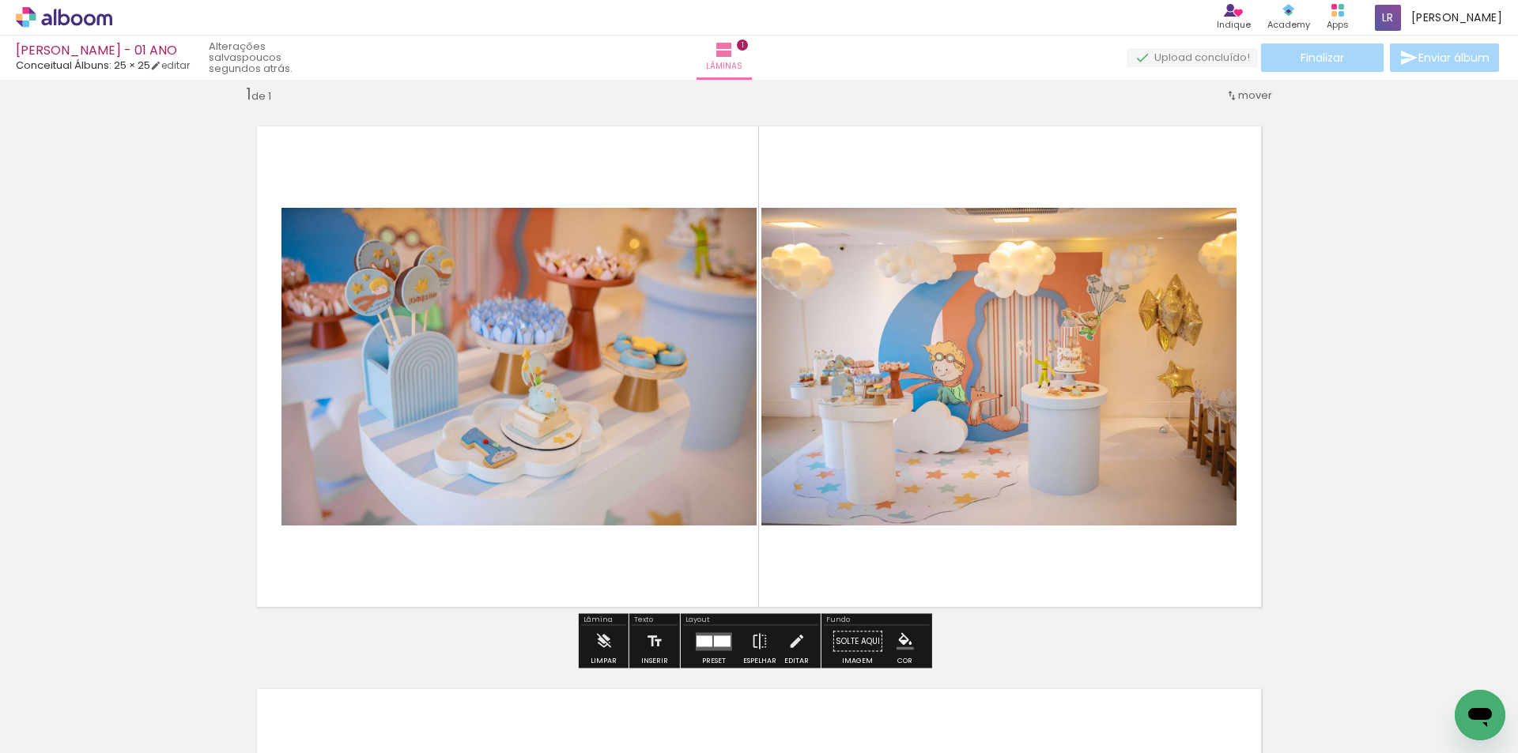
drag, startPoint x: 378, startPoint y: 660, endPoint x: 426, endPoint y: 631, distance: 56.4
click at [444, 443] on quentale-workspace at bounding box center [759, 376] width 1518 height 753
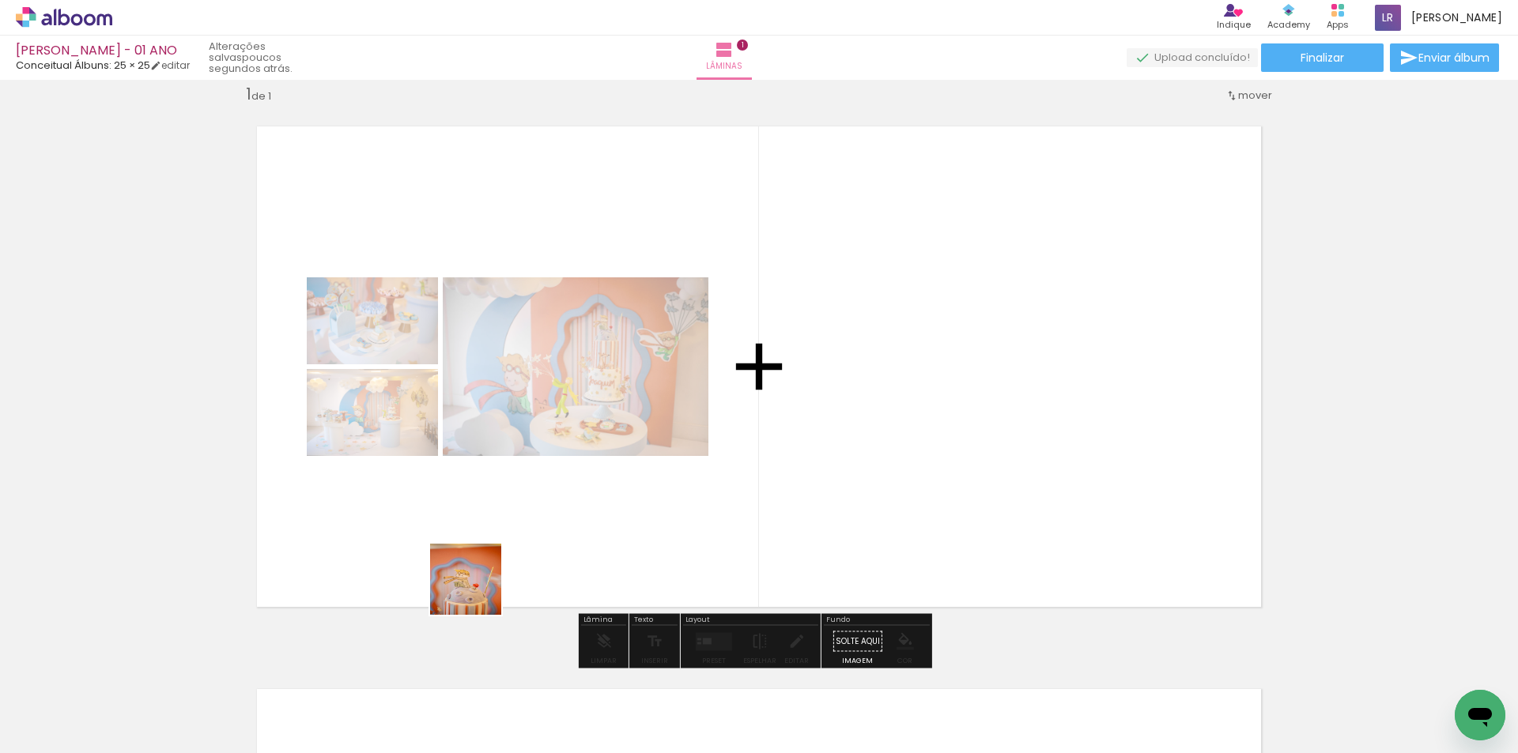
drag, startPoint x: 429, startPoint y: 725, endPoint x: 579, endPoint y: 345, distance: 408.1
click at [525, 455] on quentale-workspace at bounding box center [759, 376] width 1518 height 753
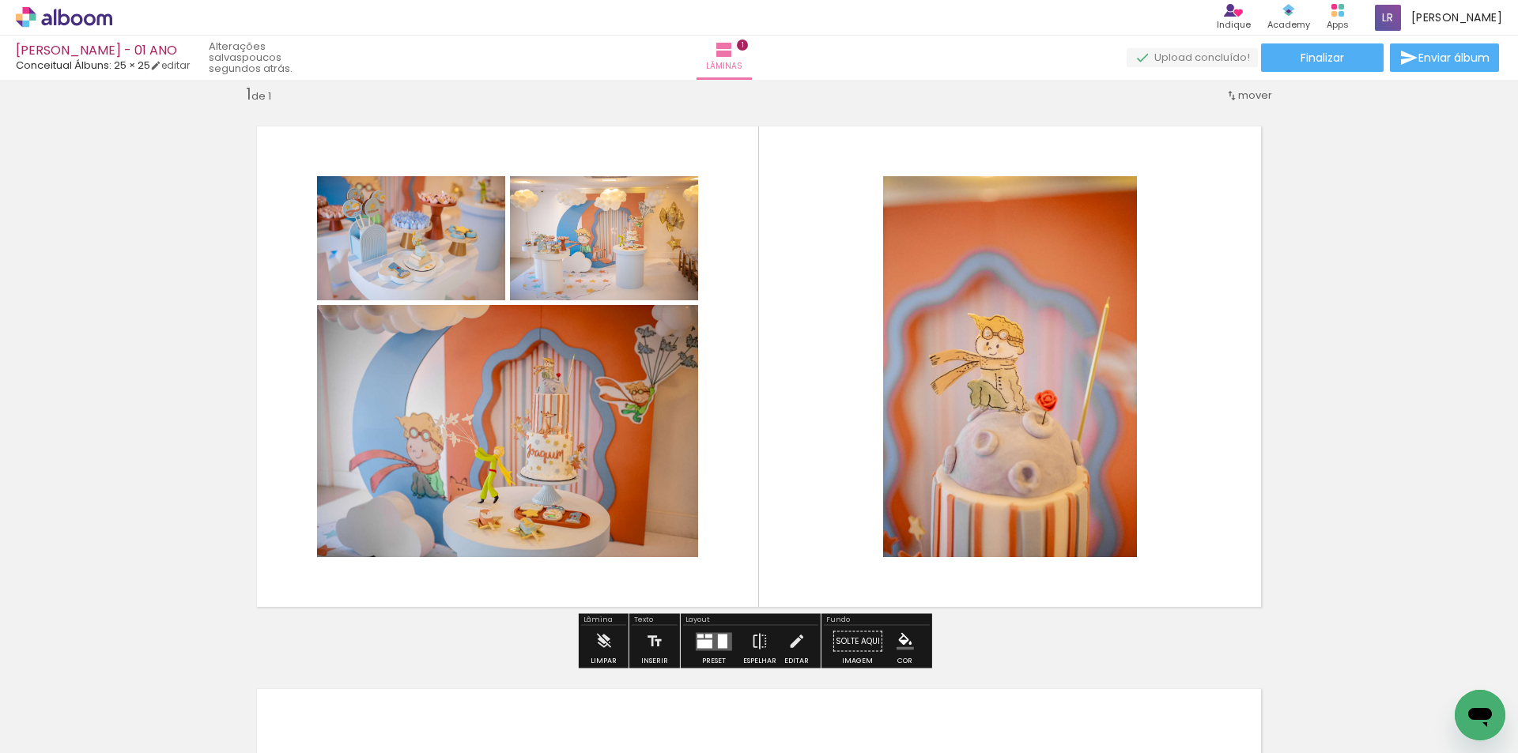
drag, startPoint x: 511, startPoint y: 706, endPoint x: 647, endPoint y: 678, distance: 138.8
click at [695, 440] on quentale-workspace at bounding box center [759, 376] width 1518 height 753
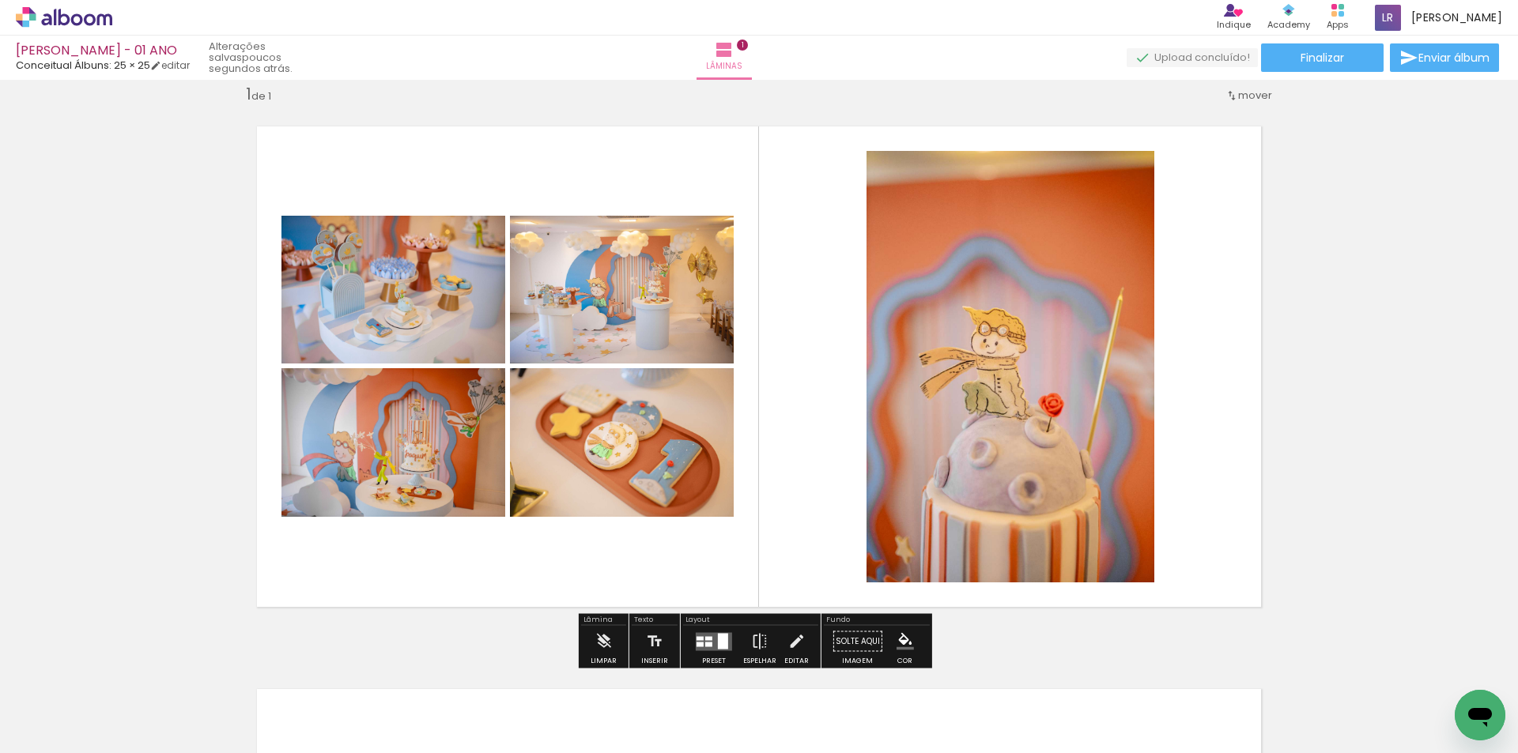
drag, startPoint x: 610, startPoint y: 700, endPoint x: 723, endPoint y: 674, distance: 116.0
click at [778, 424] on quentale-workspace at bounding box center [759, 376] width 1518 height 753
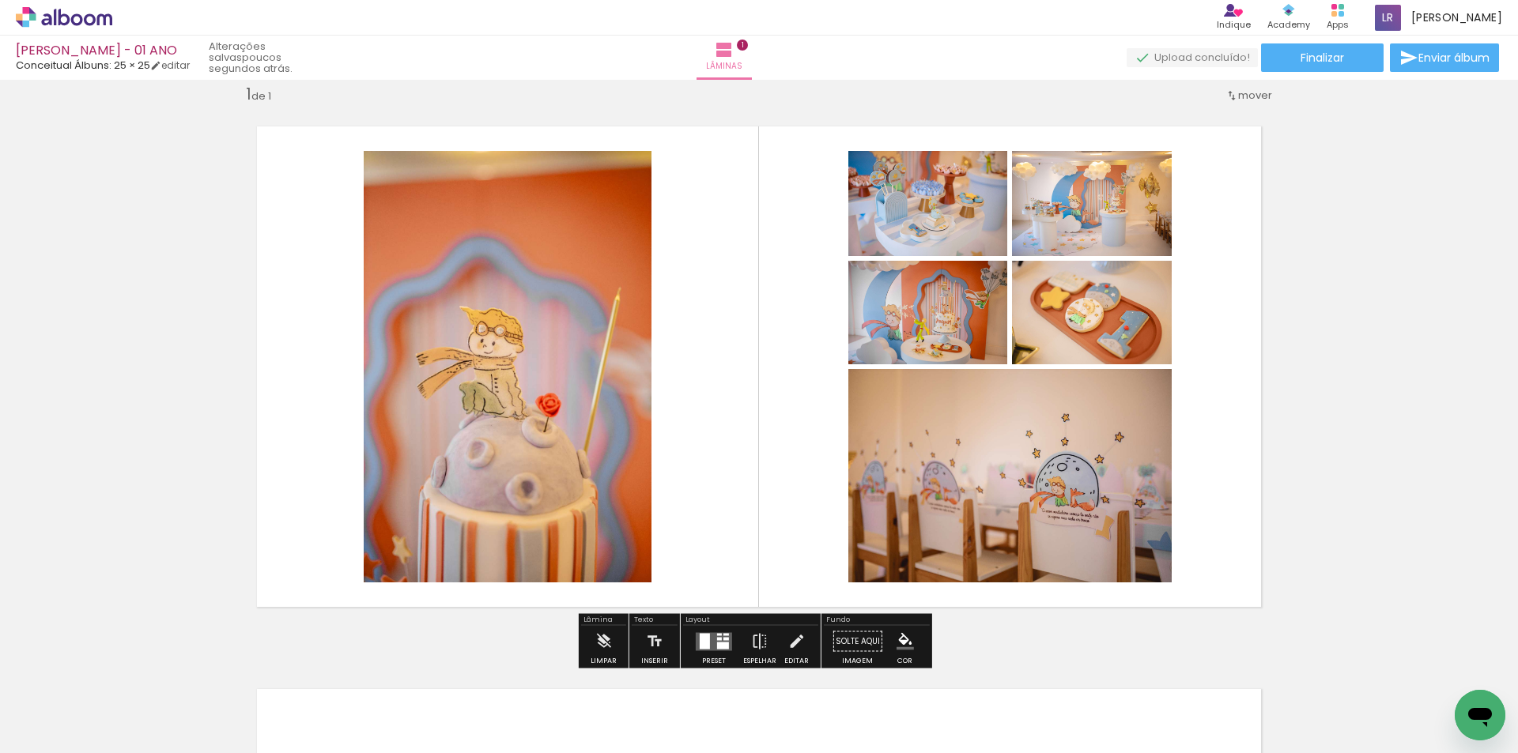
drag, startPoint x: 700, startPoint y: 700, endPoint x: 829, endPoint y: 704, distance: 128.9
click at [752, 459] on quentale-workspace at bounding box center [759, 376] width 1518 height 753
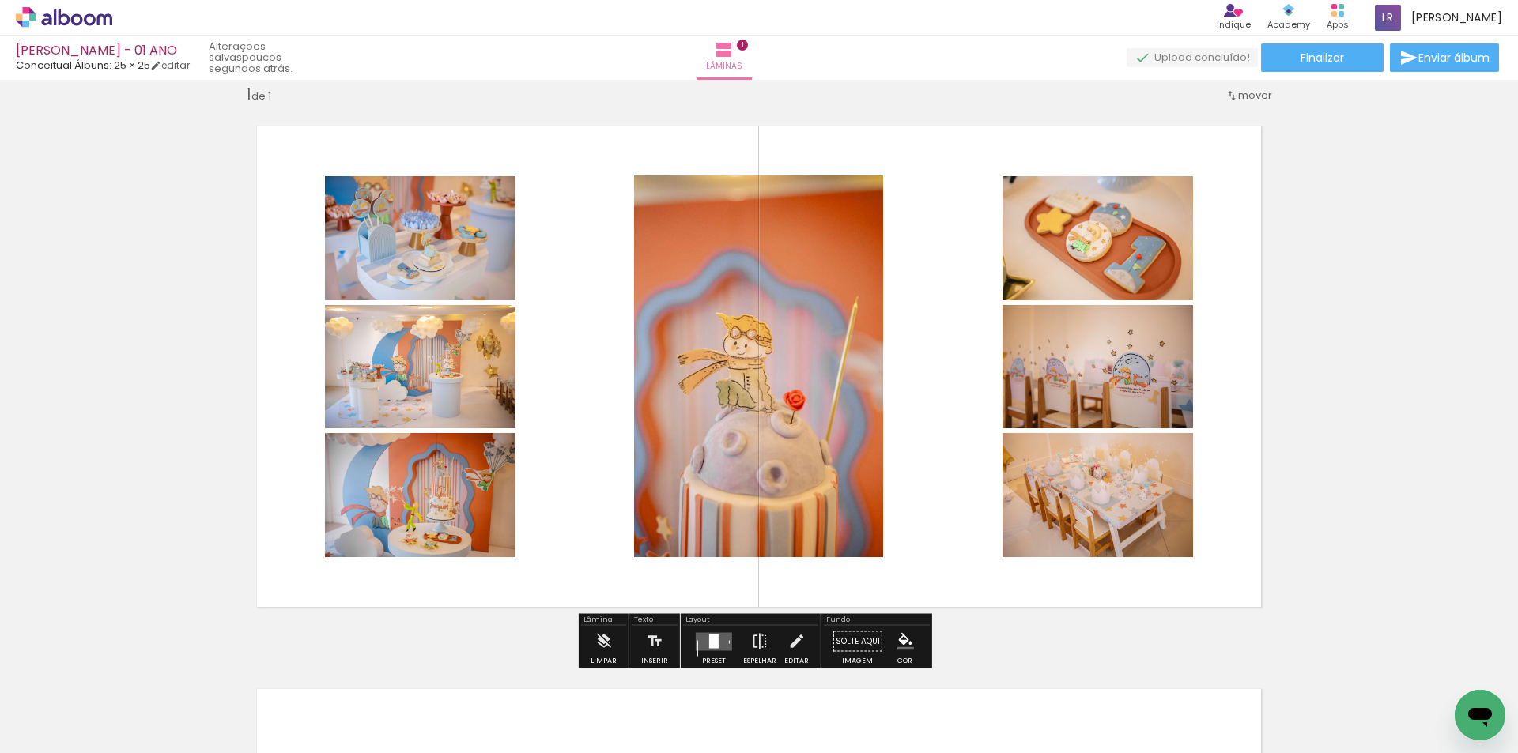
drag, startPoint x: 794, startPoint y: 700, endPoint x: 889, endPoint y: 708, distance: 95.3
click at [799, 484] on quentale-workspace at bounding box center [759, 376] width 1518 height 753
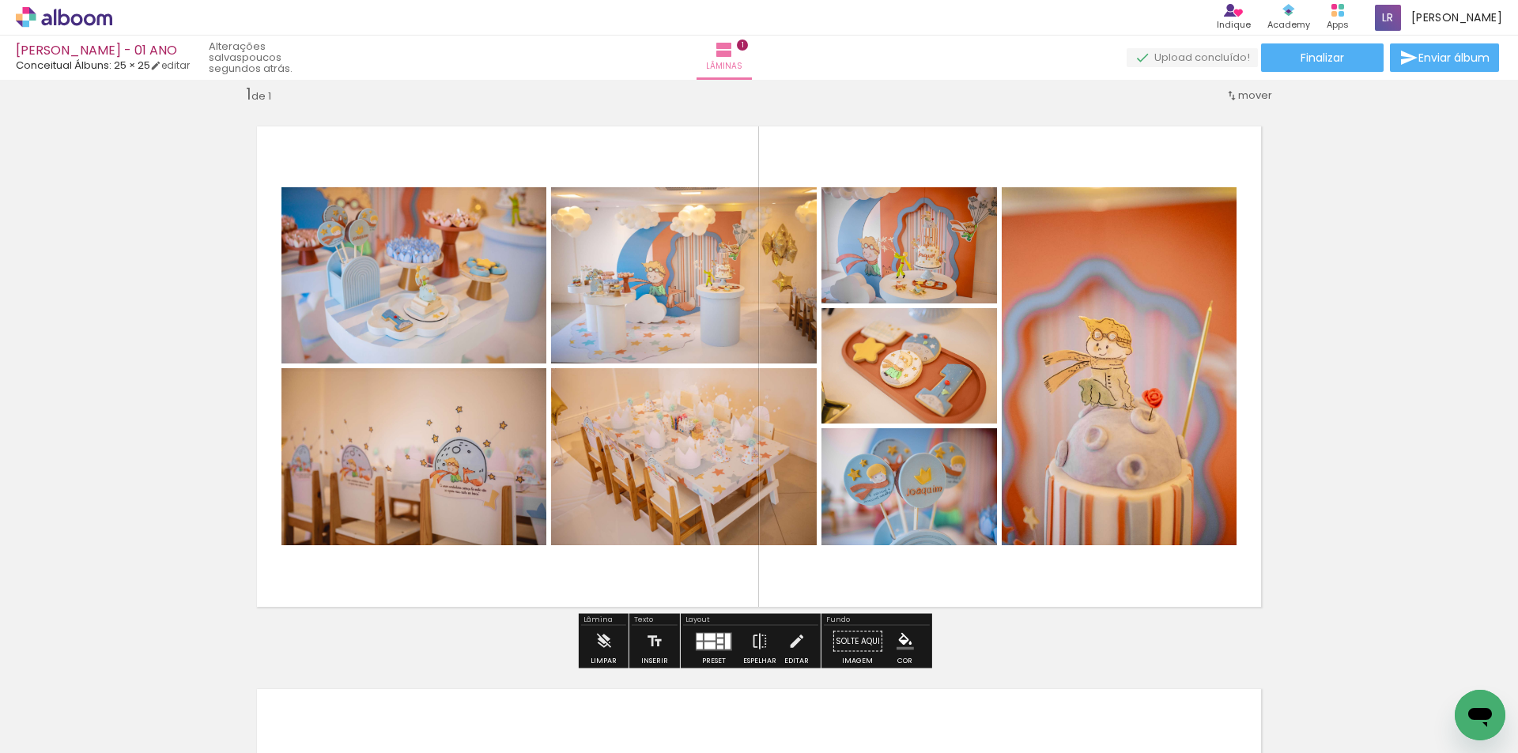
drag, startPoint x: 882, startPoint y: 662, endPoint x: 900, endPoint y: 464, distance: 198.4
click at [900, 464] on quentale-workspace at bounding box center [759, 376] width 1518 height 753
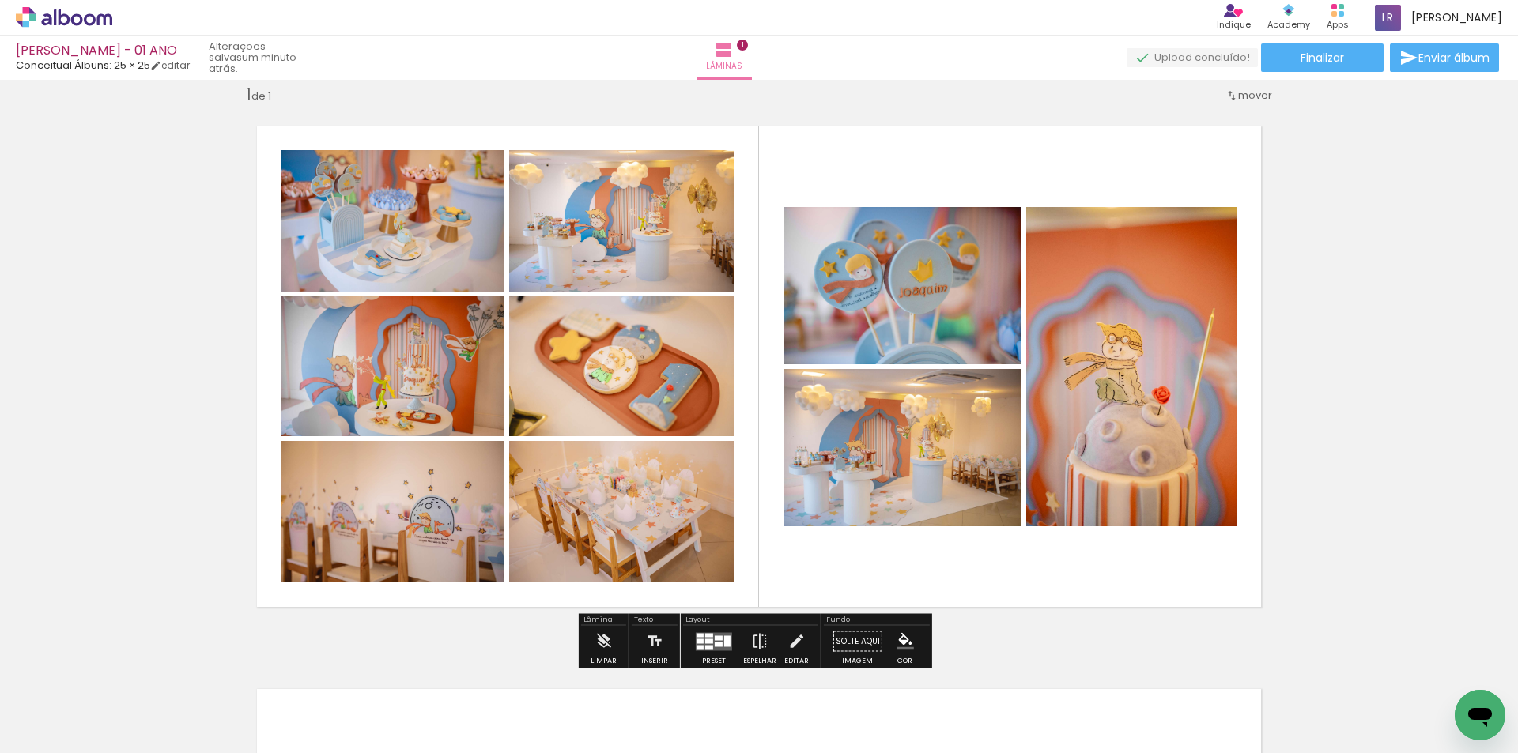
scroll to position [0, 347]
click at [708, 639] on div at bounding box center [709, 641] width 8 height 5
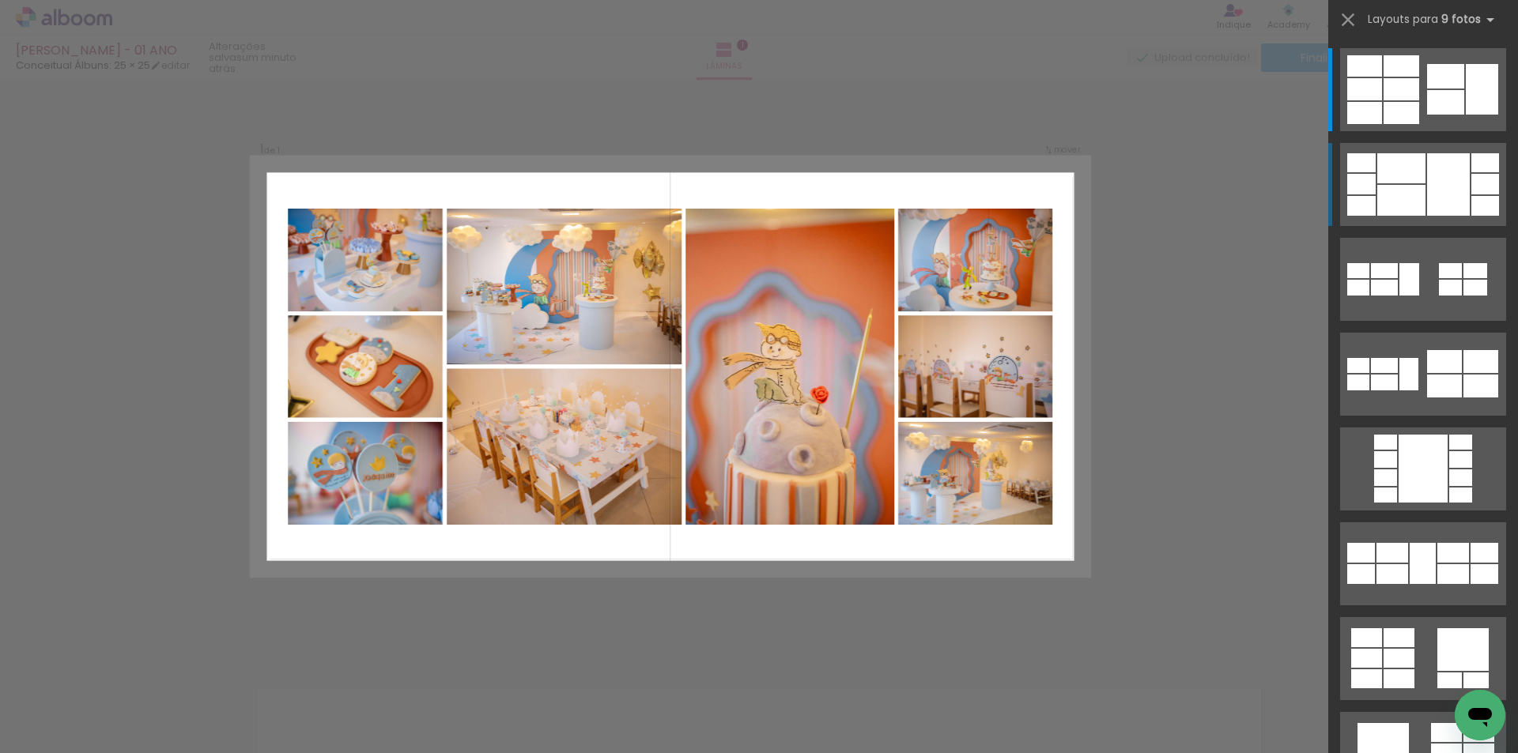
click at [1427, 198] on div at bounding box center [1448, 184] width 43 height 62
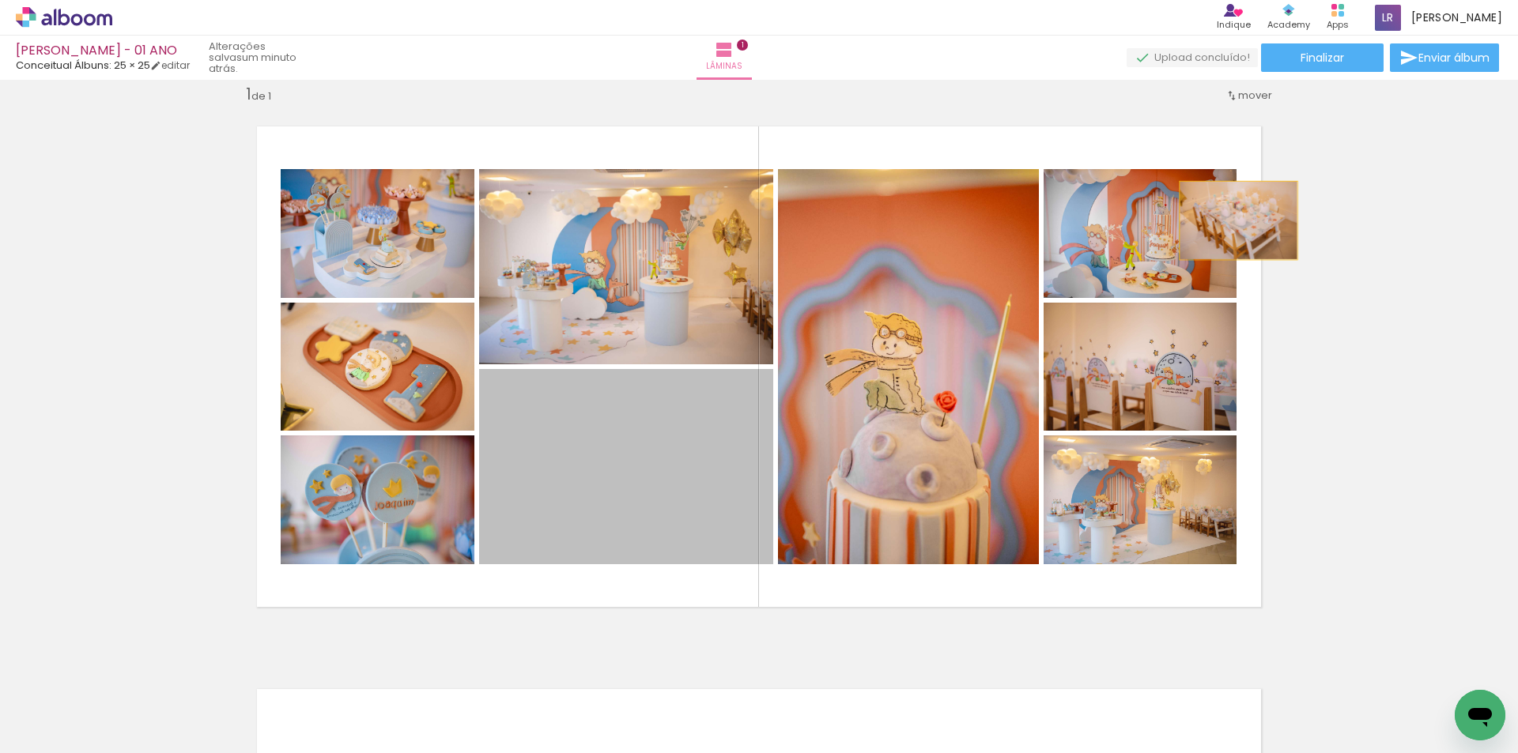
drag, startPoint x: 670, startPoint y: 504, endPoint x: 1233, endPoint y: 221, distance: 629.7
click at [1233, 221] on quentale-layouter at bounding box center [759, 366] width 1047 height 523
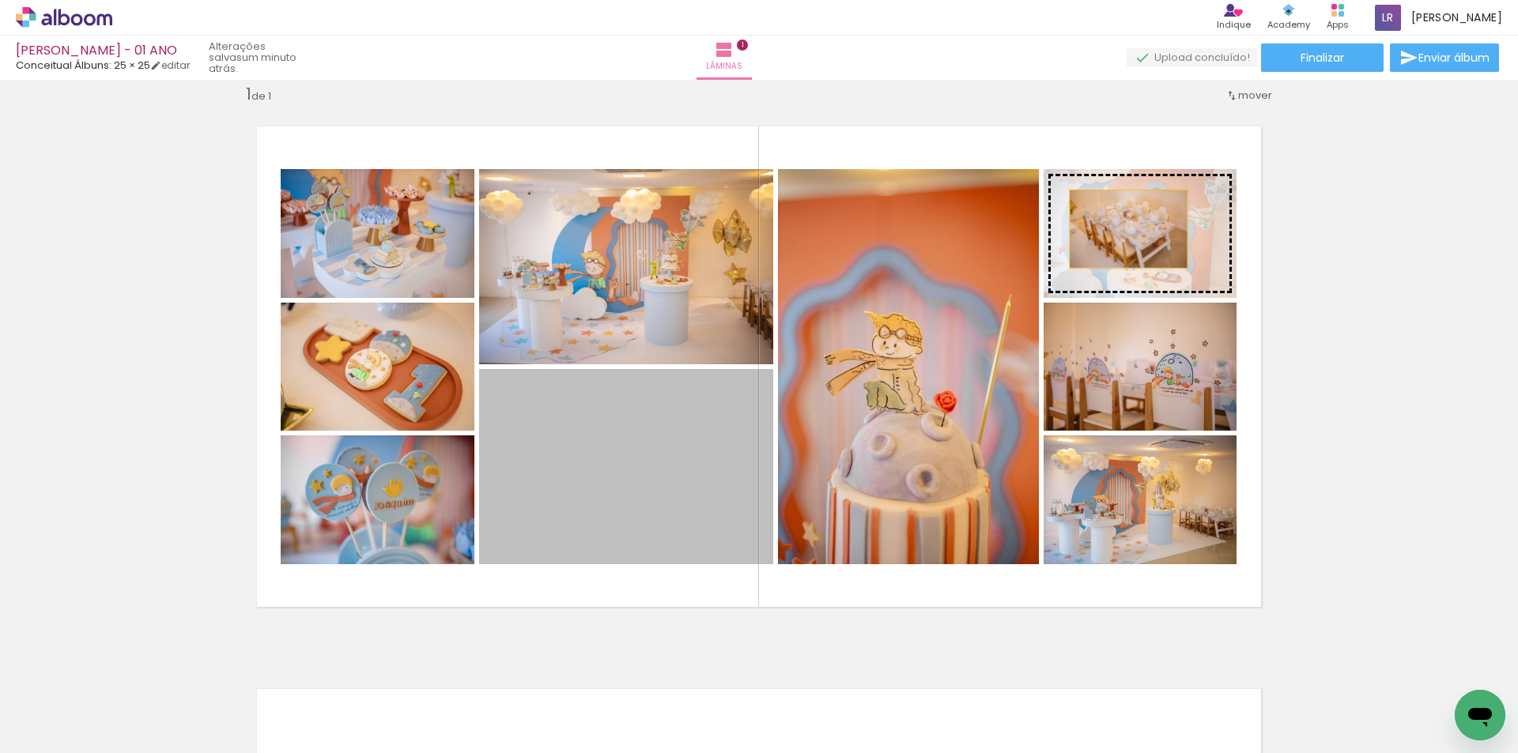
drag, startPoint x: 683, startPoint y: 488, endPoint x: 1123, endPoint y: 229, distance: 509.9
click at [0, 0] on slot at bounding box center [0, 0] width 0 height 0
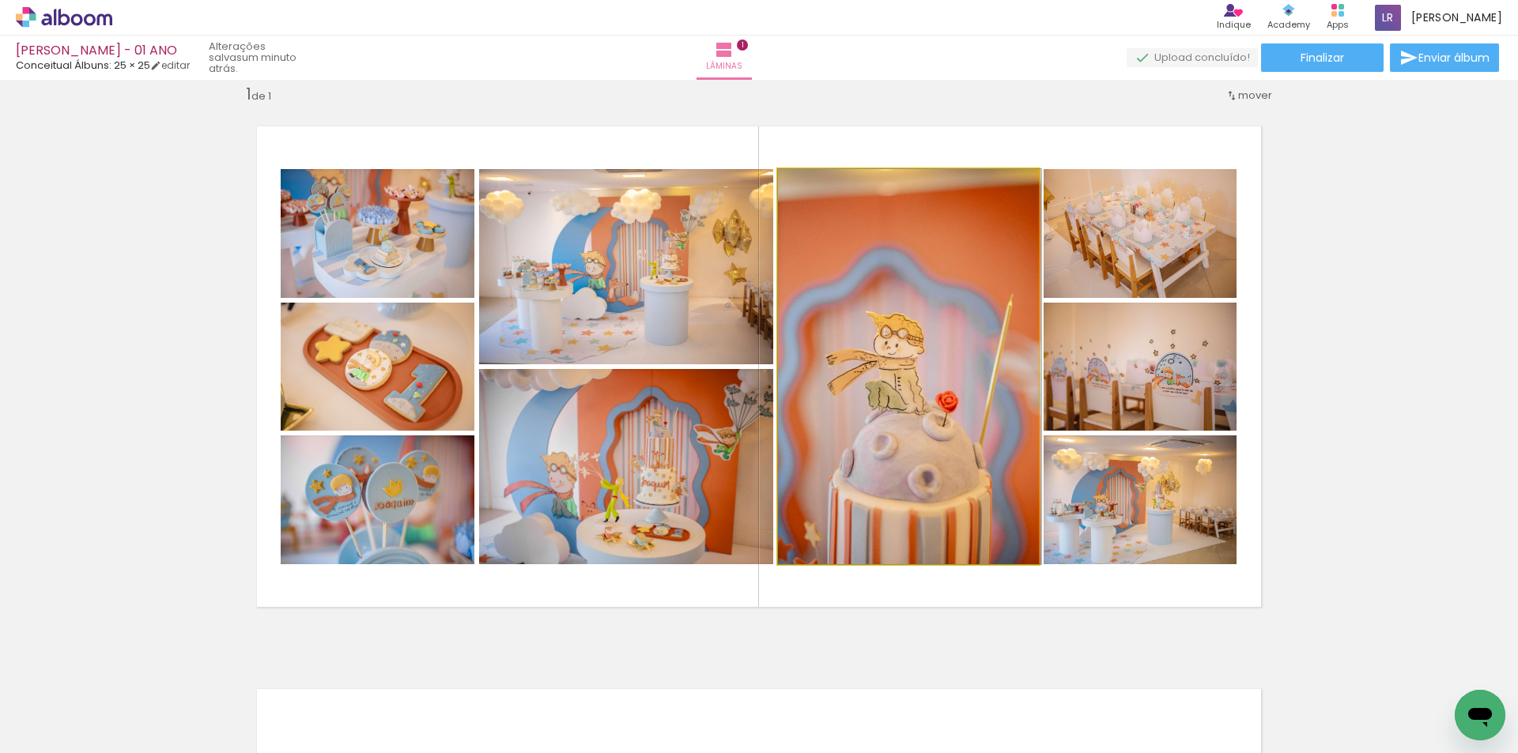
drag, startPoint x: 870, startPoint y: 442, endPoint x: 873, endPoint y: 434, distance: 8.3
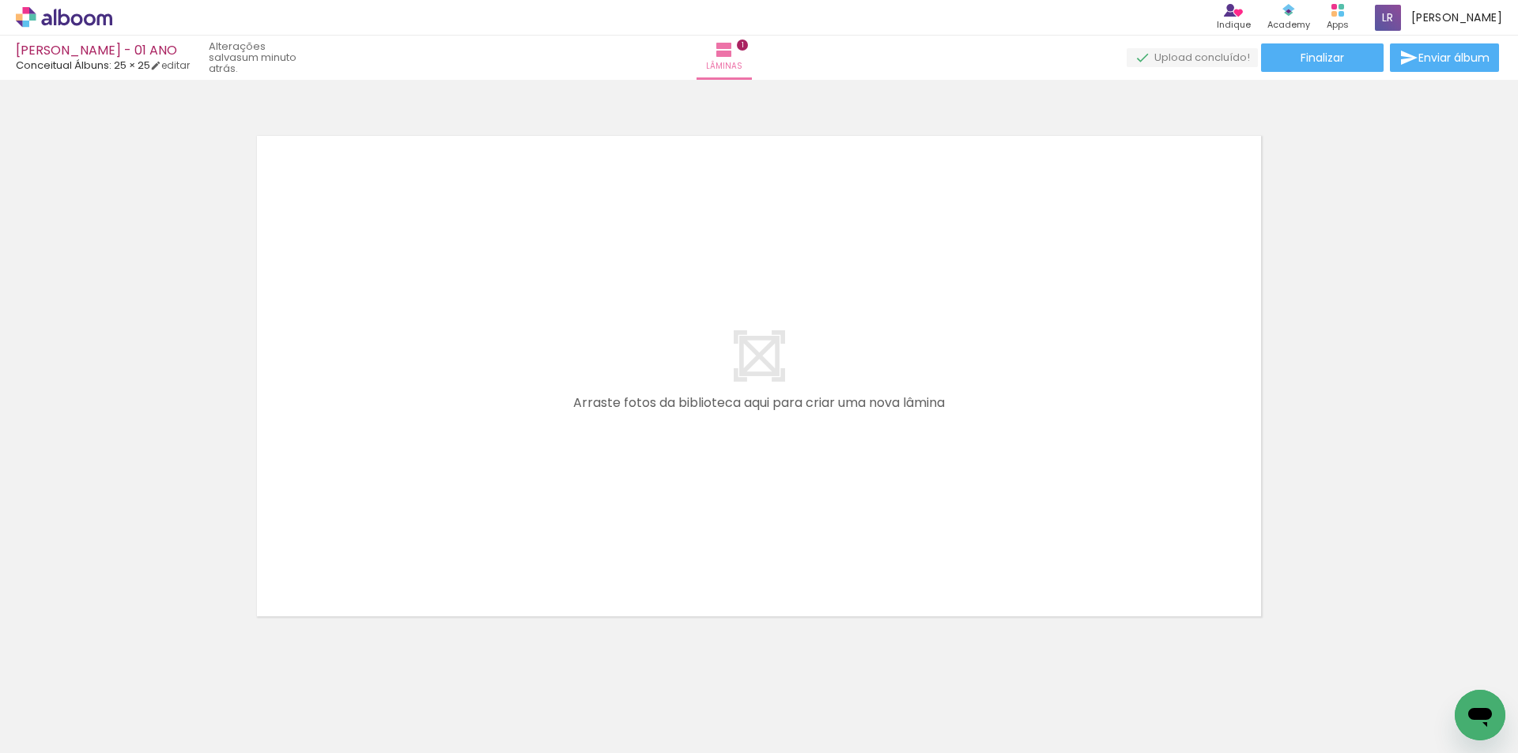
scroll to position [0, 1004]
drag, startPoint x: 483, startPoint y: 704, endPoint x: 576, endPoint y: 651, distance: 106.6
click at [498, 455] on quentale-workspace at bounding box center [759, 376] width 1518 height 753
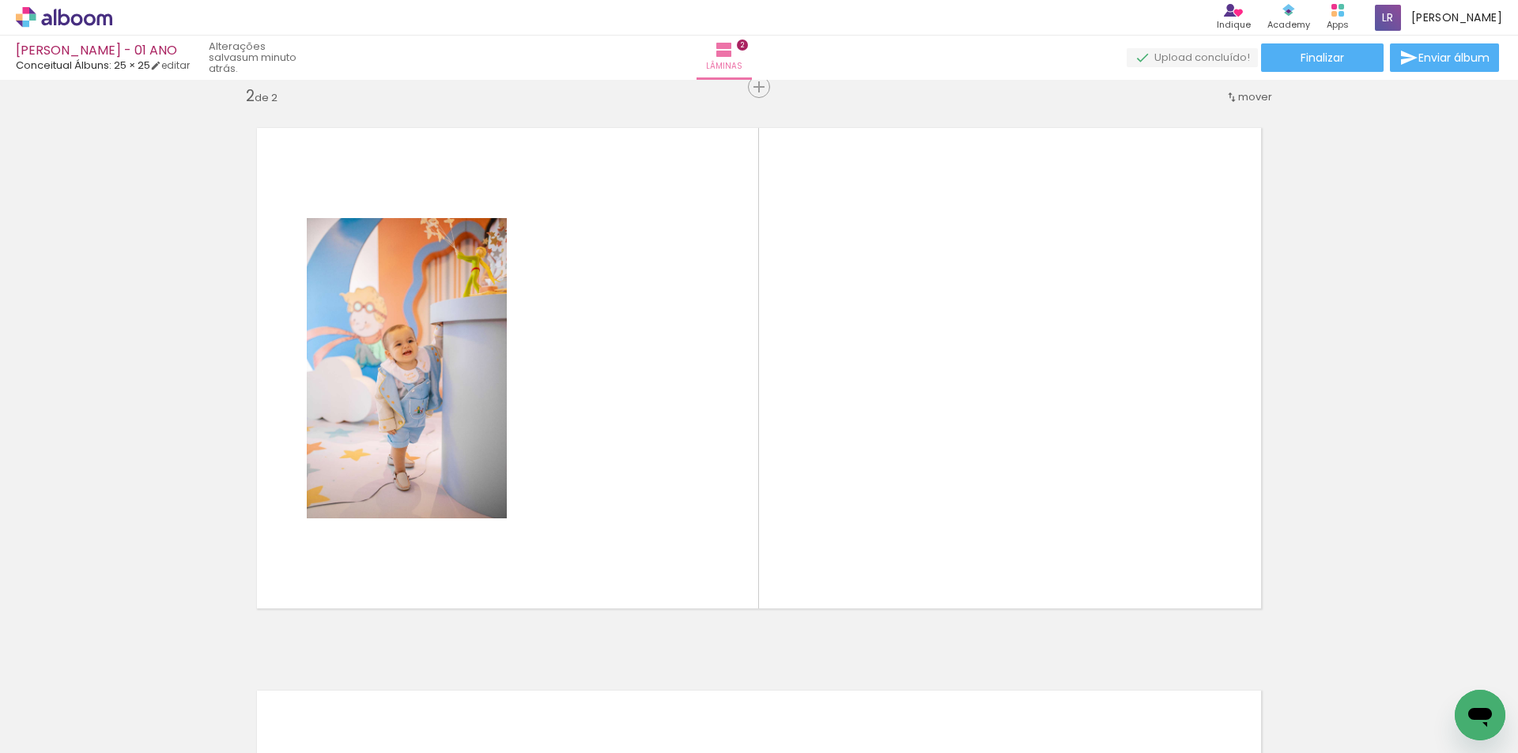
scroll to position [583, 0]
drag, startPoint x: 581, startPoint y: 709, endPoint x: 682, endPoint y: 658, distance: 113.5
click at [687, 466] on quentale-workspace at bounding box center [759, 376] width 1518 height 753
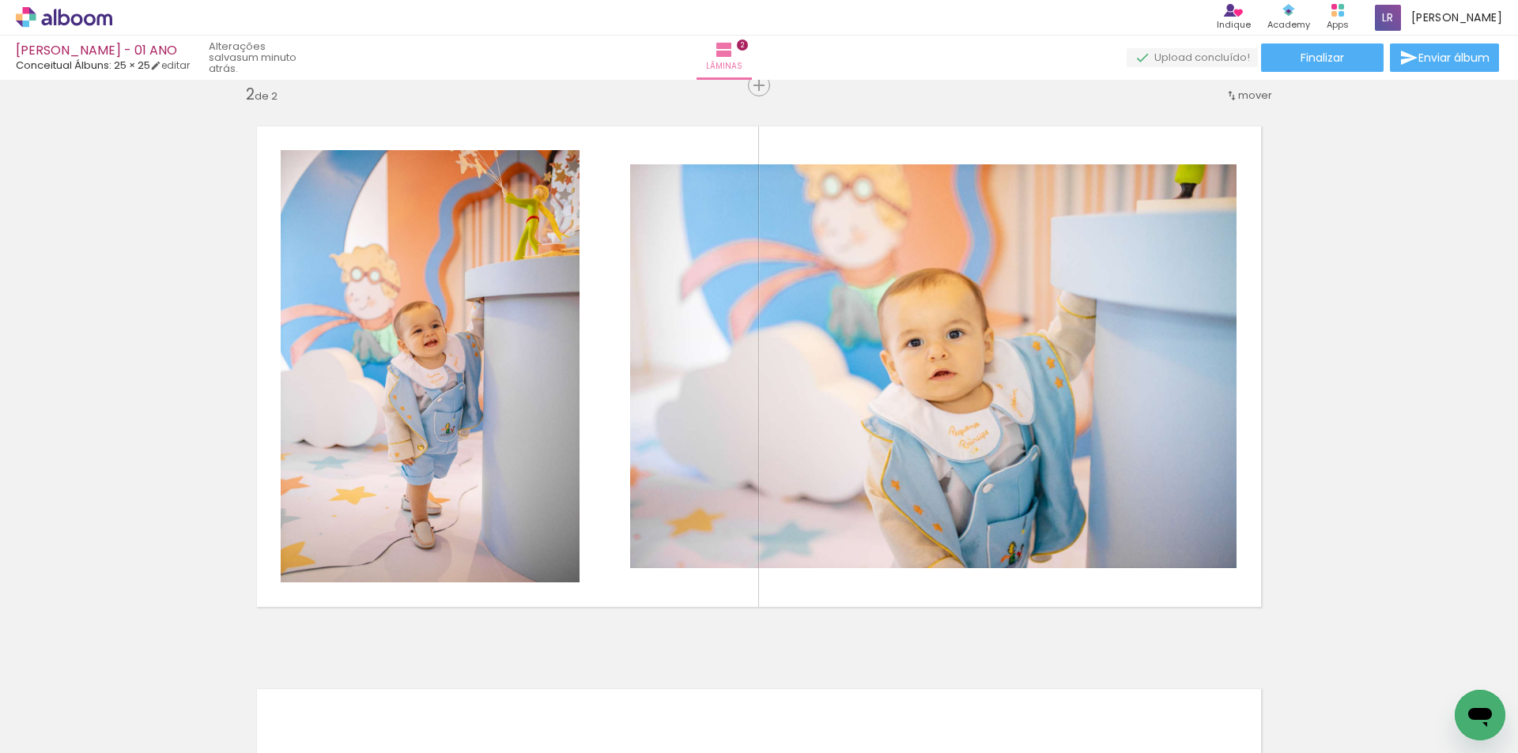
scroll to position [0, 1379]
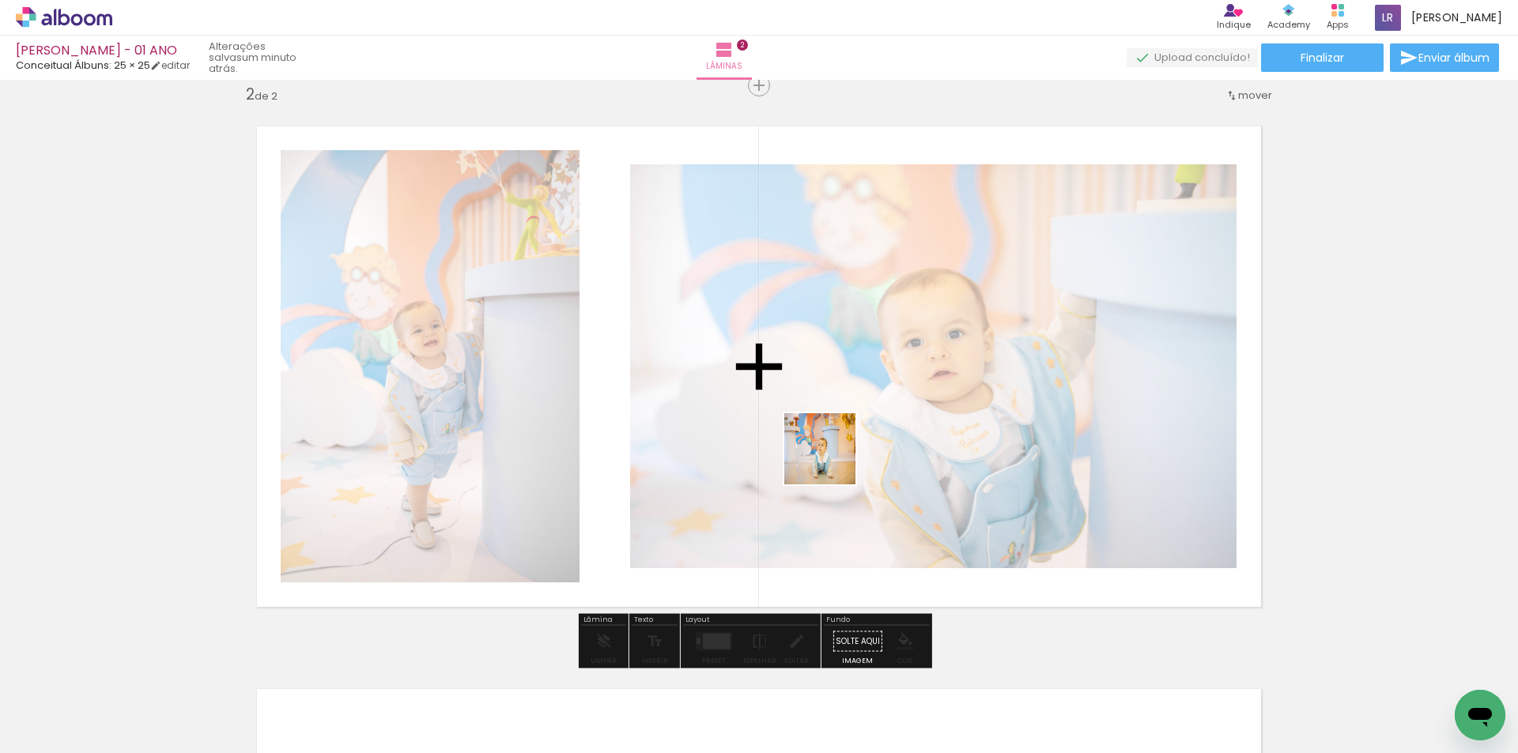
drag, startPoint x: 1346, startPoint y: 709, endPoint x: 832, endPoint y: 461, distance: 571.4
click at [832, 461] on quentale-workspace at bounding box center [759, 376] width 1518 height 753
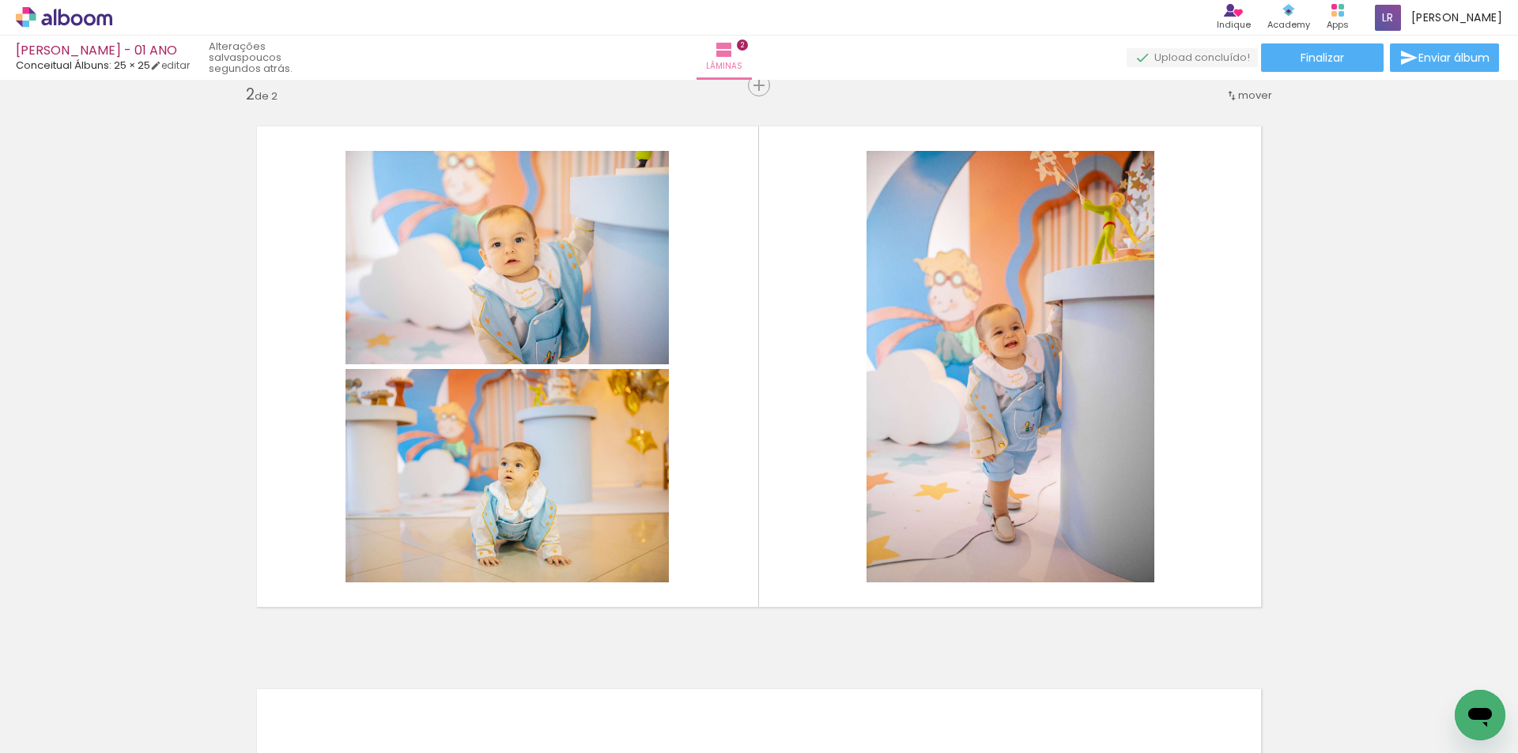
scroll to position [0, 0]
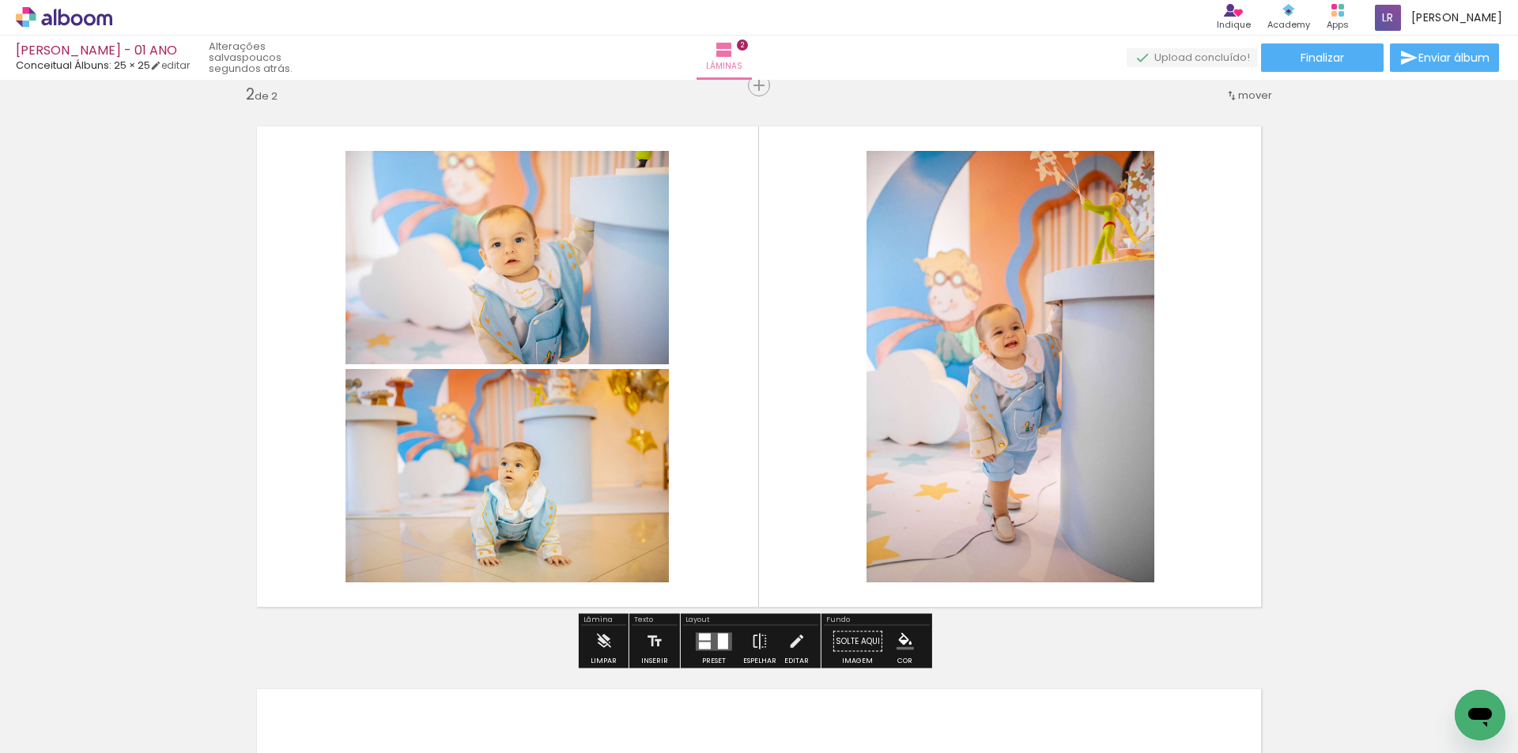
click at [707, 643] on div at bounding box center [705, 645] width 12 height 7
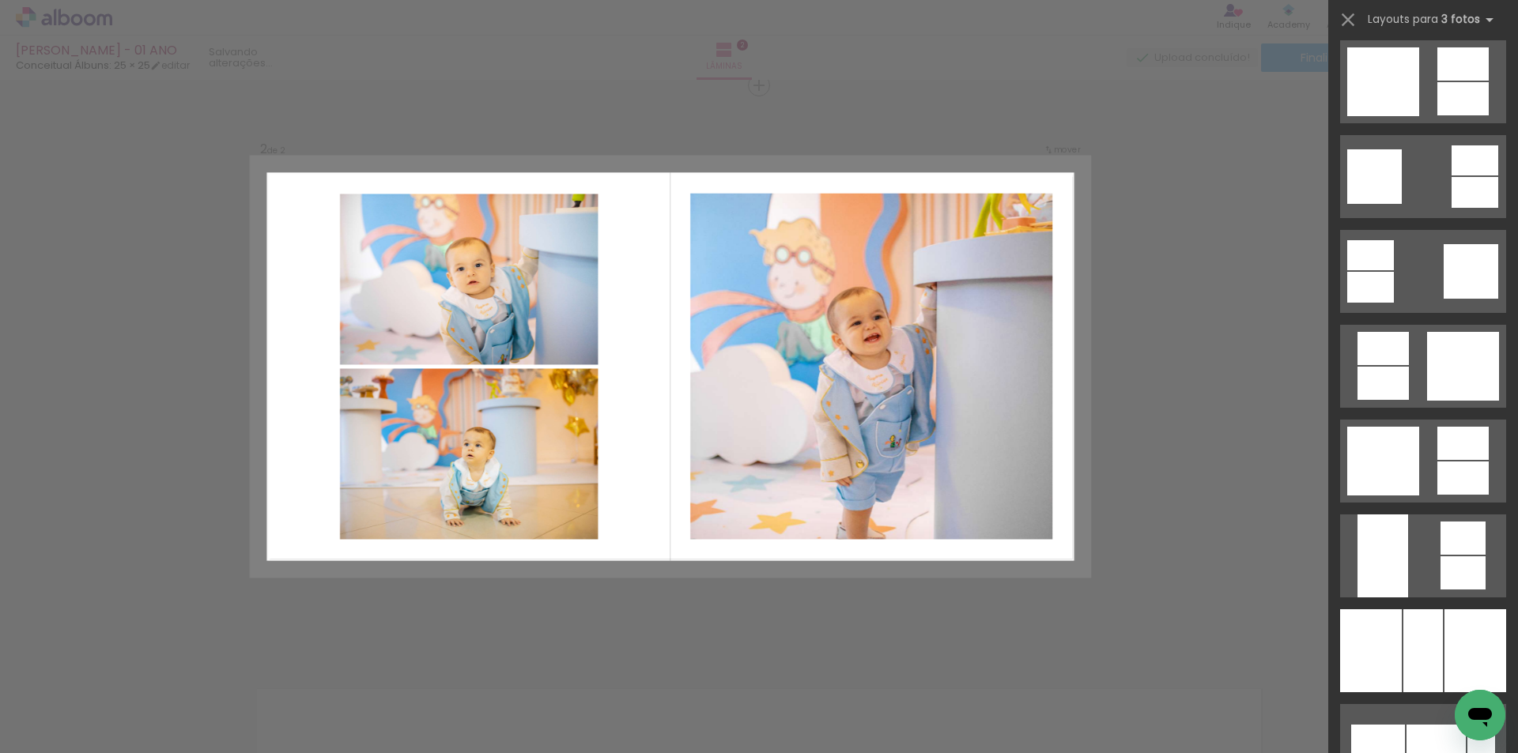
scroll to position [2767, 0]
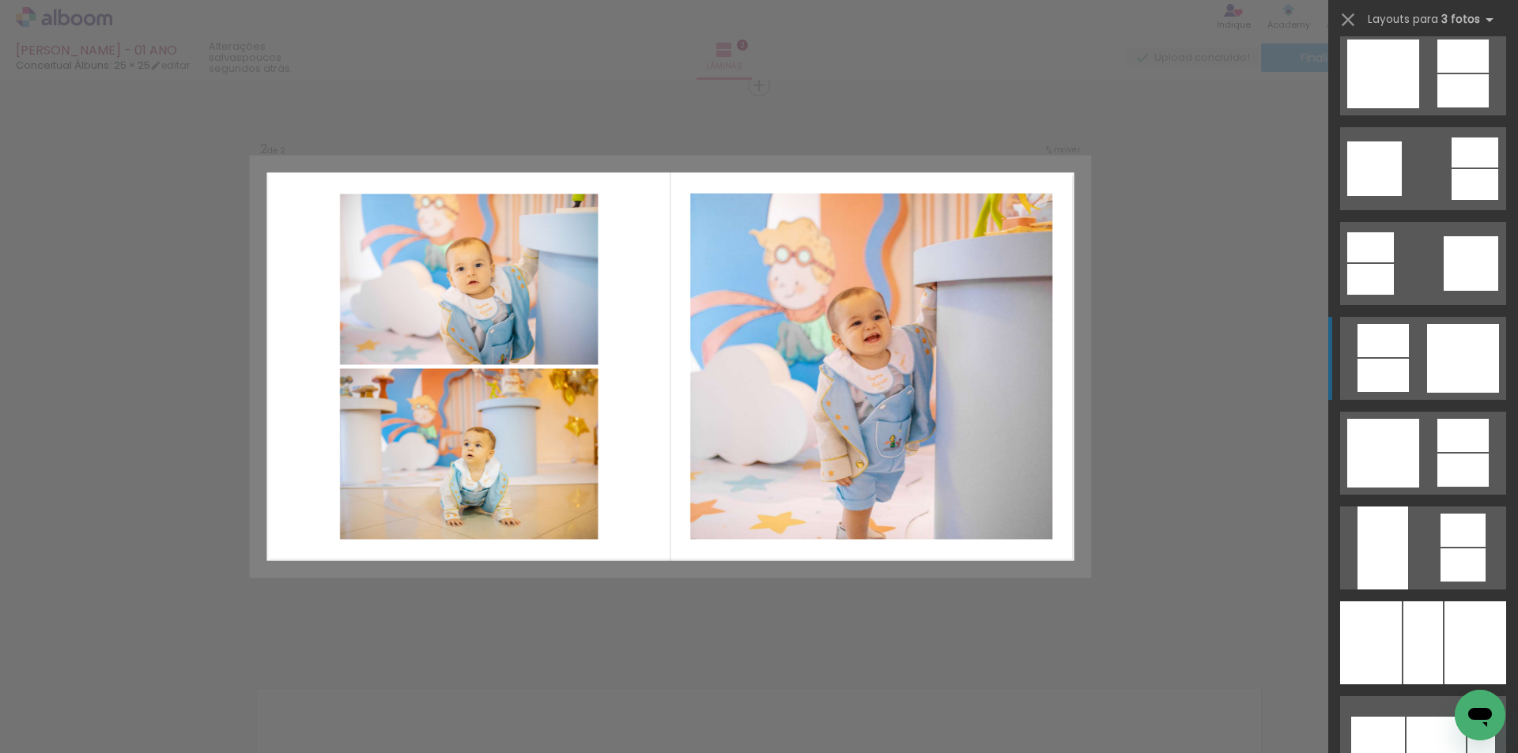
click at [1387, 351] on div at bounding box center [1382, 340] width 51 height 33
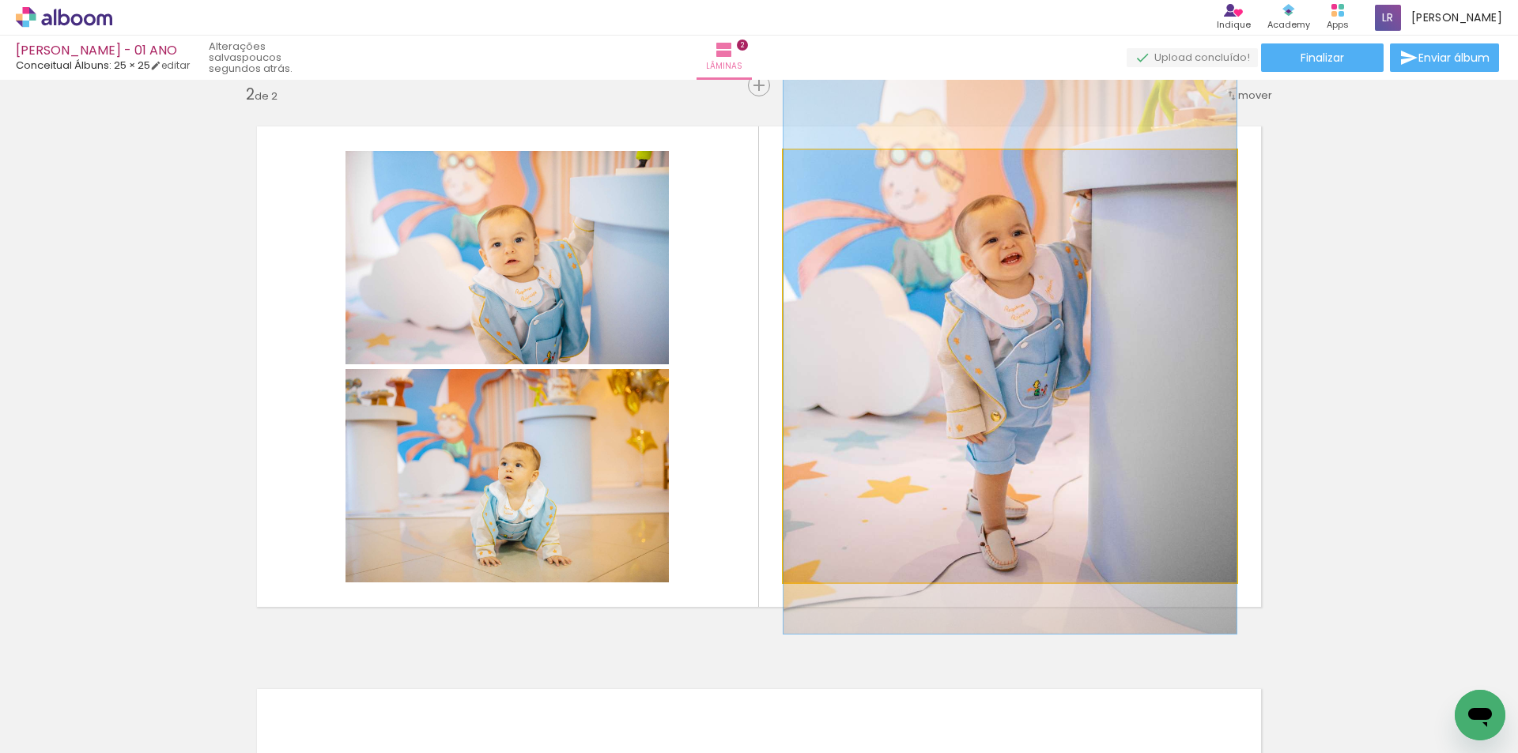
drag, startPoint x: 976, startPoint y: 402, endPoint x: 981, endPoint y: 330, distance: 72.2
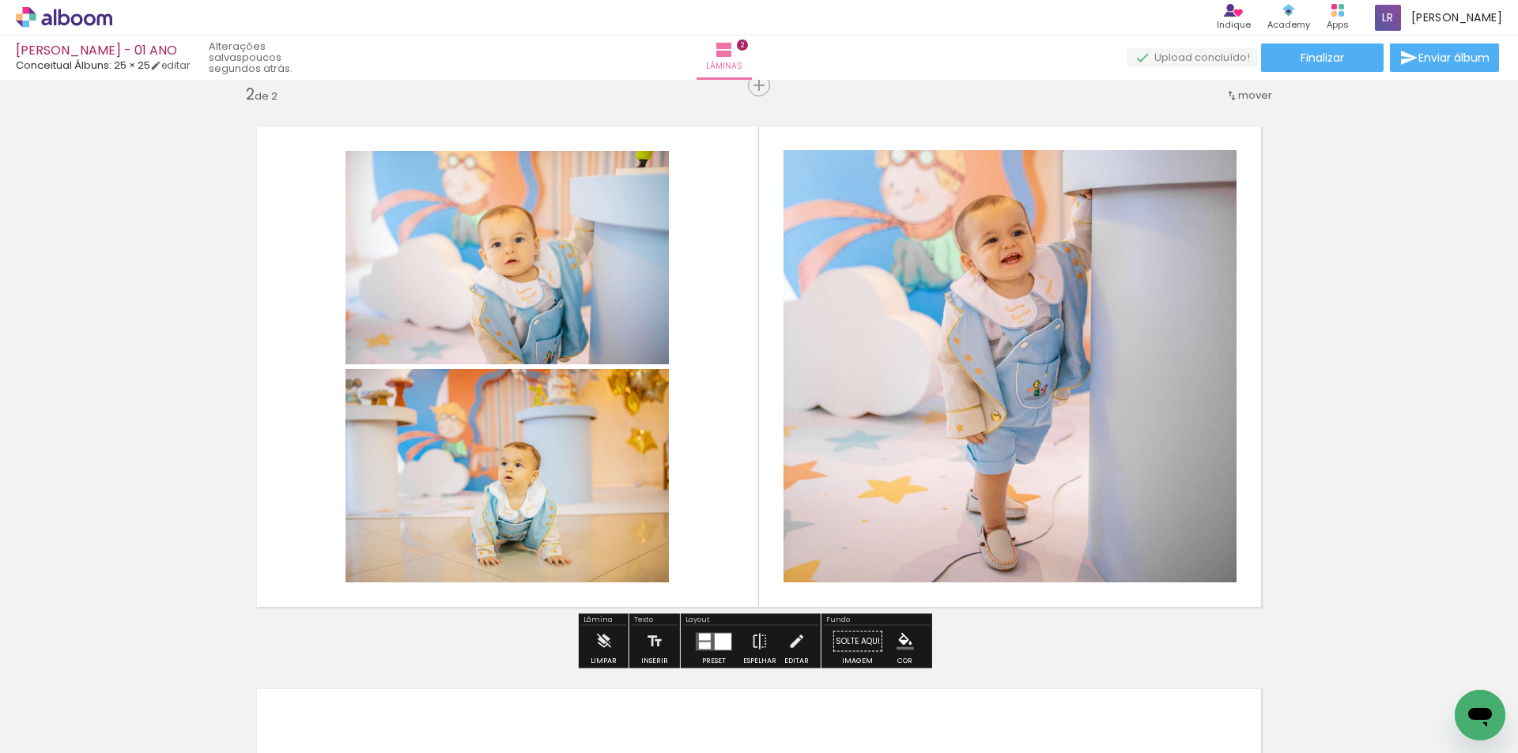
click at [1432, 357] on div "Inserir lâmina 1 de 2 Inserir lâmina 2 de 2" at bounding box center [759, 346] width 1518 height 1689
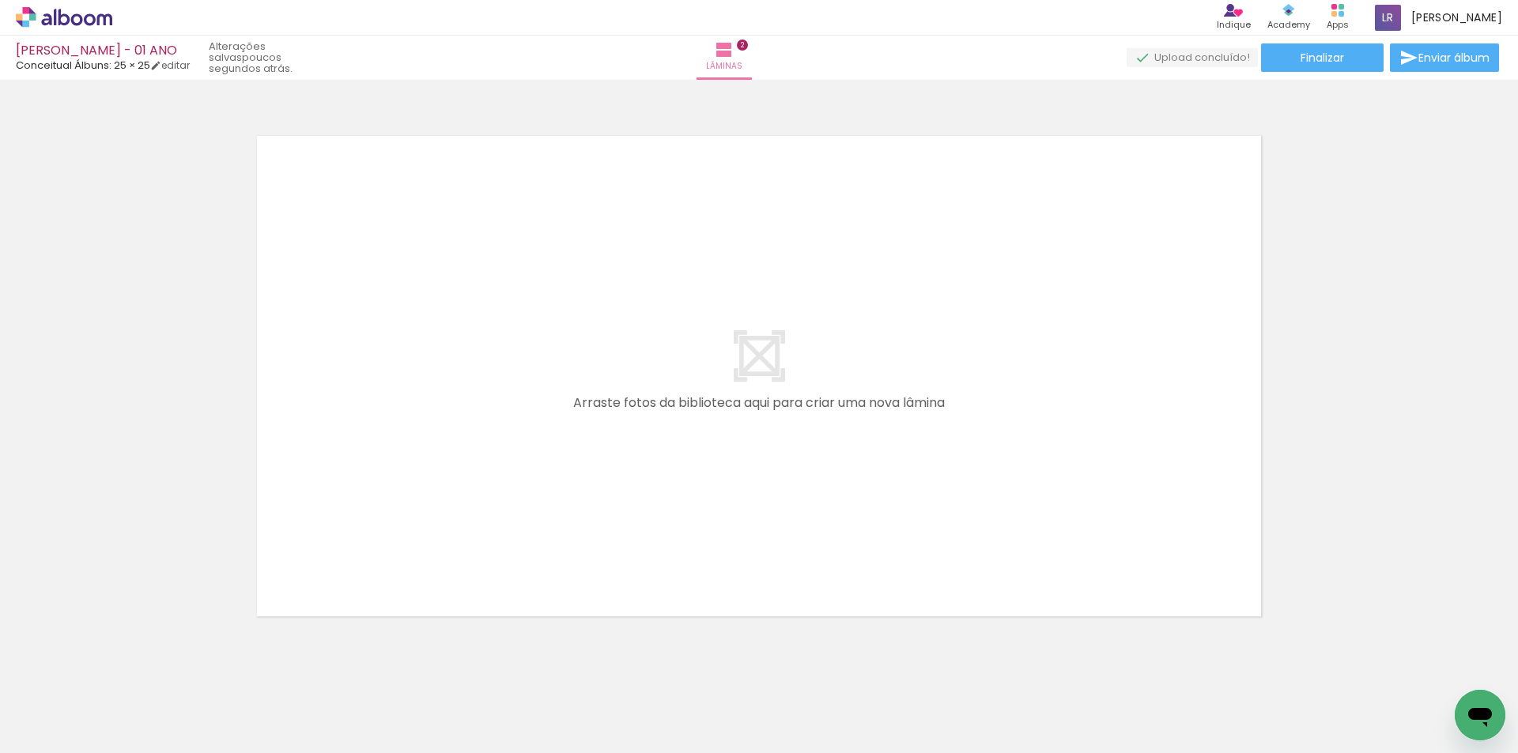
scroll to position [0, 1580]
click at [477, 448] on quentale-workspace at bounding box center [759, 376] width 1518 height 753
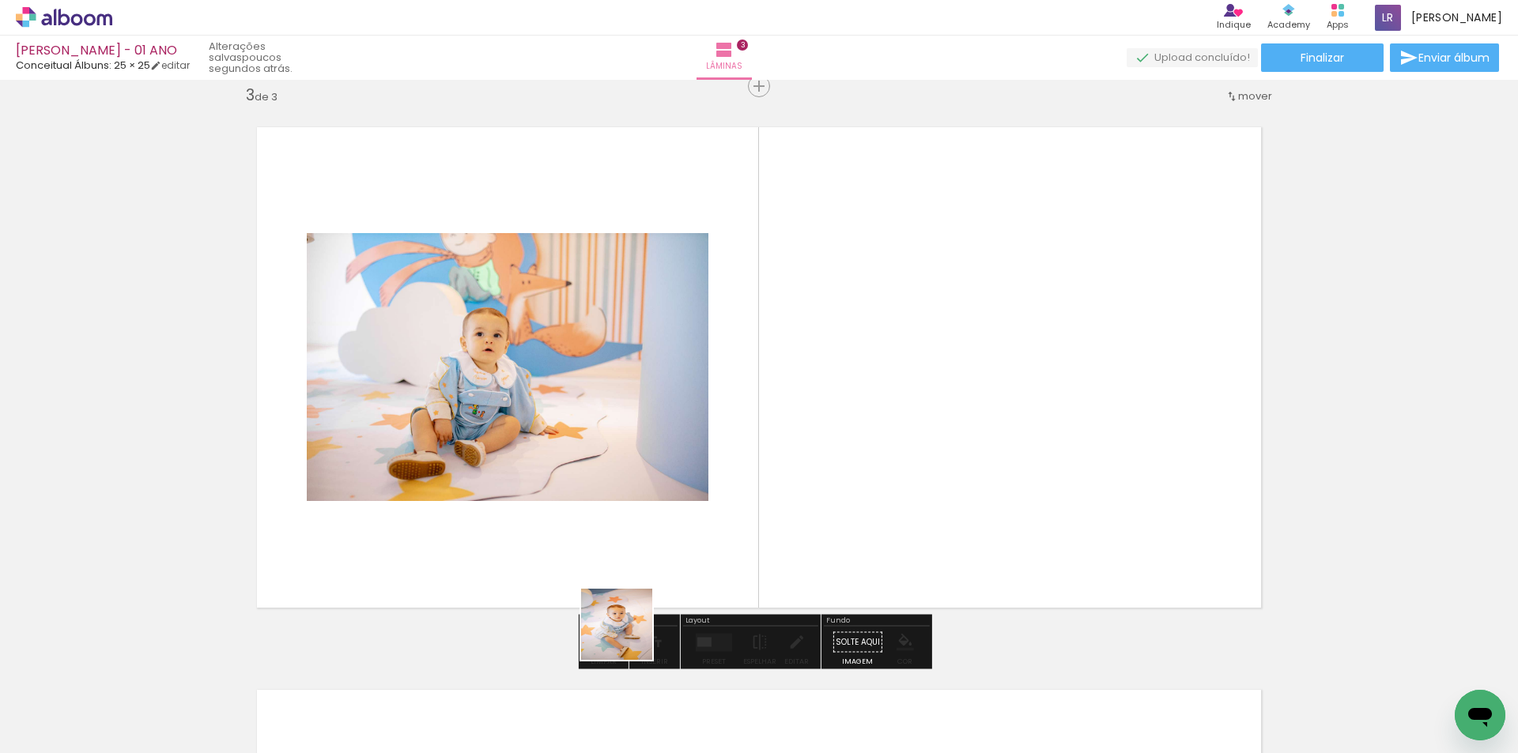
drag, startPoint x: 605, startPoint y: 721, endPoint x: 732, endPoint y: 440, distance: 308.9
click at [725, 396] on quentale-workspace at bounding box center [759, 376] width 1518 height 753
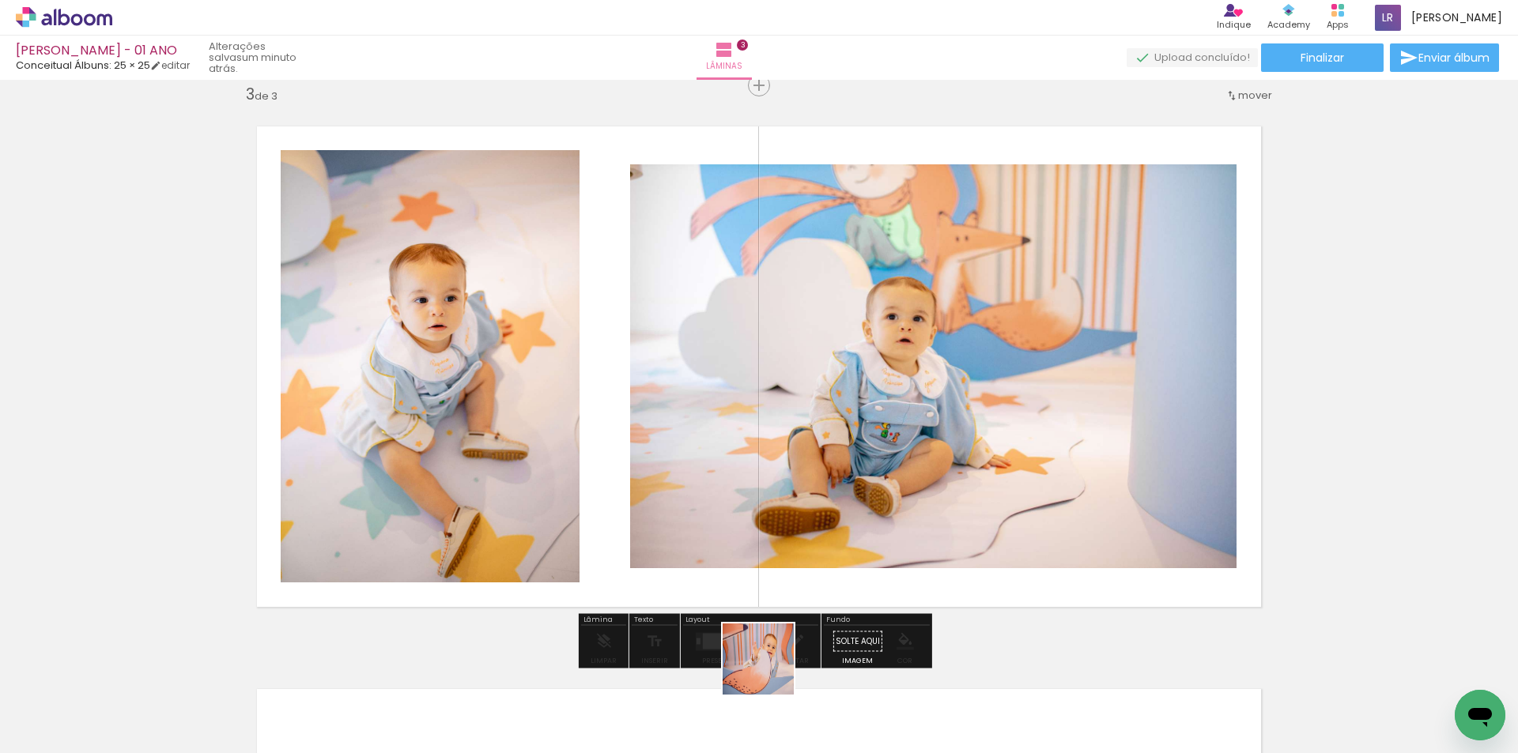
drag, startPoint x: 766, startPoint y: 704, endPoint x: 881, endPoint y: 712, distance: 115.7
click at [773, 452] on quentale-workspace at bounding box center [759, 376] width 1518 height 753
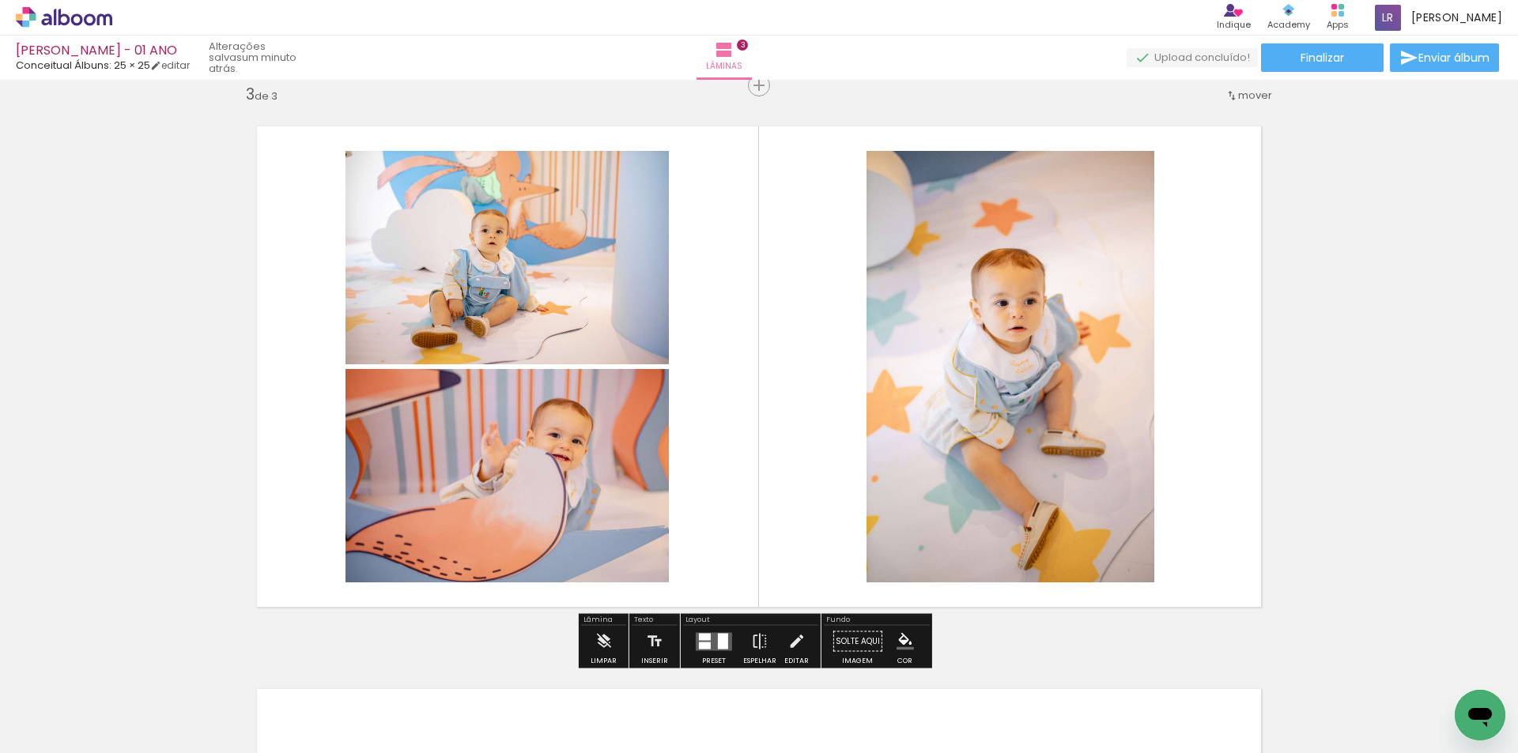
drag, startPoint x: 885, startPoint y: 708, endPoint x: 1021, endPoint y: 357, distance: 376.4
click at [991, 388] on quentale-workspace at bounding box center [759, 376] width 1518 height 753
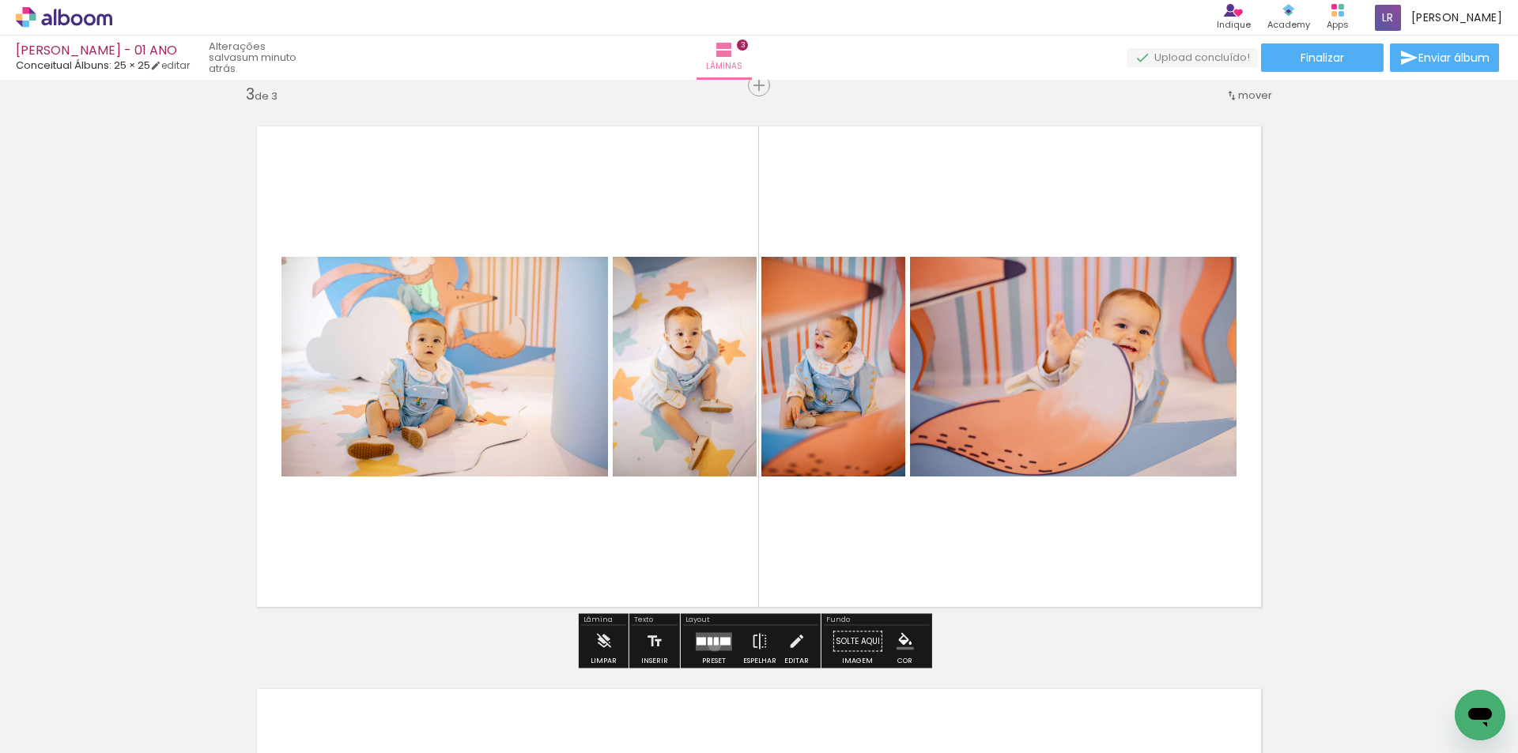
click at [711, 645] on quentale-layouter at bounding box center [714, 641] width 36 height 18
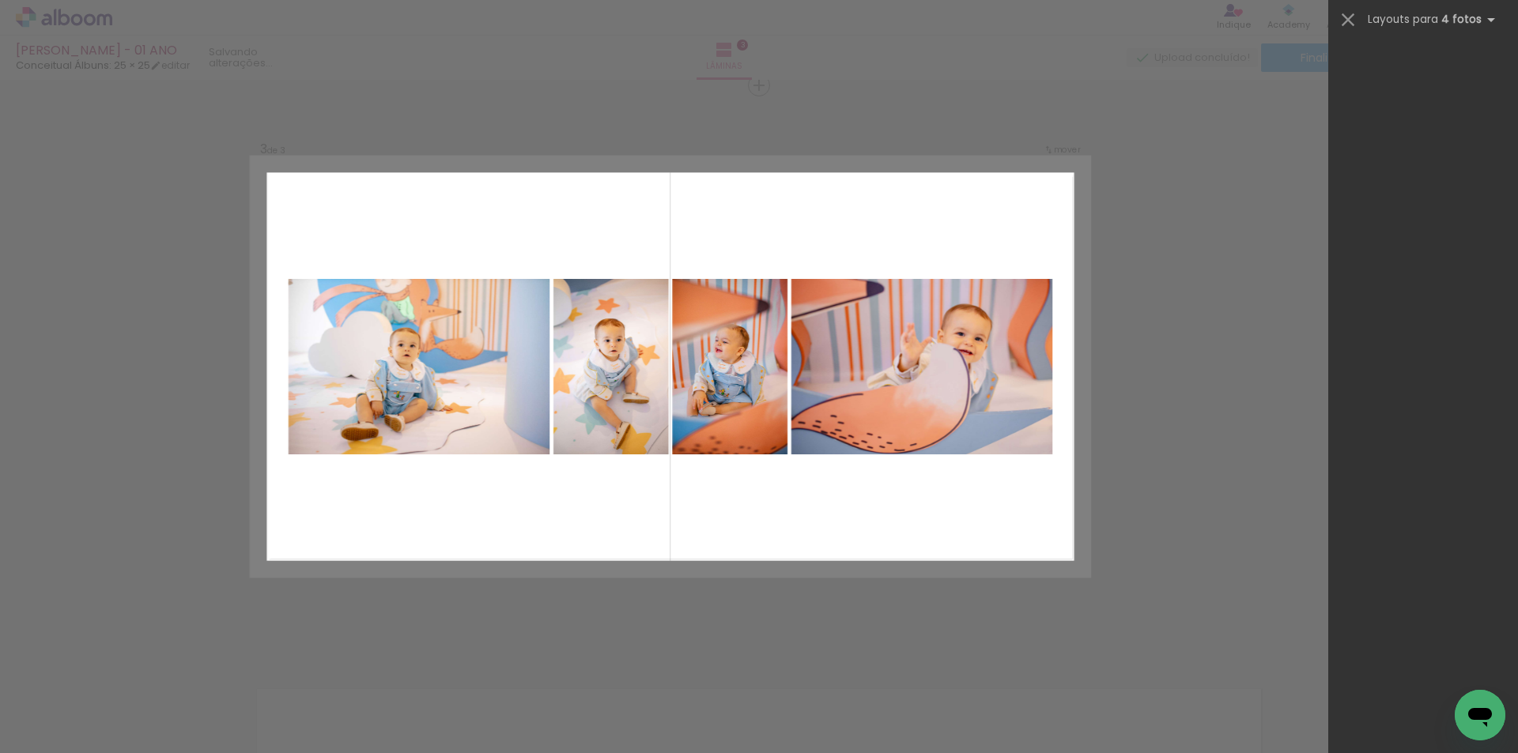
scroll to position [0, 0]
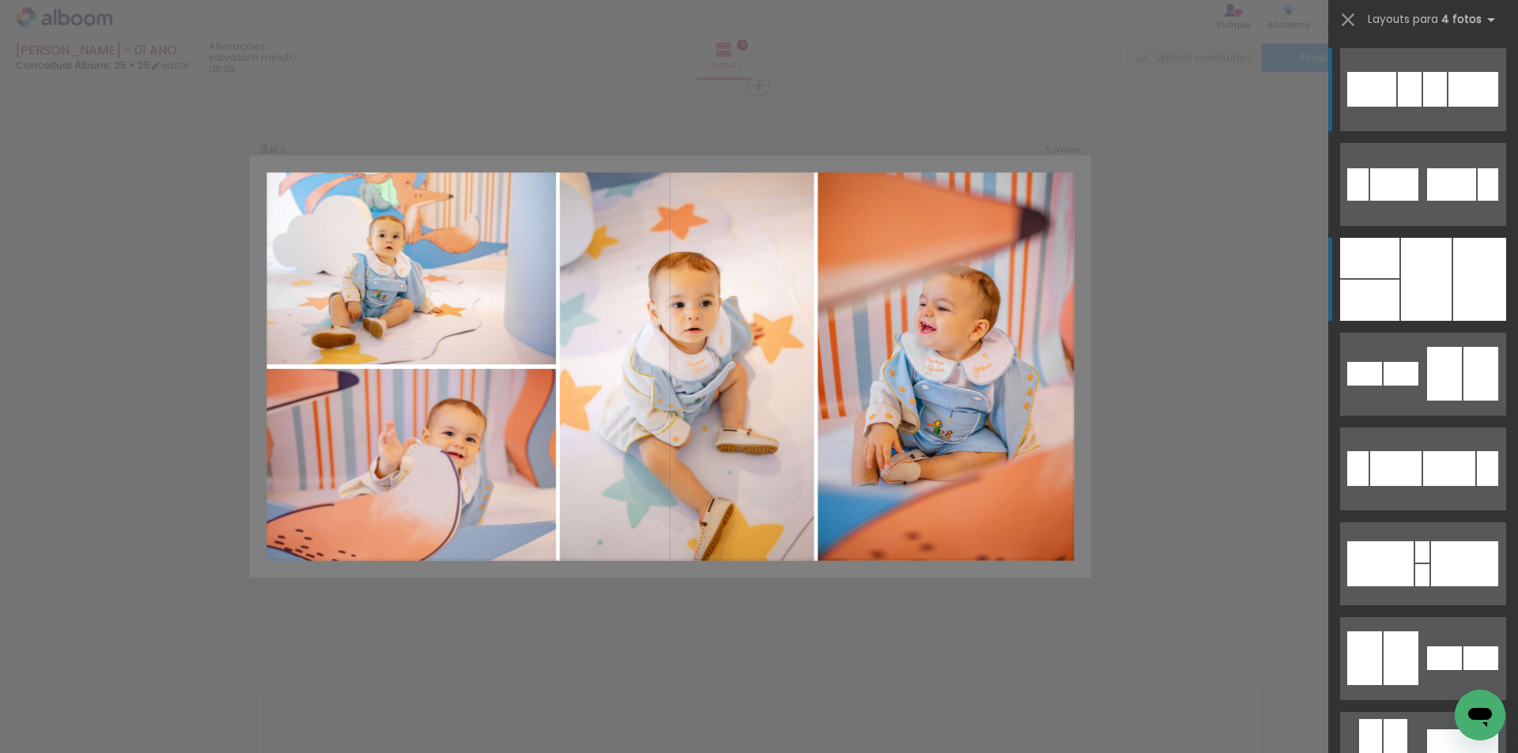
click at [1409, 277] on div at bounding box center [1426, 279] width 51 height 83
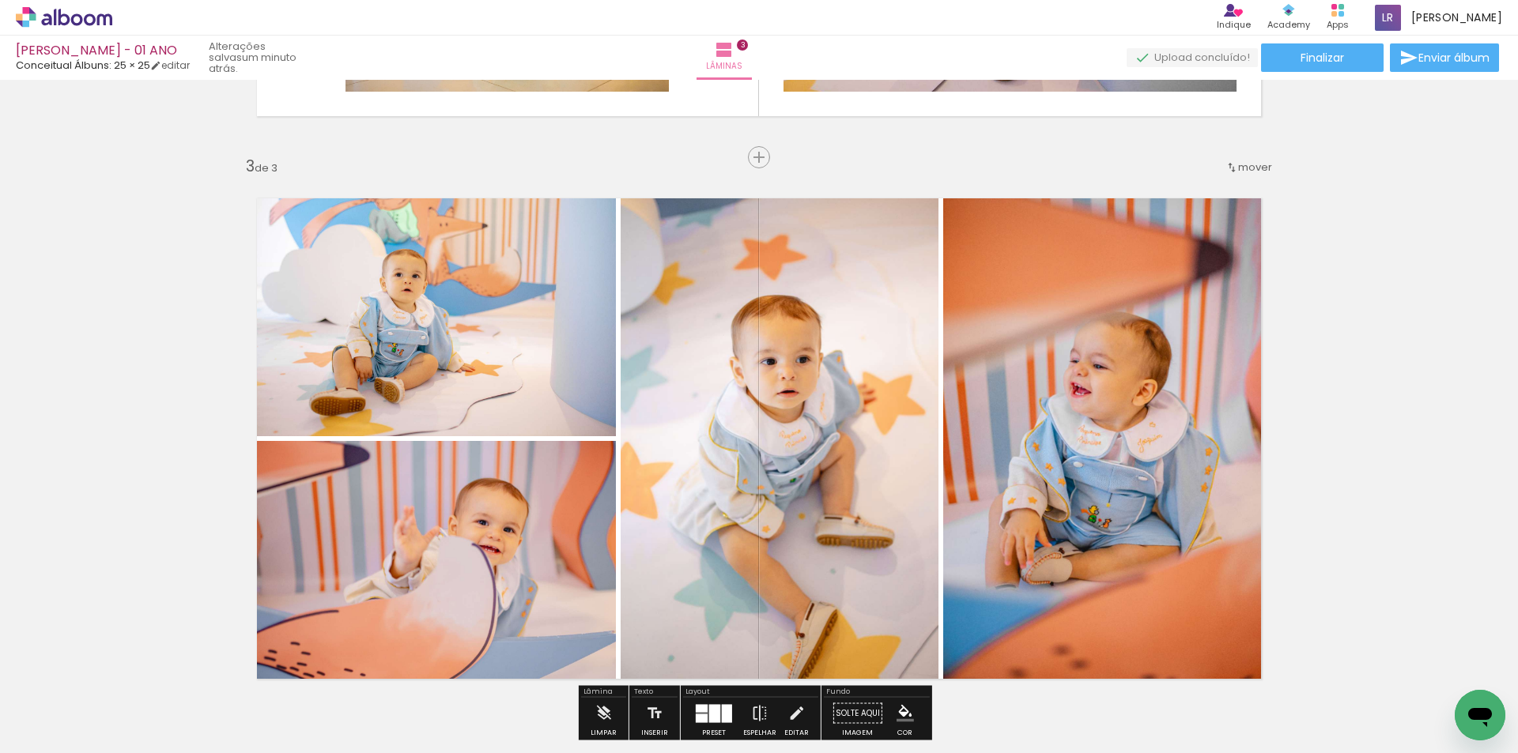
scroll to position [1067, 0]
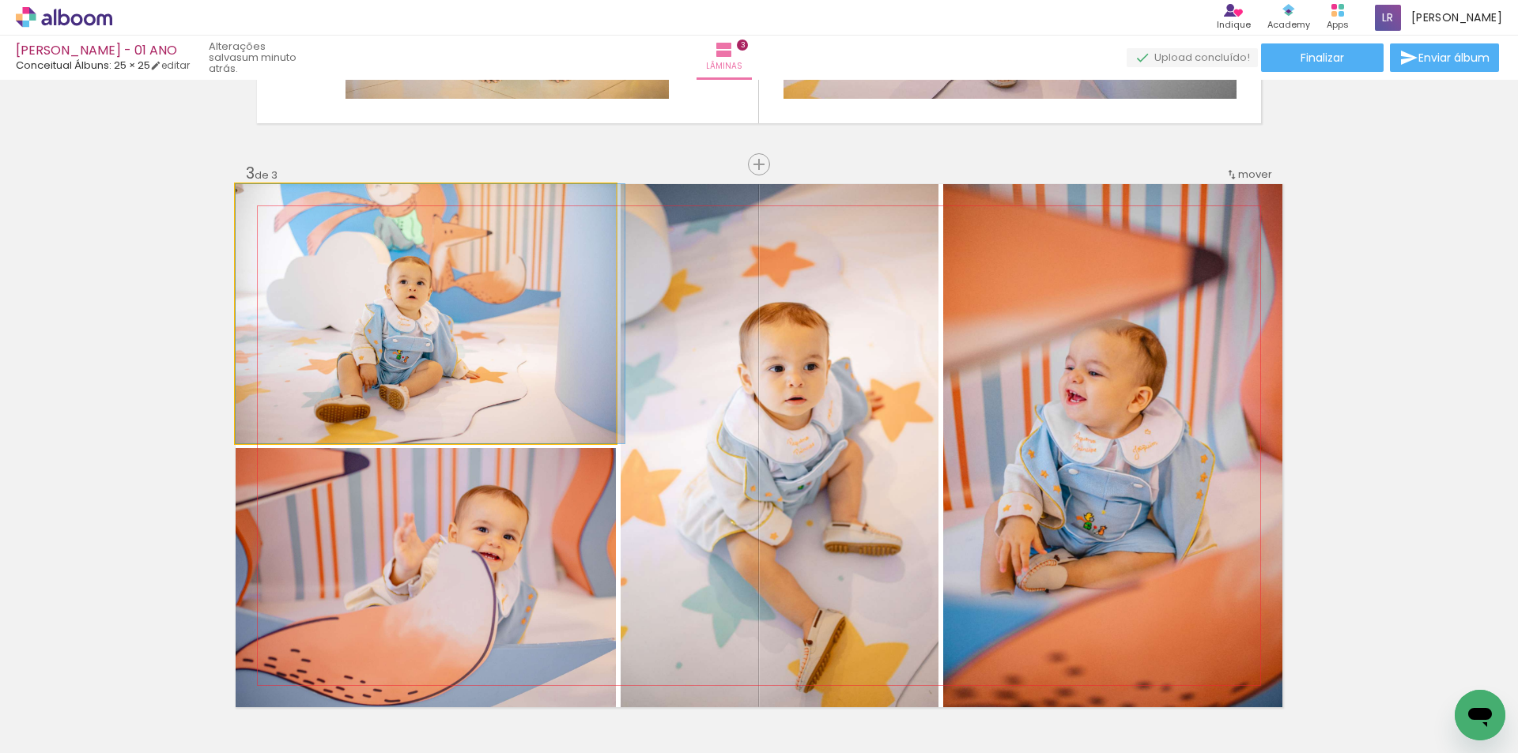
drag, startPoint x: 508, startPoint y: 416, endPoint x: 531, endPoint y: 416, distance: 22.9
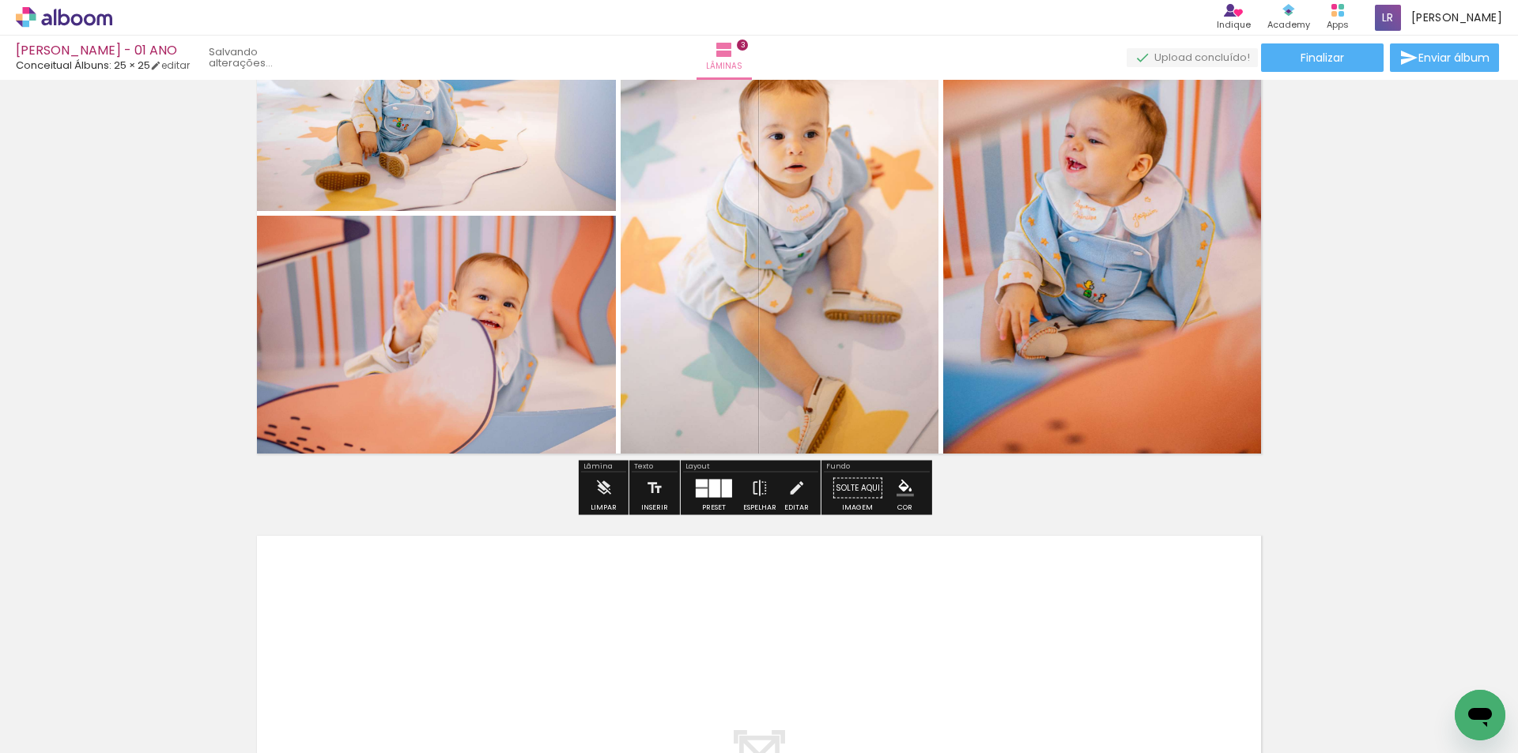
scroll to position [1384, 0]
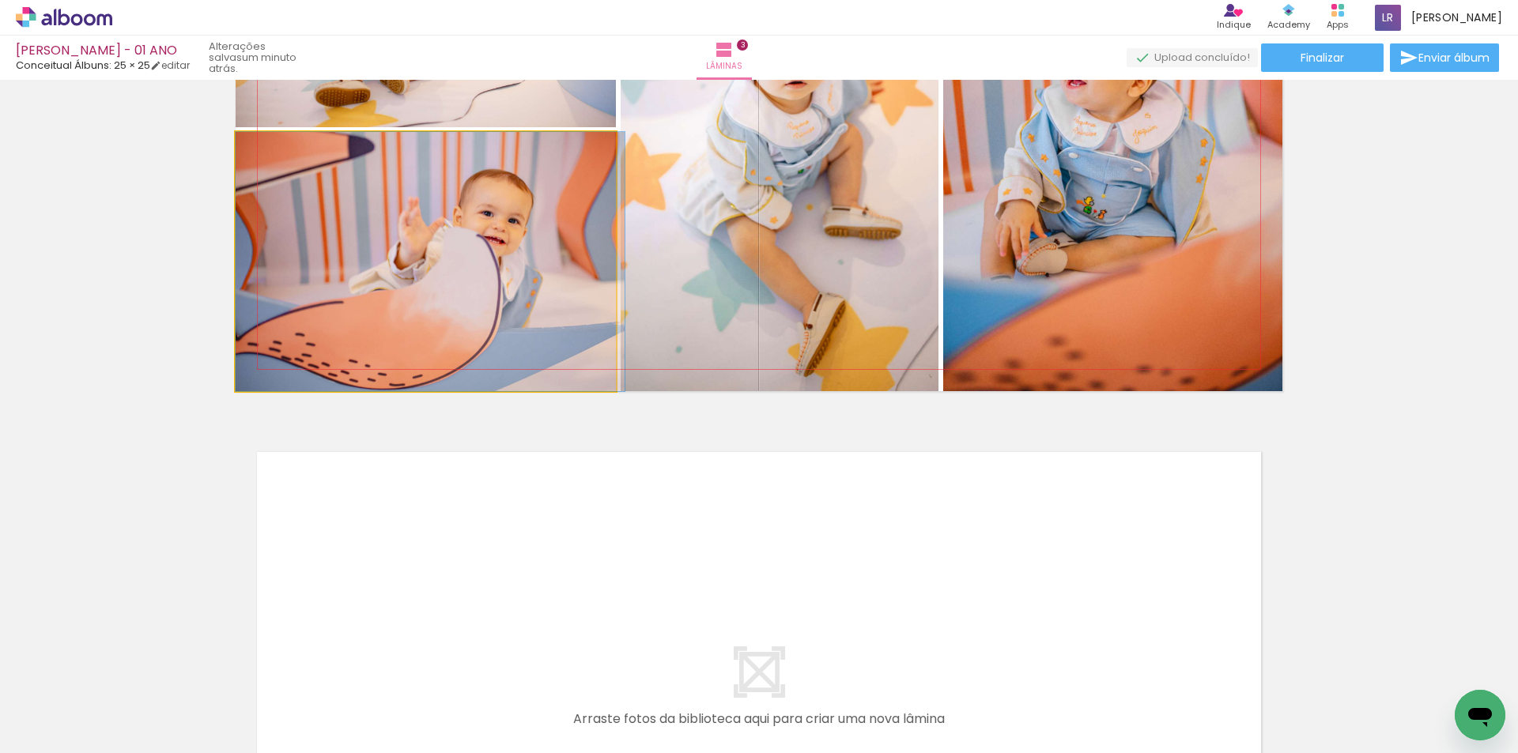
drag, startPoint x: 519, startPoint y: 259, endPoint x: 542, endPoint y: 252, distance: 23.0
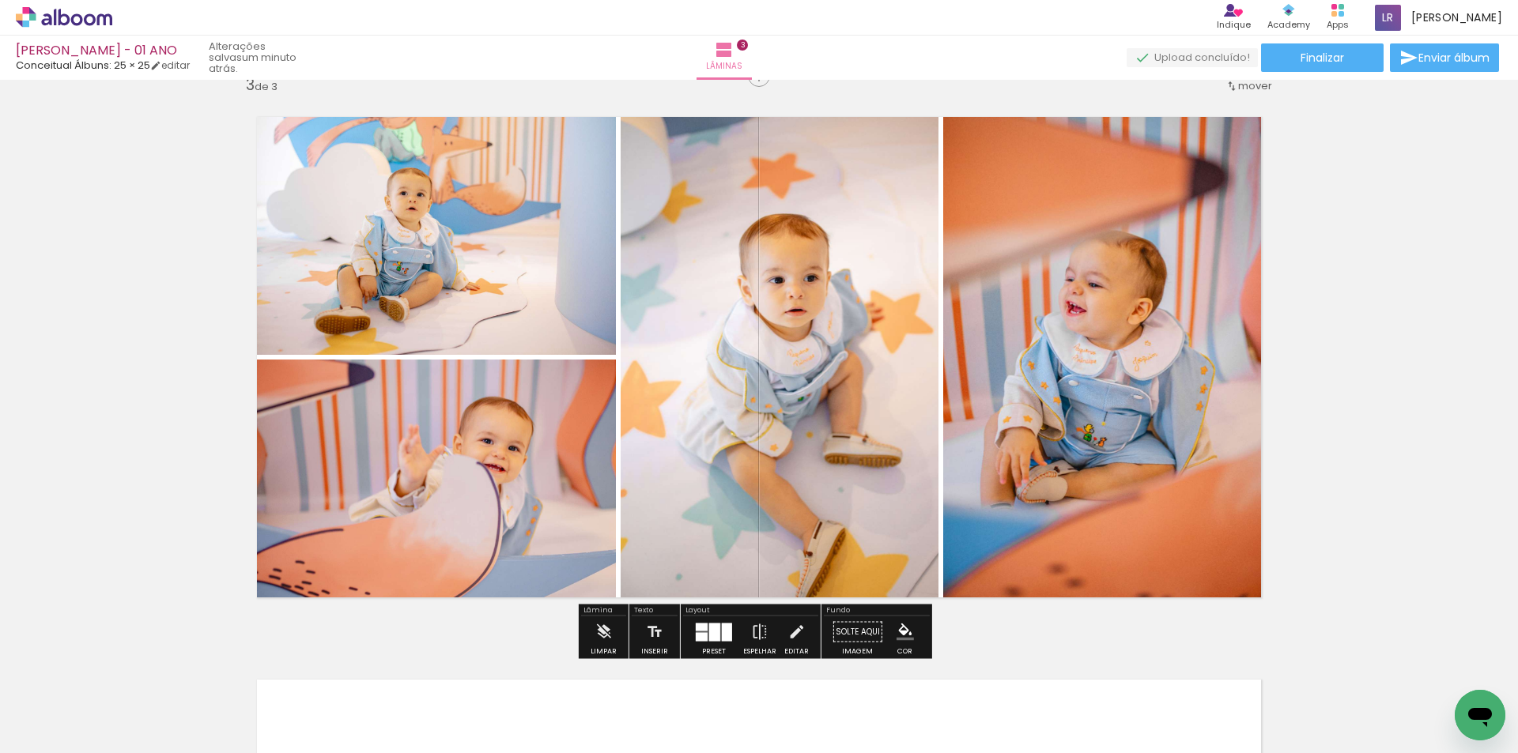
scroll to position [1067, 0]
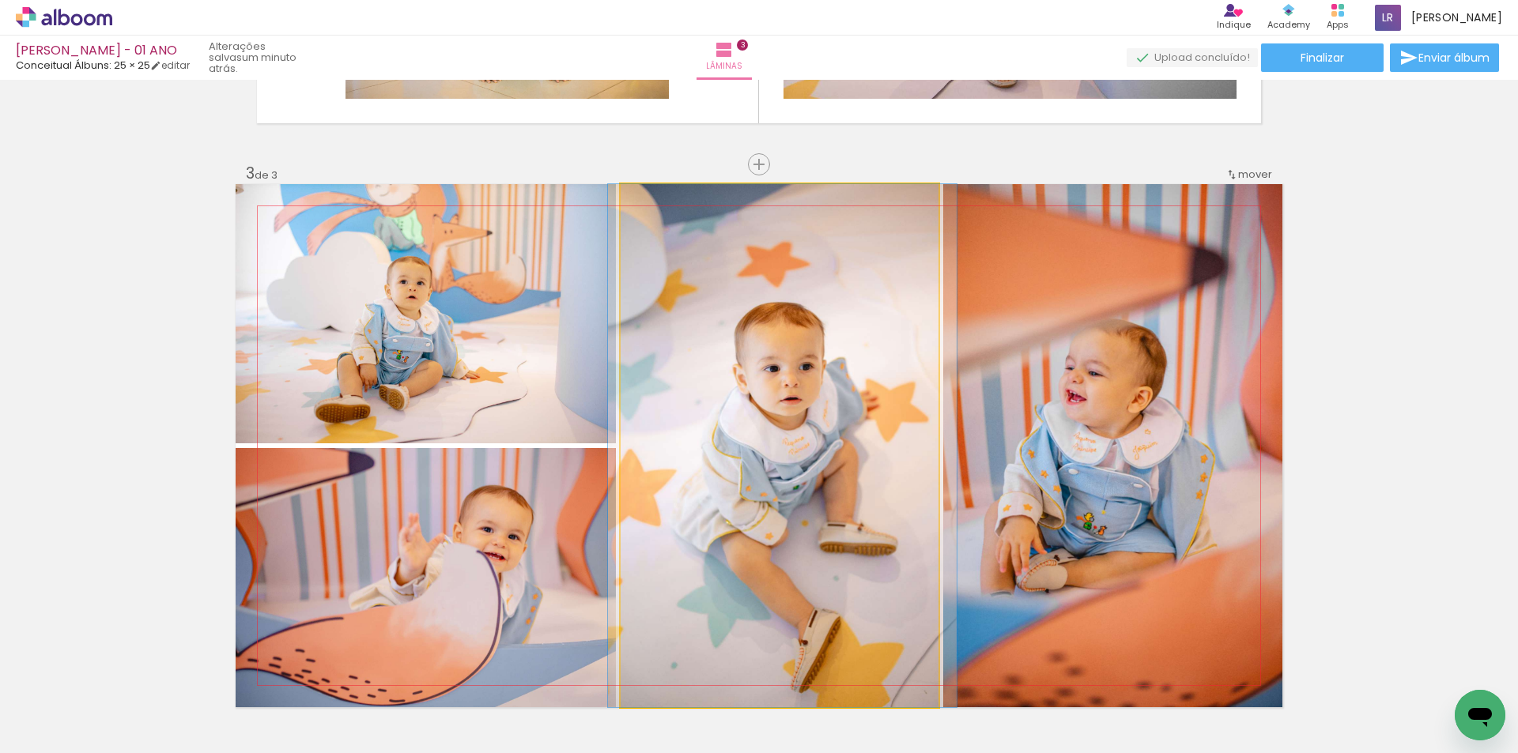
drag, startPoint x: 776, startPoint y: 445, endPoint x: 771, endPoint y: 404, distance: 41.4
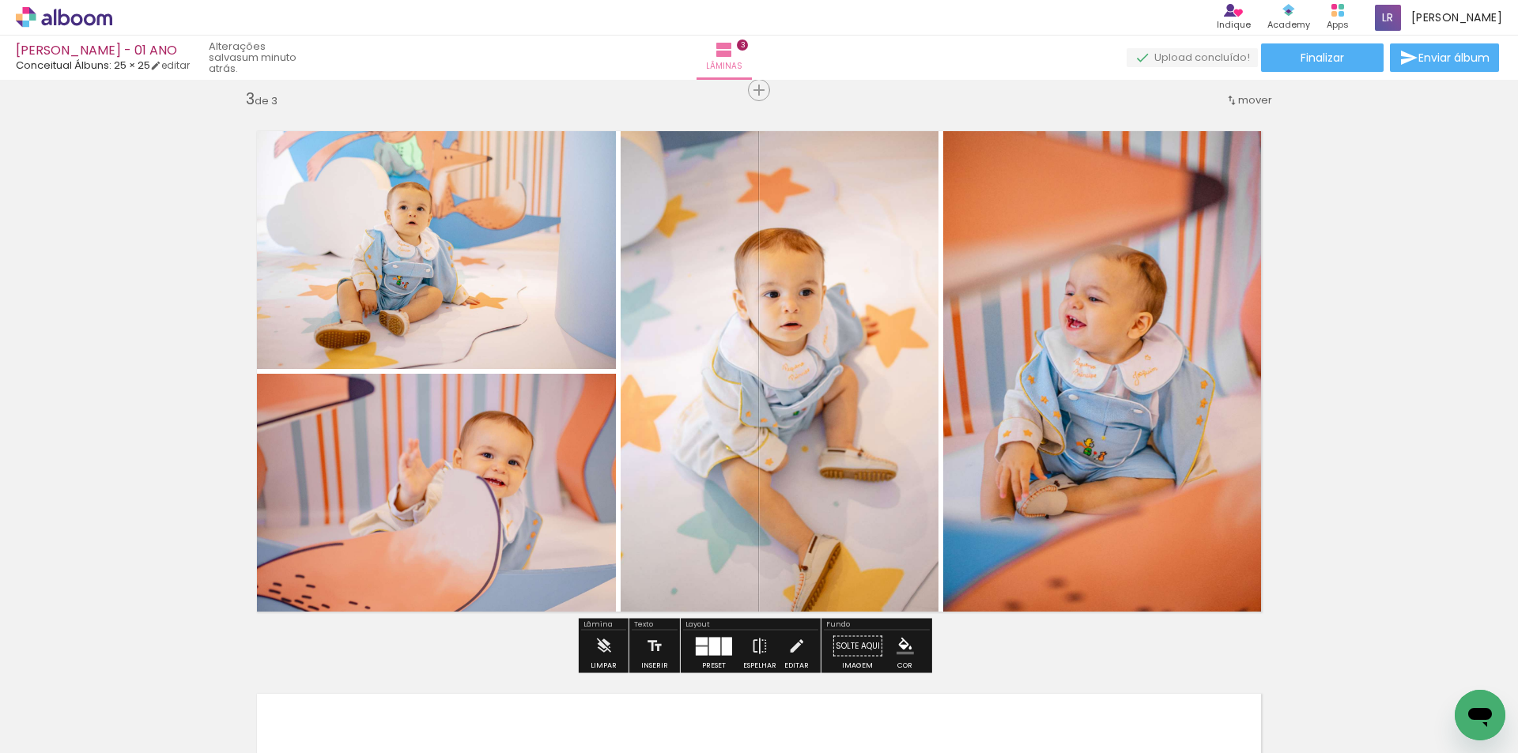
scroll to position [1225, 0]
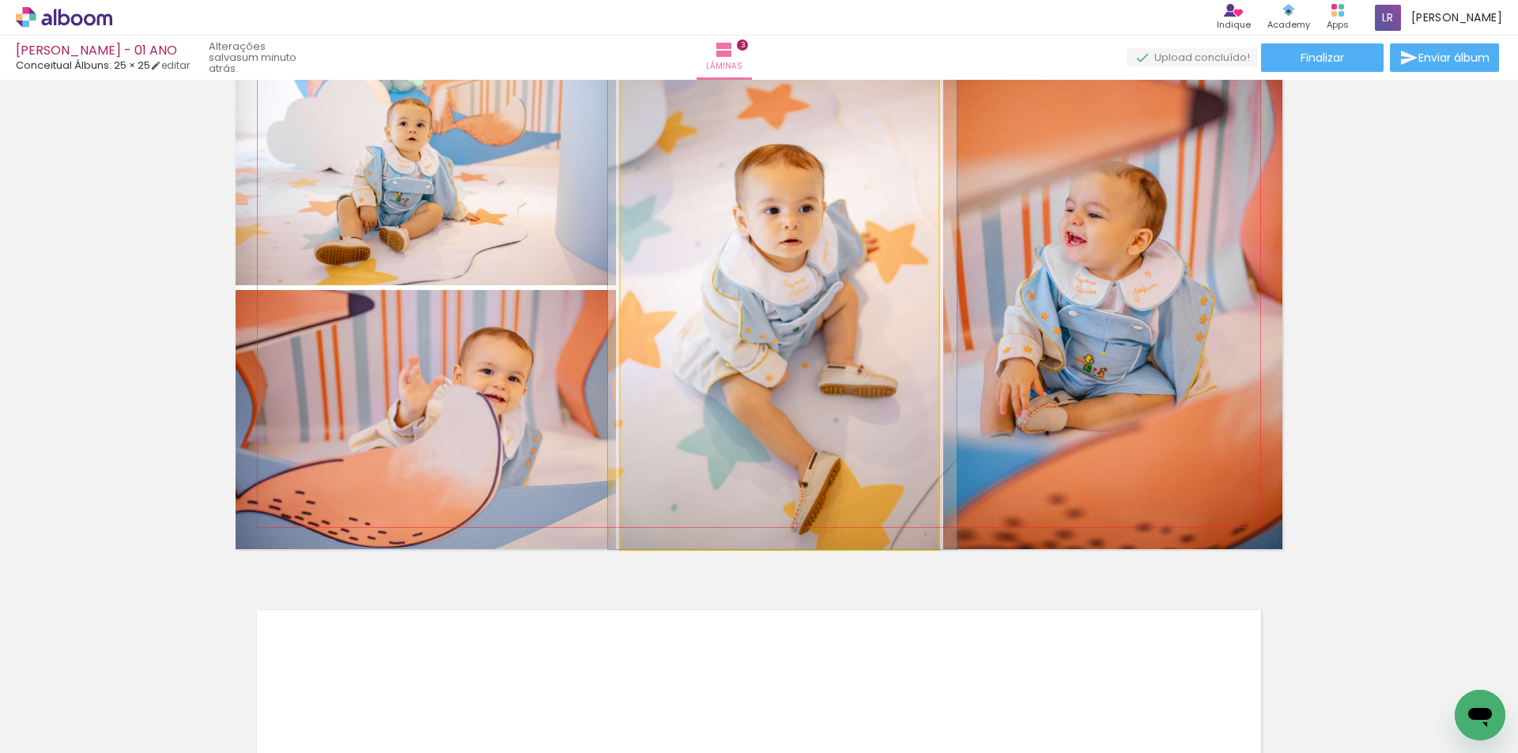
click at [783, 450] on quentale-photo at bounding box center [780, 287] width 318 height 523
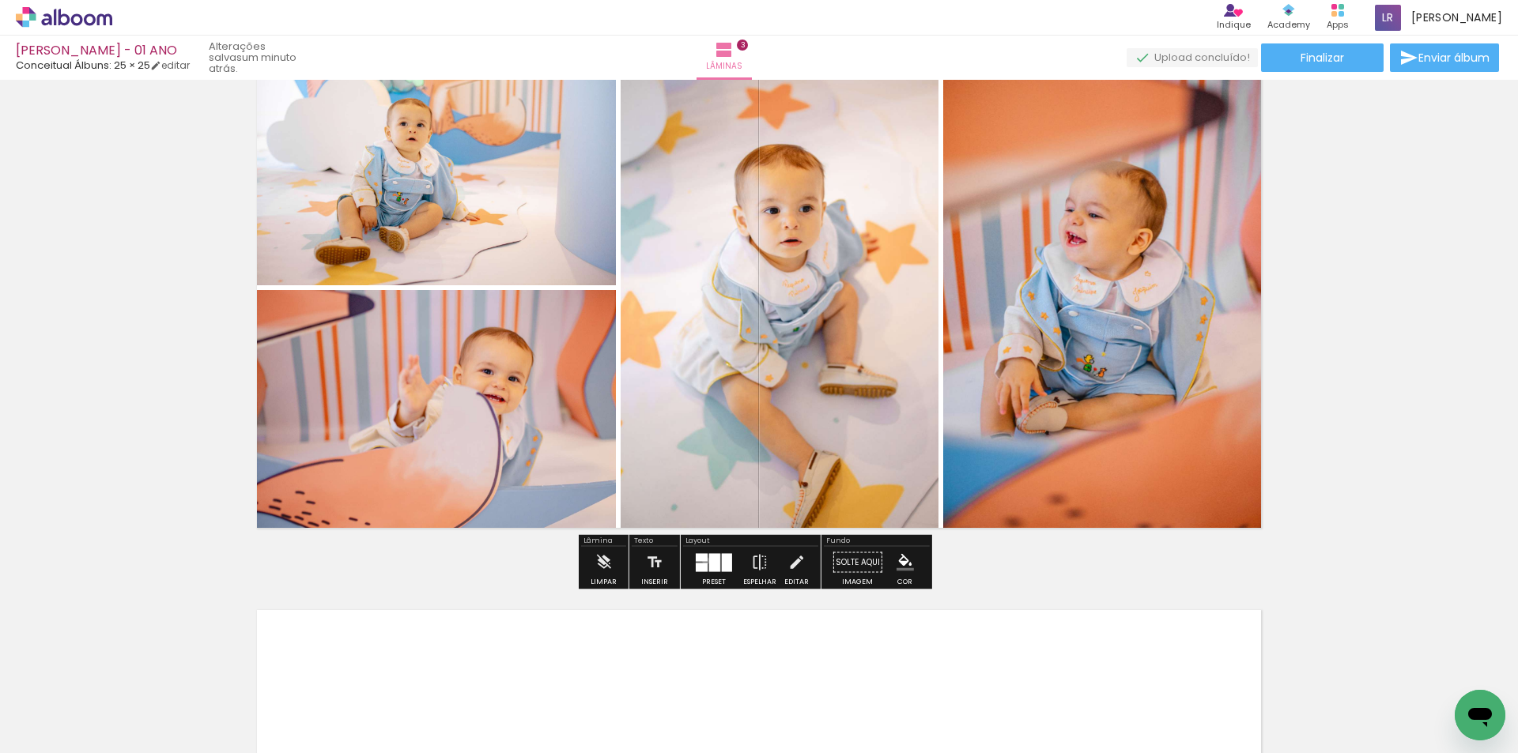
click at [702, 561] on div at bounding box center [702, 557] width 12 height 8
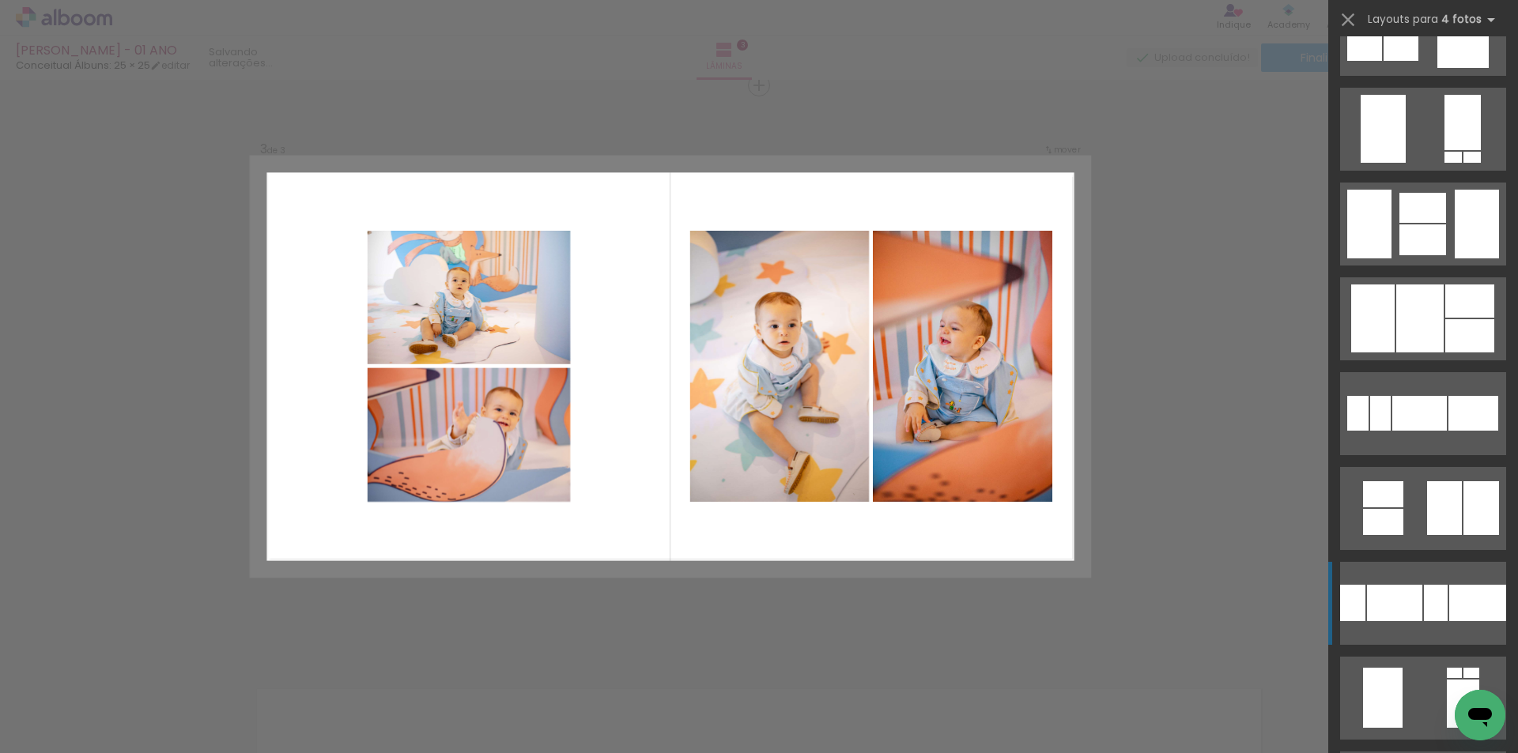
scroll to position [1771, 0]
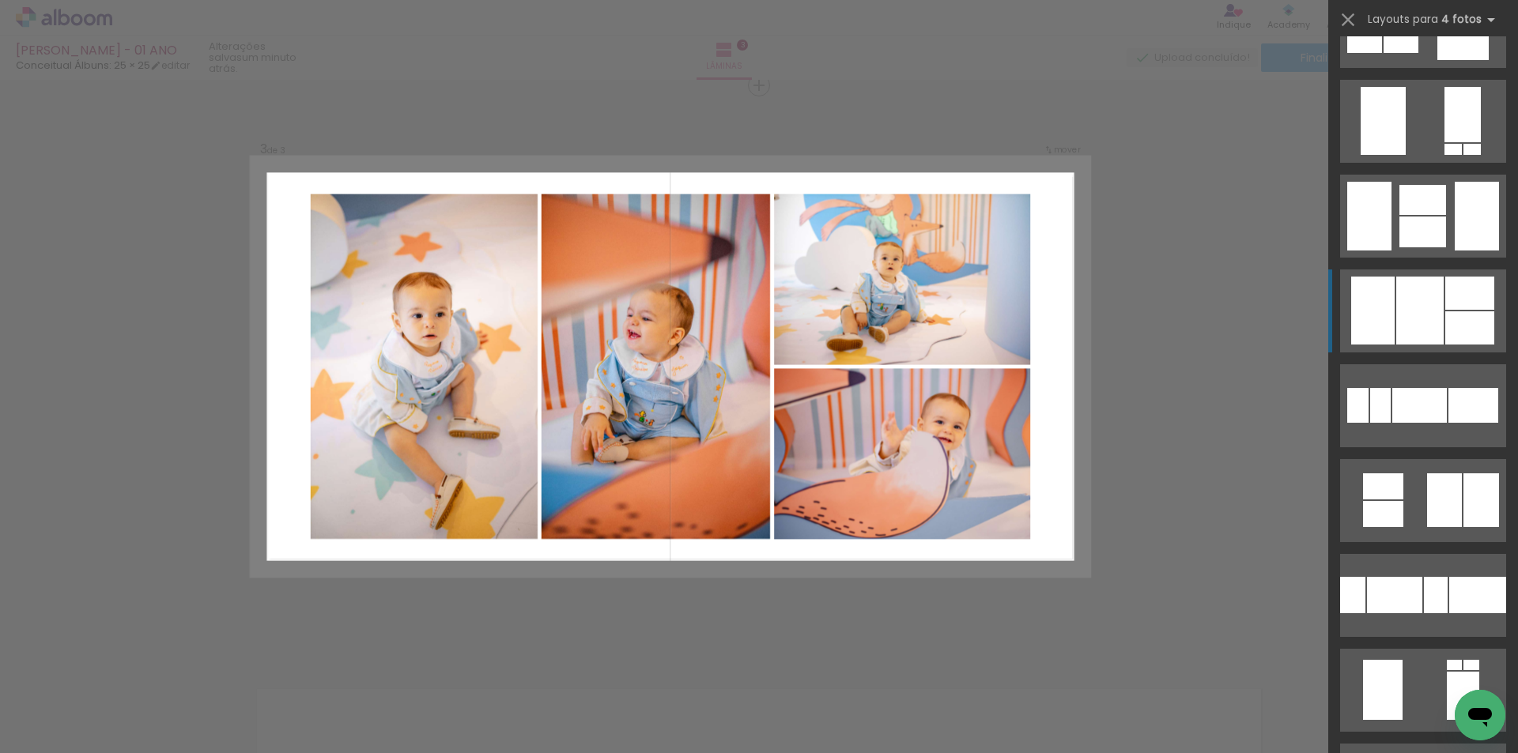
click at [1396, 321] on div at bounding box center [1419, 311] width 47 height 68
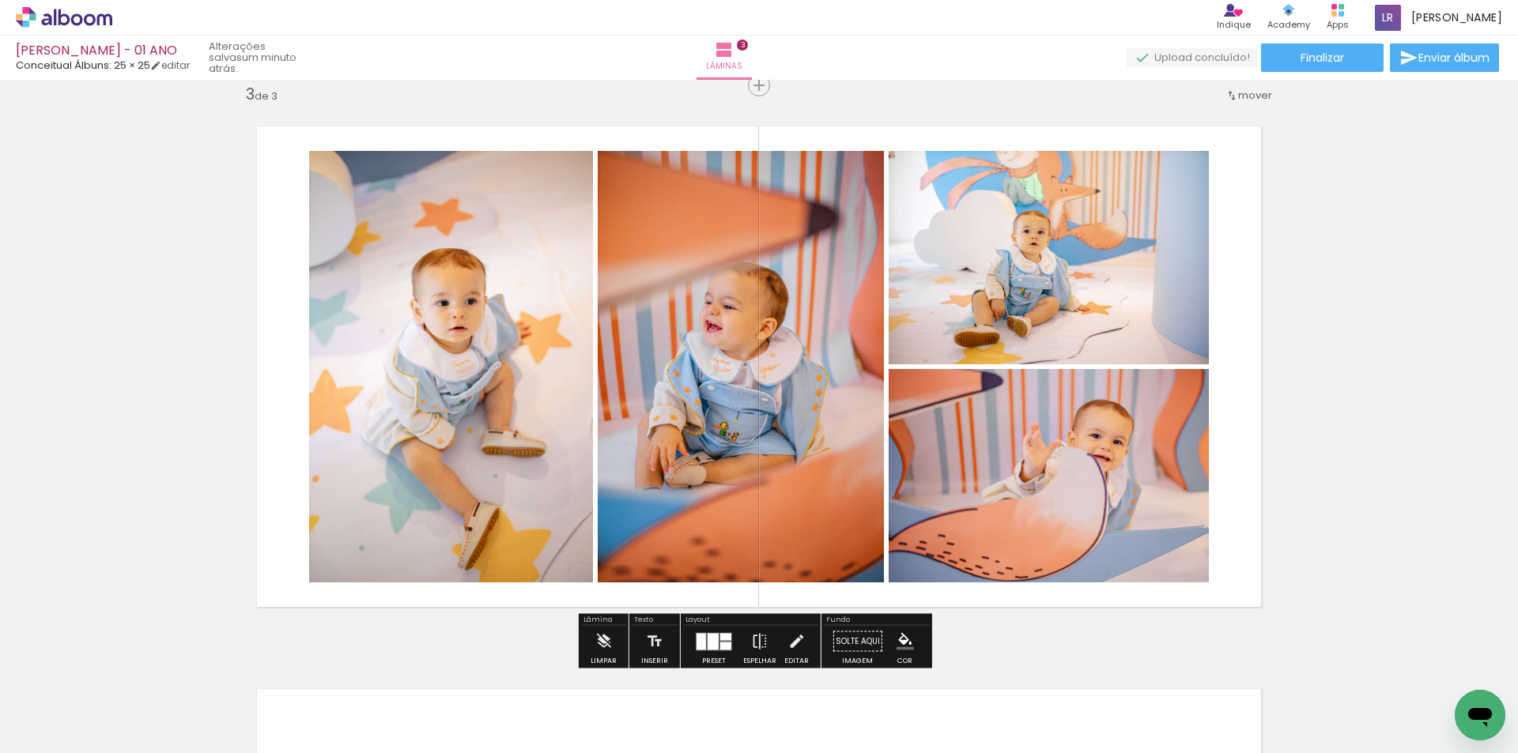
click at [421, 424] on quentale-photo at bounding box center [451, 367] width 284 height 432
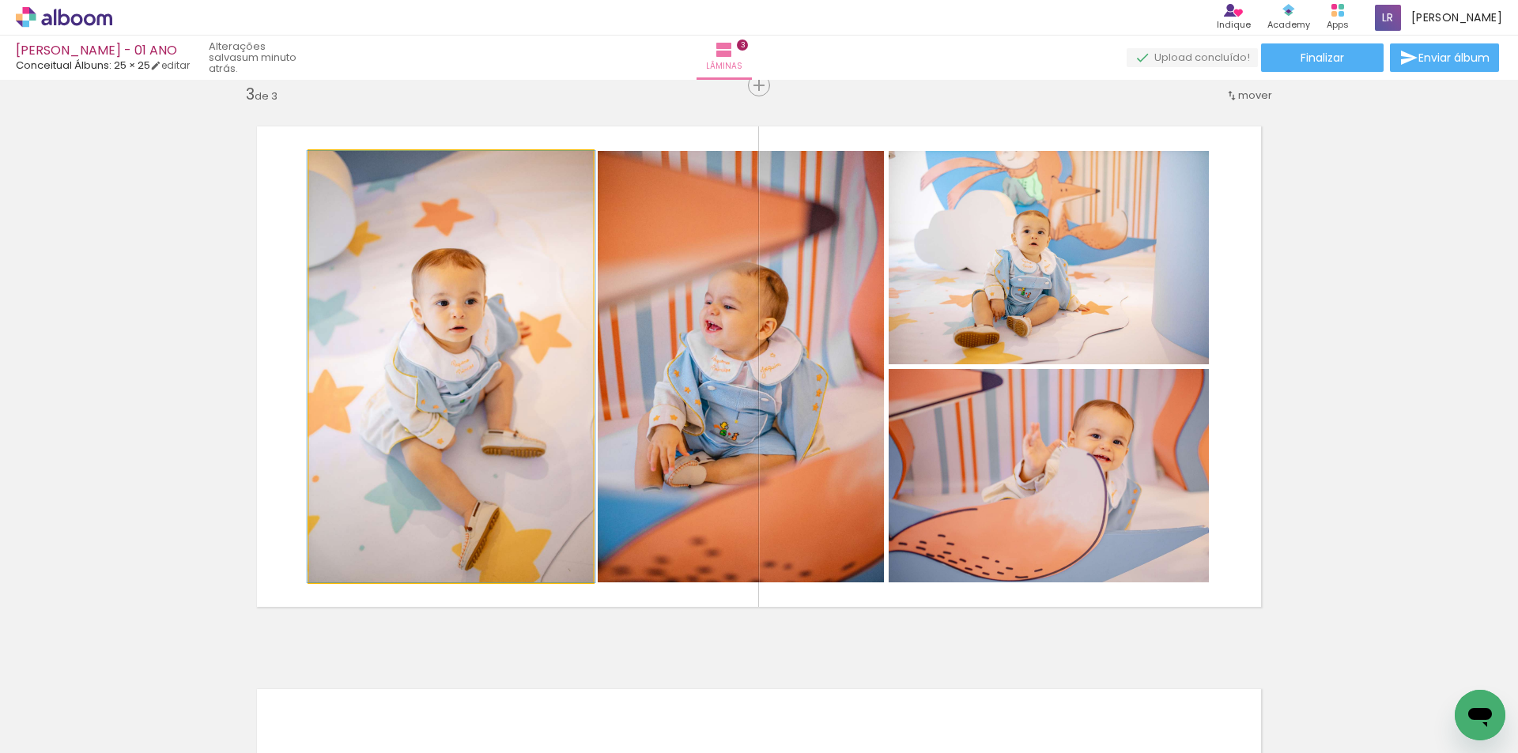
click at [507, 429] on quentale-photo at bounding box center [451, 367] width 284 height 432
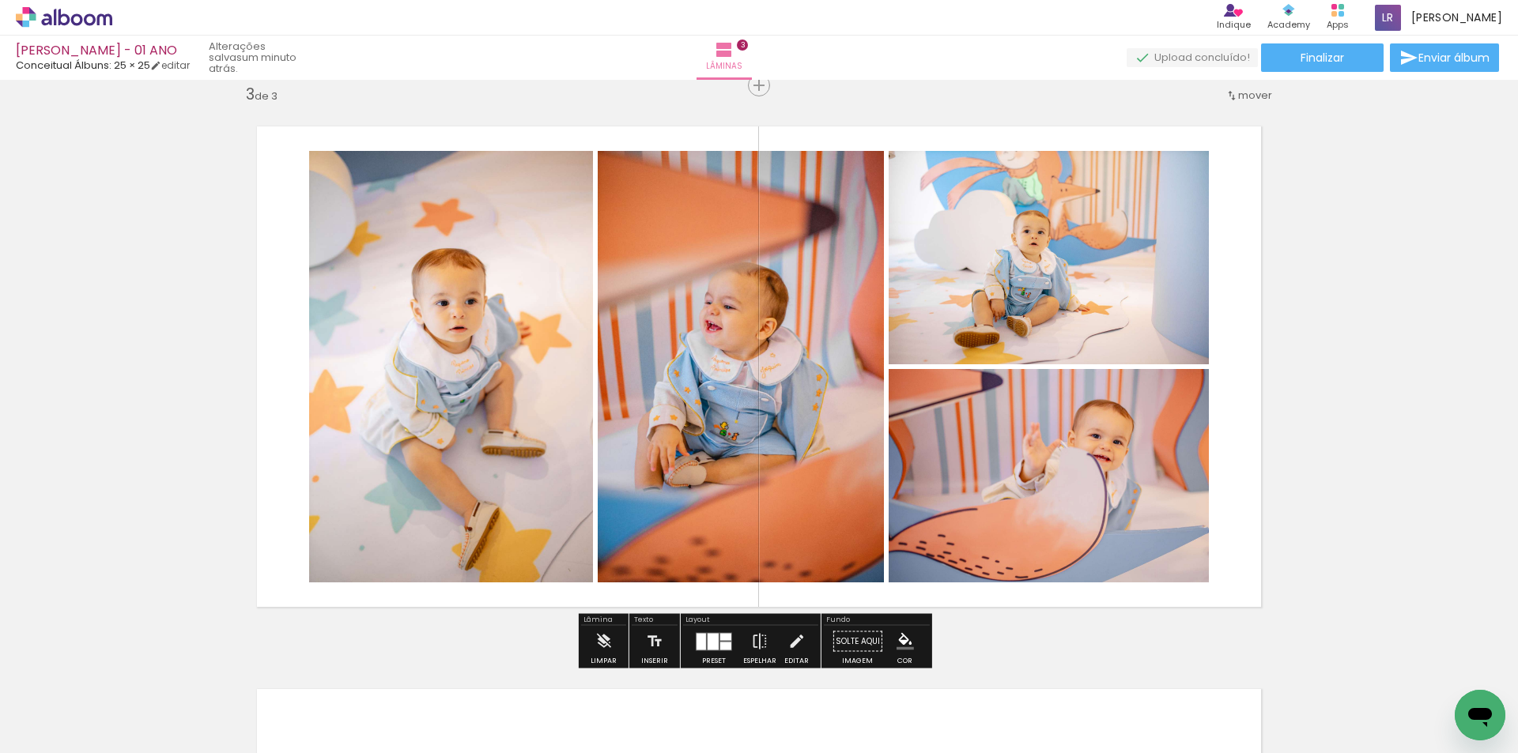
click at [494, 436] on quentale-photo at bounding box center [451, 367] width 284 height 432
click at [0, 0] on div at bounding box center [0, 0] width 0 height 0
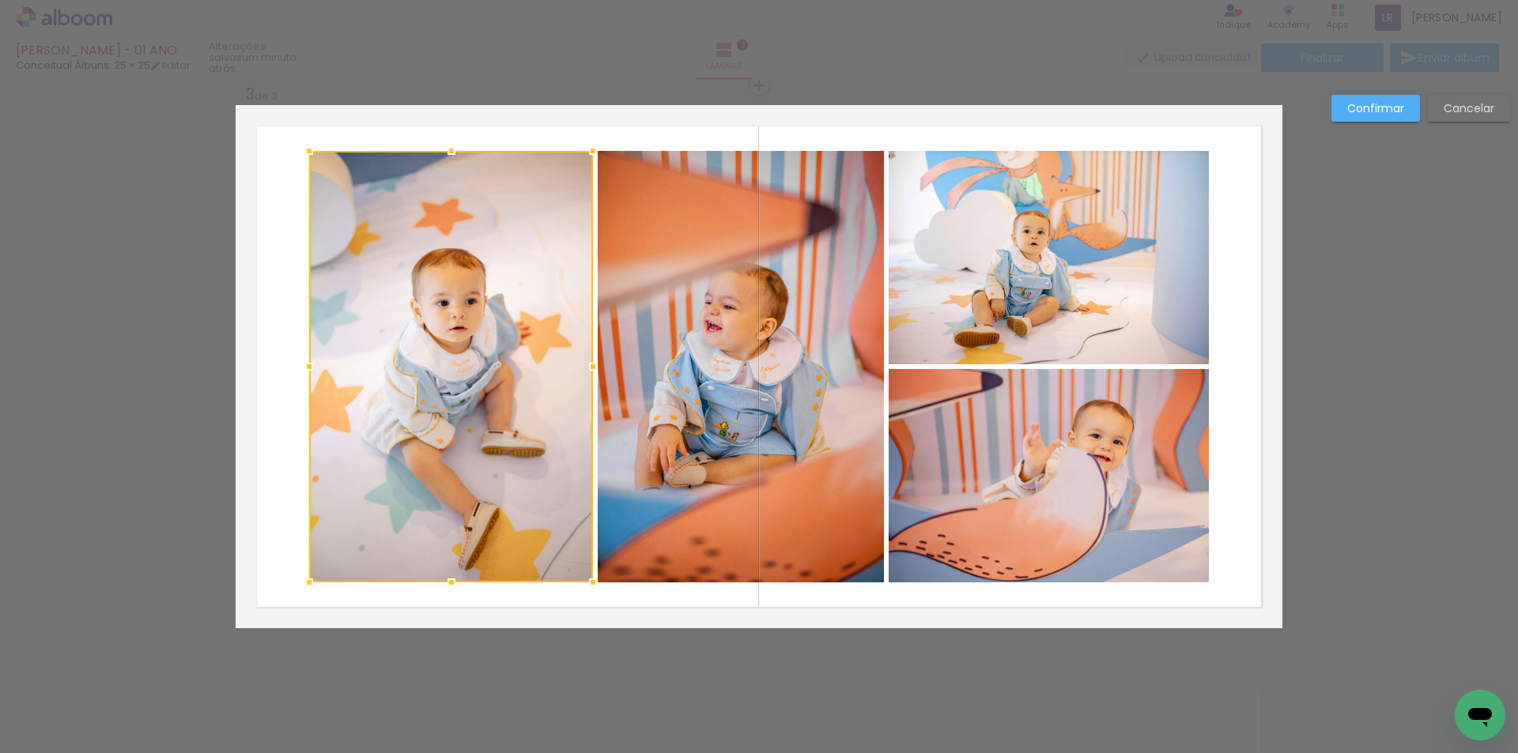
click at [708, 481] on quentale-photo at bounding box center [741, 367] width 286 height 432
click at [1004, 481] on quentale-photo at bounding box center [1049, 475] width 320 height 213
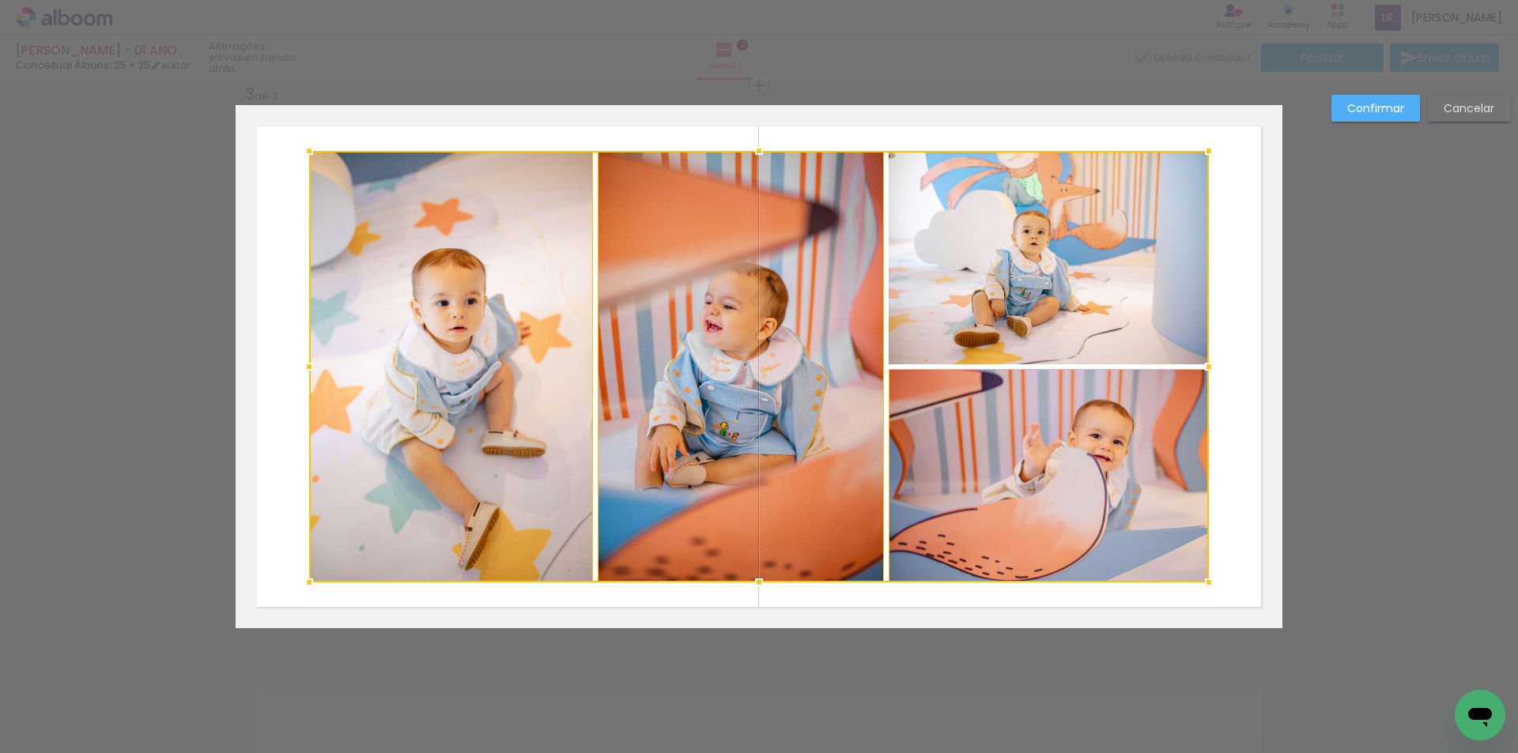
click at [1059, 289] on div at bounding box center [759, 367] width 900 height 432
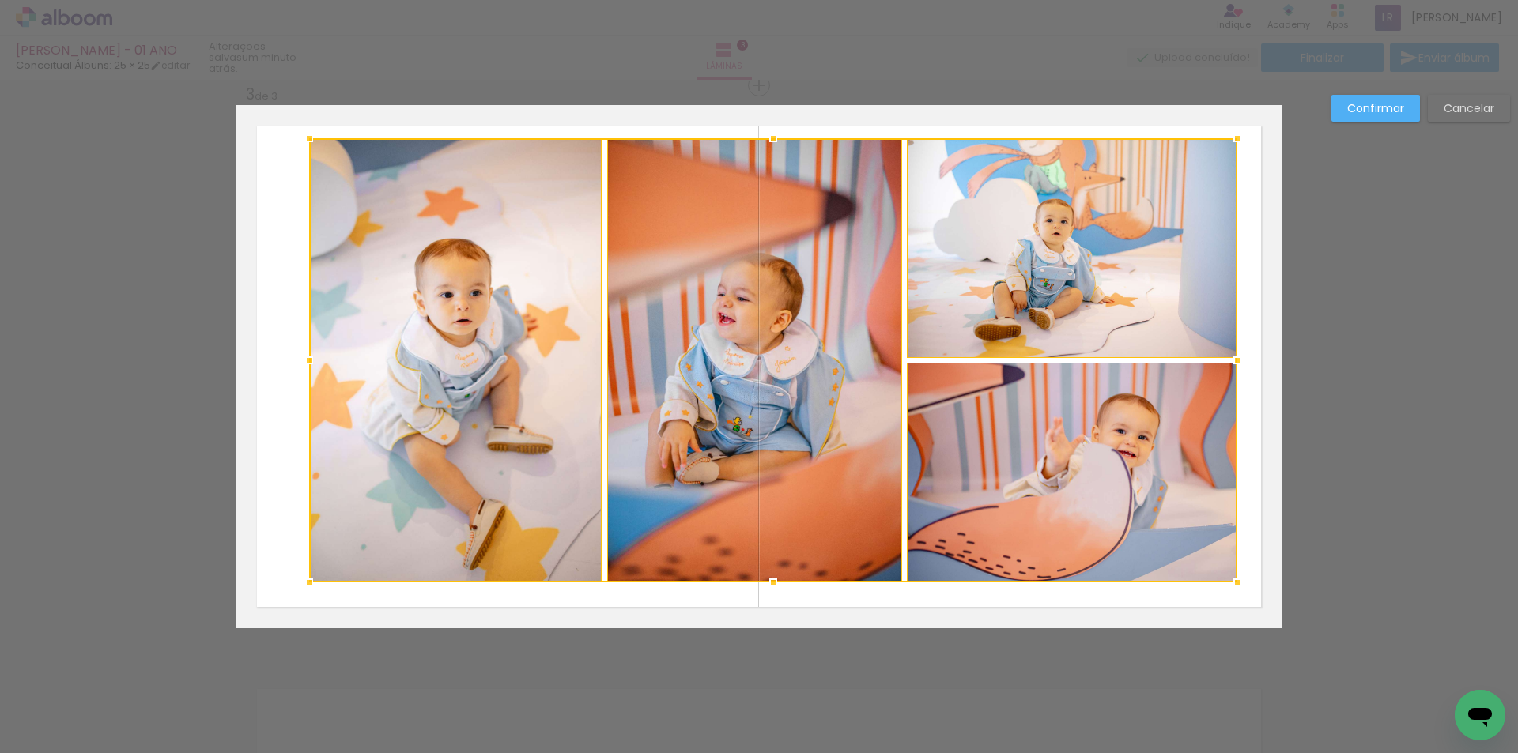
drag, startPoint x: 1199, startPoint y: 152, endPoint x: 1227, endPoint y: 139, distance: 31.1
click at [1227, 139] on div at bounding box center [1237, 139] width 32 height 32
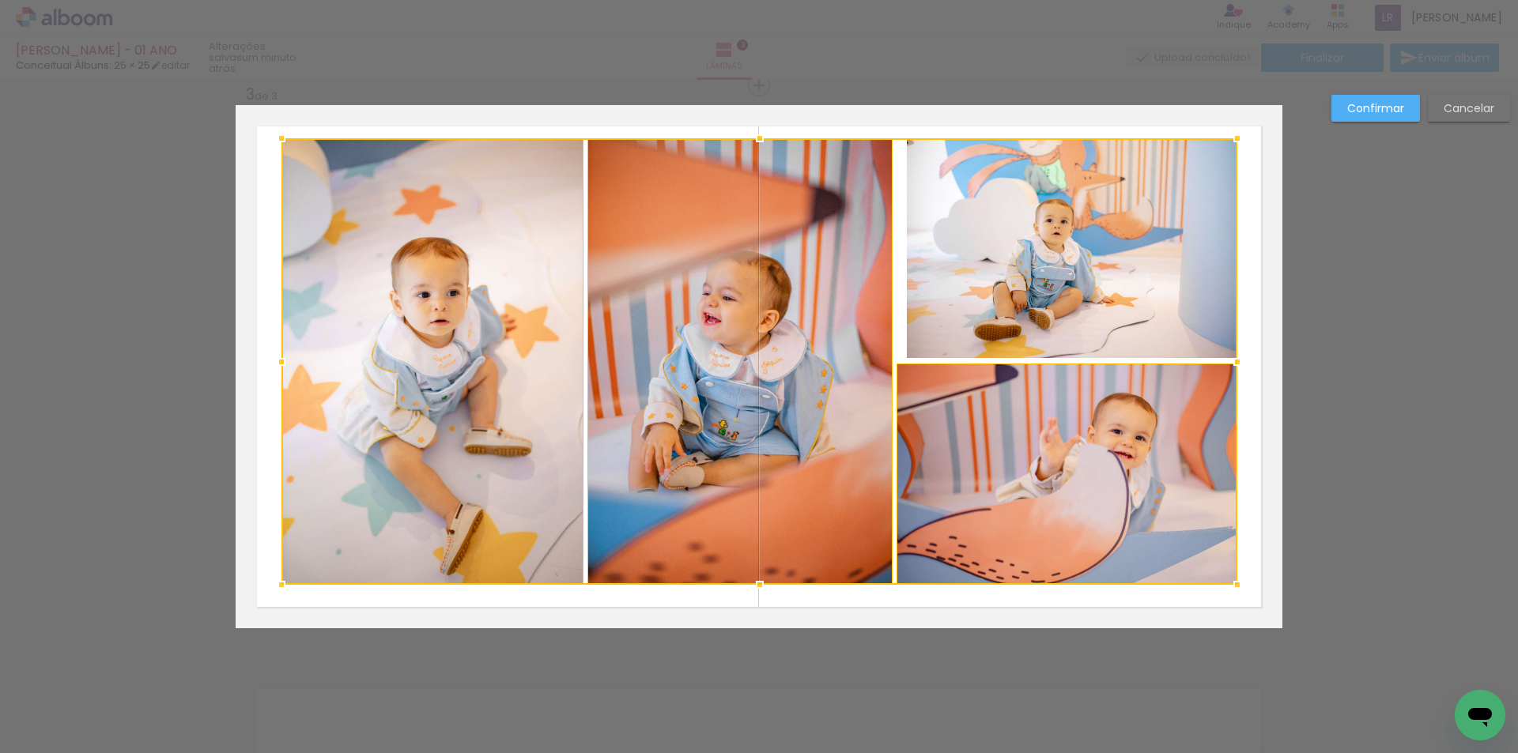
drag, startPoint x: 303, startPoint y: 583, endPoint x: 275, endPoint y: 585, distance: 27.8
click at [275, 585] on div at bounding box center [282, 585] width 32 height 32
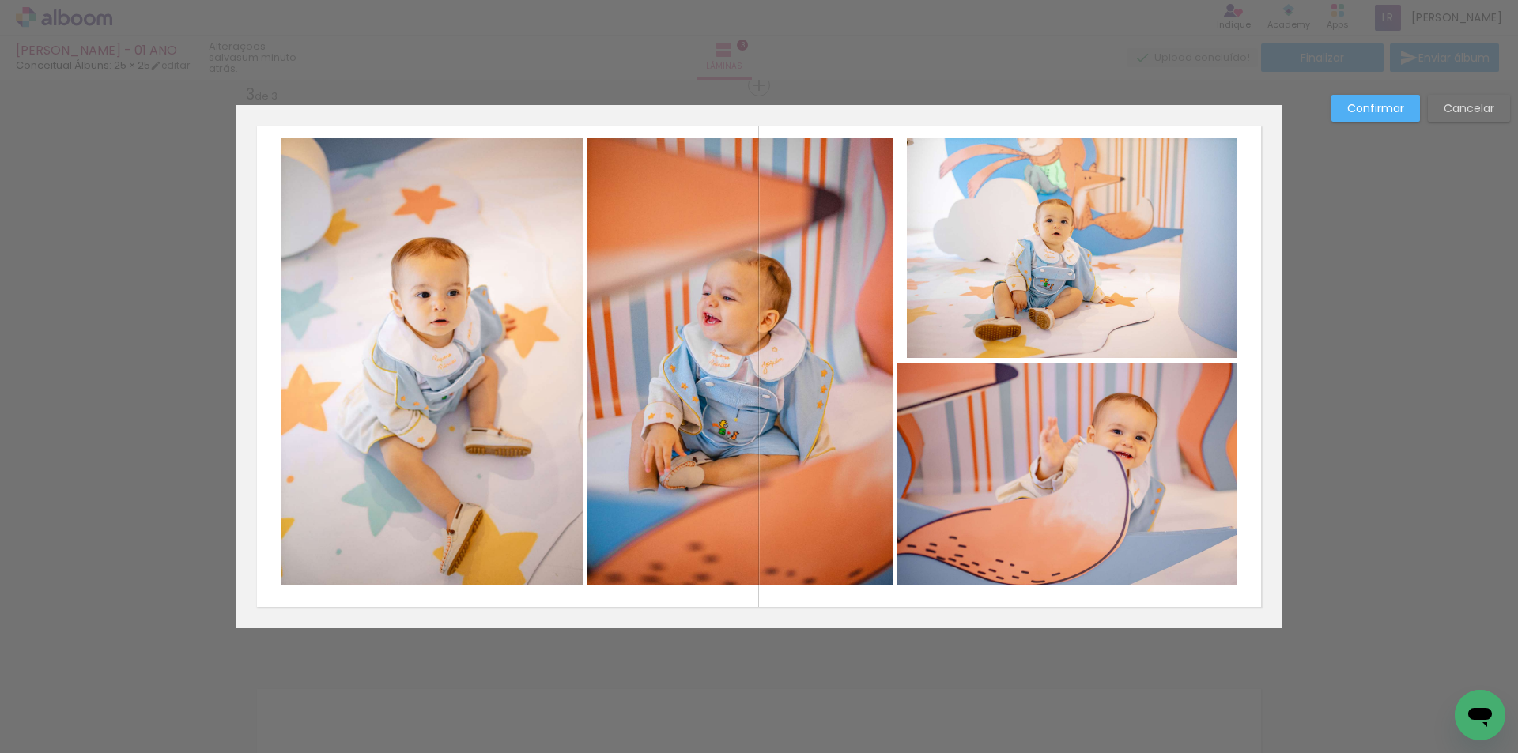
click at [466, 249] on quentale-photo at bounding box center [432, 361] width 302 height 447
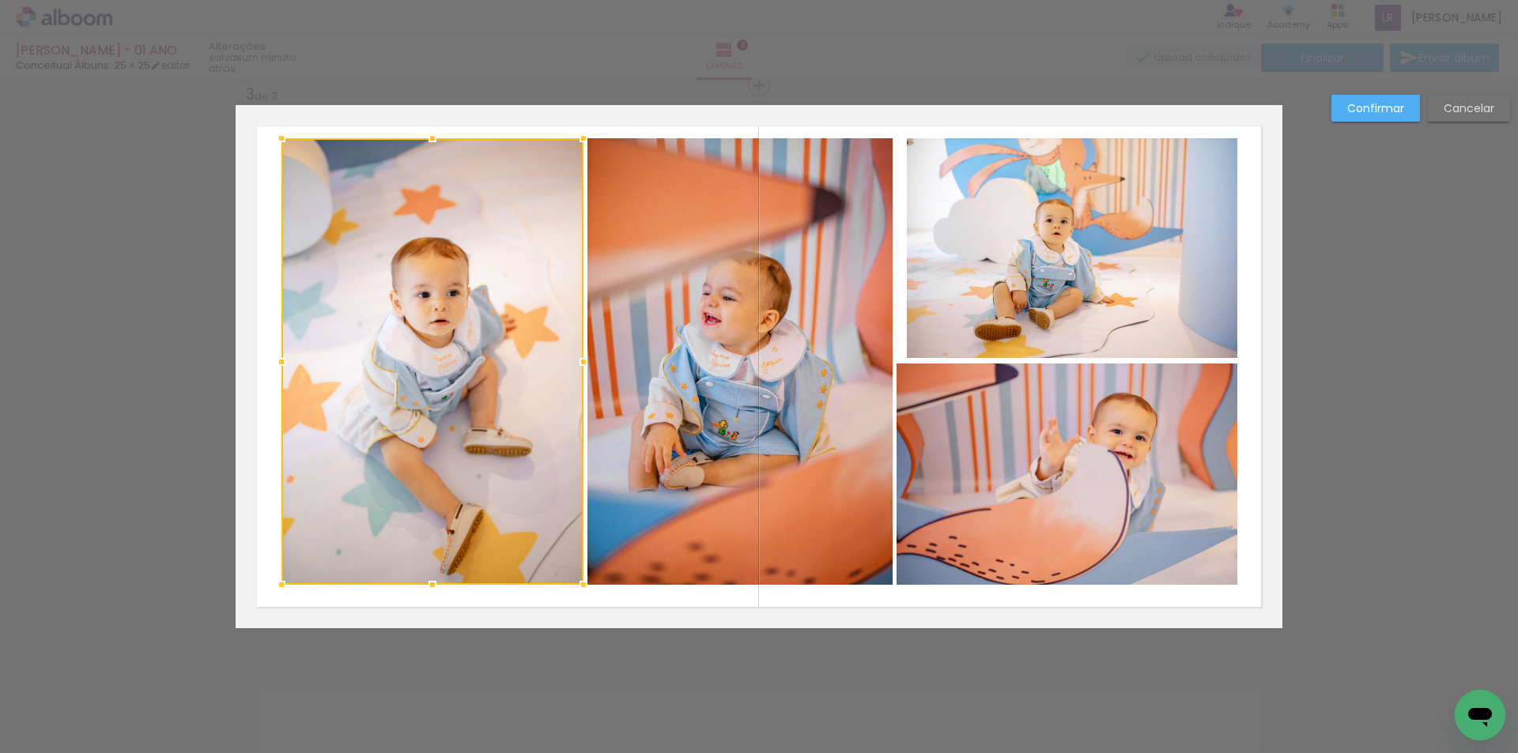
click at [466, 249] on div at bounding box center [432, 361] width 302 height 447
click at [729, 252] on quentale-photo at bounding box center [739, 361] width 305 height 447
click at [1055, 255] on quentale-photo at bounding box center [1072, 248] width 330 height 220
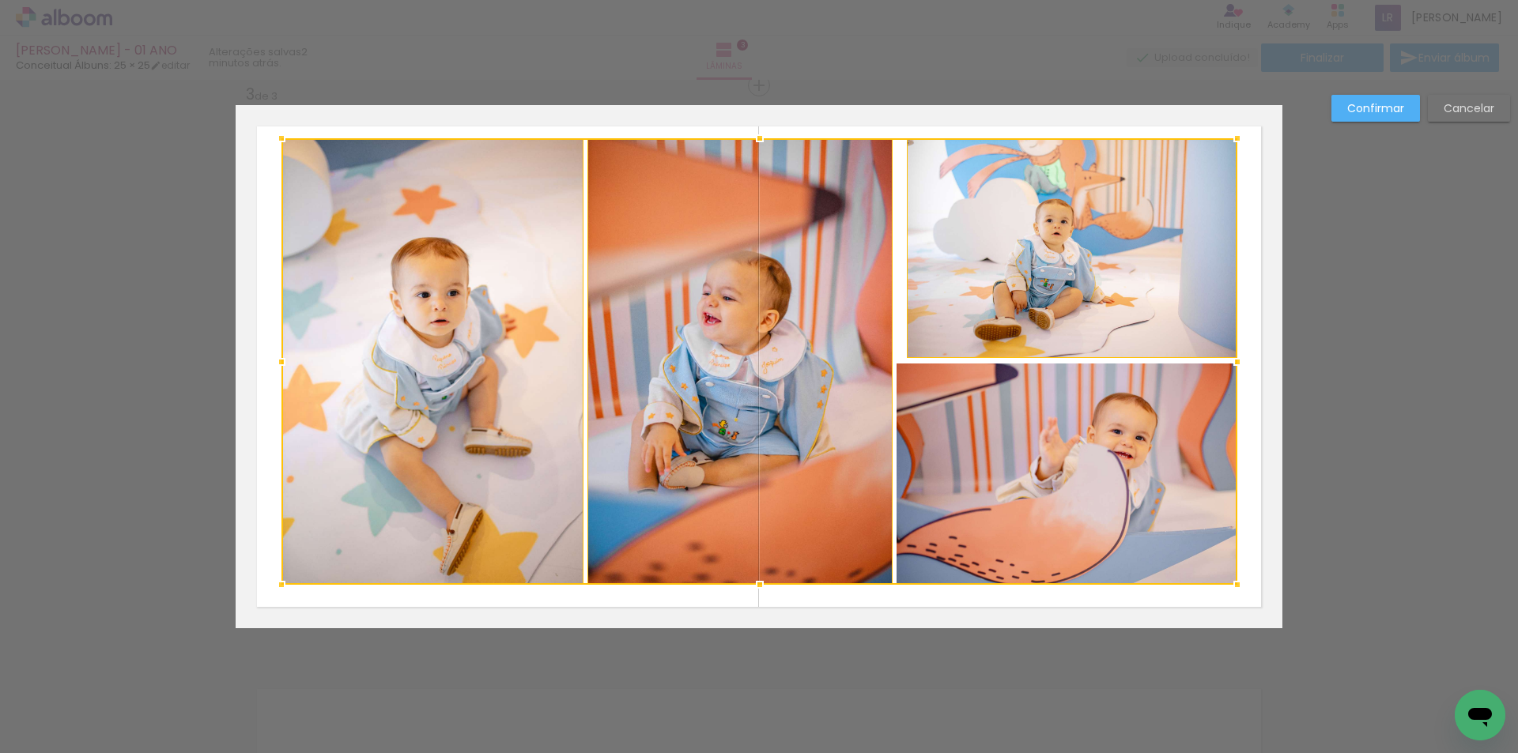
click at [1048, 492] on div at bounding box center [759, 361] width 956 height 447
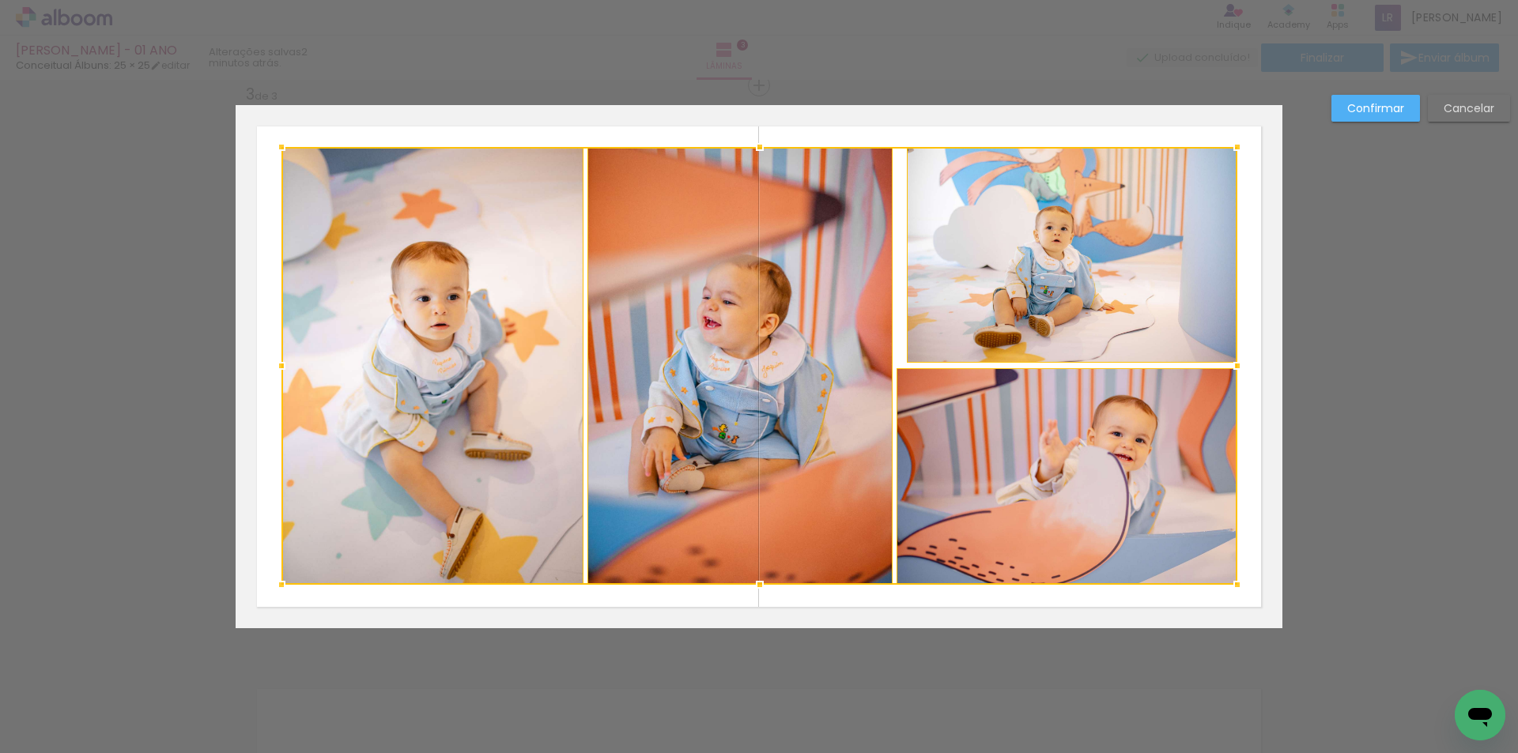
drag, startPoint x: 751, startPoint y: 138, endPoint x: 749, endPoint y: 146, distance: 9.0
click at [749, 146] on div at bounding box center [760, 147] width 32 height 32
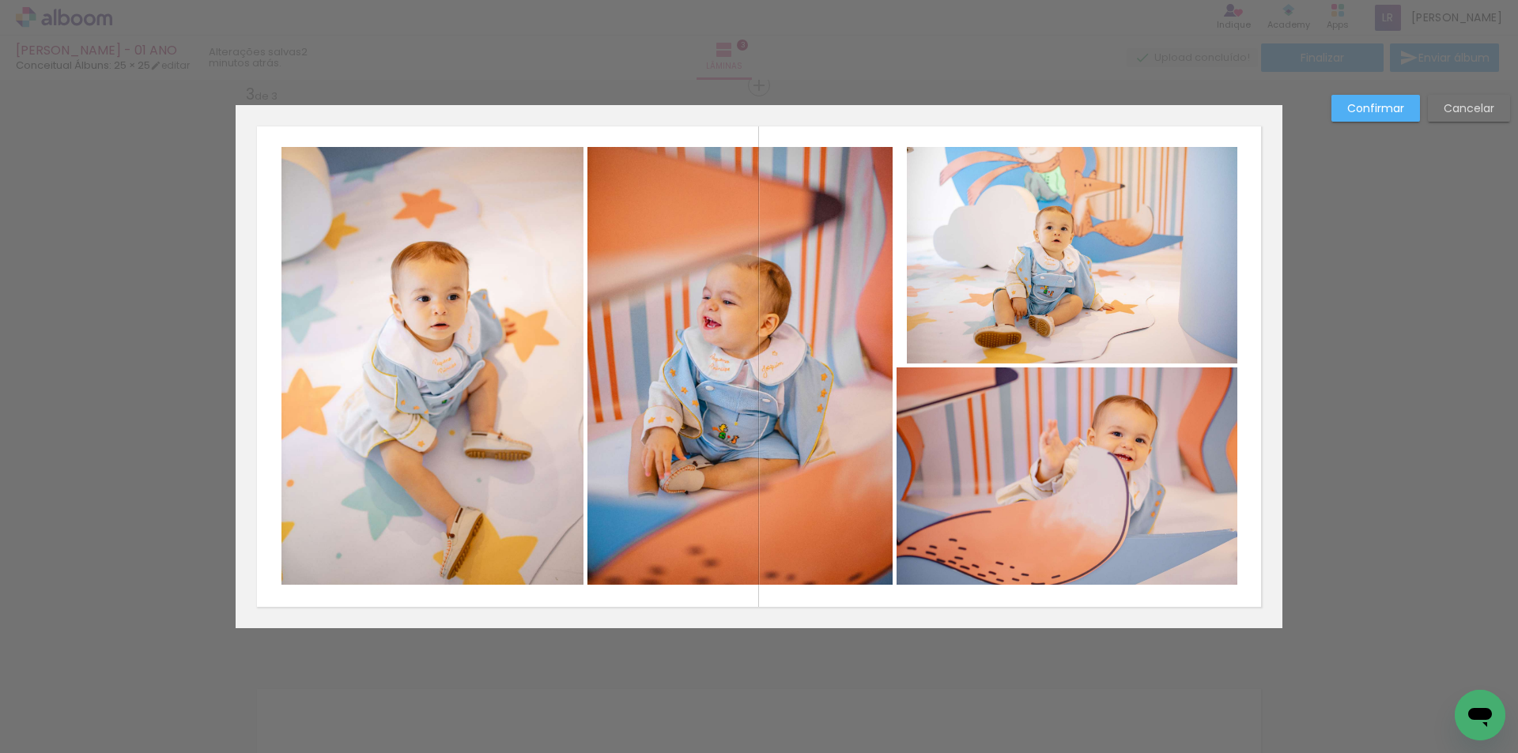
click at [1066, 279] on quentale-photo at bounding box center [1072, 255] width 330 height 217
click at [1066, 279] on div at bounding box center [1072, 255] width 330 height 217
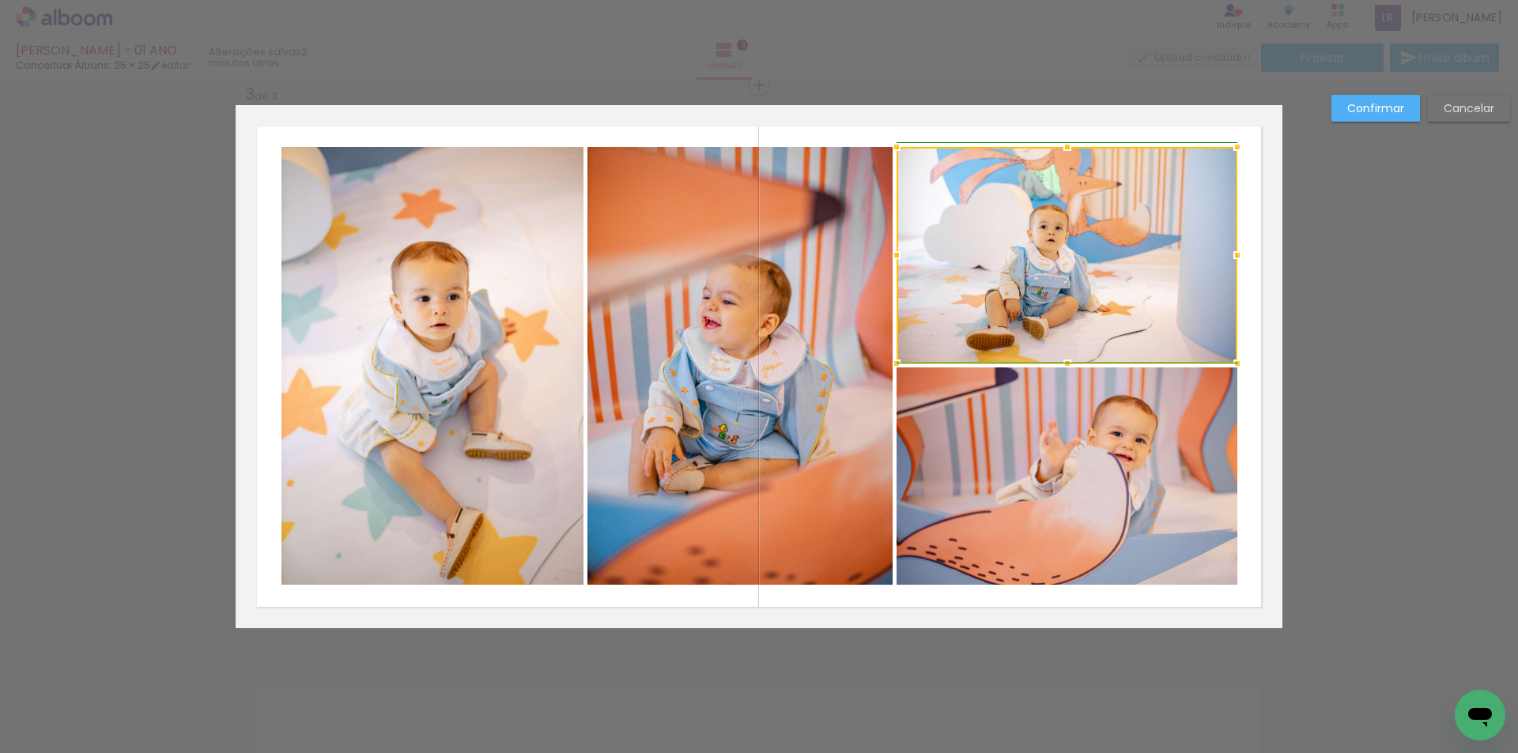
click at [900, 255] on div at bounding box center [897, 256] width 32 height 32
click at [1444, 396] on div "Confirmar Cancelar" at bounding box center [759, 79] width 1518 height 2290
click at [1346, 376] on div "Confirmar Cancelar" at bounding box center [759, 79] width 1518 height 2290
click at [1382, 116] on paper-button "Confirmar" at bounding box center [1375, 108] width 89 height 27
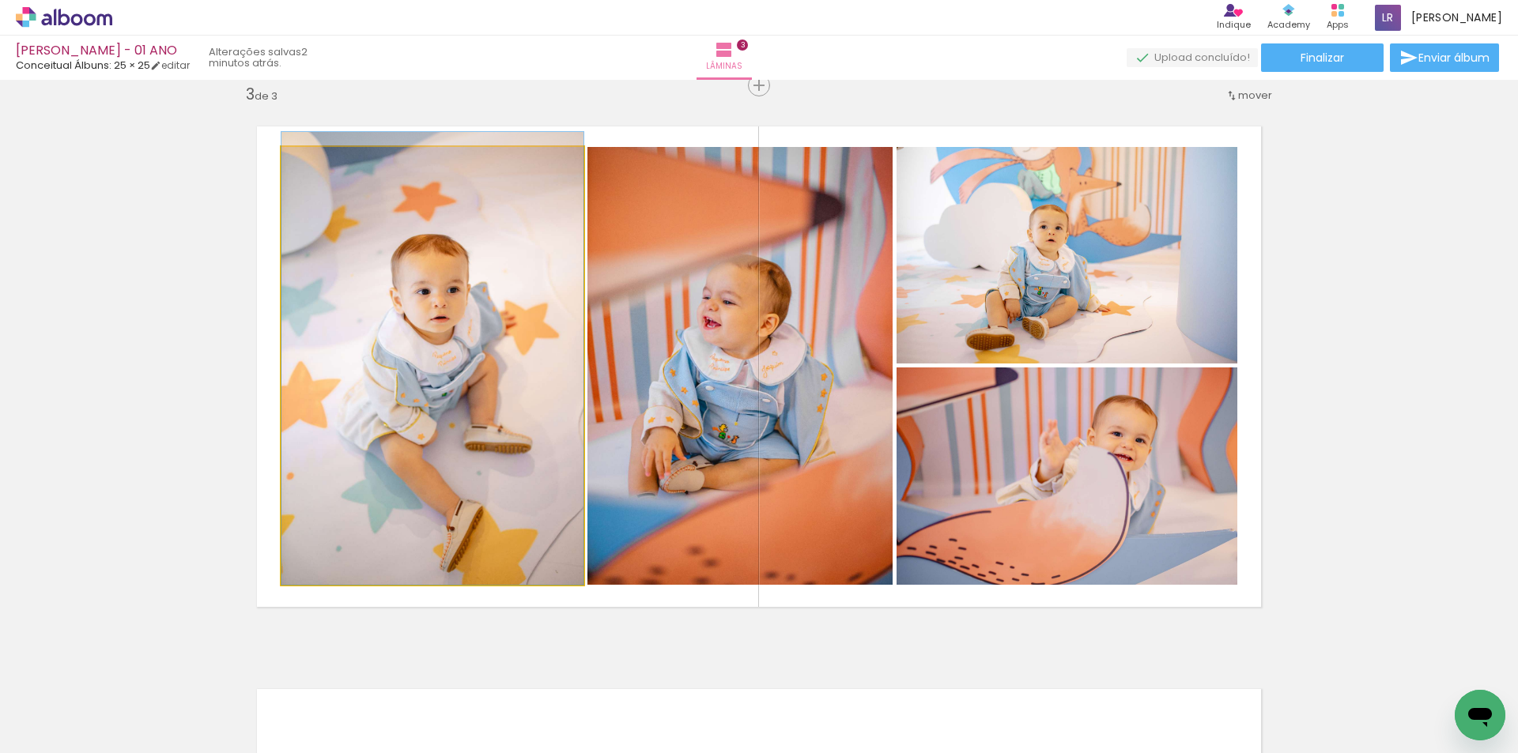
drag, startPoint x: 421, startPoint y: 365, endPoint x: 422, endPoint y: 350, distance: 15.1
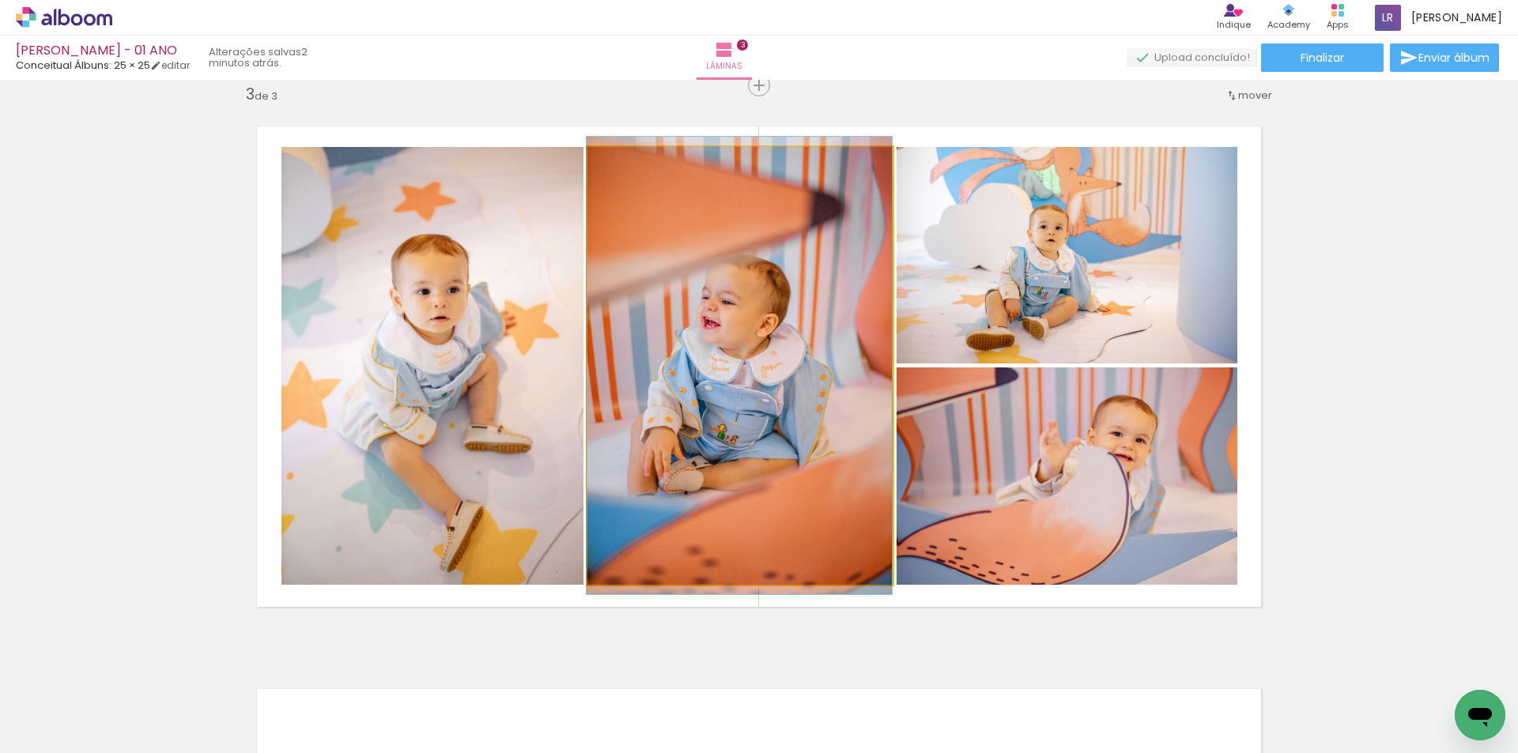
drag, startPoint x: 822, startPoint y: 352, endPoint x: 804, endPoint y: 352, distance: 18.2
drag, startPoint x: 806, startPoint y: 406, endPoint x: 817, endPoint y: 406, distance: 11.1
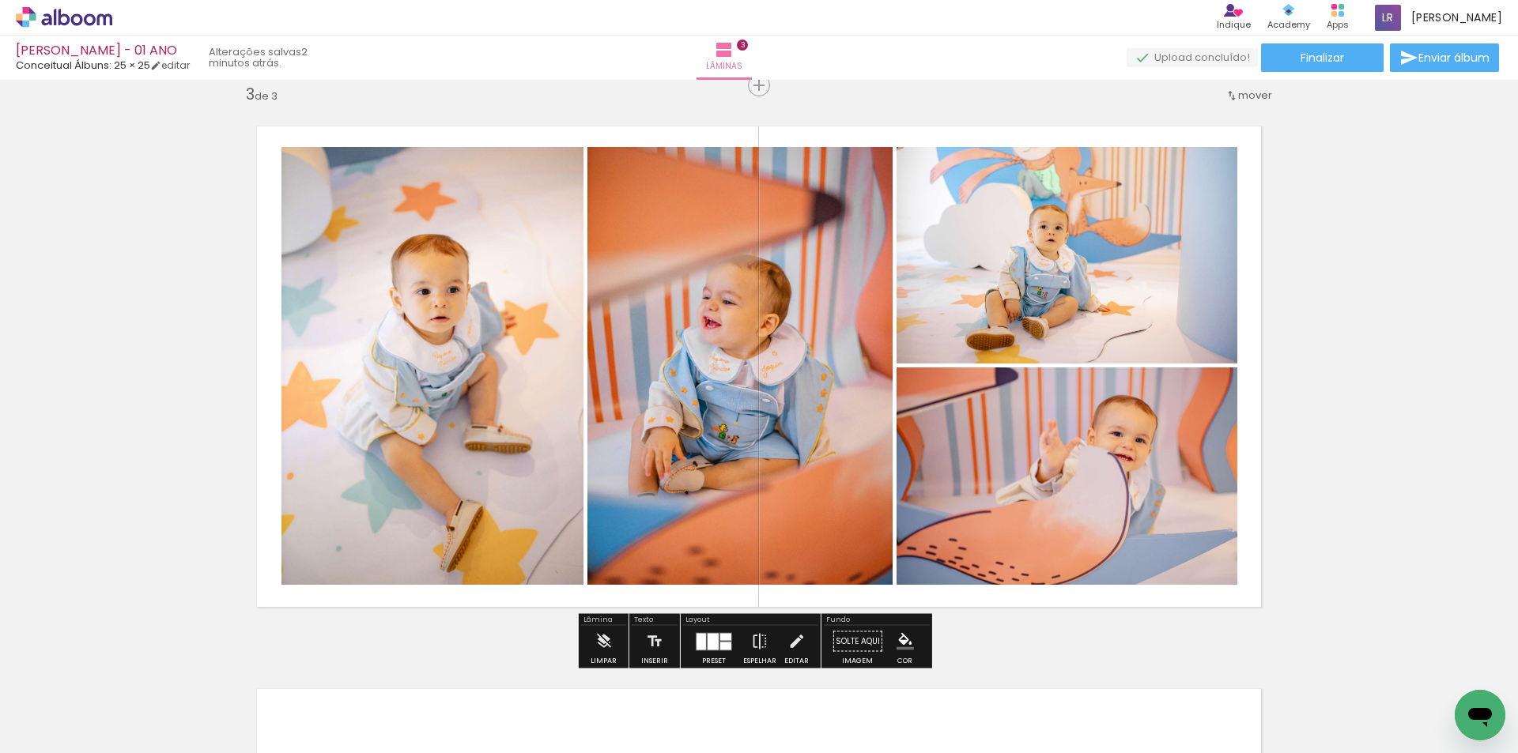
click at [1386, 449] on div "Inserir lâmina 1 de 3 Inserir lâmina 2 de 3 Inserir lâmina 3 de 3" at bounding box center [759, 65] width 1518 height 2252
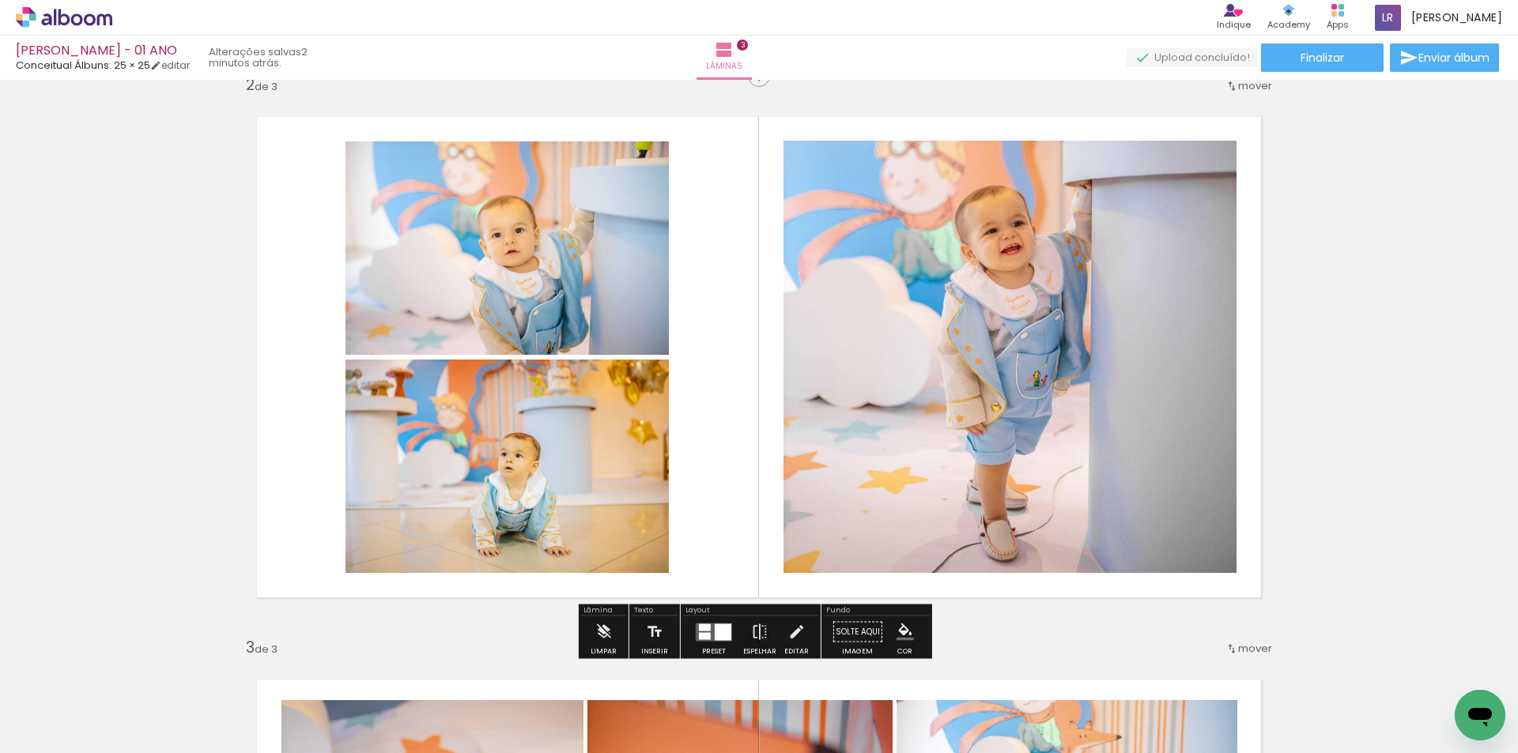
click at [938, 380] on quentale-photo at bounding box center [1009, 357] width 453 height 432
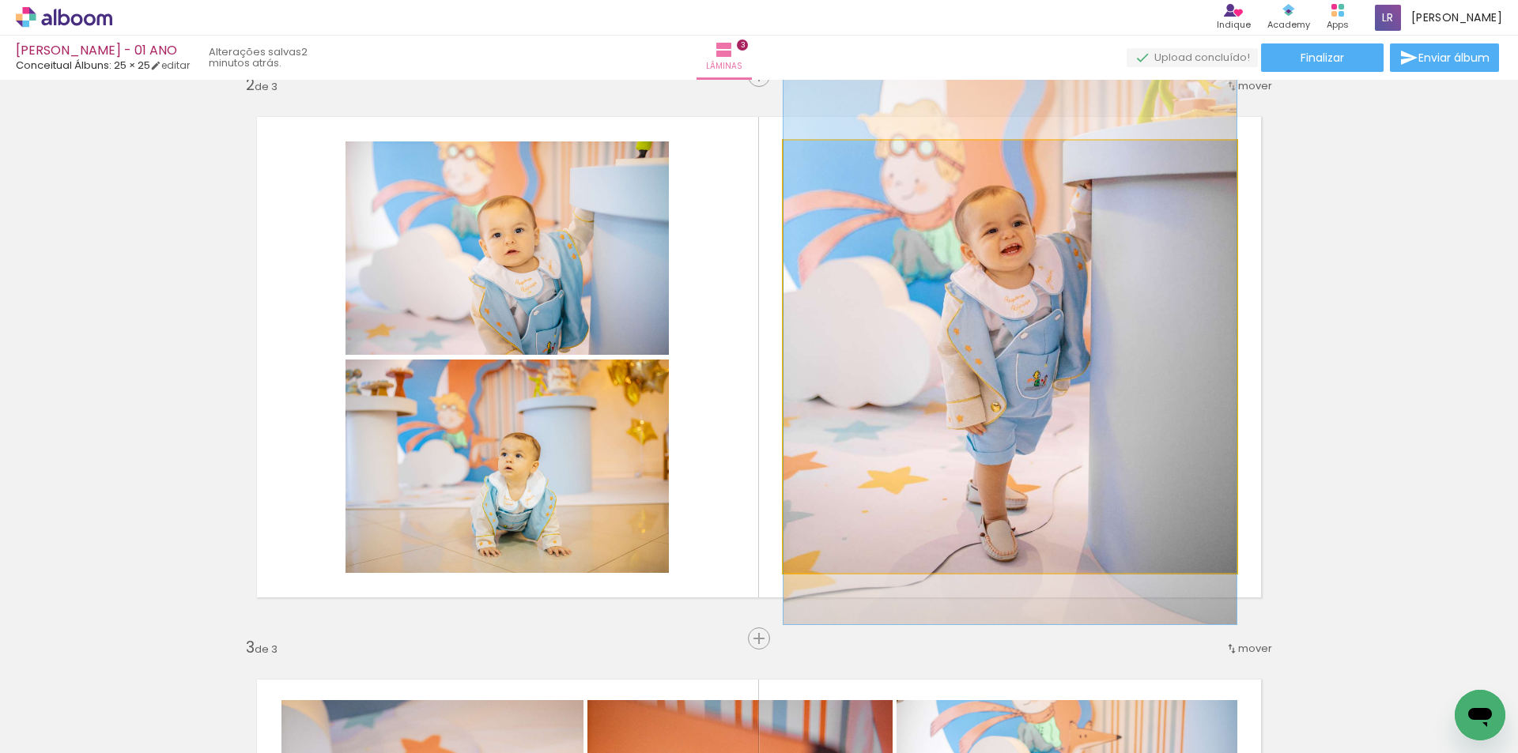
click at [938, 380] on quentale-photo at bounding box center [1009, 357] width 453 height 432
click at [0, 0] on div at bounding box center [0, 0] width 0 height 0
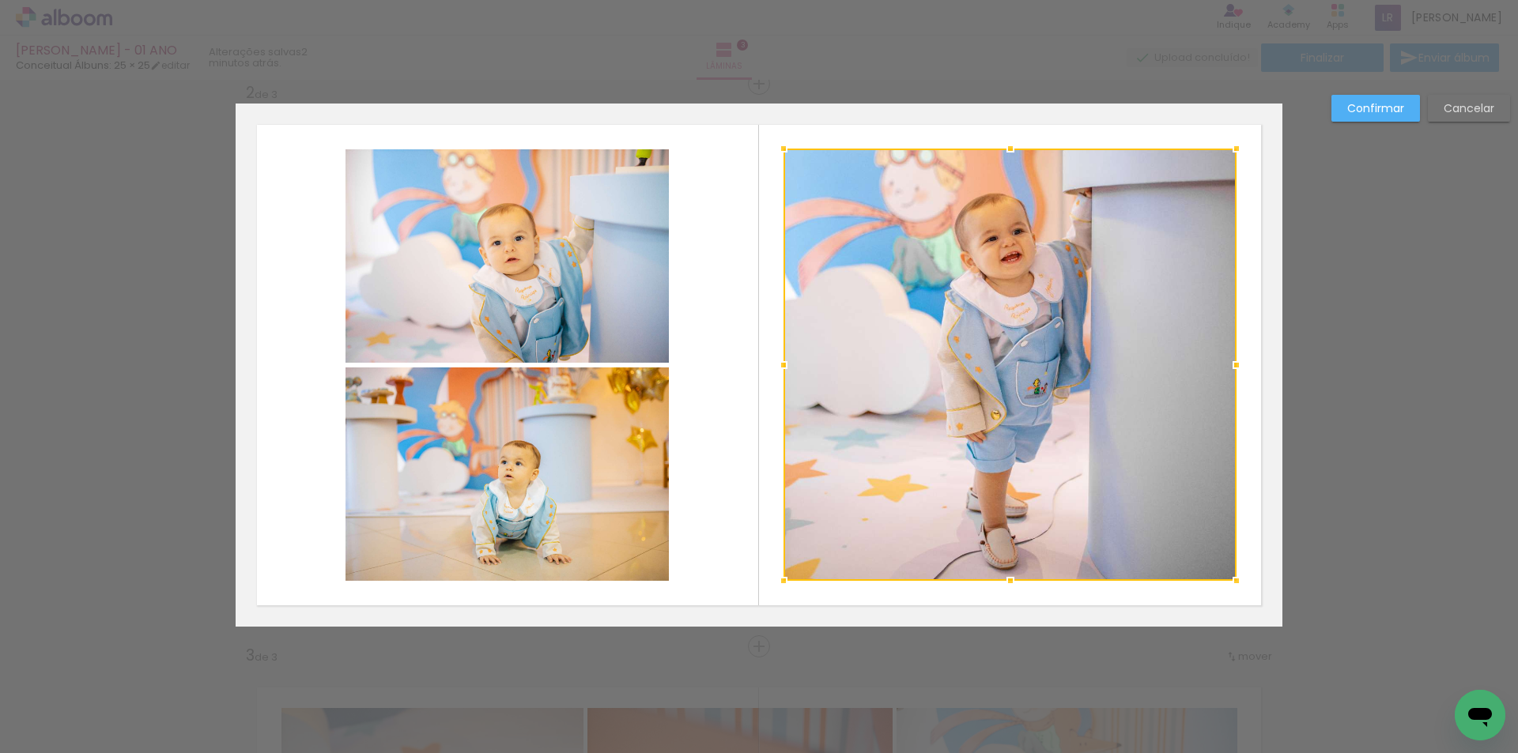
click at [938, 380] on div at bounding box center [1009, 365] width 453 height 432
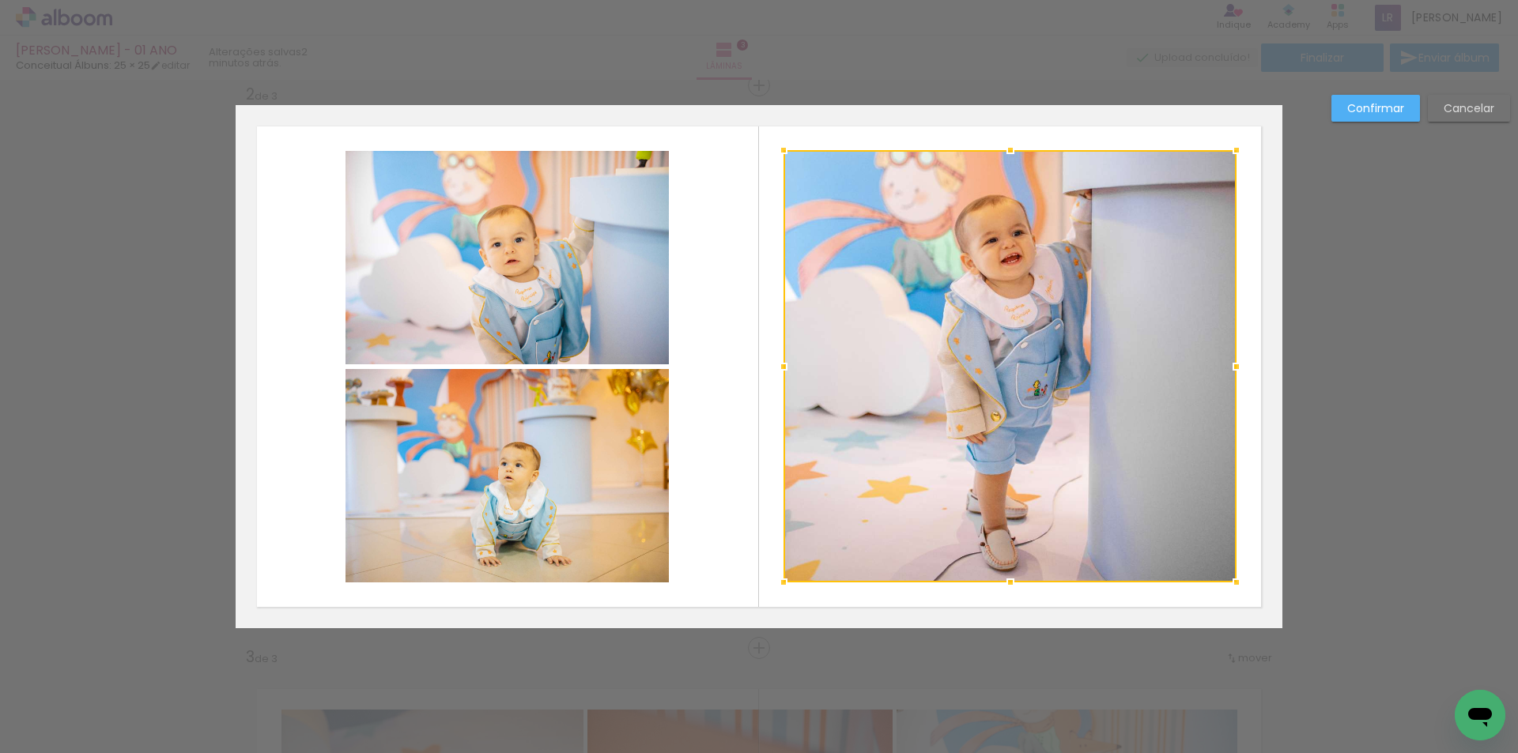
click at [1350, 390] on div "Confirmar Cancelar" at bounding box center [759, 641] width 1518 height 2290
click at [0, 0] on slot "Confirmar" at bounding box center [0, 0] width 0 height 0
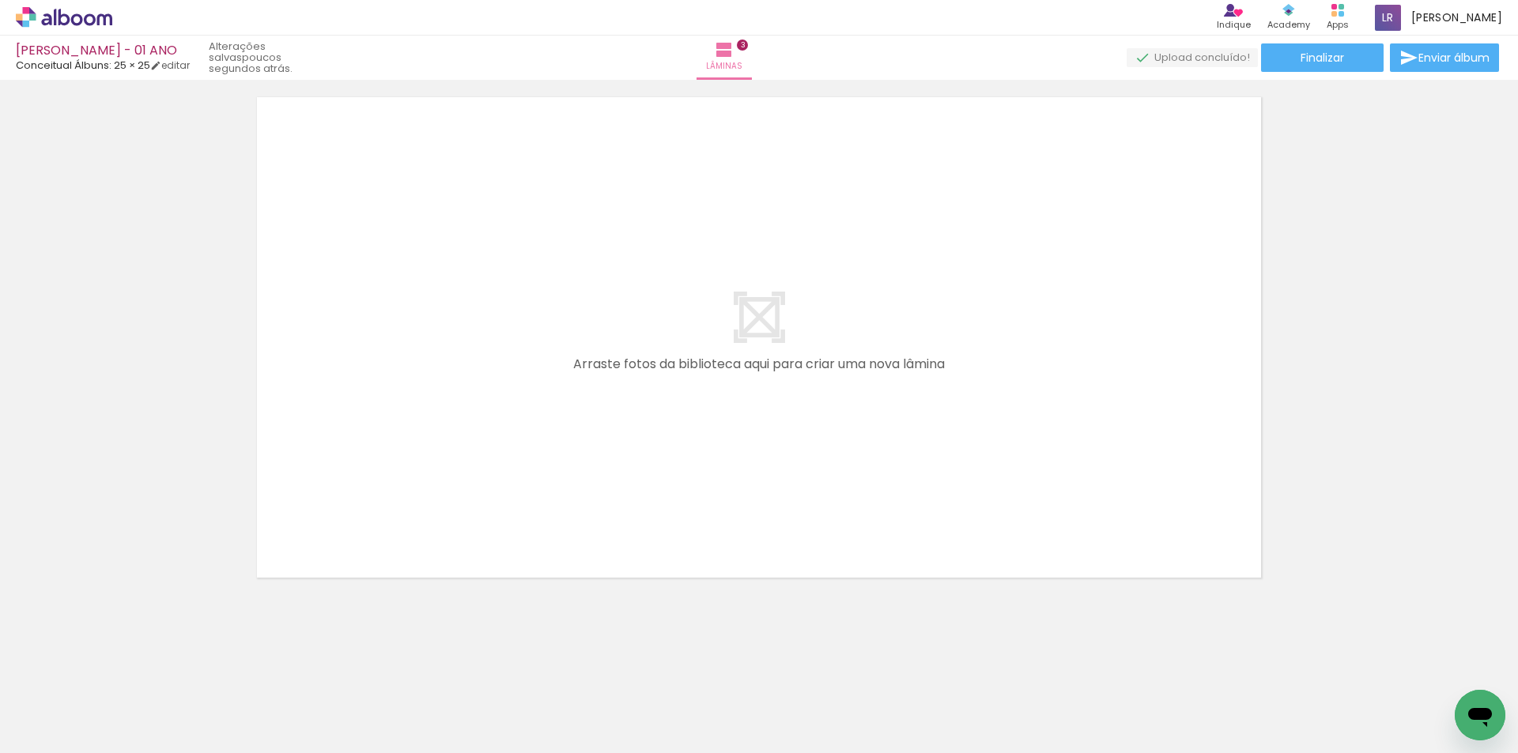
scroll to position [0, 409]
drag, startPoint x: 545, startPoint y: 702, endPoint x: 500, endPoint y: 450, distance: 256.2
click at [481, 400] on quentale-workspace at bounding box center [759, 376] width 1518 height 753
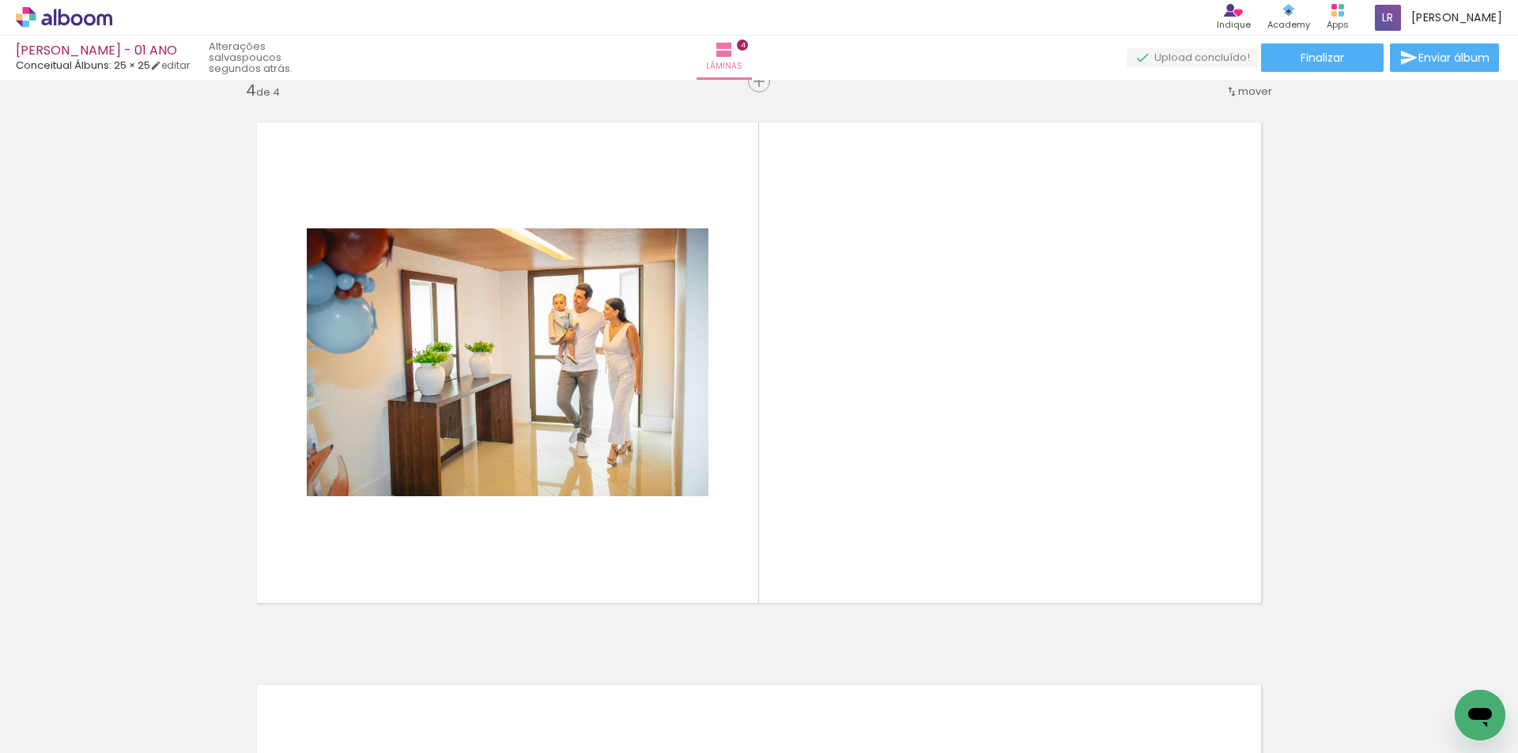
scroll to position [1709, 0]
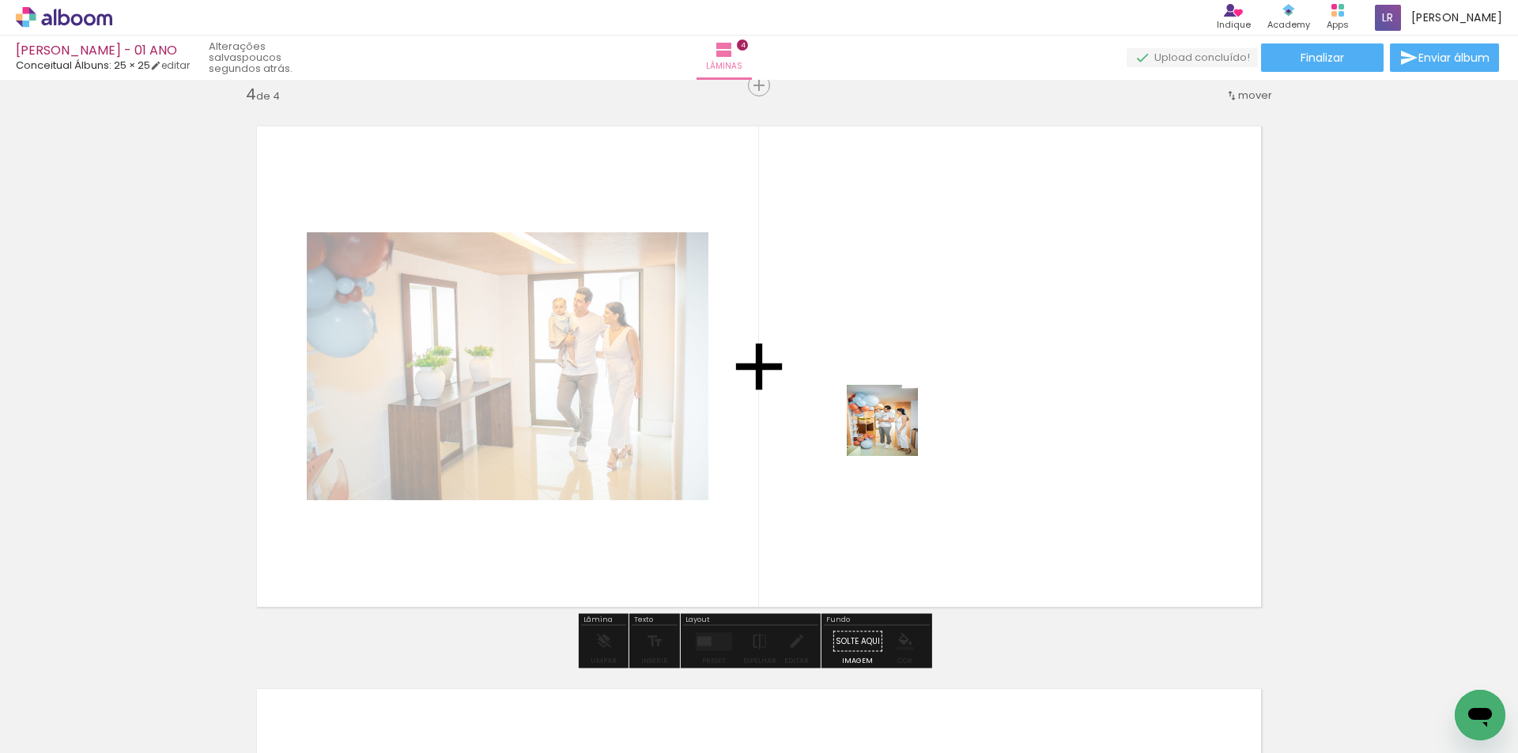
drag, startPoint x: 685, startPoint y: 653, endPoint x: 944, endPoint y: 409, distance: 355.7
click at [944, 409] on quentale-workspace at bounding box center [759, 376] width 1518 height 753
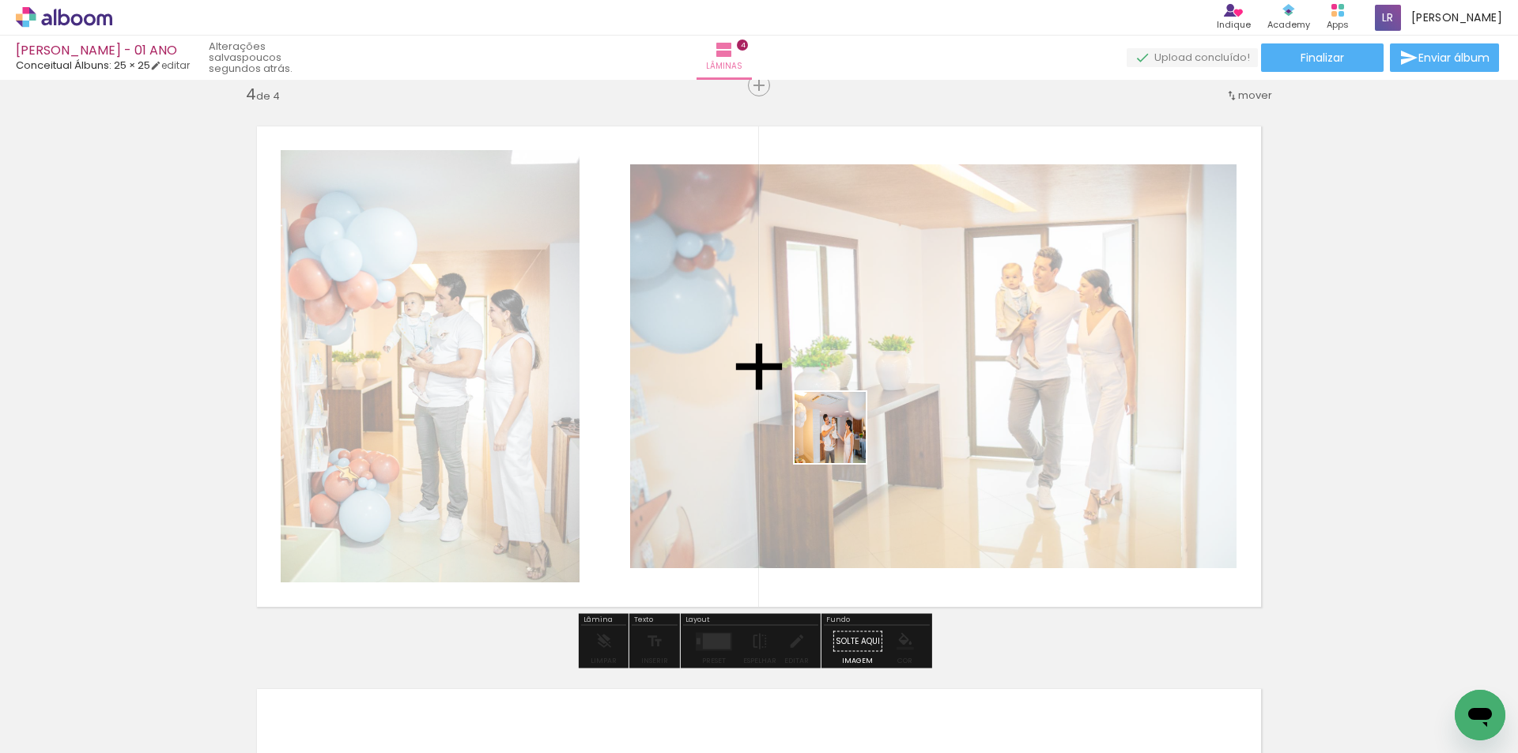
drag, startPoint x: 738, startPoint y: 697, endPoint x: 854, endPoint y: 427, distance: 294.0
click at [844, 436] on quentale-workspace at bounding box center [759, 376] width 1518 height 753
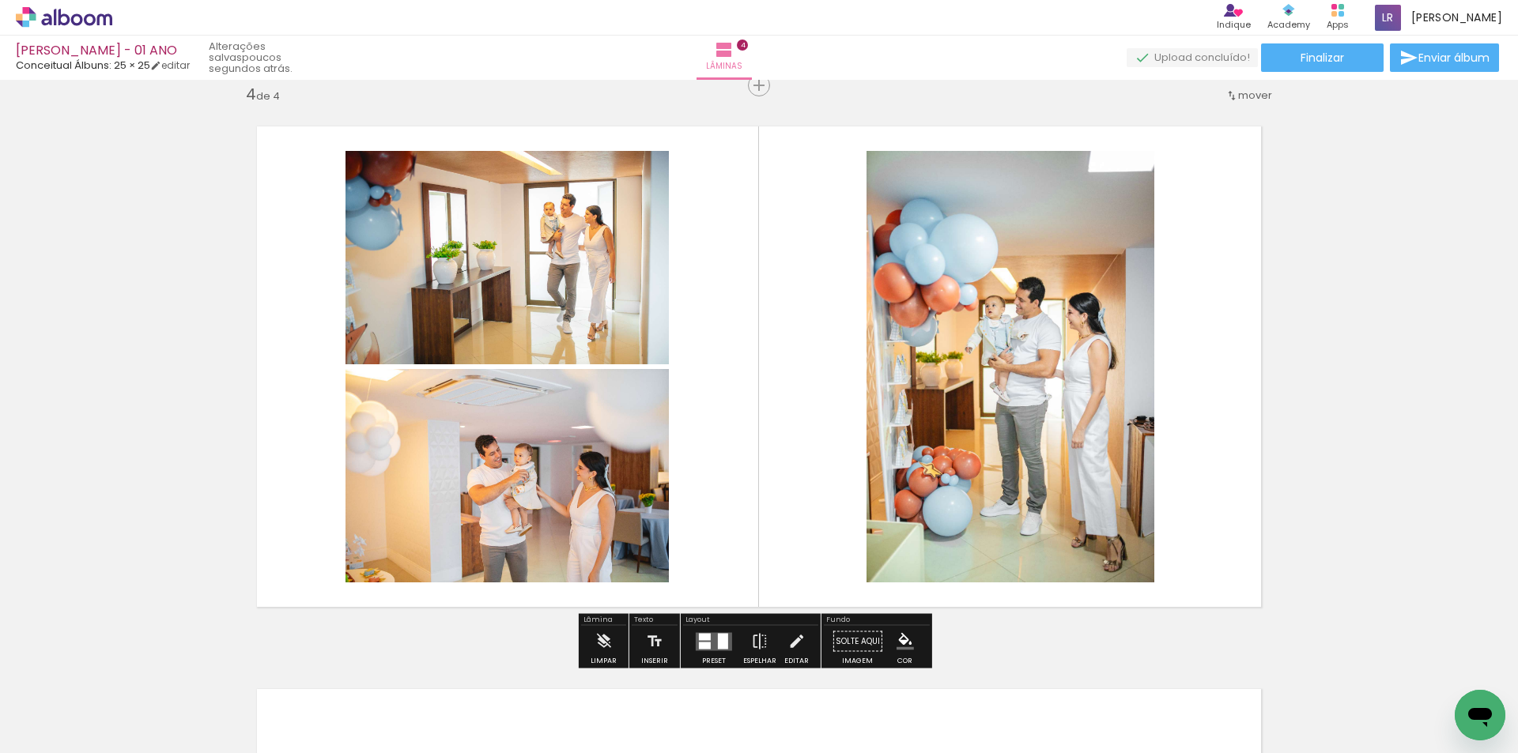
drag, startPoint x: 815, startPoint y: 701, endPoint x: 817, endPoint y: 411, distance: 290.1
click at [817, 411] on quentale-workspace at bounding box center [759, 376] width 1518 height 753
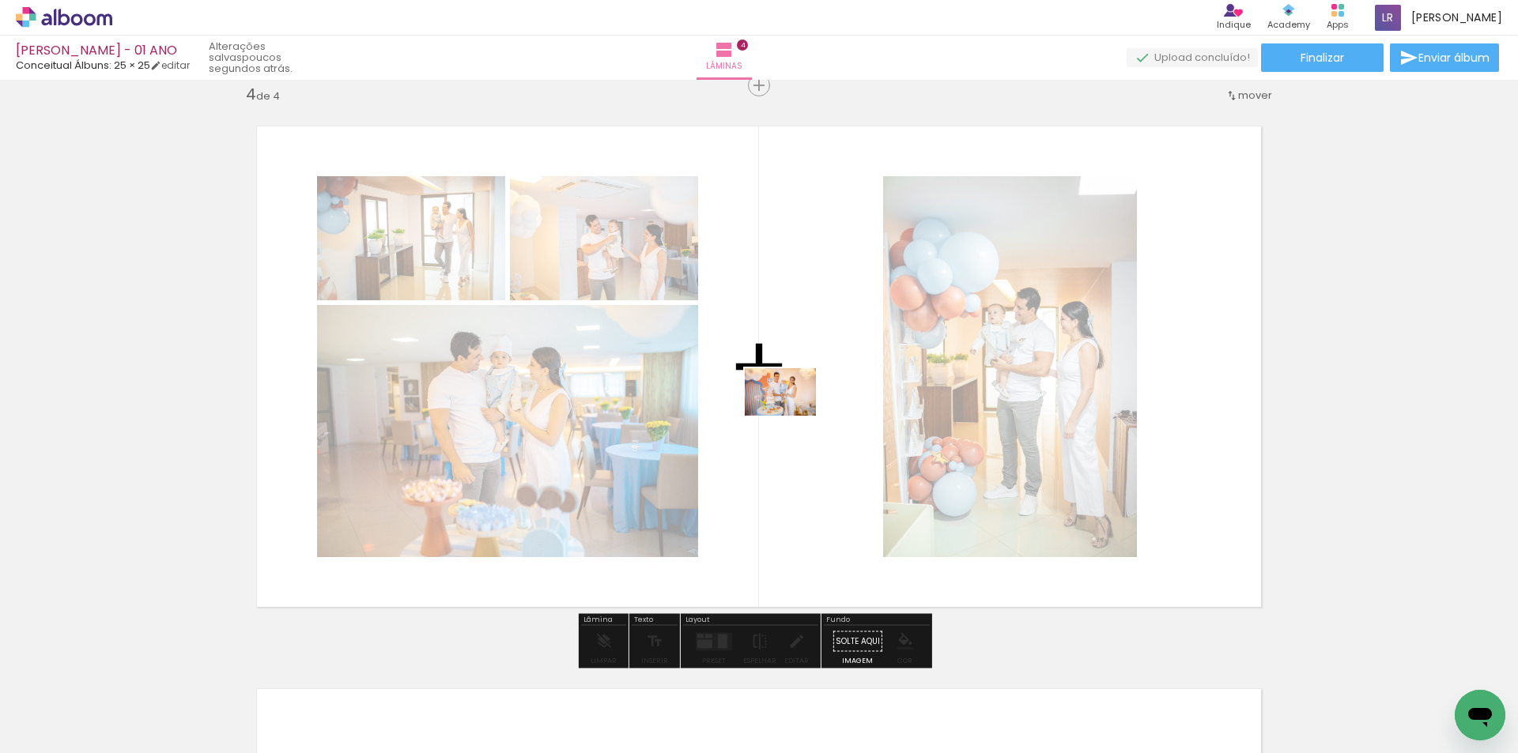
drag, startPoint x: 919, startPoint y: 703, endPoint x: 787, endPoint y: 401, distance: 329.6
click at [787, 401] on quentale-workspace at bounding box center [759, 376] width 1518 height 753
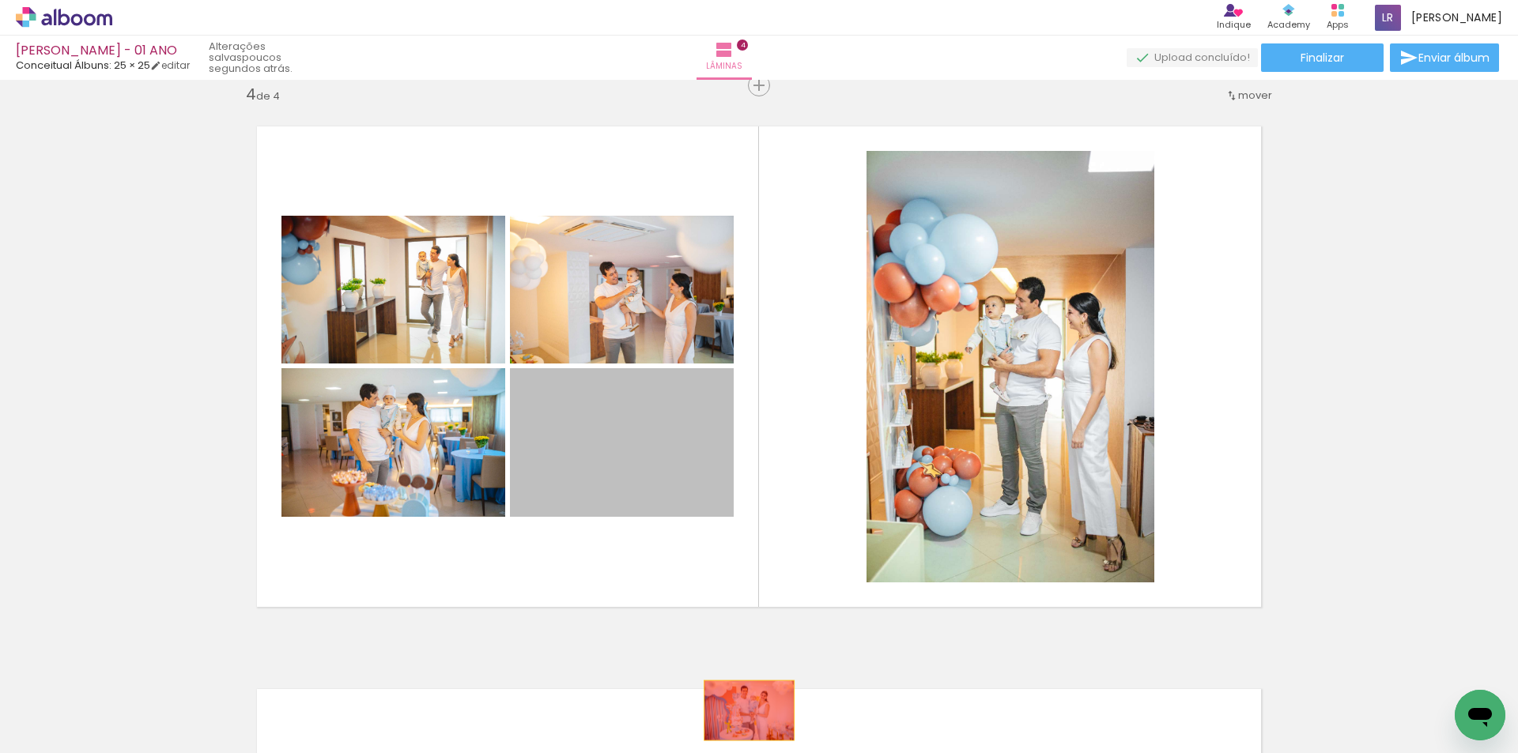
drag, startPoint x: 674, startPoint y: 459, endPoint x: 731, endPoint y: 718, distance: 264.7
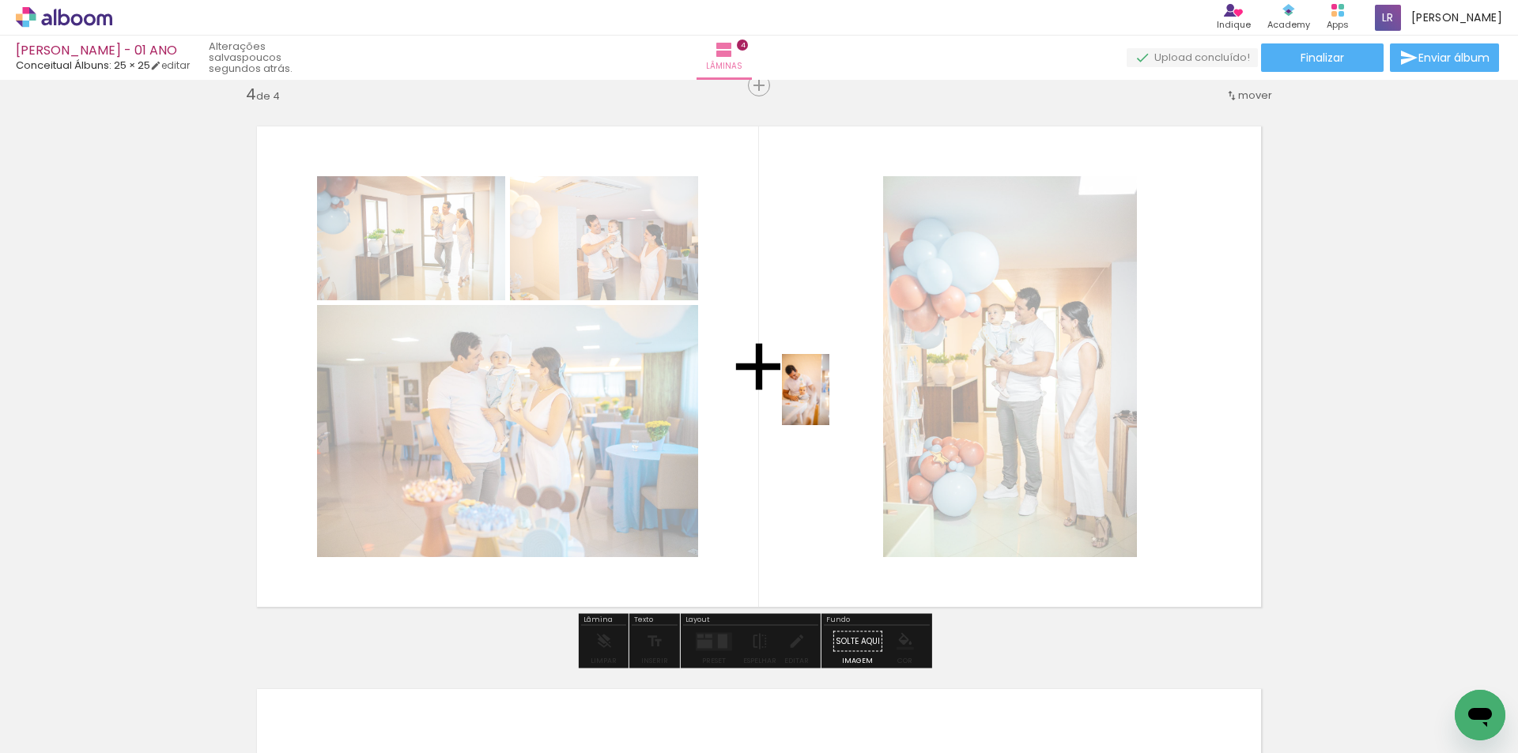
drag, startPoint x: 1014, startPoint y: 708, endPoint x: 829, endPoint y: 402, distance: 357.5
click at [829, 402] on quentale-workspace at bounding box center [759, 376] width 1518 height 753
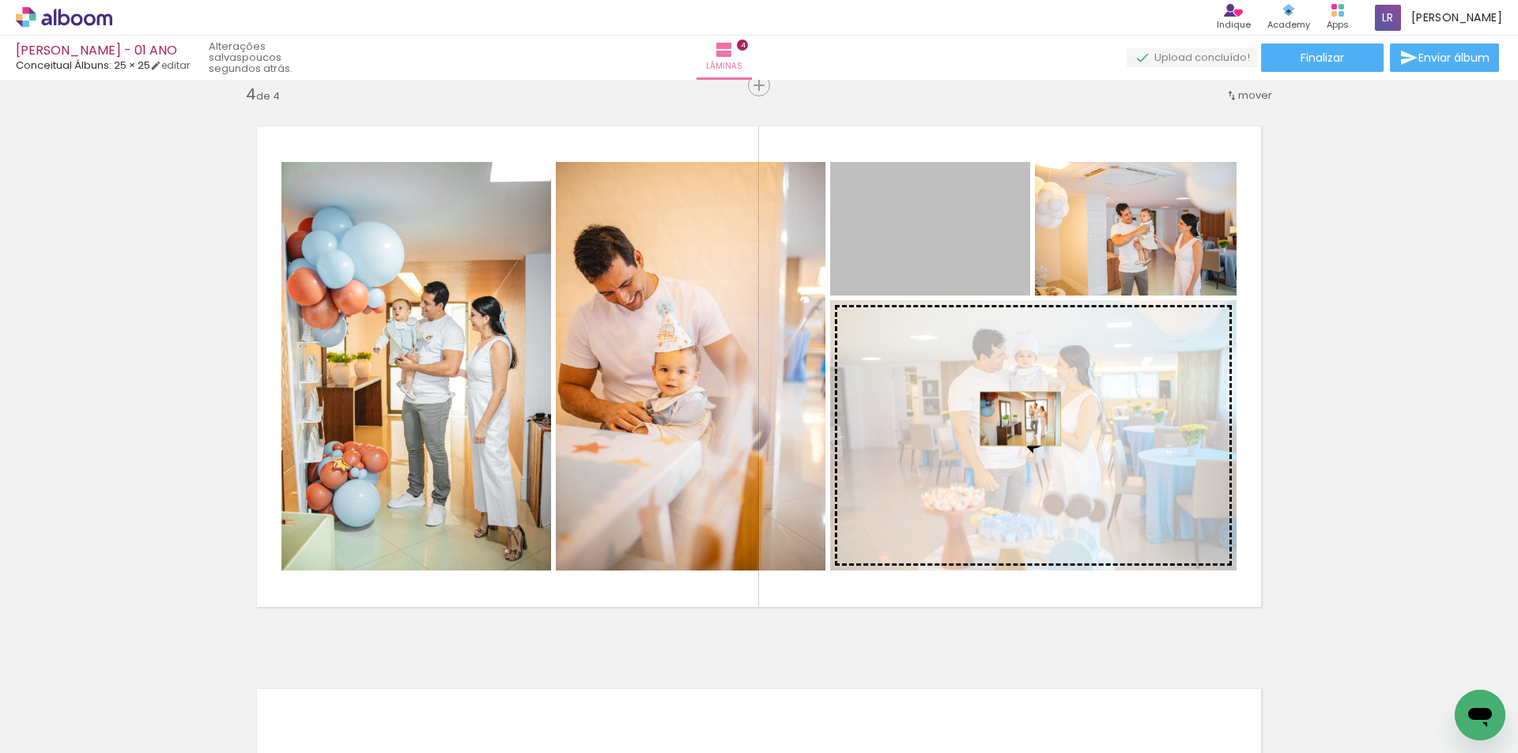
drag, startPoint x: 966, startPoint y: 230, endPoint x: 1014, endPoint y: 419, distance: 195.0
click at [0, 0] on slot at bounding box center [0, 0] width 0 height 0
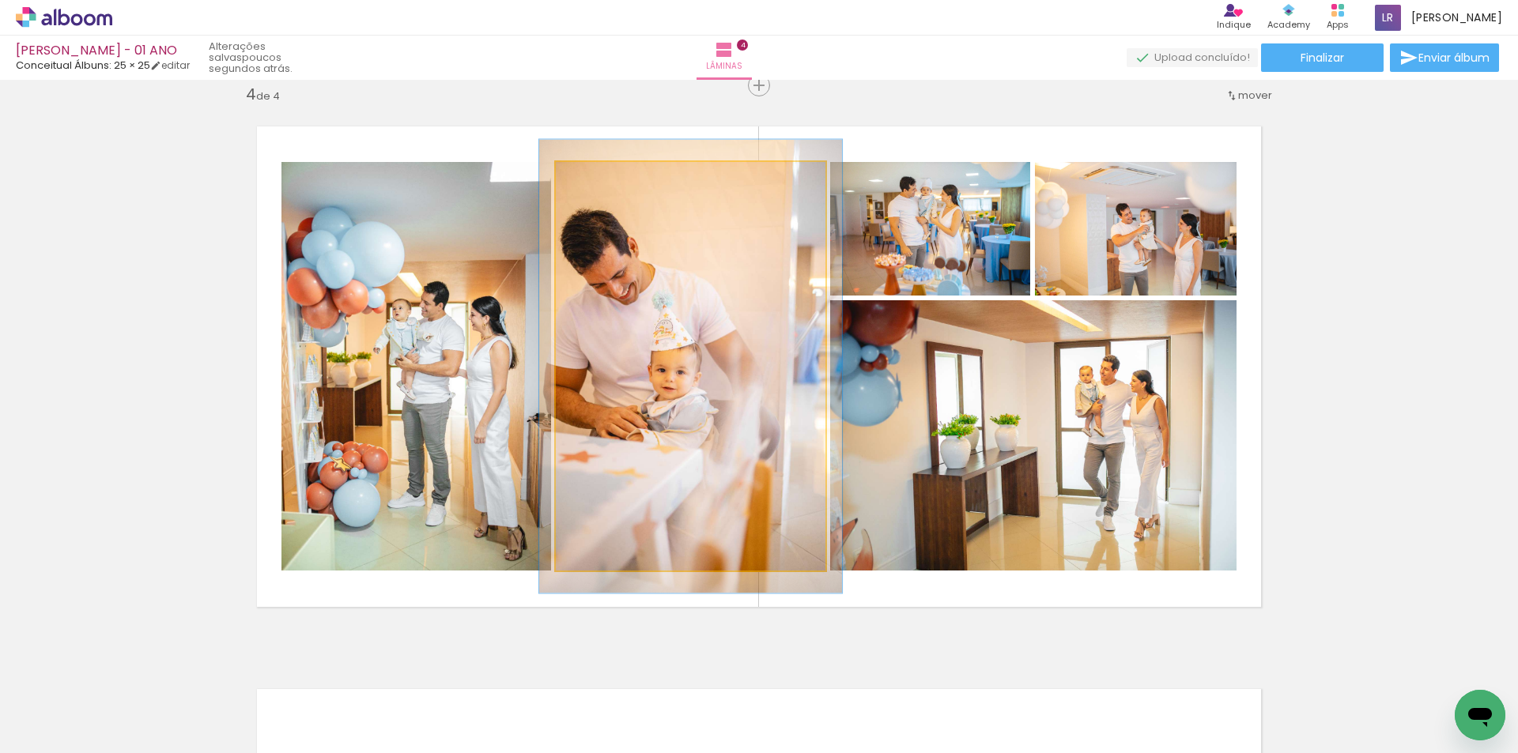
type paper-slider "111"
click at [596, 186] on div at bounding box center [599, 178] width 25 height 25
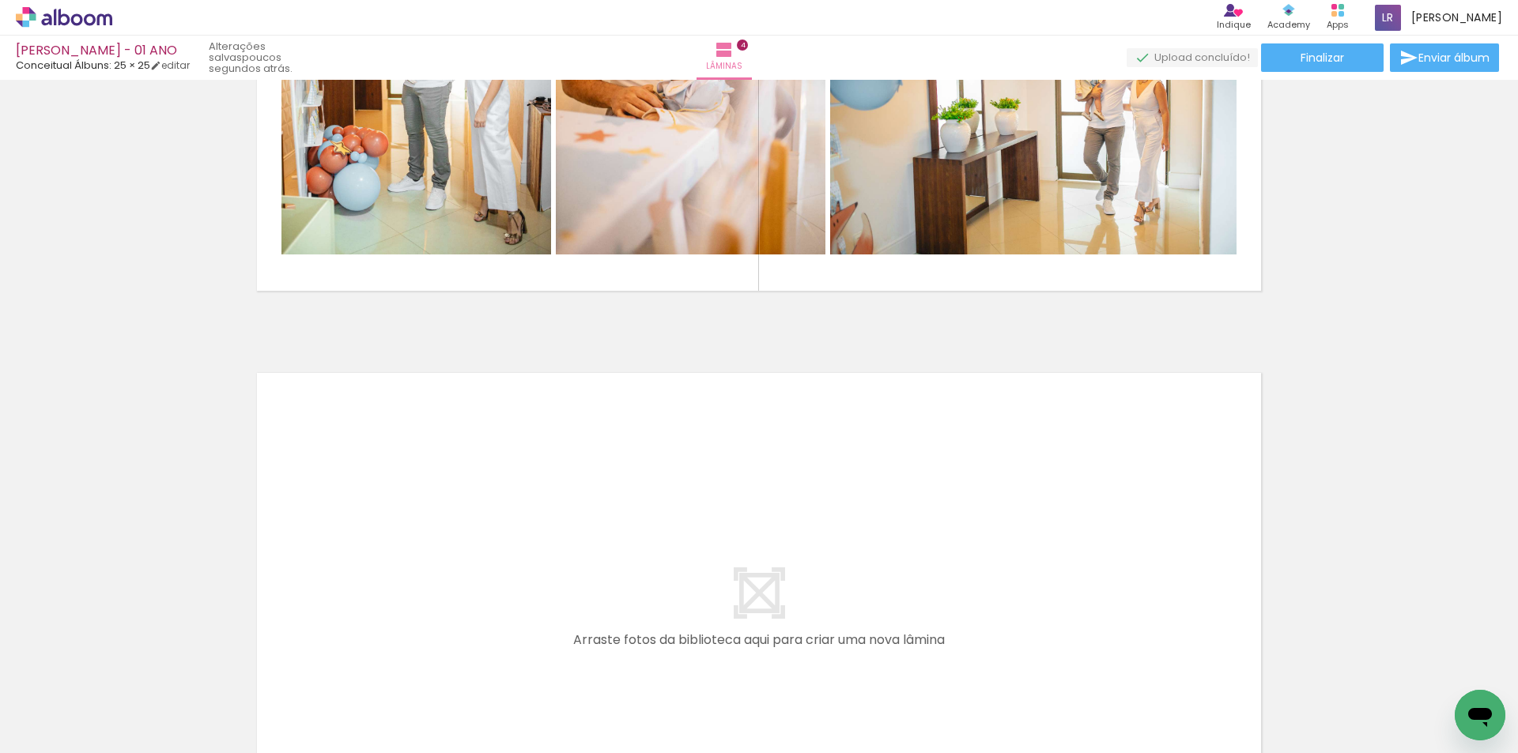
scroll to position [0, 911]
click at [629, 471] on quentale-workspace at bounding box center [759, 376] width 1518 height 753
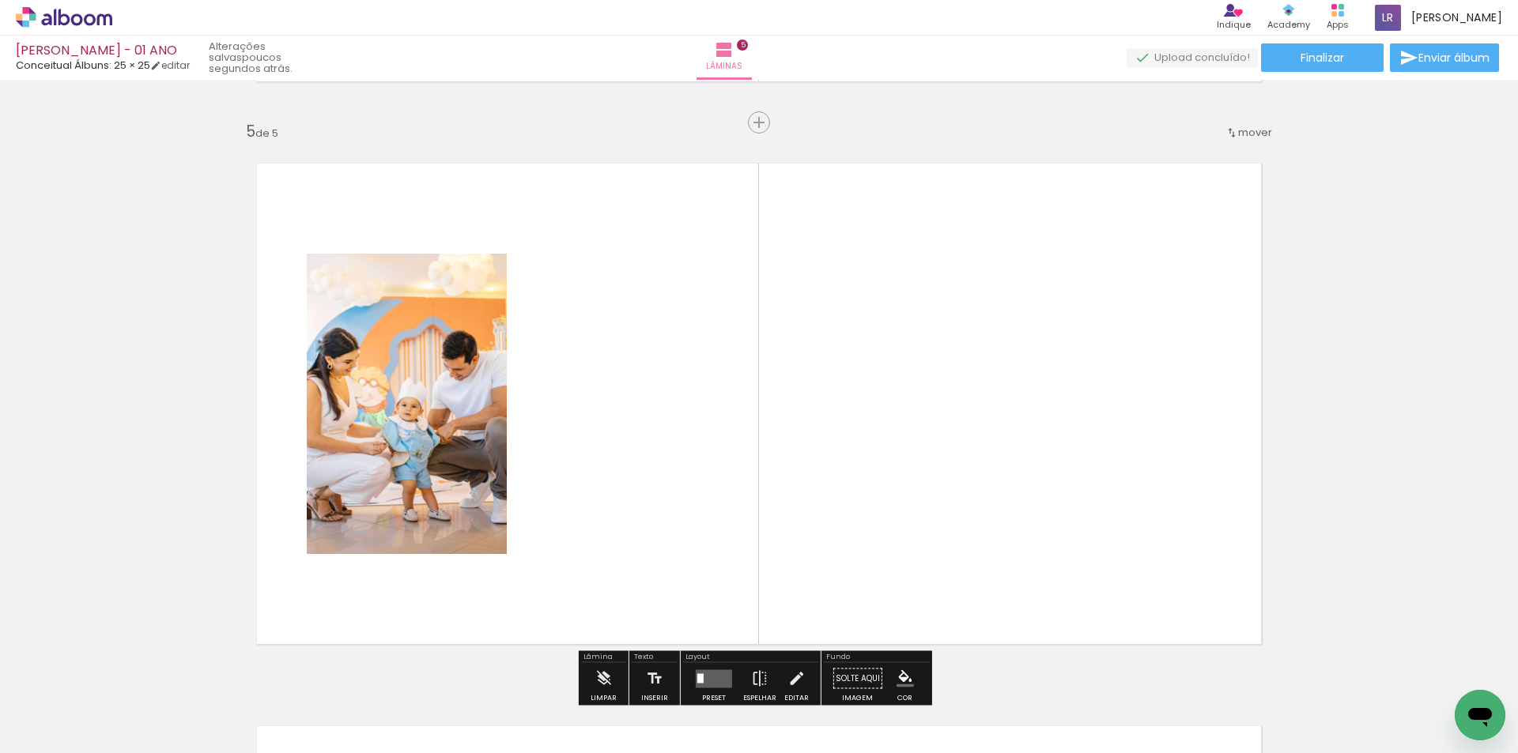
scroll to position [2272, 0]
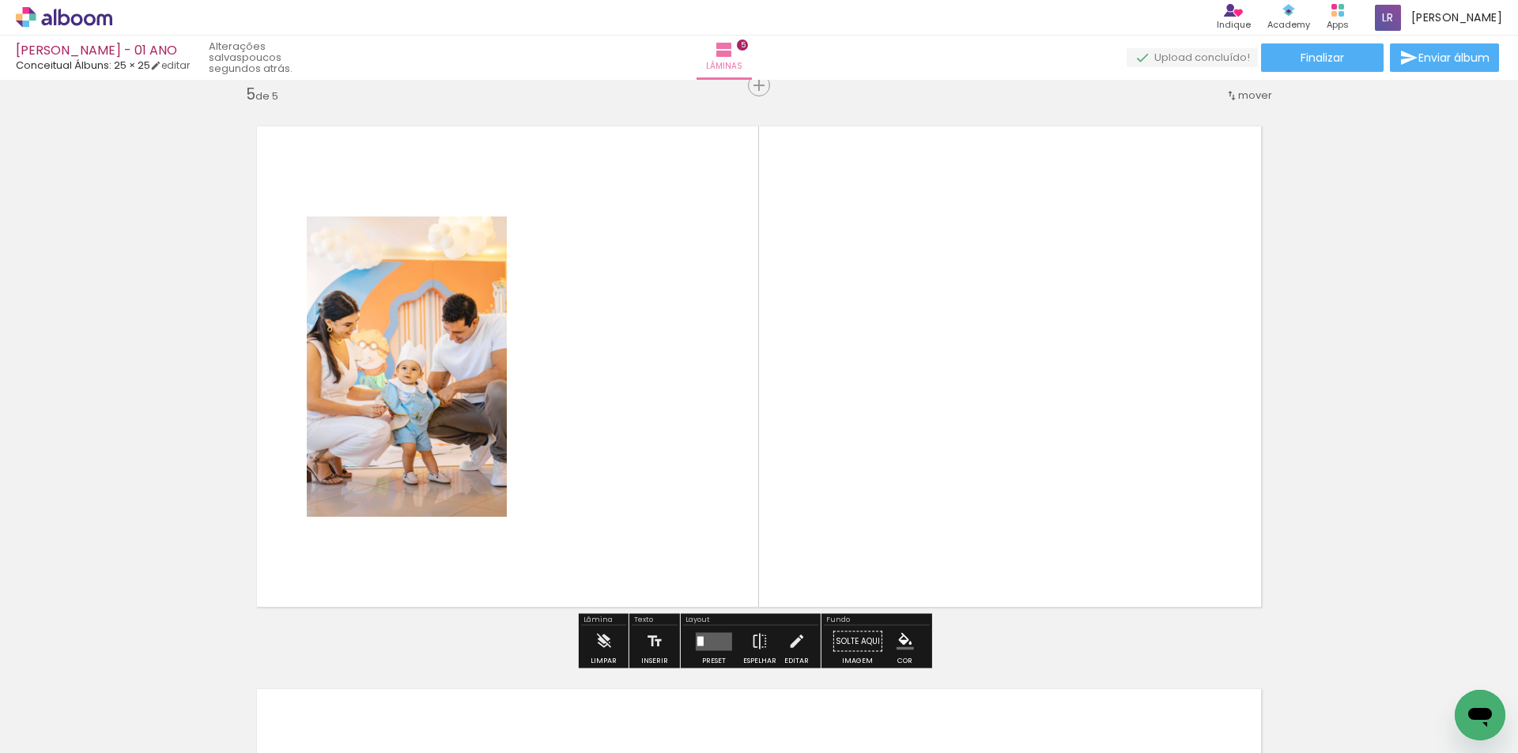
drag, startPoint x: 765, startPoint y: 706, endPoint x: 714, endPoint y: 625, distance: 96.3
click at [729, 392] on quentale-workspace at bounding box center [759, 376] width 1518 height 753
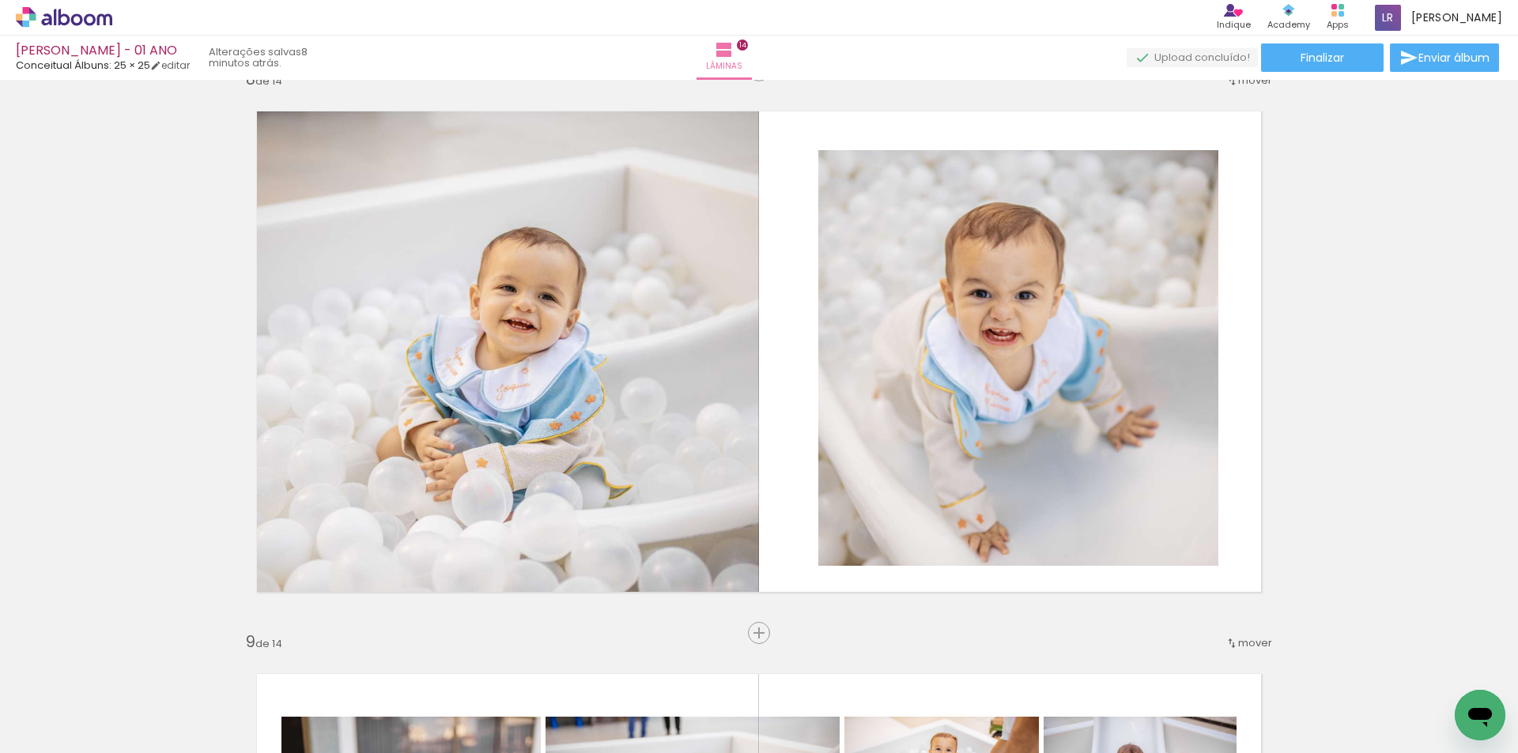
scroll to position [0, 4018]
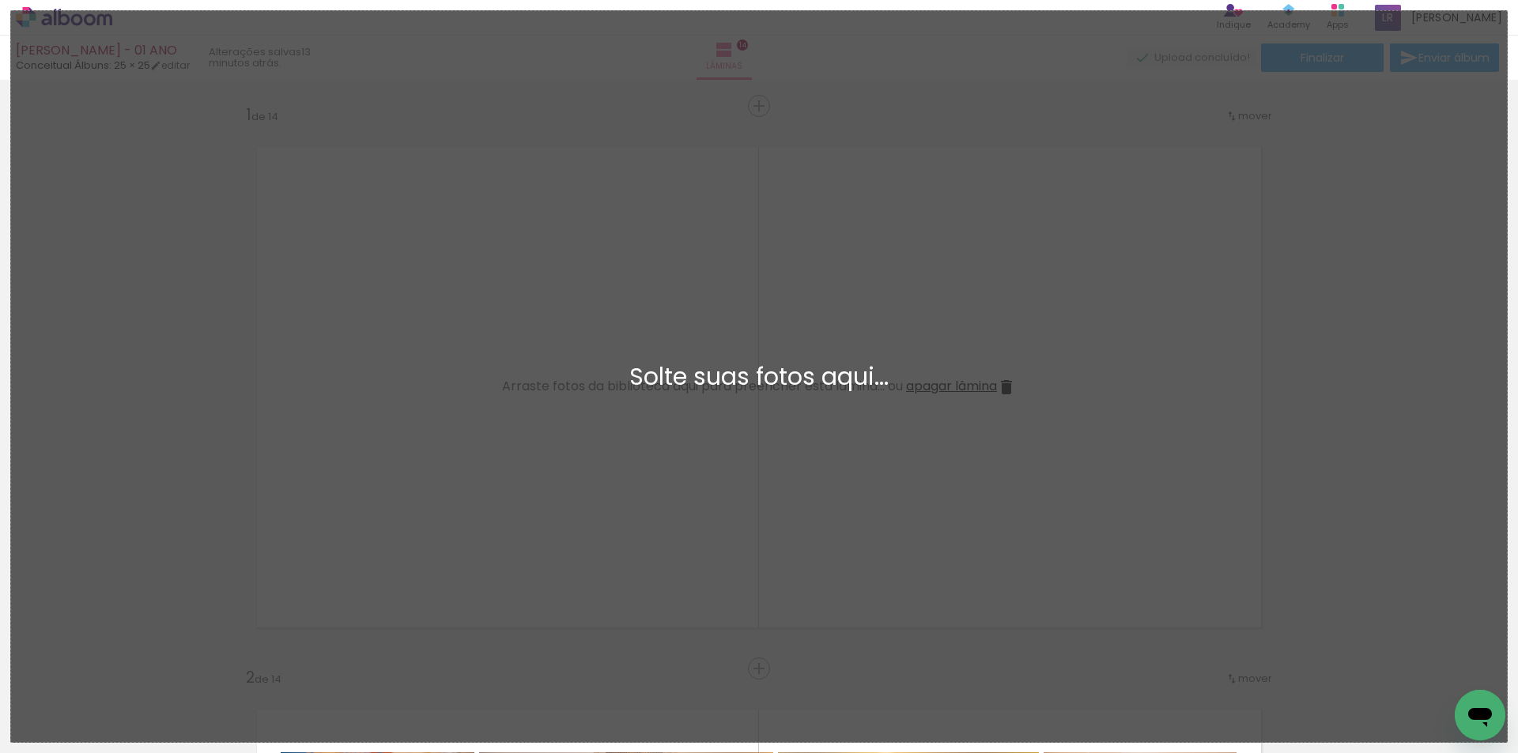
scroll to position [0, 4018]
click at [846, 400] on div "Adicionar Fotos Solte suas fotos aqui..." at bounding box center [759, 376] width 1496 height 731
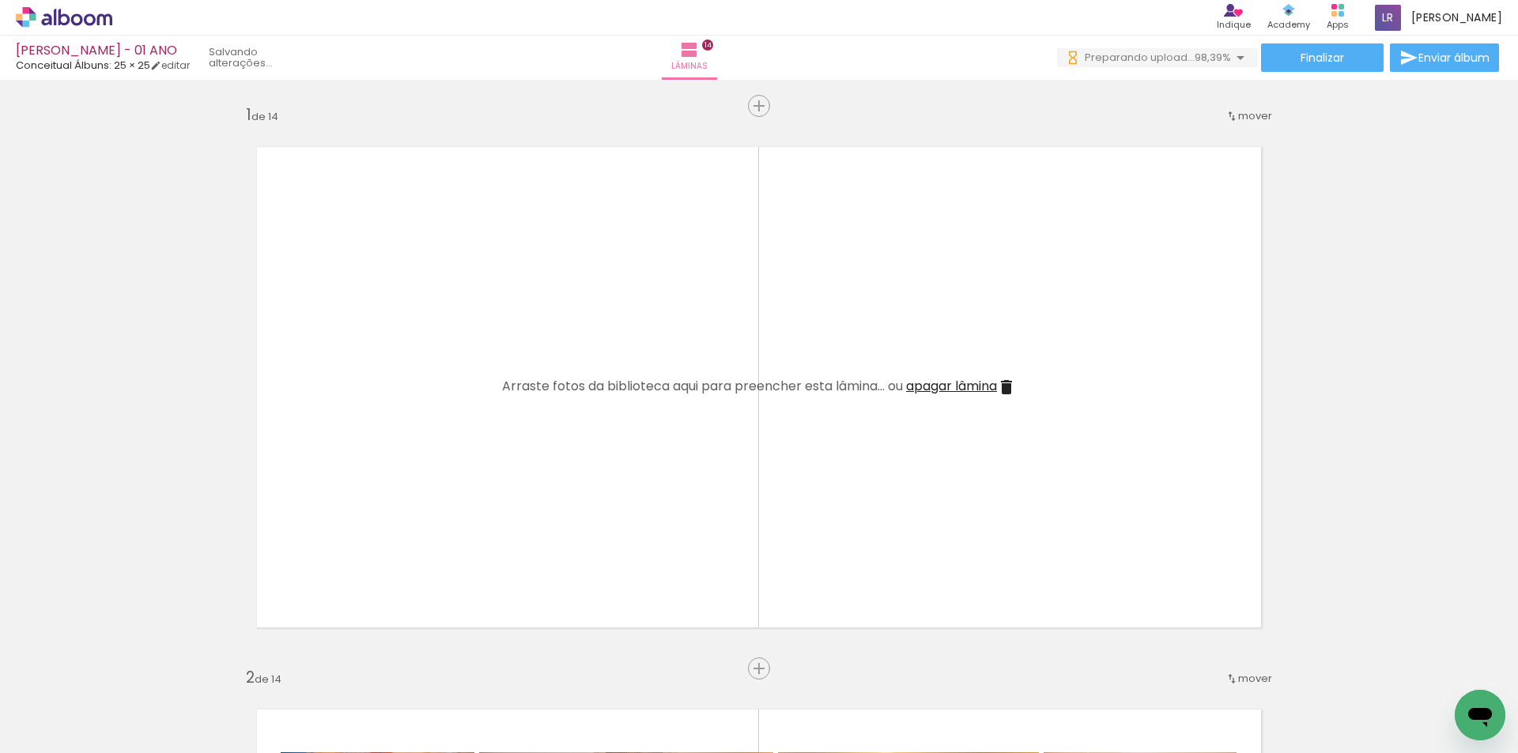
scroll to position [0, 4106]
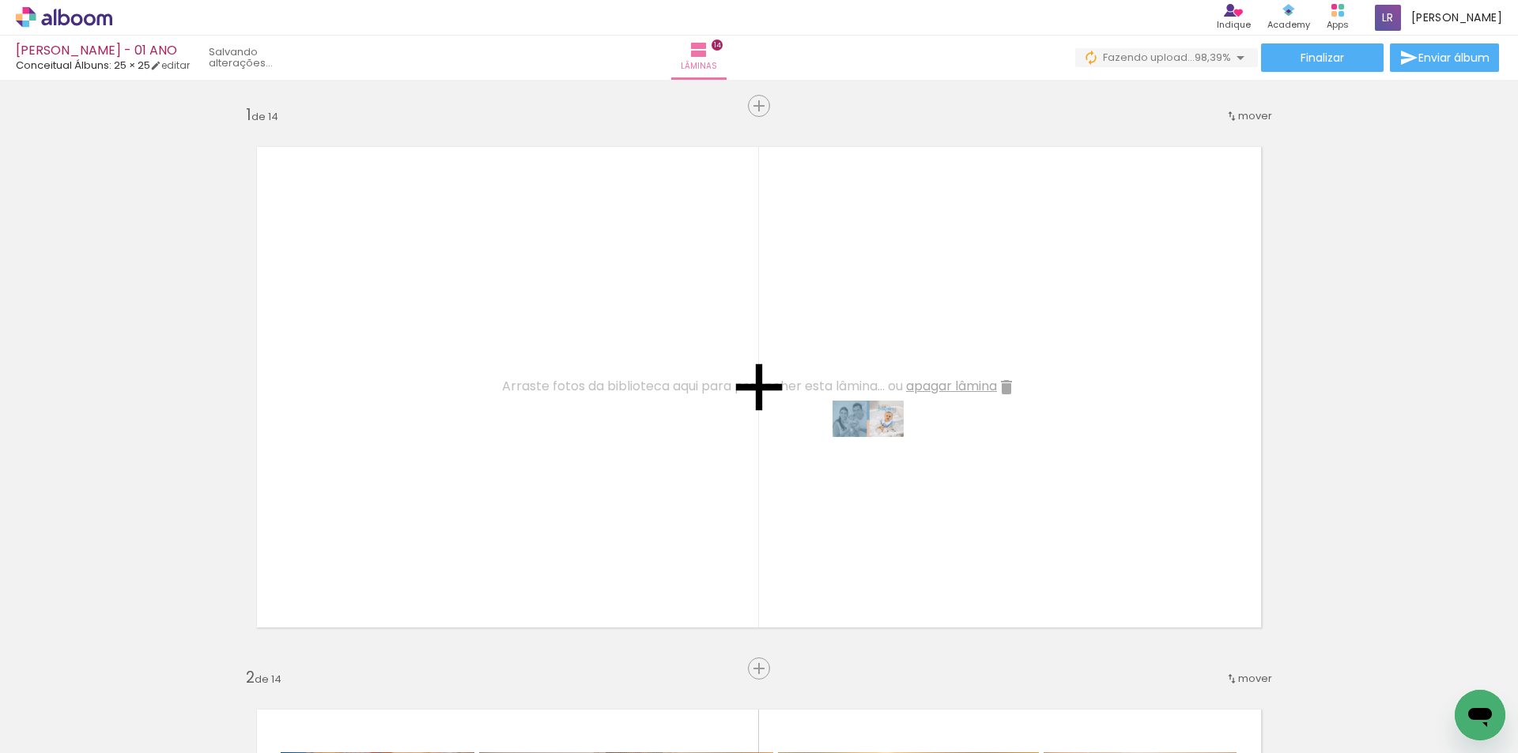
drag, startPoint x: 1441, startPoint y: 701, endPoint x: 878, endPoint y: 448, distance: 617.1
click at [878, 448] on quentale-workspace at bounding box center [759, 376] width 1518 height 753
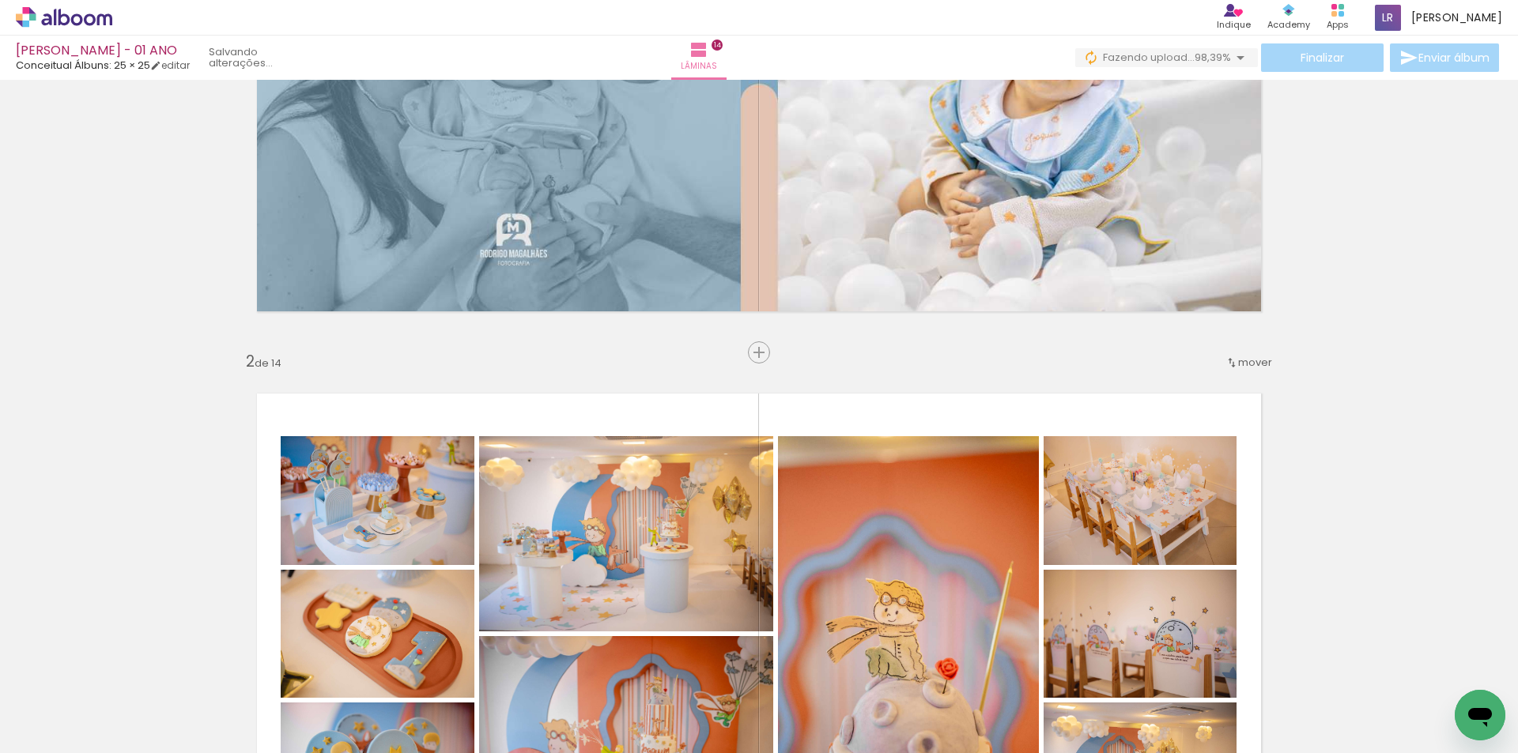
scroll to position [553, 0]
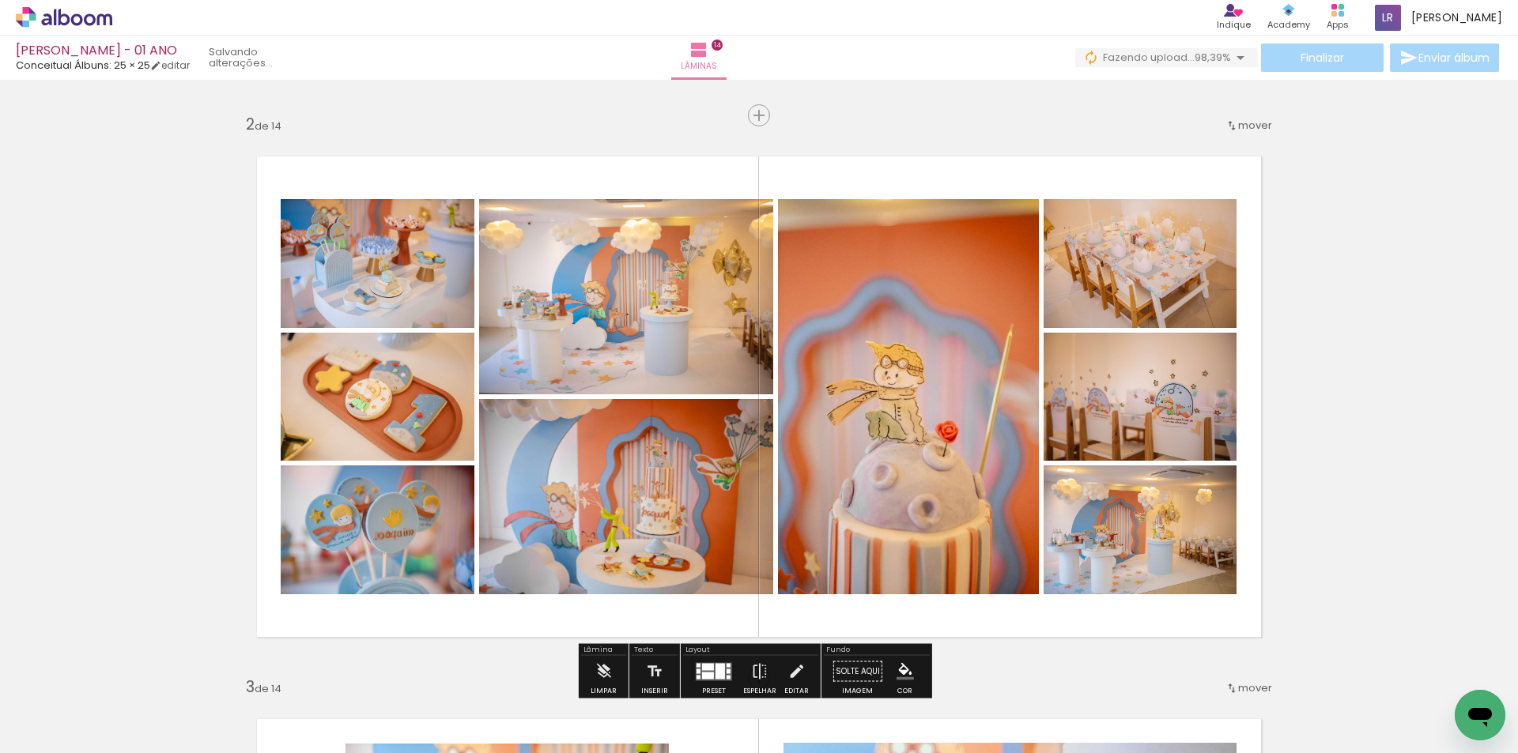
click at [636, 255] on quentale-photo at bounding box center [626, 296] width 294 height 195
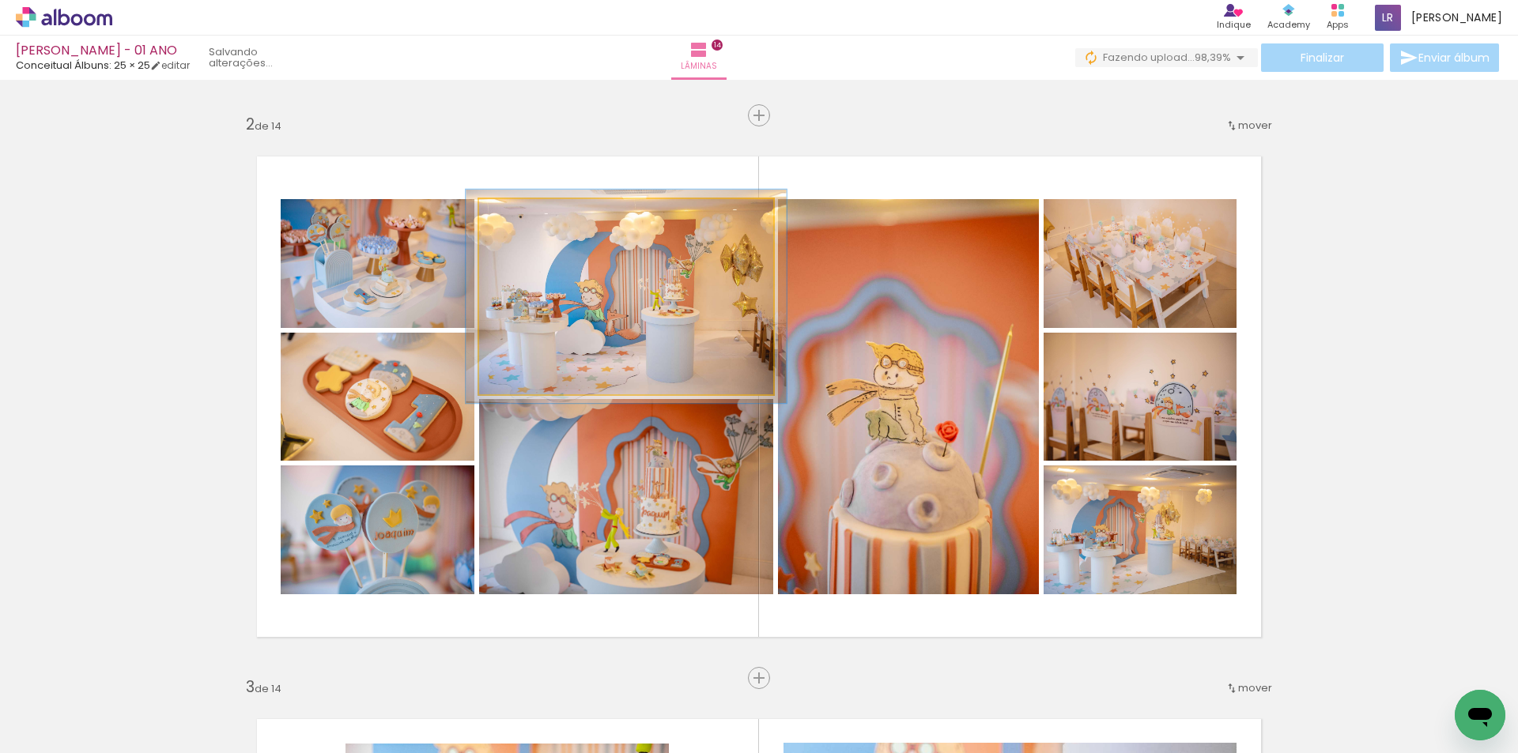
type paper-slider "109"
click at [523, 217] on div at bounding box center [520, 215] width 25 height 25
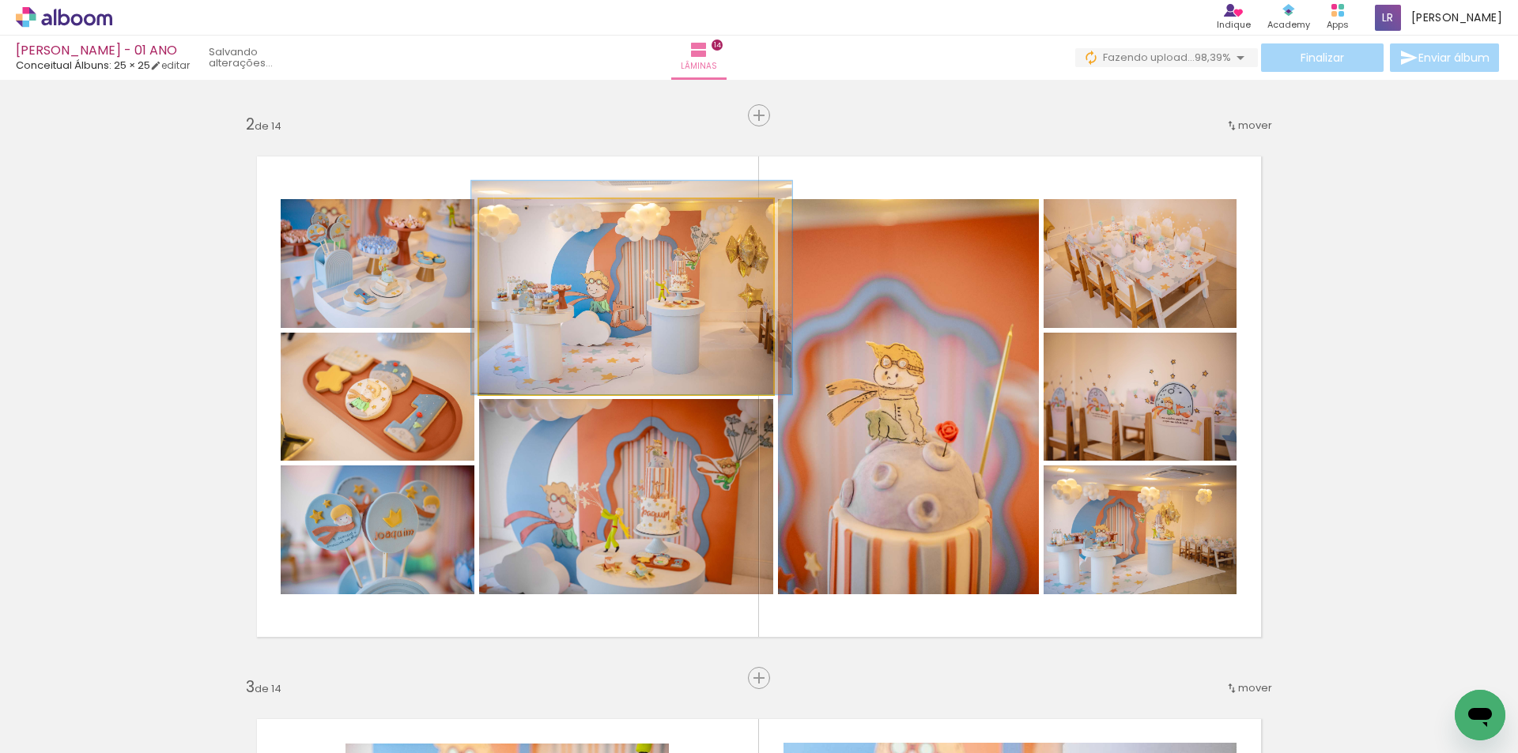
drag, startPoint x: 635, startPoint y: 296, endPoint x: 641, endPoint y: 286, distance: 11.4
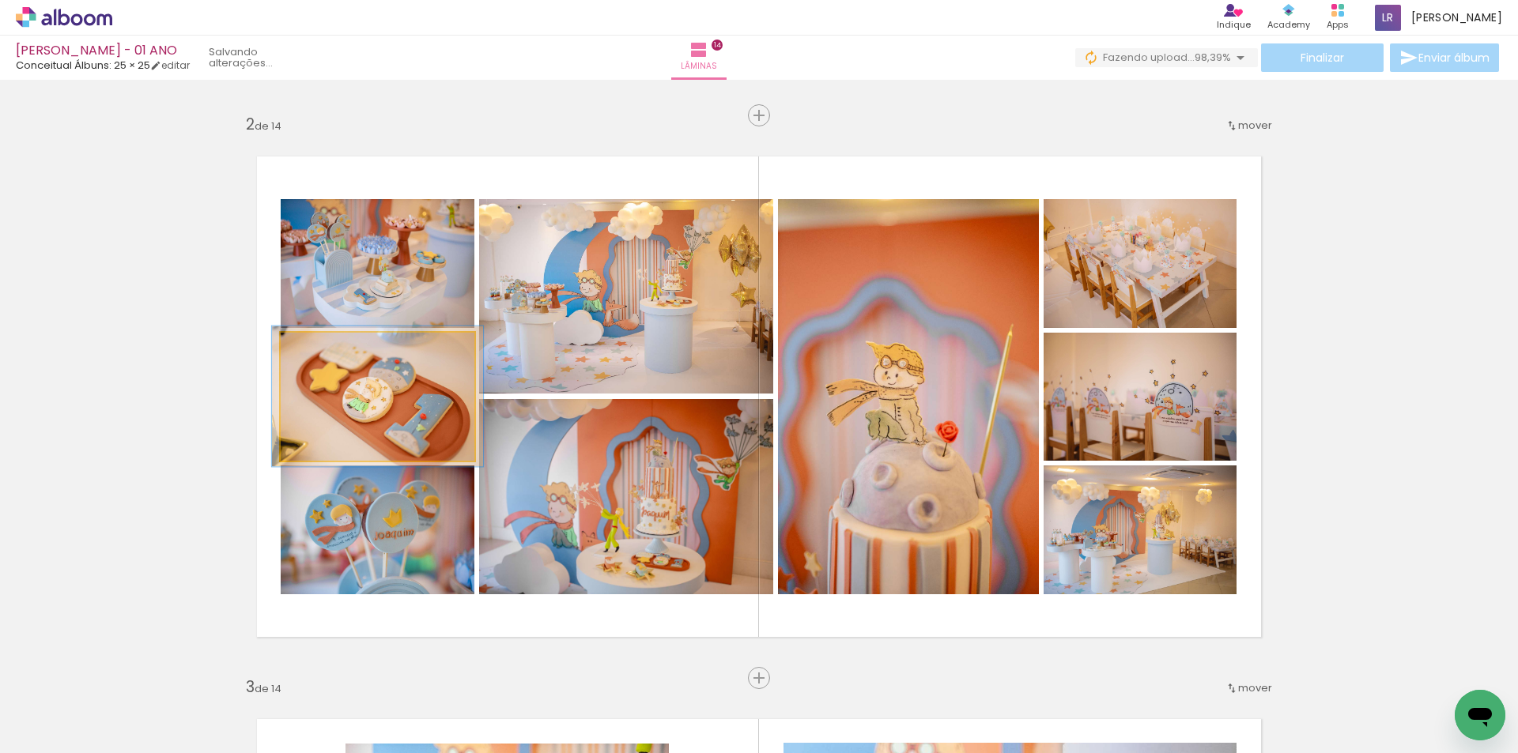
type paper-slider "110"
click at [319, 354] on div at bounding box center [322, 349] width 14 height 14
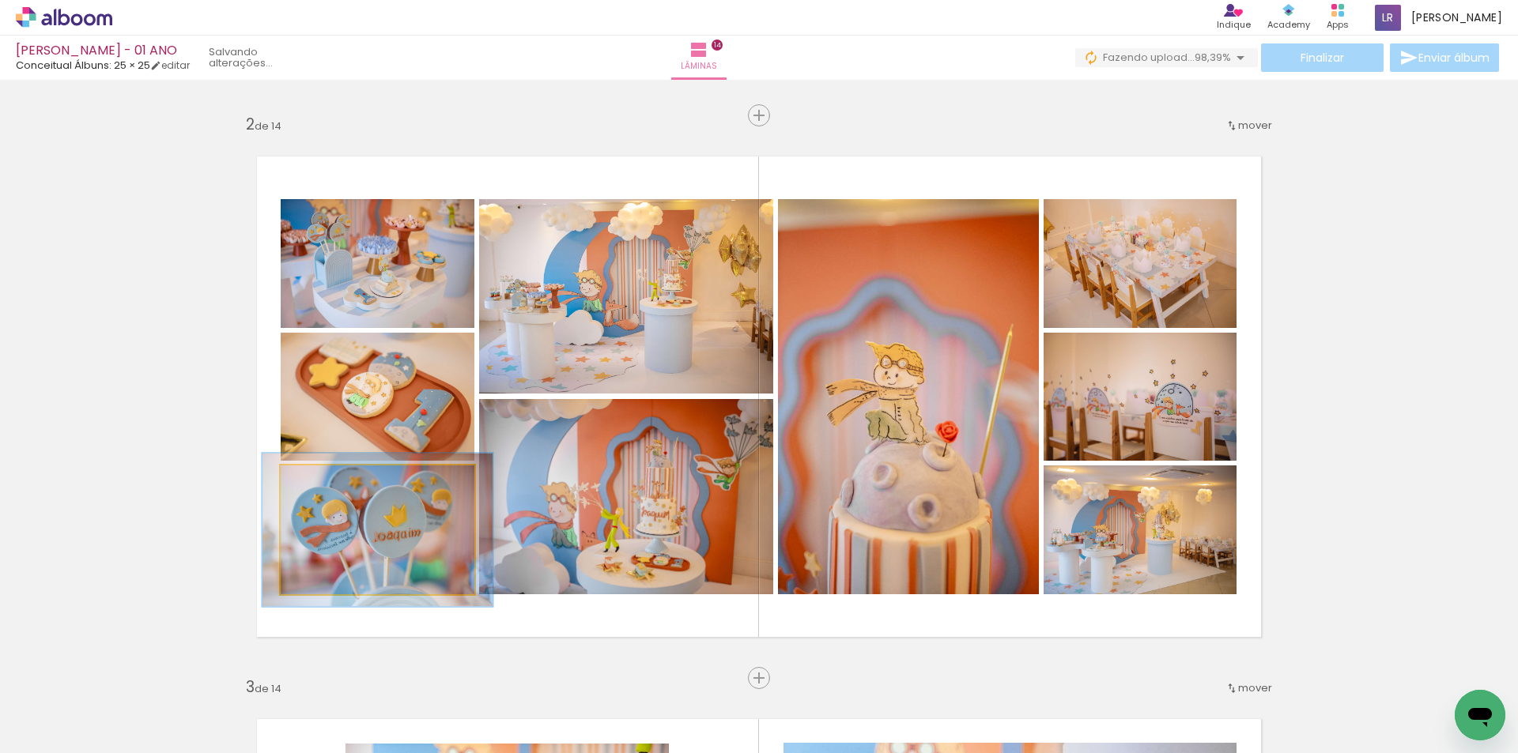
drag, startPoint x: 313, startPoint y: 489, endPoint x: 324, endPoint y: 493, distance: 11.5
type paper-slider "120"
click at [324, 493] on div at bounding box center [327, 482] width 25 height 25
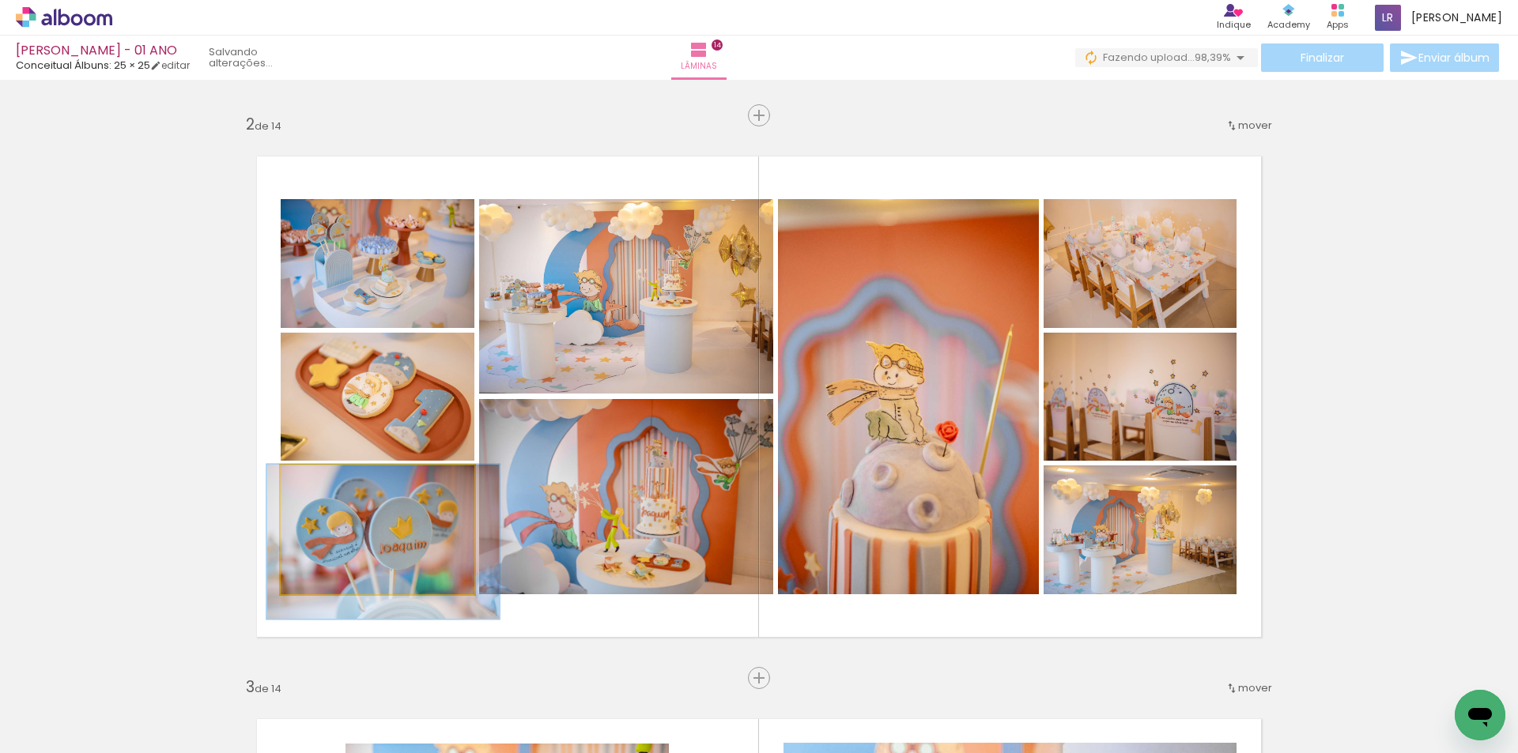
drag, startPoint x: 367, startPoint y: 539, endPoint x: 372, endPoint y: 551, distance: 13.1
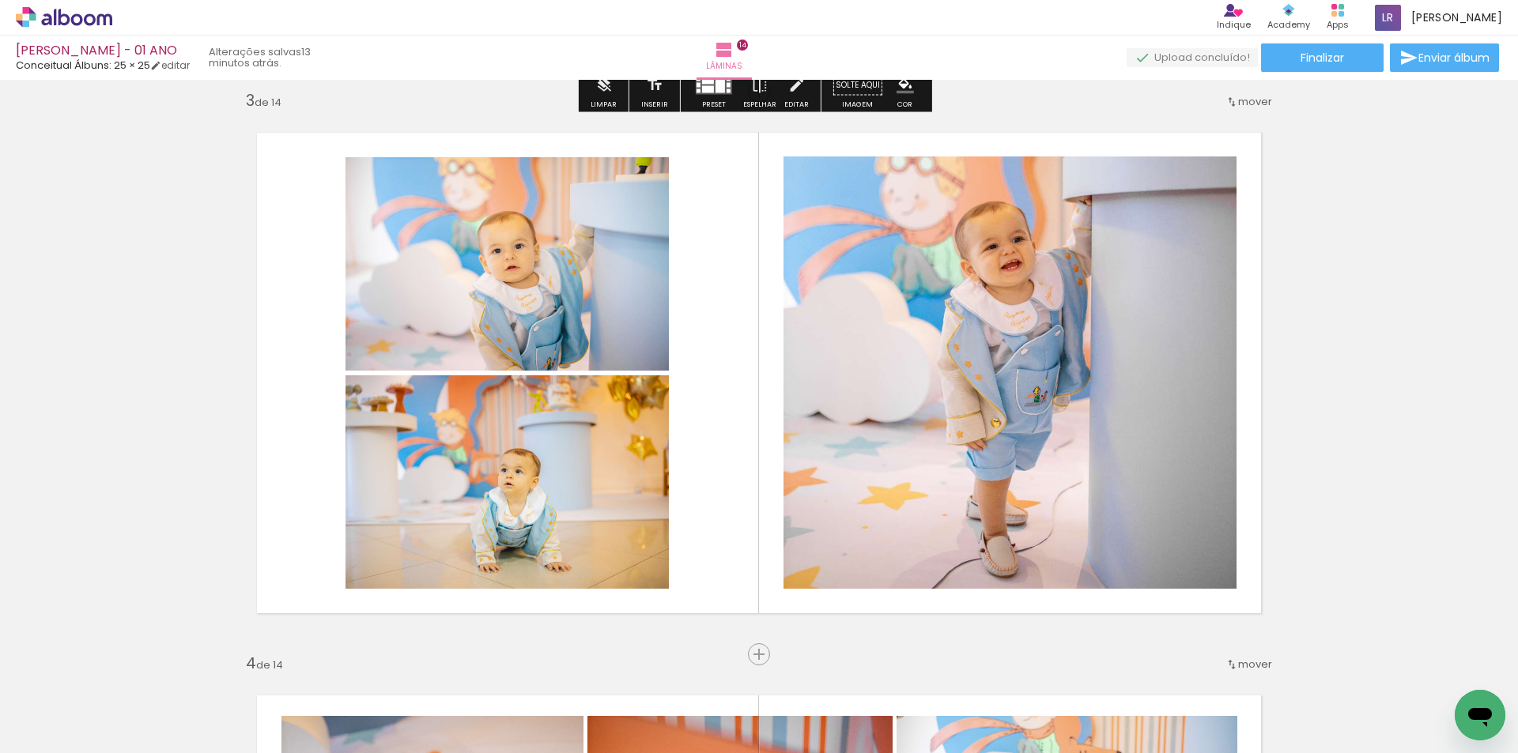
scroll to position [1186, 0]
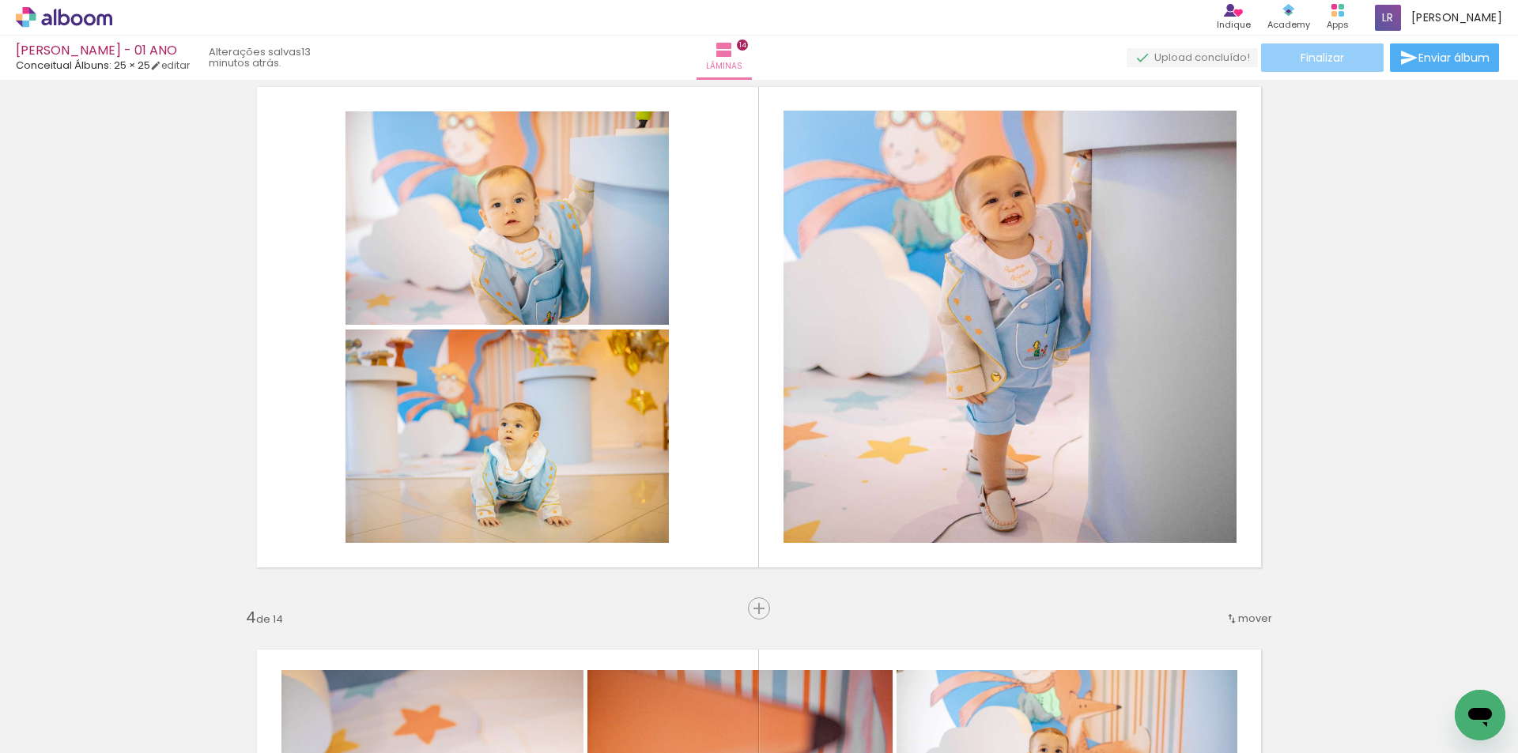
click at [1341, 63] on paper-button "Finalizar" at bounding box center [1322, 57] width 123 height 28
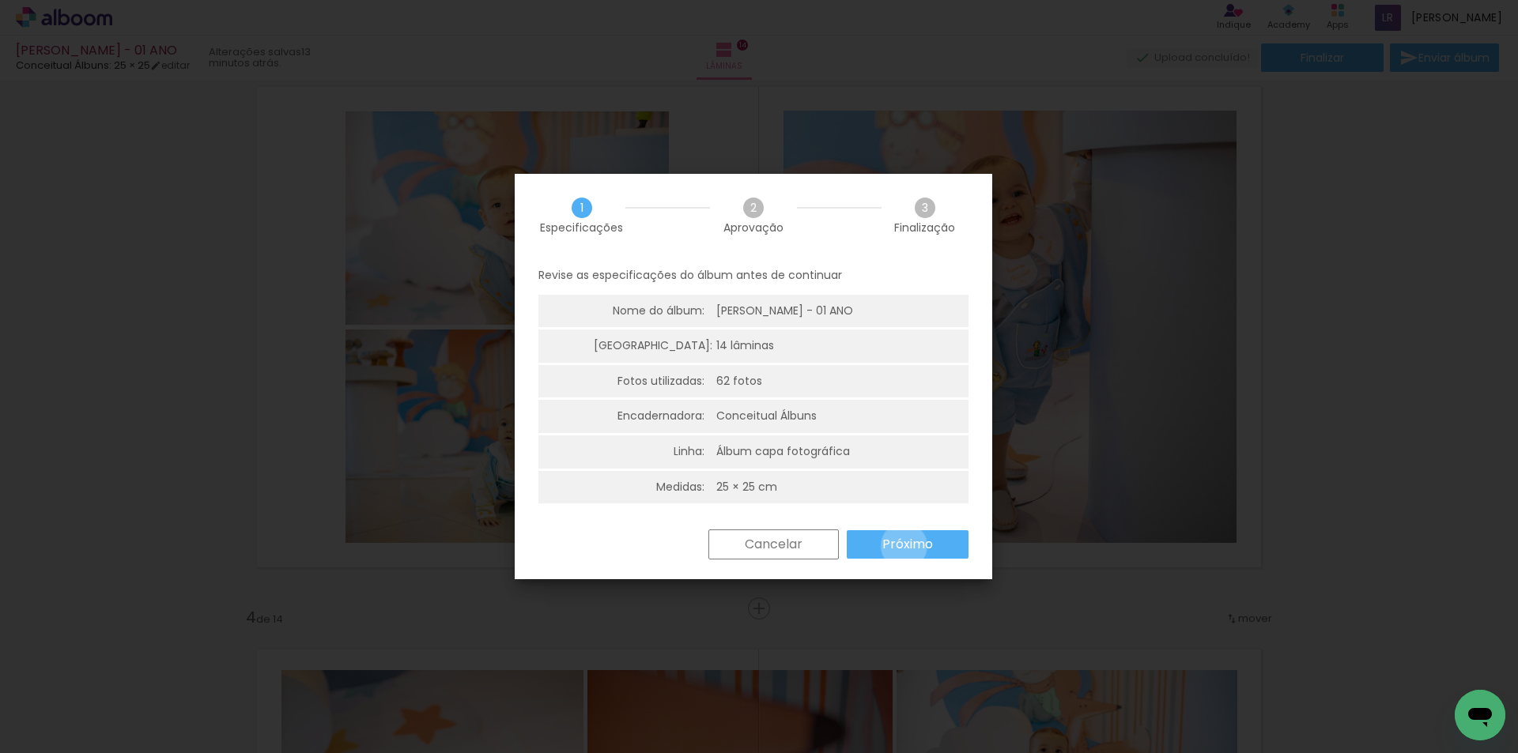
click at [0, 0] on slot "Próximo" at bounding box center [0, 0] width 0 height 0
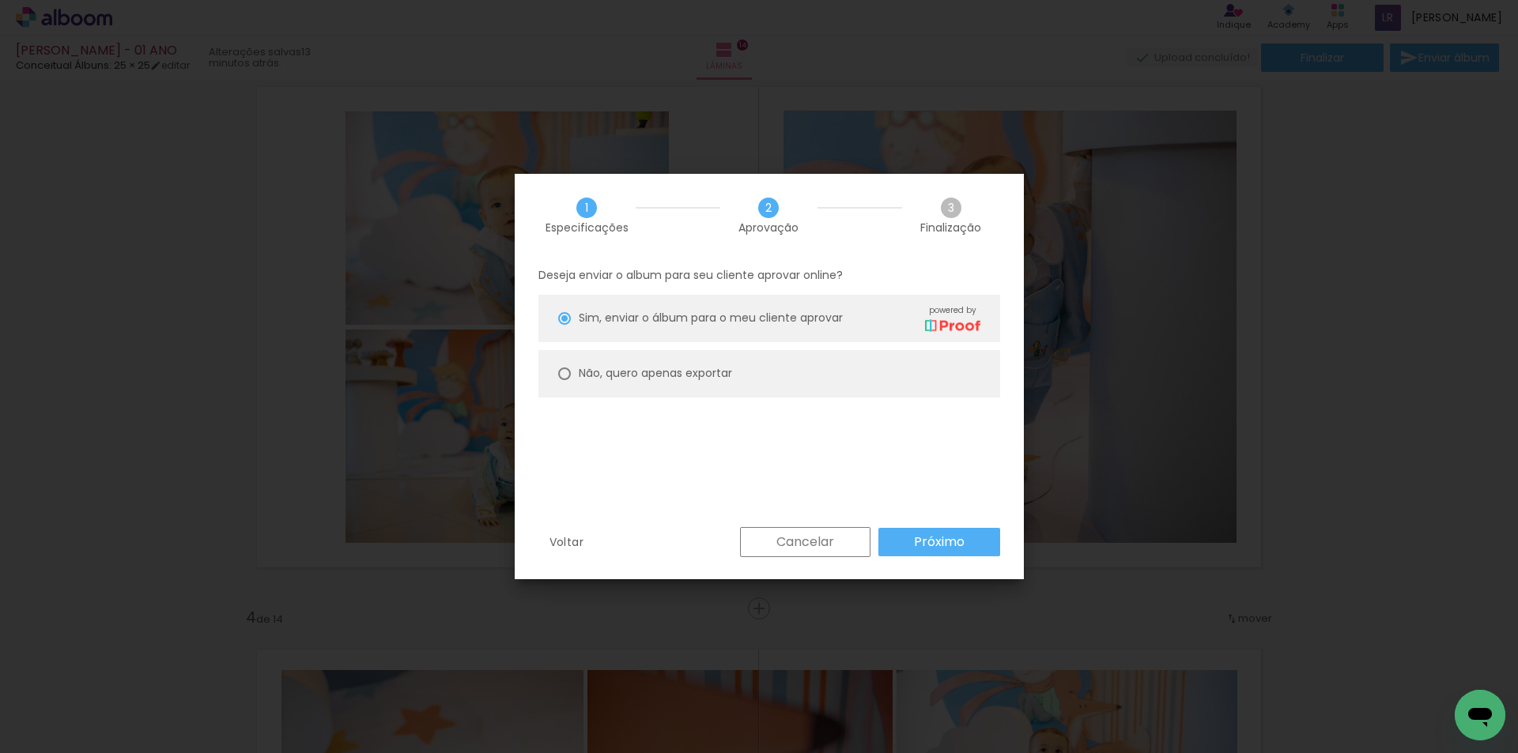
click at [0, 0] on slot "Próximo" at bounding box center [0, 0] width 0 height 0
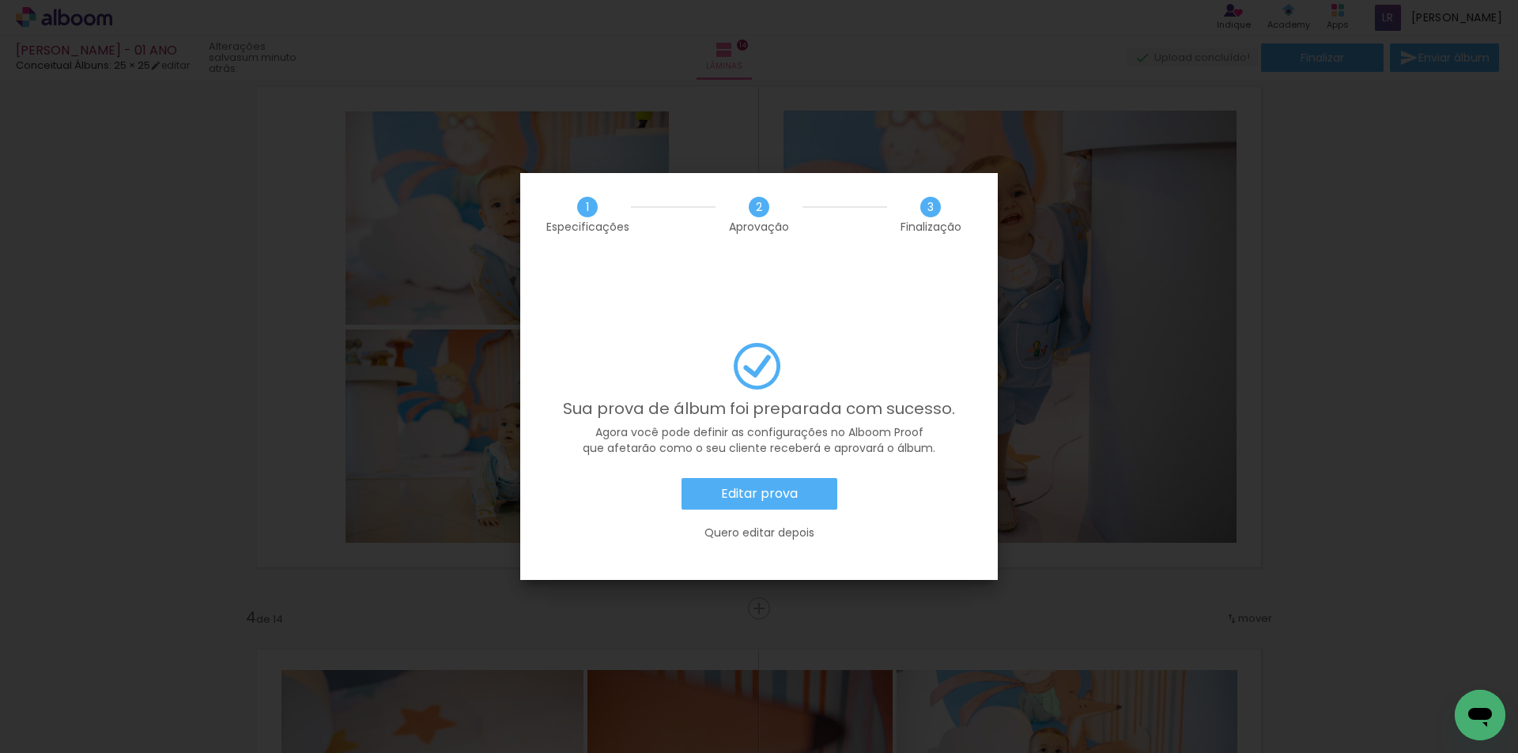
scroll to position [0, 4106]
click at [0, 0] on slot "Editar prova" at bounding box center [0, 0] width 0 height 0
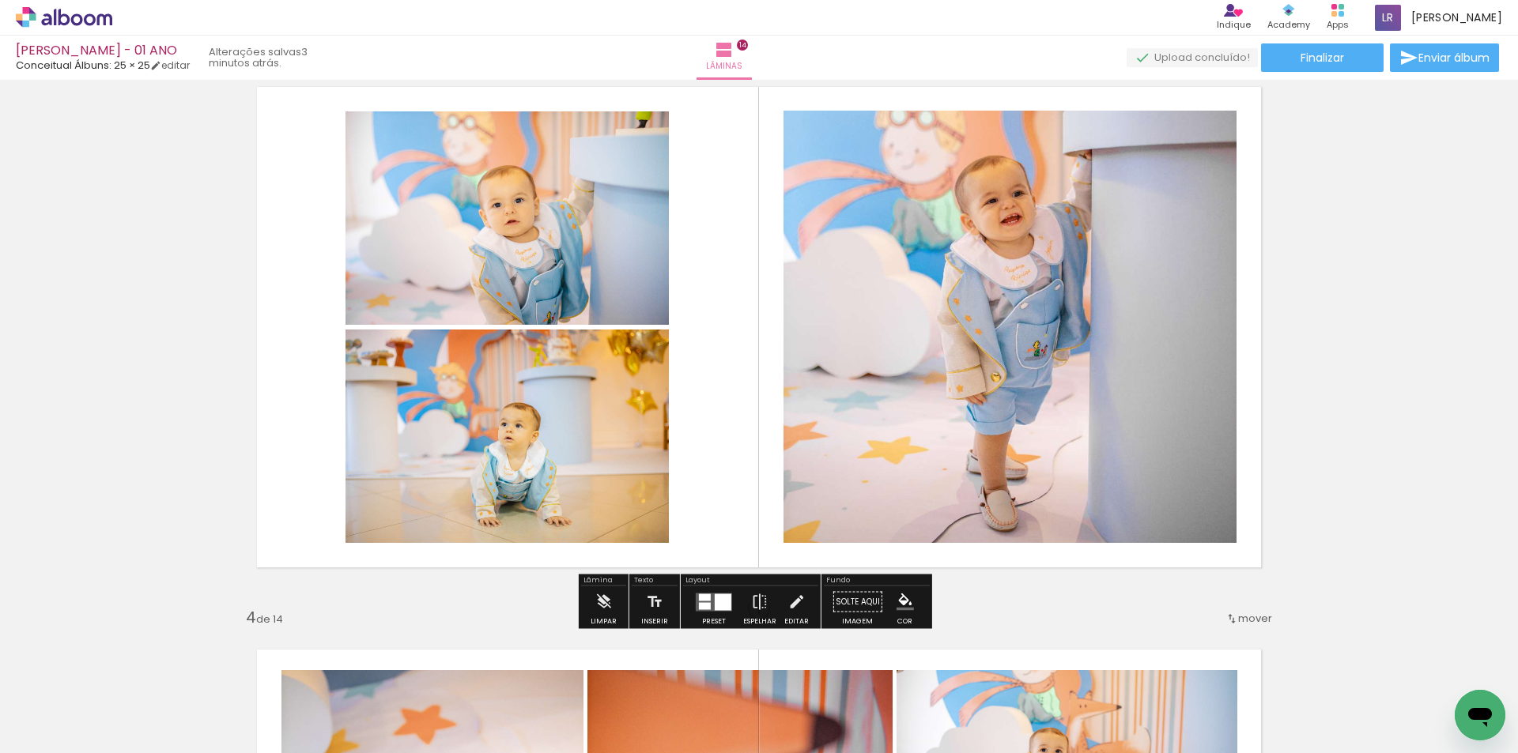
scroll to position [791, 0]
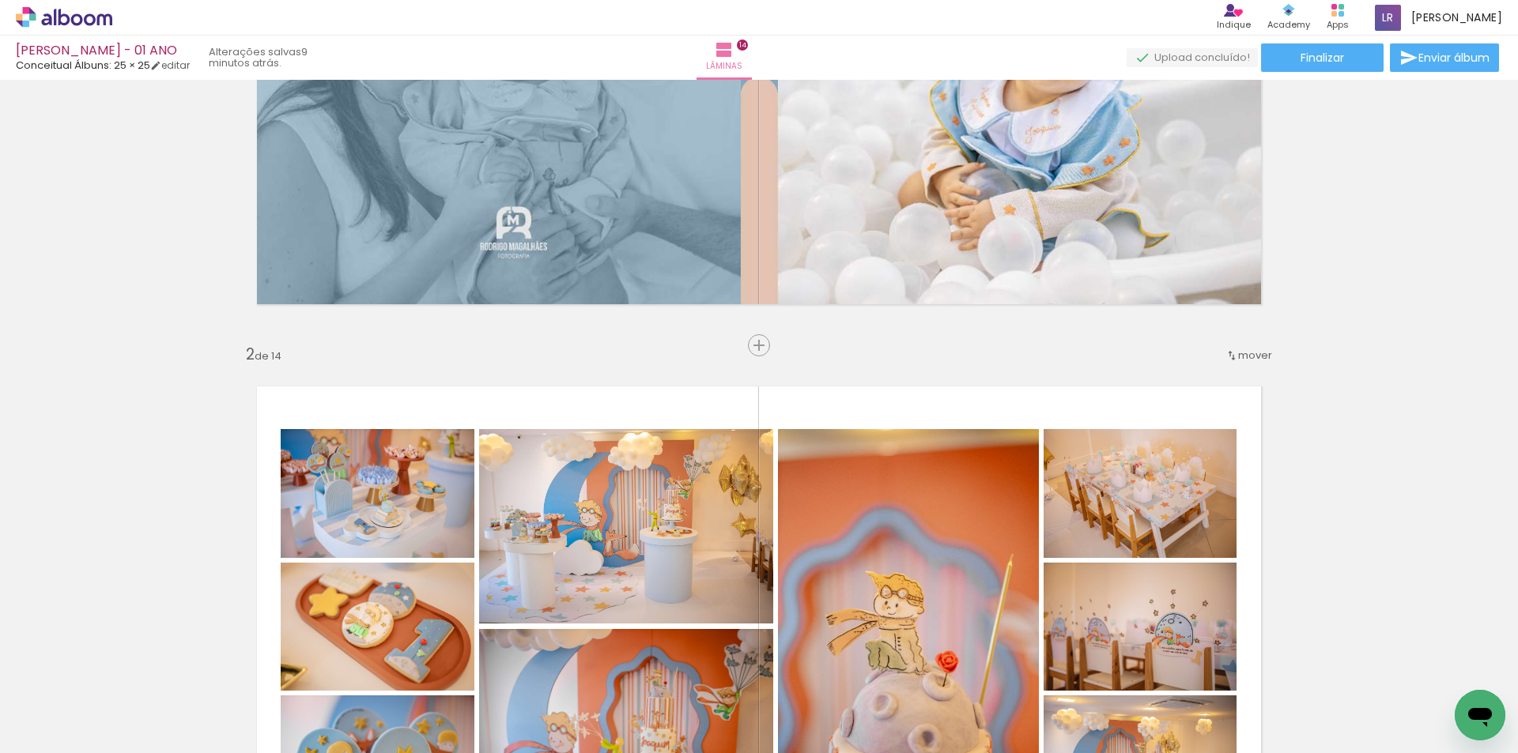
scroll to position [316, 0]
